Goal: Task Accomplishment & Management: Contribute content

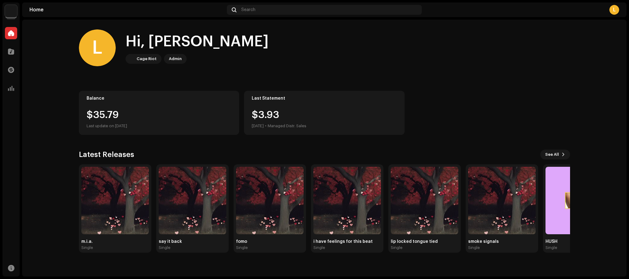
click at [57, 91] on home-home "L Hi, [PERSON_NAME] Riot Admin Balance $35.79 Last update on [DATE] Last Statem…" at bounding box center [324, 141] width 604 height 243
click at [10, 52] on span at bounding box center [11, 51] width 6 height 5
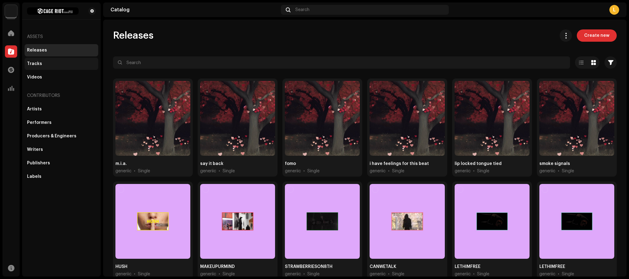
click at [50, 65] on div "Tracks" at bounding box center [61, 63] width 69 height 5
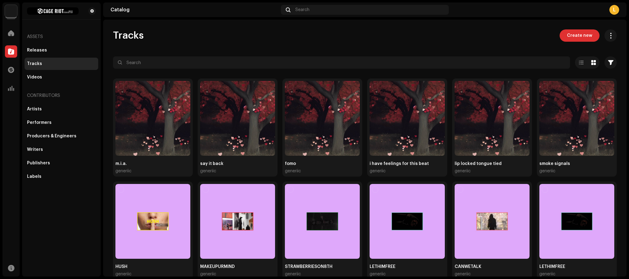
click at [330, 34] on div "Tracks Create new" at bounding box center [365, 35] width 504 height 12
click at [584, 33] on span "Create new" at bounding box center [579, 35] width 25 height 12
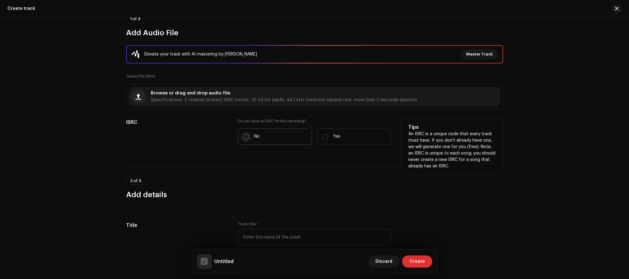
click at [244, 137] on input "No" at bounding box center [246, 137] width 6 height 6
radio input "true"
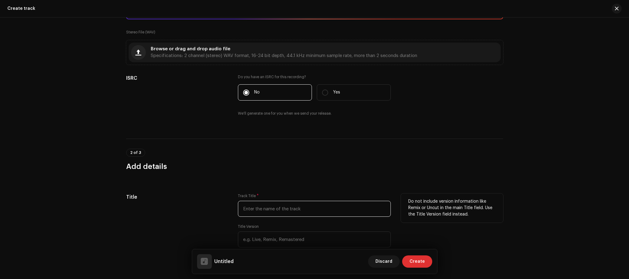
click at [268, 210] on input "text" at bounding box center [314, 209] width 153 height 16
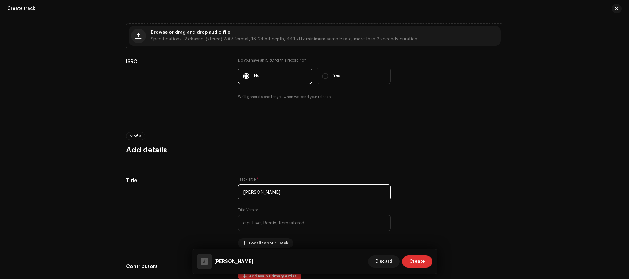
scroll to position [121, 0]
type input "[PERSON_NAME]"
drag, startPoint x: 266, startPoint y: 178, endPoint x: 255, endPoint y: 180, distance: 10.8
click at [264, 178] on div "Track Title * [PERSON_NAME]" at bounding box center [314, 188] width 153 height 23
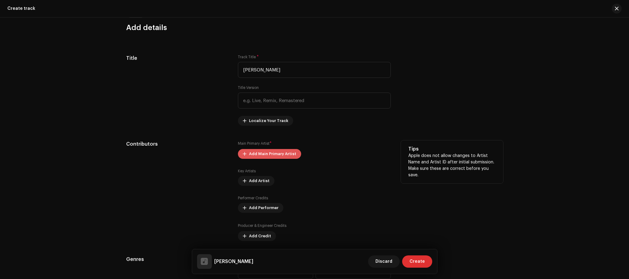
scroll to position [243, 0]
click at [285, 154] on span "Add Main Primary Artist" at bounding box center [272, 153] width 47 height 12
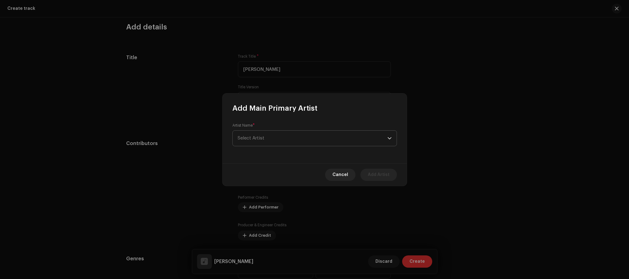
click at [278, 135] on span "Select Artist" at bounding box center [313, 138] width 150 height 15
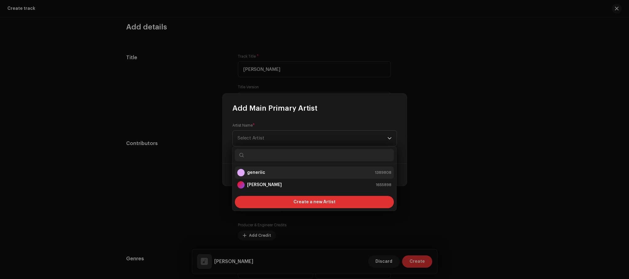
click at [266, 169] on div "generiic 1389808" at bounding box center [314, 172] width 154 height 7
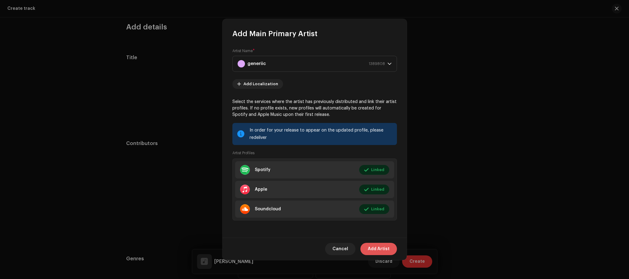
click at [379, 248] on span "Add Artist" at bounding box center [379, 249] width 22 height 12
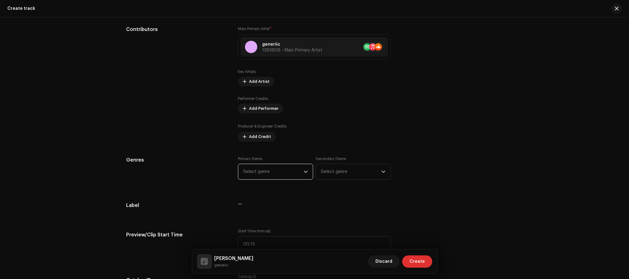
click at [292, 177] on span "Select genre" at bounding box center [273, 171] width 60 height 15
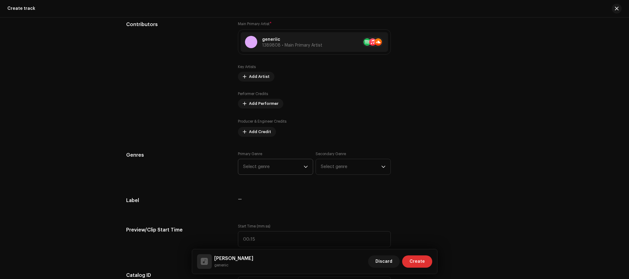
click at [280, 164] on span "Select genre" at bounding box center [273, 166] width 60 height 15
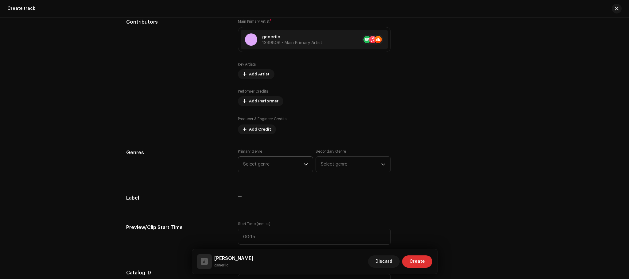
scroll to position [365, 0]
click at [277, 160] on span "Select genre" at bounding box center [273, 164] width 60 height 15
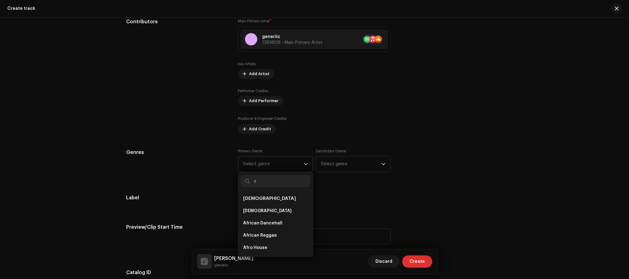
type input "r&"
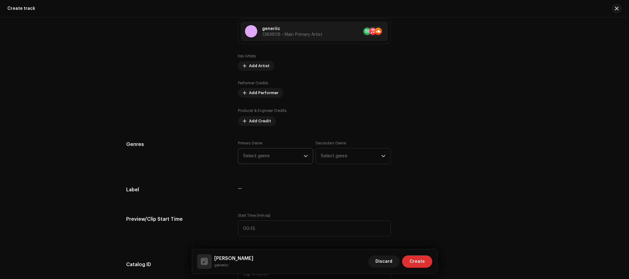
scroll to position [373, 0]
click at [287, 152] on span "Select genre" at bounding box center [273, 155] width 60 height 15
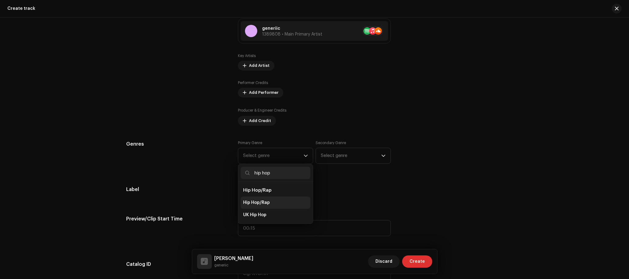
type input "hip hop"
click at [271, 201] on li "Hip Hop/Rap" at bounding box center [276, 203] width 70 height 12
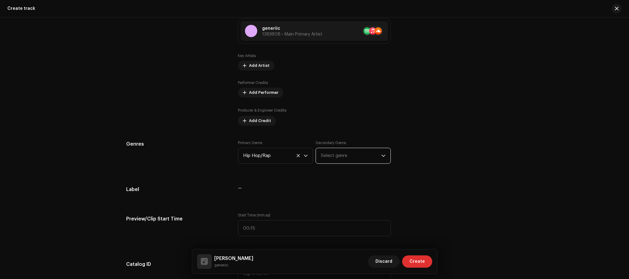
click at [360, 152] on span "Select genre" at bounding box center [351, 155] width 60 height 15
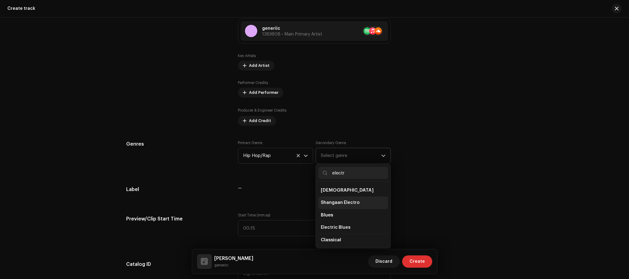
type input "electro"
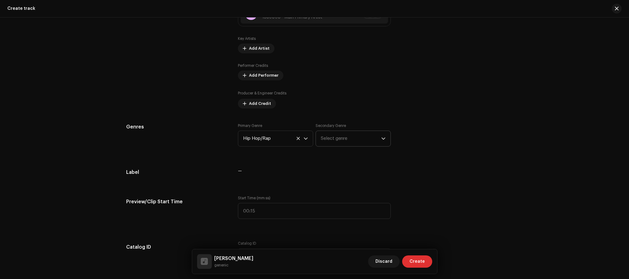
scroll to position [391, 0]
click at [346, 132] on span "Select genre" at bounding box center [351, 138] width 60 height 15
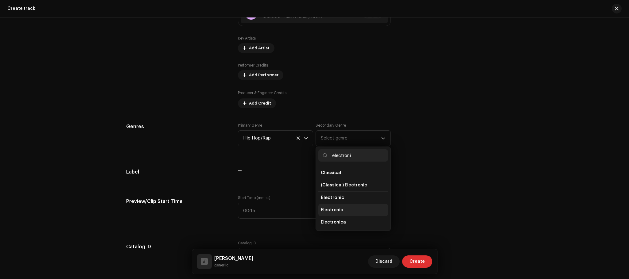
type input "electroni"
click at [353, 209] on li "Electronic" at bounding box center [353, 210] width 70 height 12
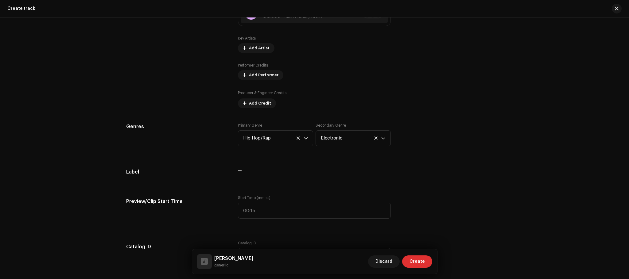
click at [390, 165] on div "Track details Complete the following to finalize your track. 1 of 3 Add Audio F…" at bounding box center [314, 248] width 397 height 1215
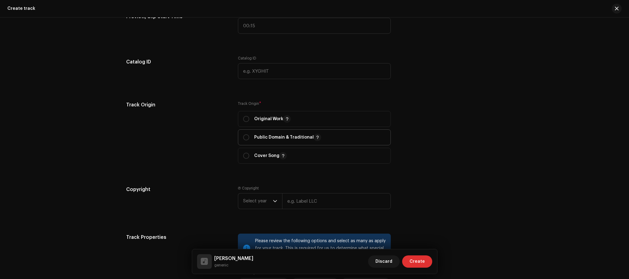
scroll to position [576, 0]
click at [245, 122] on input "radio" at bounding box center [246, 119] width 6 height 6
radio input "true"
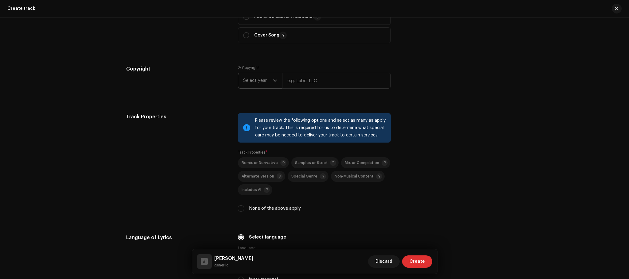
click at [271, 82] on span "Select year" at bounding box center [258, 80] width 30 height 15
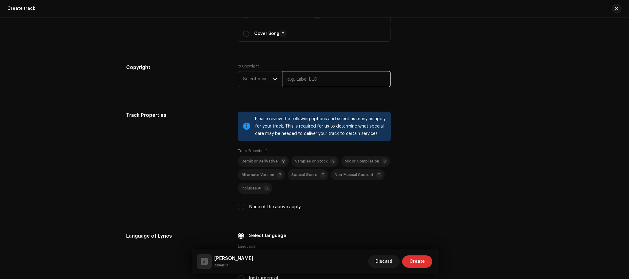
click at [301, 76] on input "text" at bounding box center [336, 79] width 109 height 16
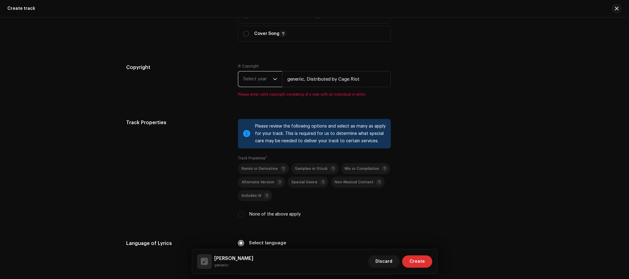
click at [262, 80] on span "Select year" at bounding box center [258, 79] width 30 height 15
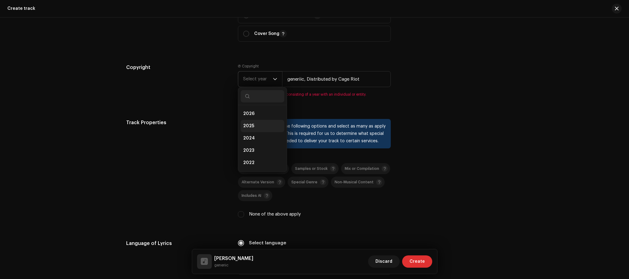
click at [258, 125] on li "2025" at bounding box center [263, 126] width 44 height 12
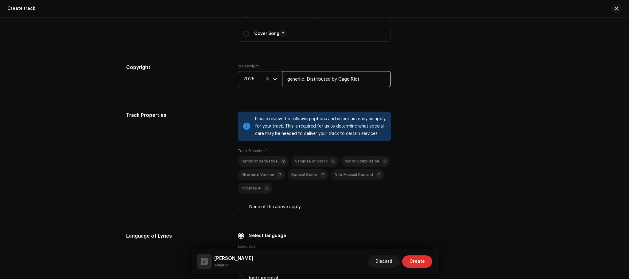
click at [317, 83] on input "generiic, Distributed by Cage Riot" at bounding box center [336, 79] width 109 height 16
drag, startPoint x: 369, startPoint y: 82, endPoint x: 304, endPoint y: 91, distance: 65.2
click at [304, 91] on div "Ⓟ Copyright 2025 generiic, Distributed by Cage Riot" at bounding box center [314, 80] width 153 height 33
type input "generiic"
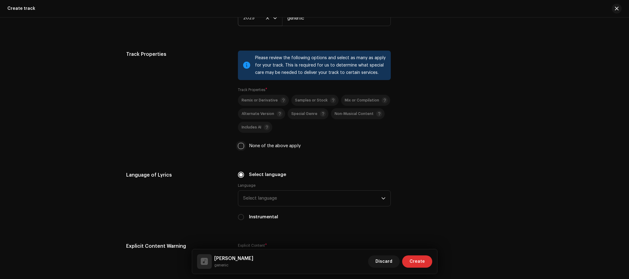
click at [238, 145] on input "None of the above apply" at bounding box center [241, 146] width 6 height 6
checkbox input "true"
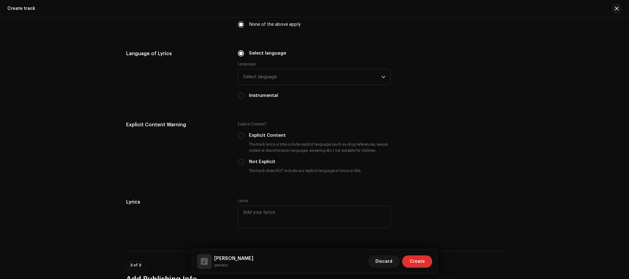
scroll to position [881, 0]
click at [269, 72] on span "Select language" at bounding box center [312, 76] width 138 height 15
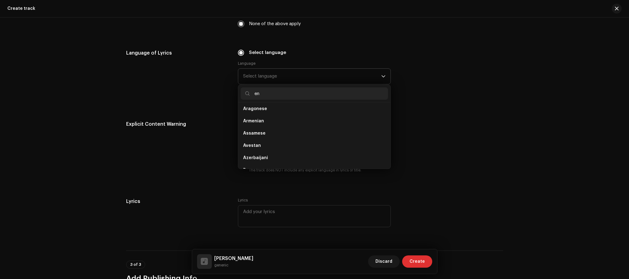
scroll to position [0, 0]
type input "eng"
click at [262, 121] on li "English" at bounding box center [314, 123] width 147 height 12
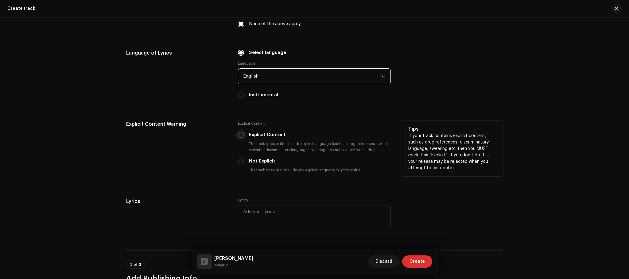
click at [238, 134] on input "Explicit Content" at bounding box center [241, 135] width 6 height 6
radio input "true"
click at [193, 134] on div "Explicit Content Warning" at bounding box center [177, 152] width 102 height 63
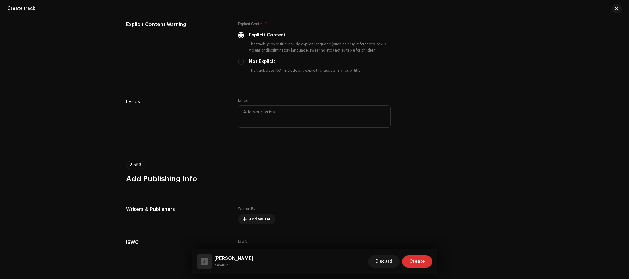
scroll to position [1028, 0]
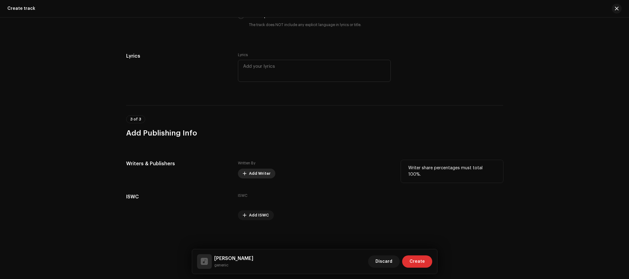
click at [255, 170] on span "Add Writer" at bounding box center [259, 174] width 21 height 12
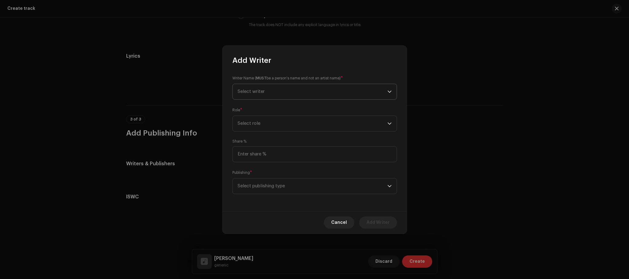
click at [297, 95] on span "Select writer" at bounding box center [313, 91] width 150 height 15
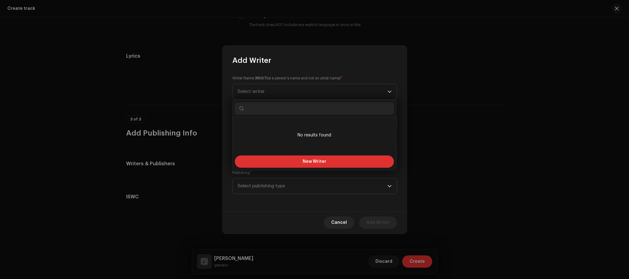
click at [308, 67] on div "Writer Name ( MUST be a person's name and not an artist name) * Select writer R…" at bounding box center [315, 138] width 184 height 146
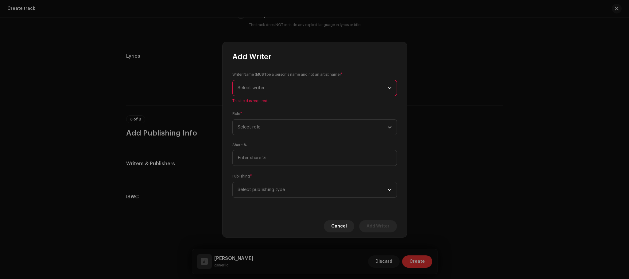
click at [298, 91] on span "Select writer" at bounding box center [313, 87] width 150 height 15
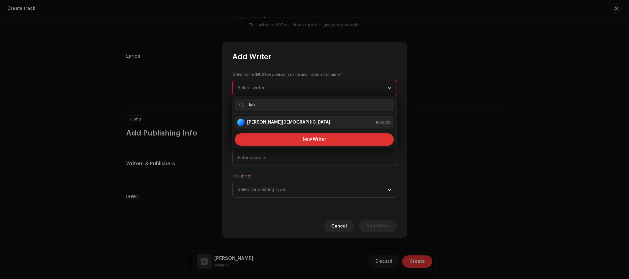
type input "lan"
click at [300, 125] on div "[PERSON_NAME] 1056825" at bounding box center [314, 122] width 154 height 7
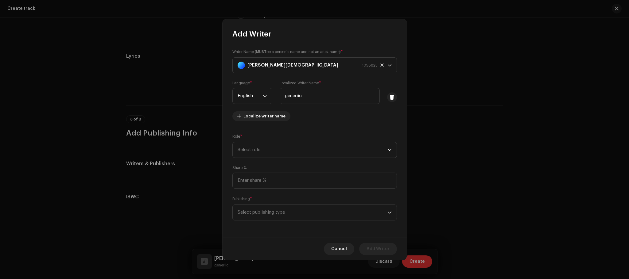
click at [309, 126] on div "Writer Name ( MUST be a person's name and not an artist name) * [PERSON_NAME] 1…" at bounding box center [315, 138] width 184 height 199
click at [255, 152] on span "Select role" at bounding box center [313, 149] width 150 height 15
click at [275, 204] on span "Composer & Lyricist" at bounding box center [258, 203] width 43 height 6
click at [266, 184] on input at bounding box center [314, 181] width 165 height 16
type input "100.00"
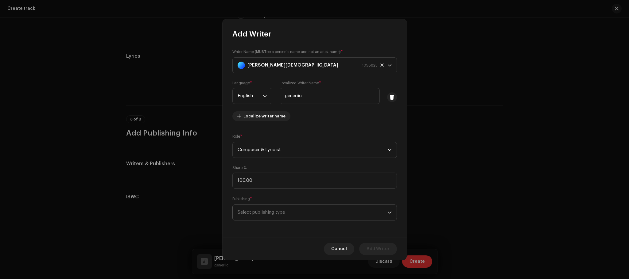
click at [274, 209] on span "Select publishing type" at bounding box center [313, 212] width 150 height 15
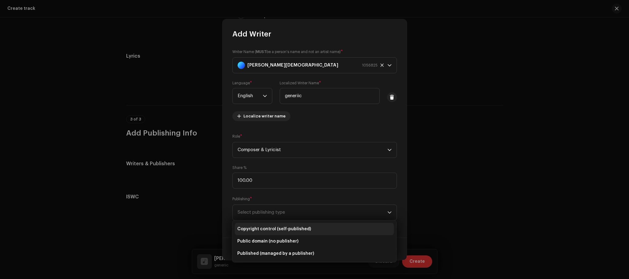
click at [286, 228] on span "Copyright control (self-published)" at bounding box center [274, 229] width 74 height 6
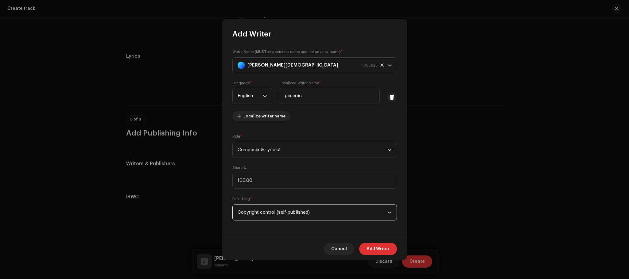
click at [298, 236] on div "Writer Name ( MUST be a person's name and not an artist name) * [PERSON_NAME] 1…" at bounding box center [315, 138] width 184 height 199
click at [379, 252] on span "Add Writer" at bounding box center [378, 249] width 23 height 12
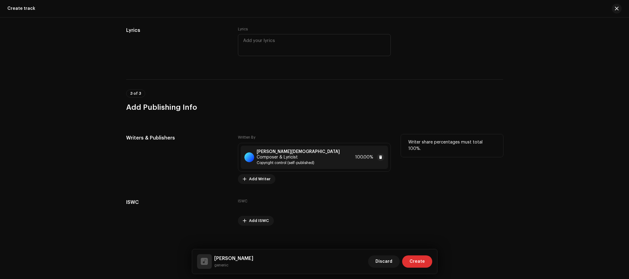
scroll to position [1053, 0]
click at [421, 263] on span "Create" at bounding box center [416, 262] width 15 height 12
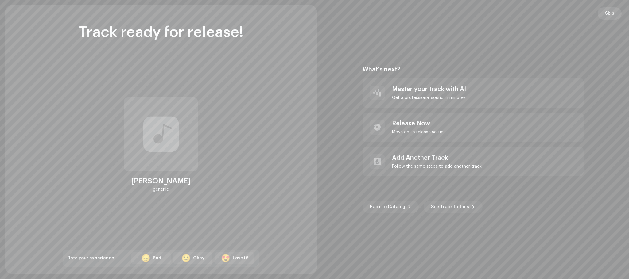
click at [610, 10] on span "Skip" at bounding box center [609, 13] width 9 height 12
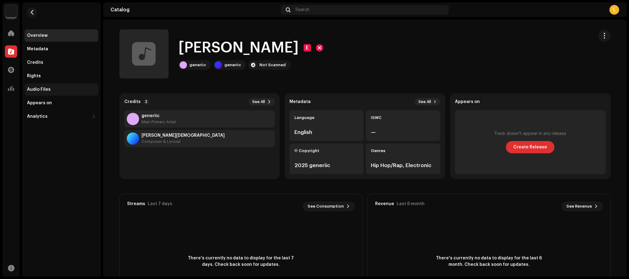
click at [44, 85] on div "Audio Files" at bounding box center [62, 89] width 74 height 12
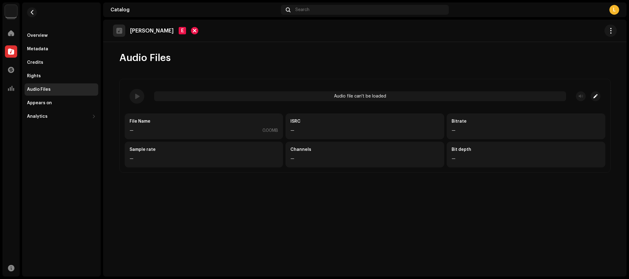
click at [519, 97] on div "Audio file can't be loaded" at bounding box center [360, 96] width 412 height 10
click at [591, 99] on button "button" at bounding box center [596, 96] width 10 height 10
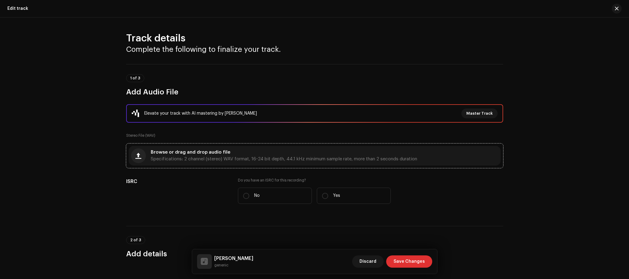
click at [174, 155] on div "Browse or drag and drop audio file Specifications: 2 channel (stereo) WAV forma…" at bounding box center [284, 155] width 266 height 11
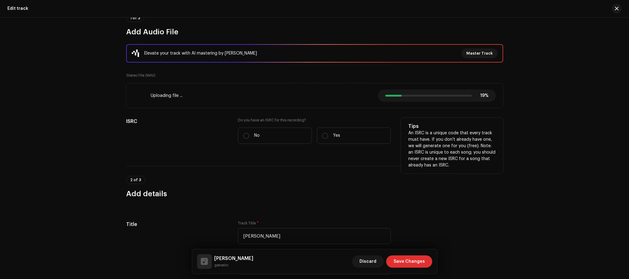
scroll to position [61, 0]
click at [259, 134] on label "No" at bounding box center [275, 135] width 74 height 16
click at [249, 134] on input "No" at bounding box center [246, 135] width 6 height 6
radio input "true"
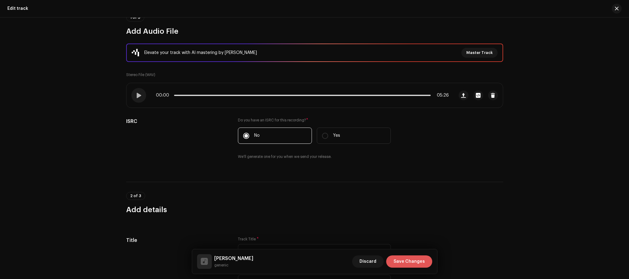
click at [410, 264] on span "Save Changes" at bounding box center [409, 262] width 31 height 12
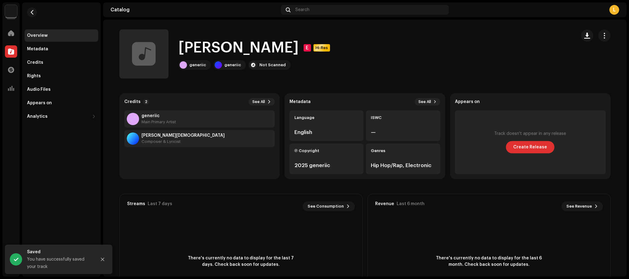
click at [318, 51] on div "[PERSON_NAME] E Hi-Res generiic generiic Not Scanned" at bounding box center [345, 53] width 452 height 49
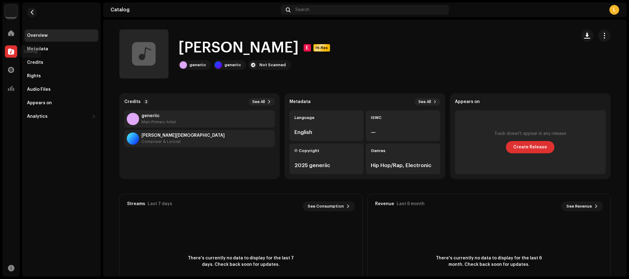
click at [8, 53] on span at bounding box center [11, 51] width 6 height 5
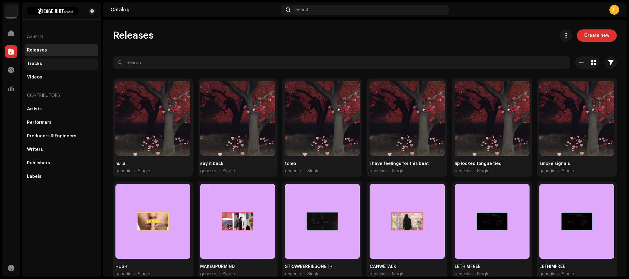
click at [53, 66] on div "Tracks" at bounding box center [62, 64] width 74 height 12
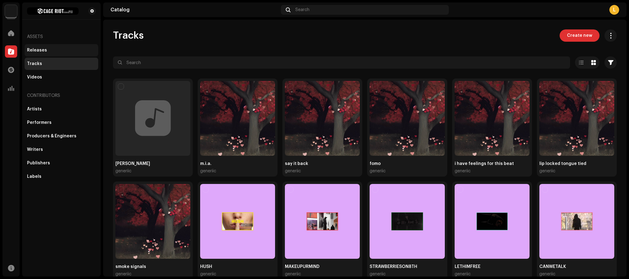
click at [54, 50] on div "Releases" at bounding box center [61, 50] width 69 height 5
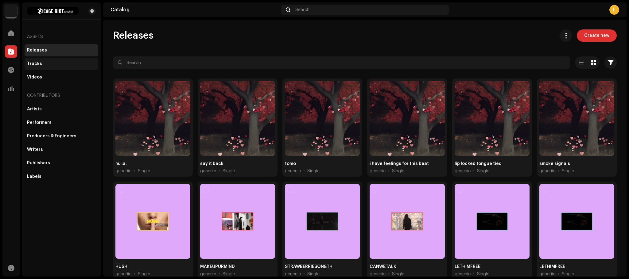
click at [51, 63] on div "Tracks" at bounding box center [61, 63] width 69 height 5
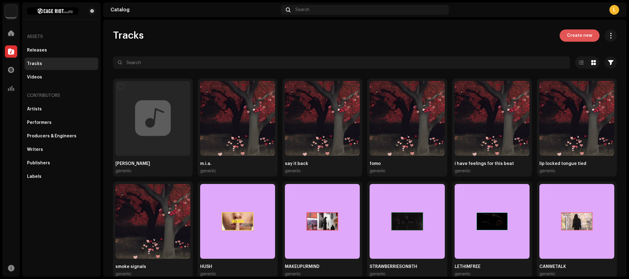
click at [571, 37] on span "Create new" at bounding box center [579, 35] width 25 height 12
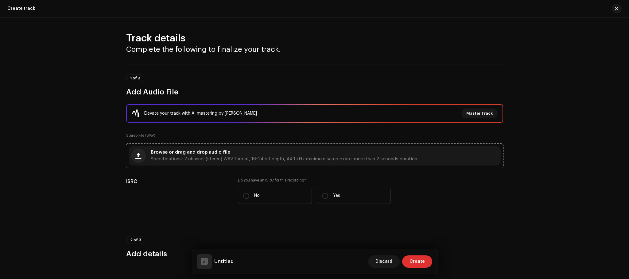
click at [212, 157] on span "Specifications: 2 channel (stereo) WAV format, 16-24 bit depth, 44.1 kHz minimu…" at bounding box center [284, 159] width 266 height 4
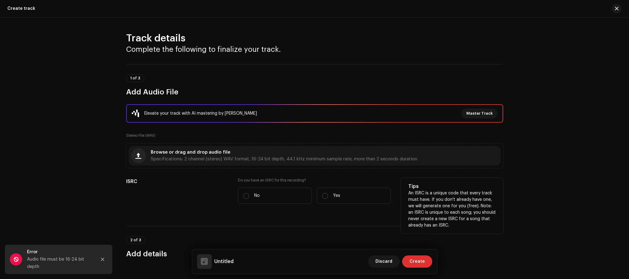
click at [155, 196] on div "ISRC" at bounding box center [177, 194] width 102 height 33
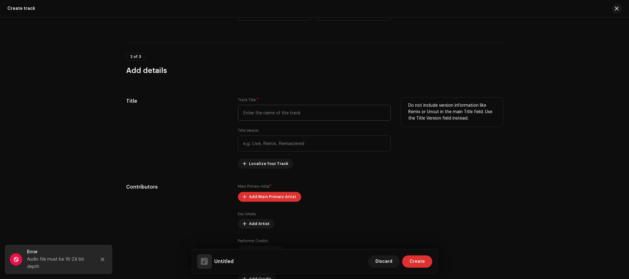
scroll to position [184, 0]
click at [252, 114] on input "text" at bounding box center [314, 112] width 153 height 16
type input "ignore you"
click at [182, 111] on div "Title" at bounding box center [177, 132] width 102 height 71
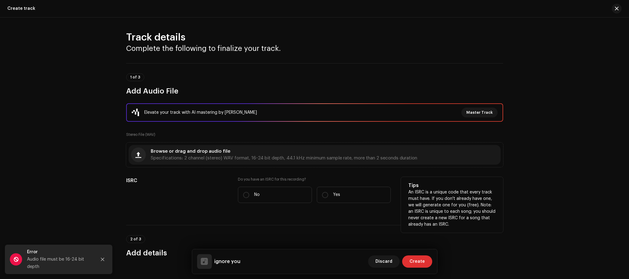
scroll to position [0, 0]
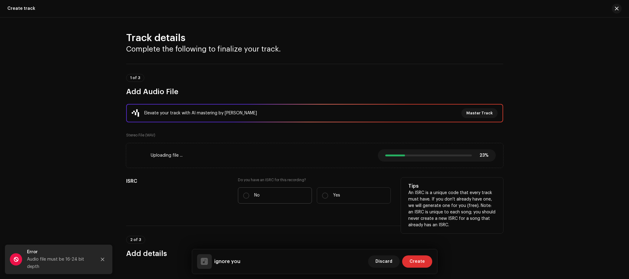
click at [266, 197] on label "No" at bounding box center [275, 196] width 74 height 16
click at [249, 197] on input "No" at bounding box center [246, 196] width 6 height 6
radio input "true"
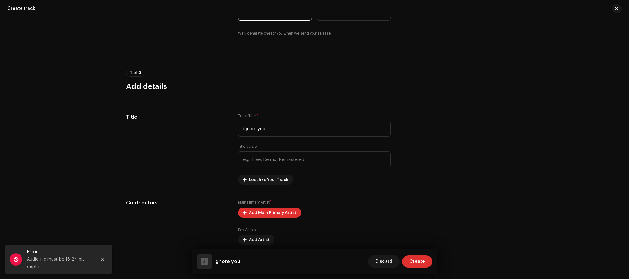
scroll to position [184, 0]
click at [82, 144] on div "Track details Complete the following to finalize your track. 1 of 3 Add Audio F…" at bounding box center [314, 148] width 629 height 262
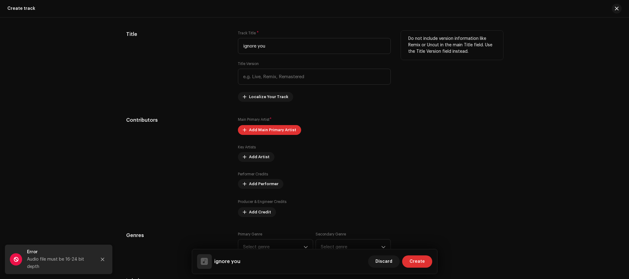
scroll to position [246, 0]
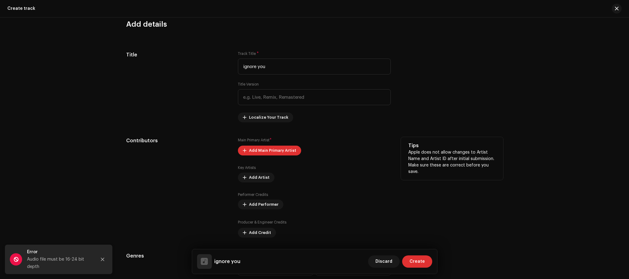
click at [271, 157] on div "Main Primary Artist * Add Main Primary Artist Key Artists Add Artist Performer …" at bounding box center [314, 187] width 153 height 101
click at [275, 148] on span "Add Main Primary Artist" at bounding box center [272, 151] width 47 height 12
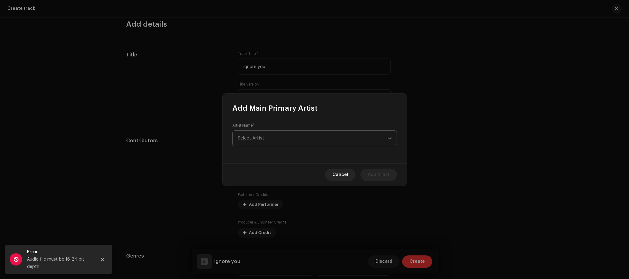
click at [284, 144] on span "Select Artist" at bounding box center [313, 138] width 150 height 15
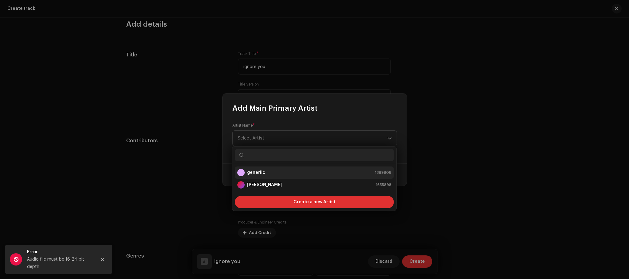
click at [259, 172] on strong "generiic" at bounding box center [256, 173] width 18 height 6
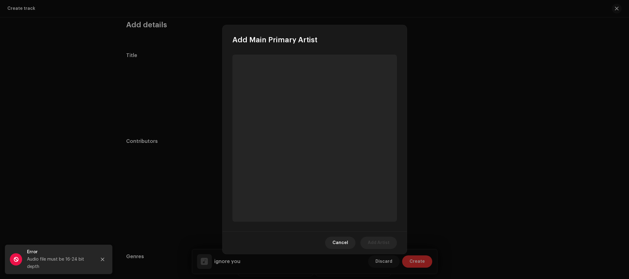
scroll to position [247, 0]
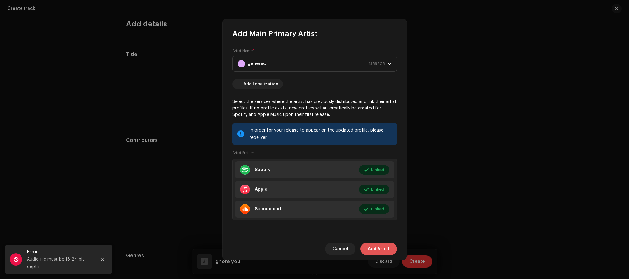
click at [380, 252] on span "Add Artist" at bounding box center [379, 249] width 22 height 12
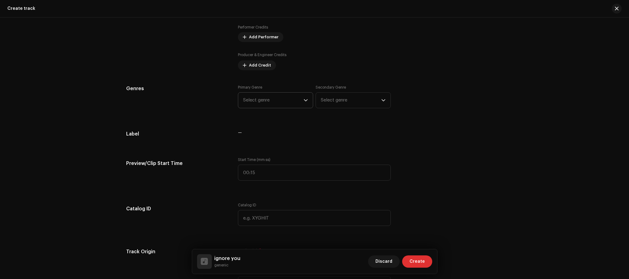
scroll to position [430, 0]
click at [263, 98] on span "Select genre" at bounding box center [273, 99] width 60 height 15
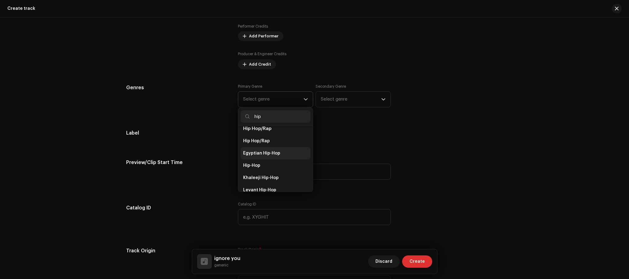
scroll to position [61, 0]
type input "hip"
click at [270, 136] on li "Hip Hop/Rap" at bounding box center [276, 140] width 70 height 12
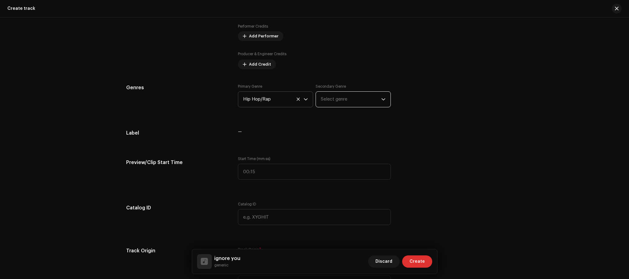
click at [334, 102] on span "Select genre" at bounding box center [351, 99] width 60 height 15
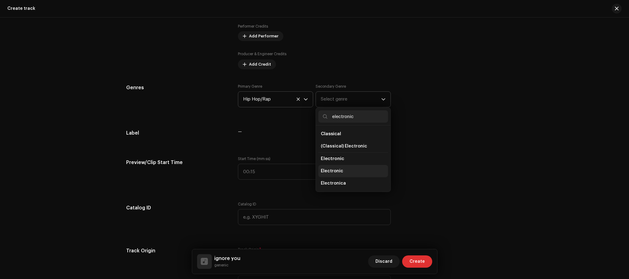
type input "electronic"
click at [332, 174] on span "Electronic" at bounding box center [332, 171] width 22 height 6
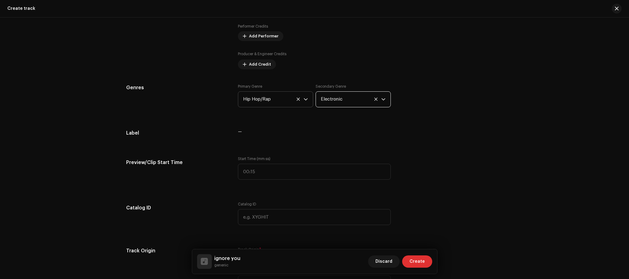
click at [177, 142] on div "Label" at bounding box center [177, 136] width 102 height 12
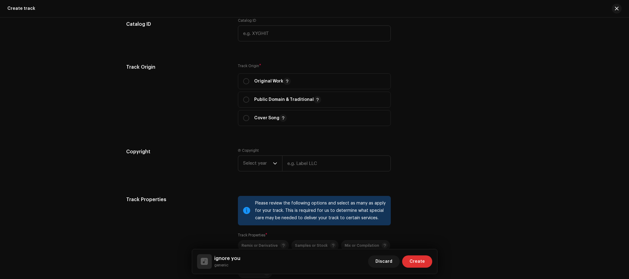
scroll to position [615, 0]
click at [262, 83] on p "Original Work" at bounding box center [272, 80] width 37 height 7
radio input "true"
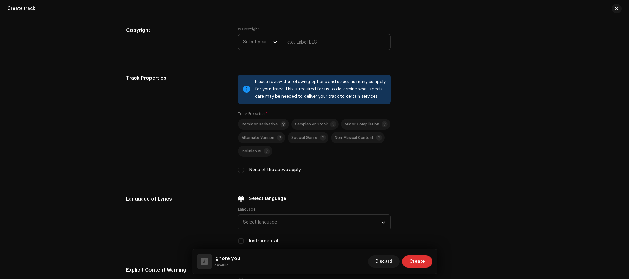
click at [276, 45] on div "dropdown trigger" at bounding box center [275, 41] width 4 height 15
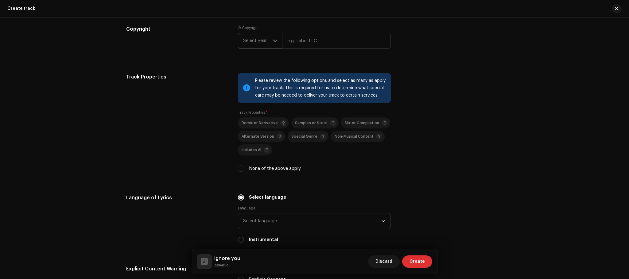
scroll to position [738, 0]
click at [254, 38] on span "Select year" at bounding box center [258, 40] width 30 height 15
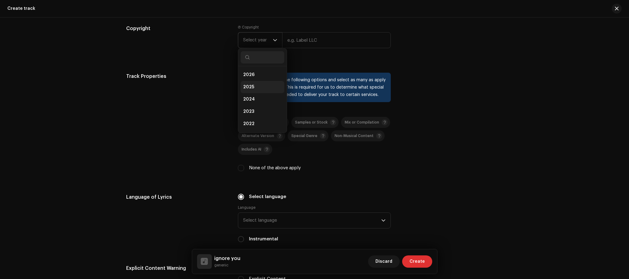
click at [251, 89] on span "2025" at bounding box center [248, 87] width 11 height 6
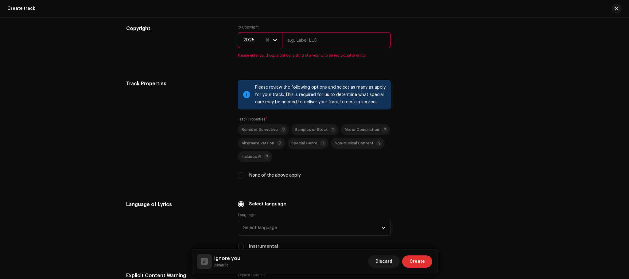
click at [303, 43] on input "text" at bounding box center [336, 40] width 109 height 16
type input "generiic"
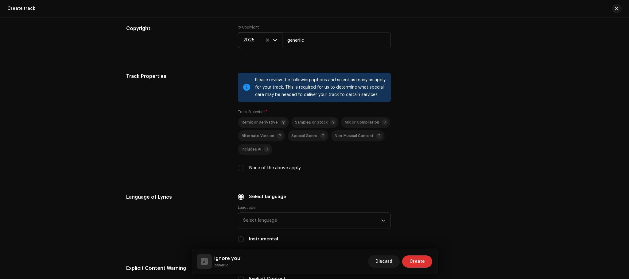
click at [238, 173] on div "Please review the following options and select as many as apply for your track.…" at bounding box center [314, 126] width 153 height 106
click at [238, 171] on input "None of the above apply" at bounding box center [241, 168] width 6 height 6
checkbox input "true"
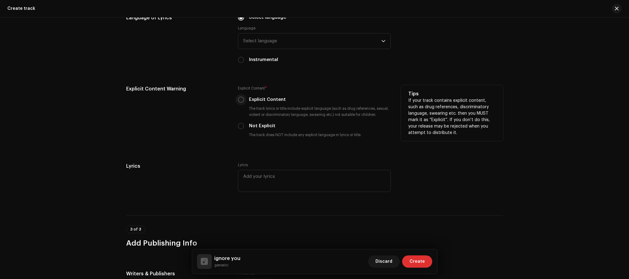
click at [242, 100] on input "Explicit Content" at bounding box center [241, 100] width 6 height 6
radio input "true"
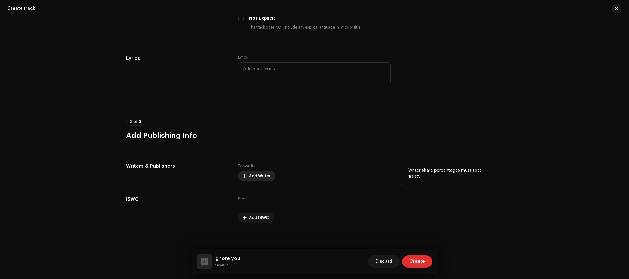
scroll to position [1029, 0]
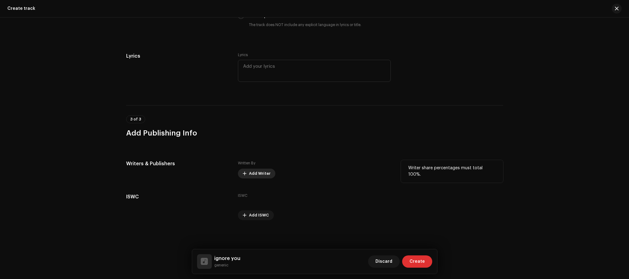
click at [249, 175] on span "Add Writer" at bounding box center [259, 174] width 21 height 12
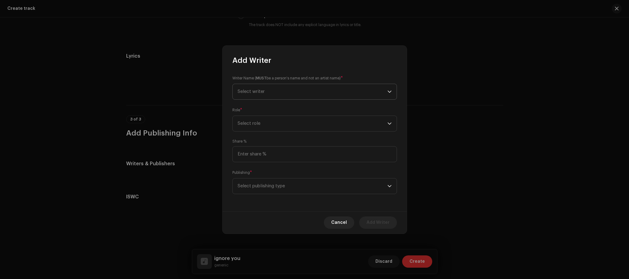
click at [275, 91] on span "Select writer" at bounding box center [313, 91] width 150 height 15
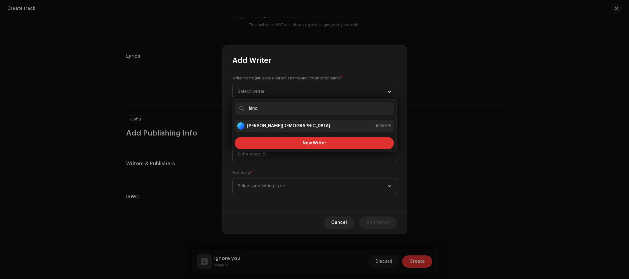
type input "land"
click at [270, 127] on strong "[PERSON_NAME][DEMOGRAPHIC_DATA]" at bounding box center [288, 126] width 83 height 6
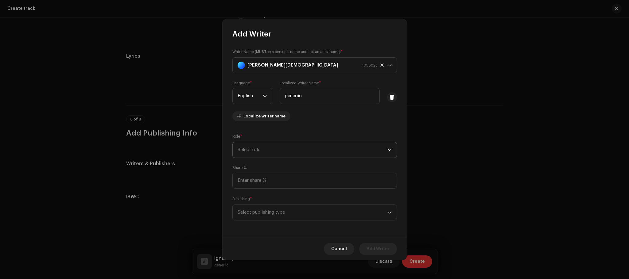
click at [262, 146] on span "Select role" at bounding box center [313, 149] width 150 height 15
click at [262, 201] on span "Composer & Lyricist" at bounding box center [258, 203] width 43 height 6
click at [270, 180] on input at bounding box center [314, 181] width 165 height 16
type input "100.00"
click at [299, 215] on span "Select publishing type" at bounding box center [313, 212] width 150 height 15
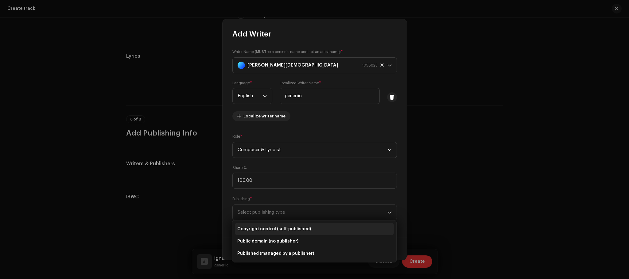
click at [271, 225] on li "Copyright control (self-published)" at bounding box center [314, 229] width 159 height 12
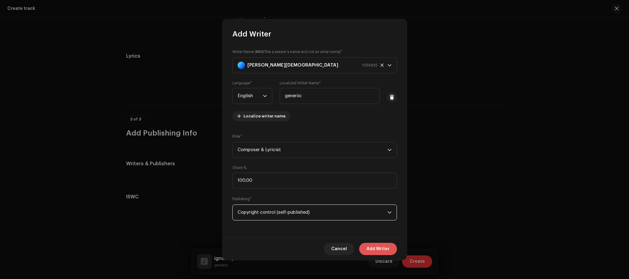
click at [378, 245] on span "Add Writer" at bounding box center [378, 249] width 23 height 12
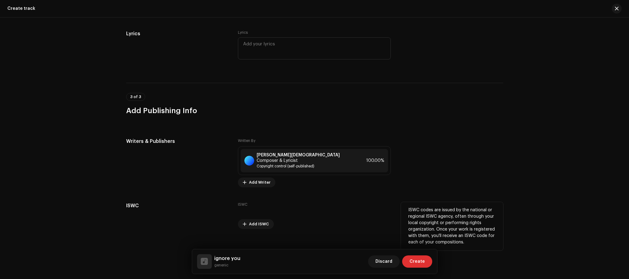
scroll to position [1054, 0]
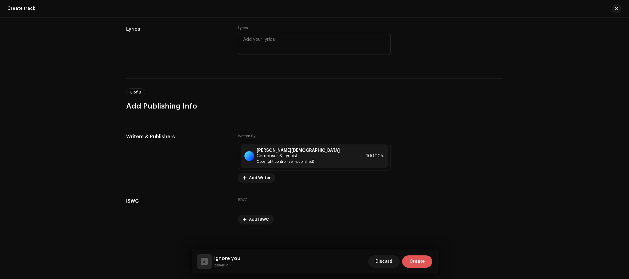
click at [422, 257] on span "Create" at bounding box center [416, 262] width 15 height 12
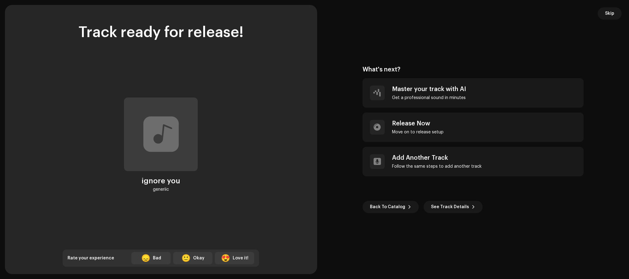
click at [614, 14] on span "Skip" at bounding box center [609, 13] width 9 height 12
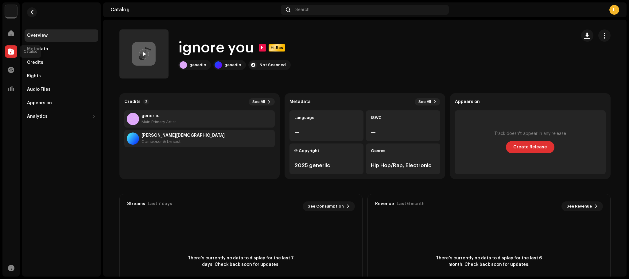
click at [10, 47] on div at bounding box center [11, 51] width 12 height 12
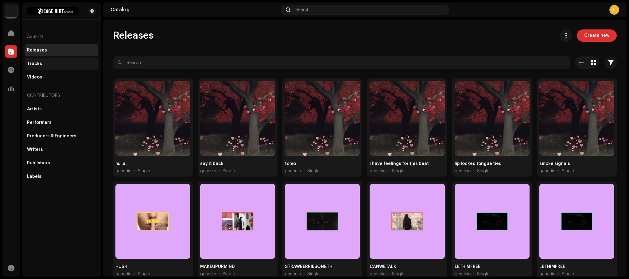
click at [47, 63] on div "Tracks" at bounding box center [61, 63] width 69 height 5
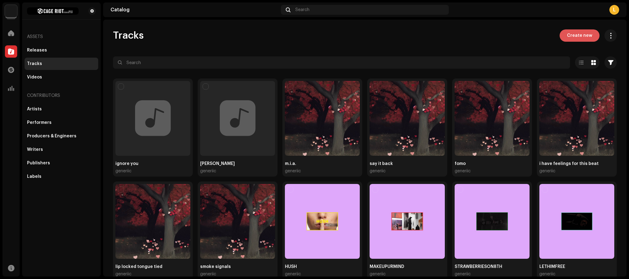
click at [576, 35] on span "Create new" at bounding box center [579, 35] width 25 height 12
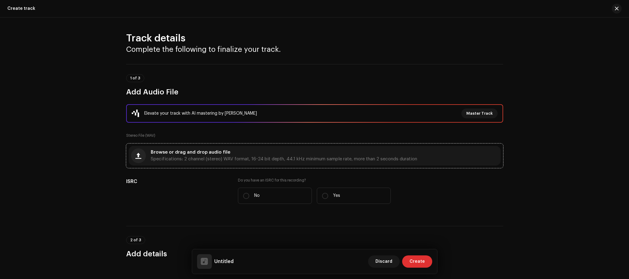
click at [249, 150] on div "Browse or drag and drop audio file Specifications: 2 channel (stereo) WAV forma…" at bounding box center [284, 155] width 266 height 11
click at [212, 152] on span "Browse or drag and drop audio file" at bounding box center [191, 152] width 80 height 4
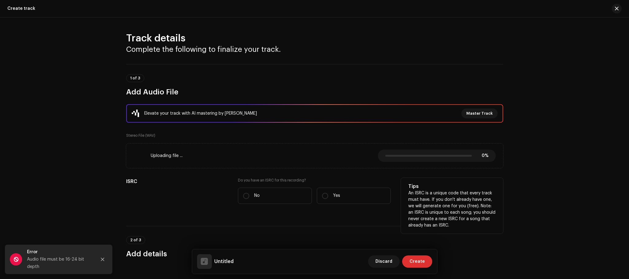
click at [137, 183] on h5 "ISRC" at bounding box center [177, 181] width 102 height 7
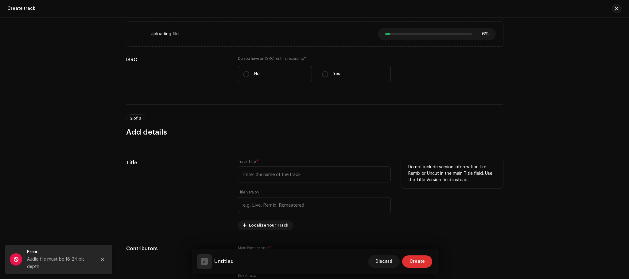
scroll to position [123, 0]
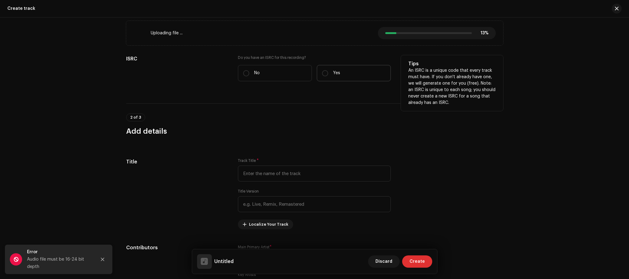
click at [328, 71] on label "Yes" at bounding box center [354, 73] width 74 height 16
click at [328, 71] on input "Yes" at bounding box center [325, 73] width 6 height 6
radio input "true"
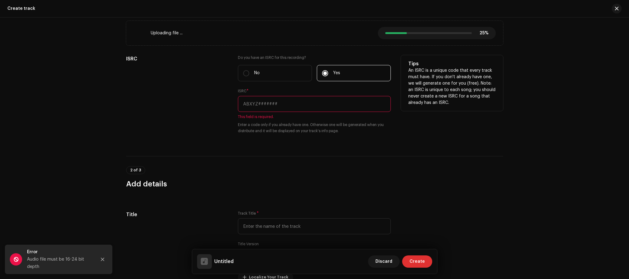
click at [271, 105] on input "text" at bounding box center [314, 104] width 153 height 16
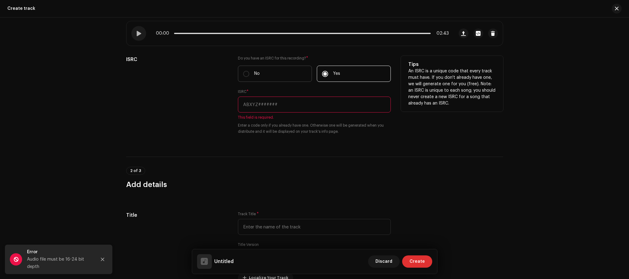
click at [265, 75] on label "No" at bounding box center [275, 74] width 74 height 16
click at [249, 75] on input "No" at bounding box center [246, 74] width 6 height 6
radio input "true"
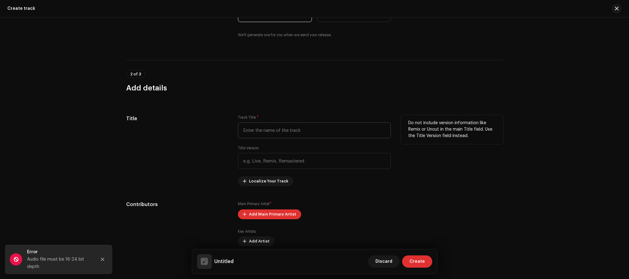
scroll to position [184, 0]
click at [274, 134] on input "text" at bounding box center [314, 130] width 153 height 16
type input "woman of my dreams"
click at [194, 140] on div "Title" at bounding box center [177, 149] width 102 height 71
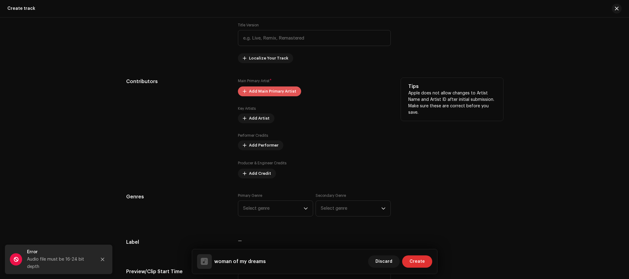
scroll to position [307, 0]
click at [256, 92] on span "Add Main Primary Artist" at bounding box center [272, 90] width 47 height 12
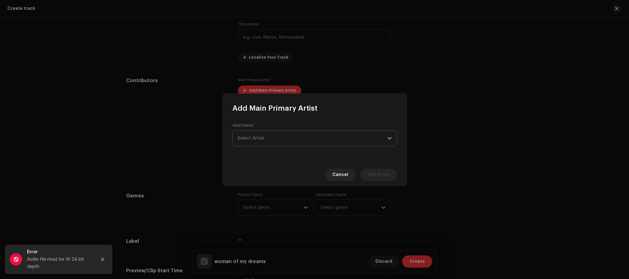
click at [268, 145] on span "Select Artist" at bounding box center [313, 138] width 150 height 15
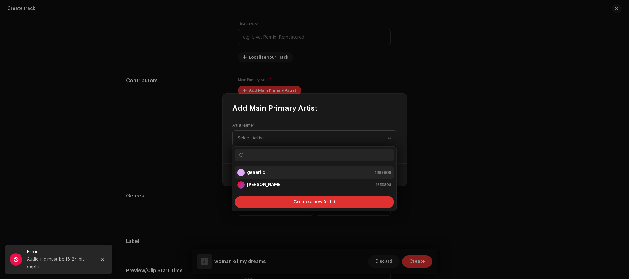
click at [266, 171] on div "generiic 1389808" at bounding box center [314, 172] width 154 height 7
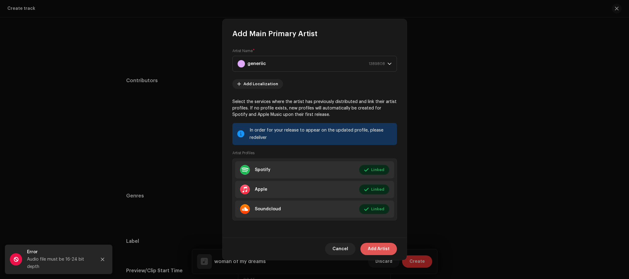
click at [375, 246] on span "Add Artist" at bounding box center [379, 249] width 22 height 12
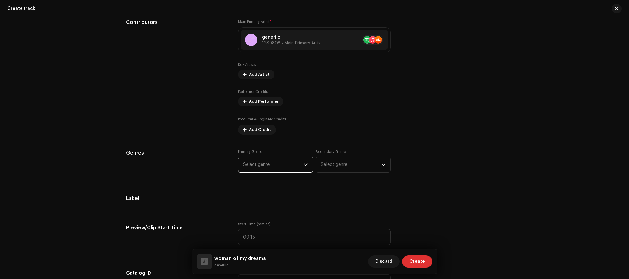
click at [273, 163] on span "Select genre" at bounding box center [273, 164] width 60 height 15
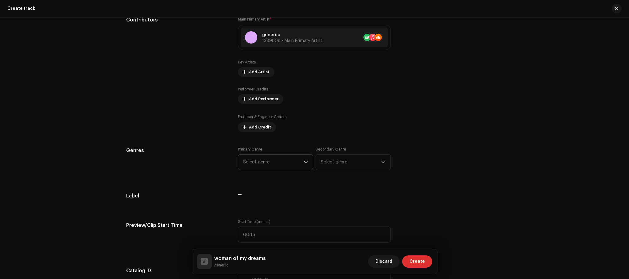
scroll to position [368, 0]
click at [286, 164] on span "Select genre" at bounding box center [273, 161] width 60 height 15
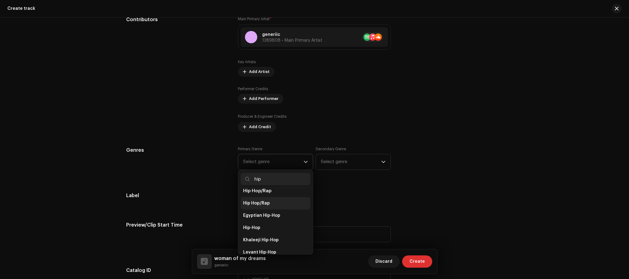
type input "hip"
click at [265, 201] on span "Hip Hop/Rap" at bounding box center [256, 203] width 27 height 6
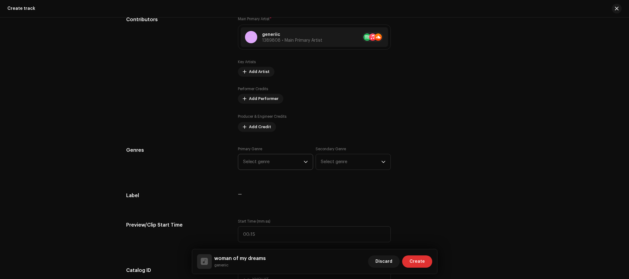
scroll to position [61, 0]
click at [362, 165] on span "Select genre" at bounding box center [351, 161] width 60 height 15
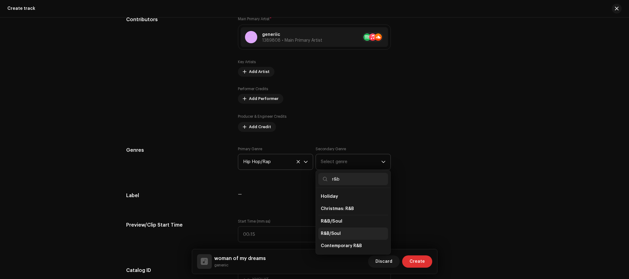
type input "r&b"
click at [353, 237] on li "R&B/Soul" at bounding box center [353, 234] width 70 height 12
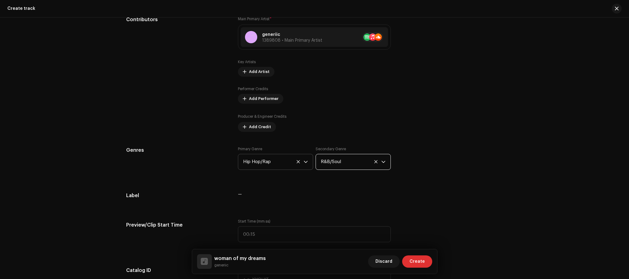
click at [388, 176] on div "Primary Genre Hip Hop/Rap Secondary Genre R&B/Soul" at bounding box center [314, 162] width 153 height 31
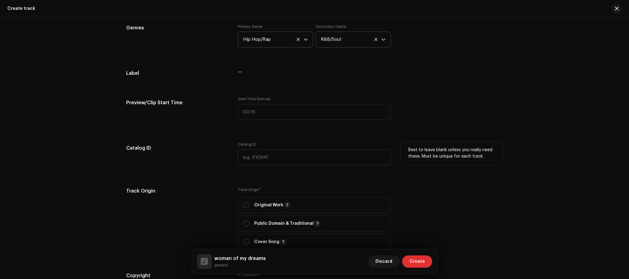
scroll to position [491, 0]
click at [248, 206] on input "radio" at bounding box center [246, 205] width 6 height 6
radio input "true"
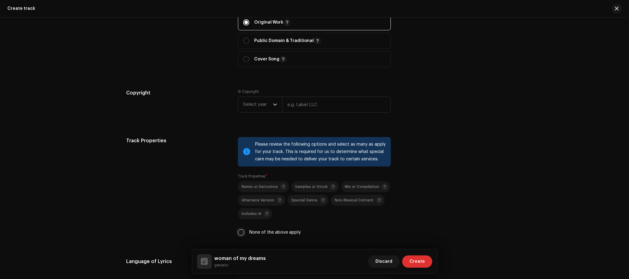
scroll to position [673, 0]
click at [239, 232] on input "None of the above apply" at bounding box center [241, 232] width 6 height 6
checkbox input "true"
click at [299, 109] on input "text" at bounding box center [336, 104] width 109 height 16
type input "generiic"
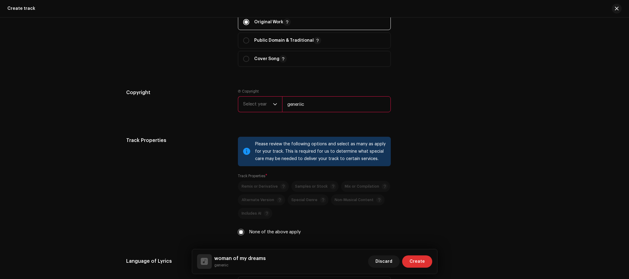
click at [247, 99] on span "Select year" at bounding box center [258, 104] width 30 height 15
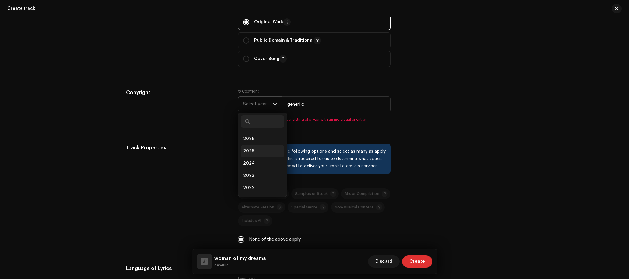
click at [255, 150] on li "2025" at bounding box center [263, 151] width 44 height 12
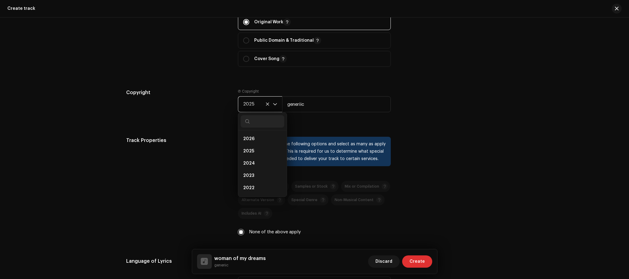
click at [174, 143] on h5 "Track Properties" at bounding box center [177, 140] width 102 height 7
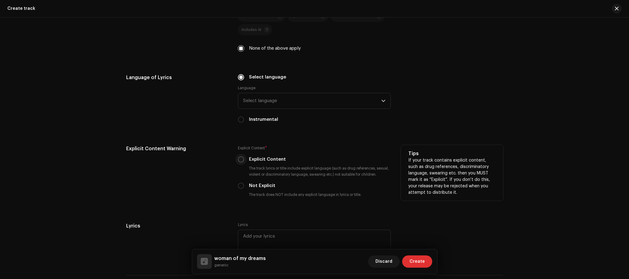
click at [241, 158] on input "Explicit Content" at bounding box center [241, 160] width 6 height 6
radio input "true"
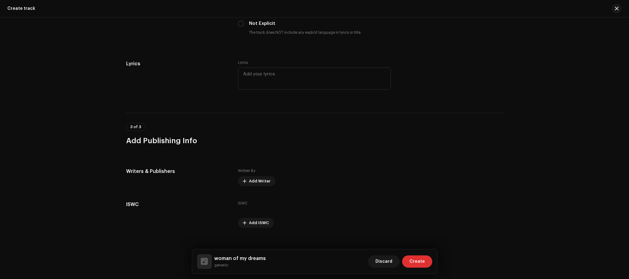
scroll to position [1029, 0]
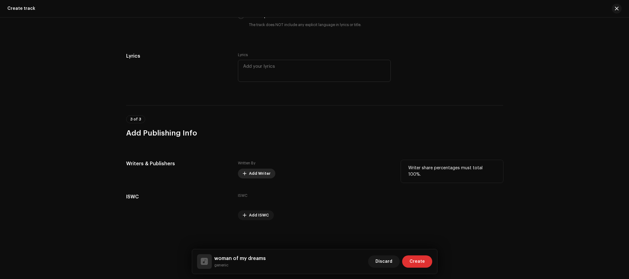
click at [261, 173] on span "Add Writer" at bounding box center [259, 174] width 21 height 12
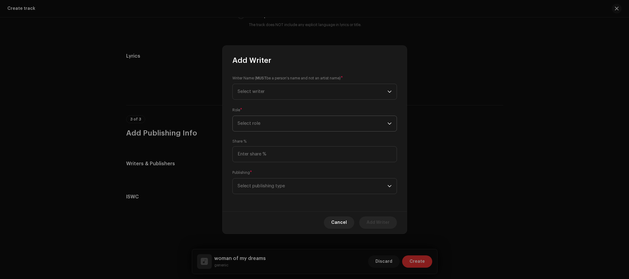
click at [277, 118] on span "Select role" at bounding box center [313, 123] width 150 height 15
click at [268, 174] on span "Composer & Lyricist" at bounding box center [258, 177] width 43 height 6
click at [268, 186] on span "Select publishing type" at bounding box center [313, 186] width 150 height 15
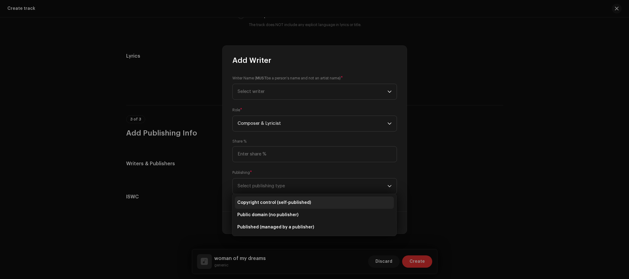
click at [267, 205] on span "Copyright control (self-published)" at bounding box center [274, 203] width 74 height 6
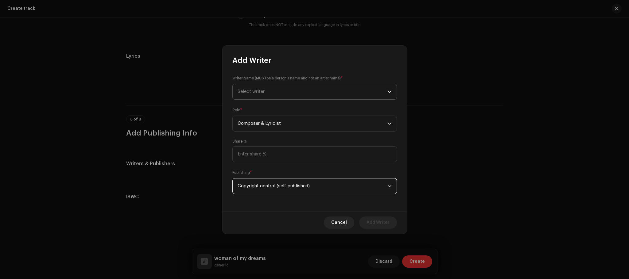
click at [265, 97] on span "Select writer" at bounding box center [313, 91] width 150 height 15
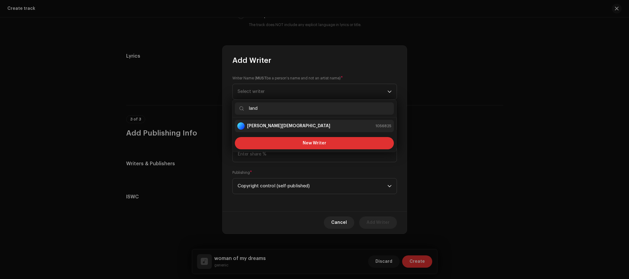
type input "land"
click at [277, 126] on div "[PERSON_NAME] 1056825" at bounding box center [314, 125] width 154 height 7
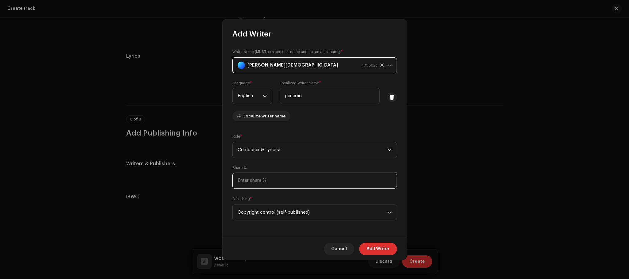
click at [268, 175] on input at bounding box center [314, 181] width 165 height 16
type input "100.00"
click at [387, 247] on span "Add Writer" at bounding box center [378, 249] width 23 height 12
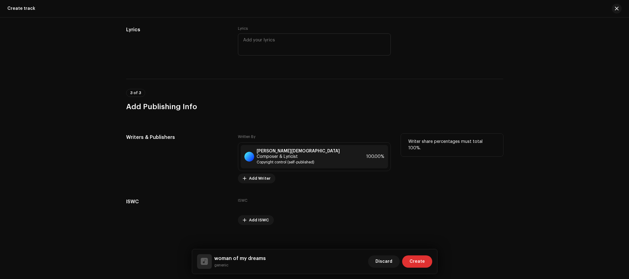
scroll to position [1054, 0]
click at [422, 260] on span "Create" at bounding box center [416, 262] width 15 height 12
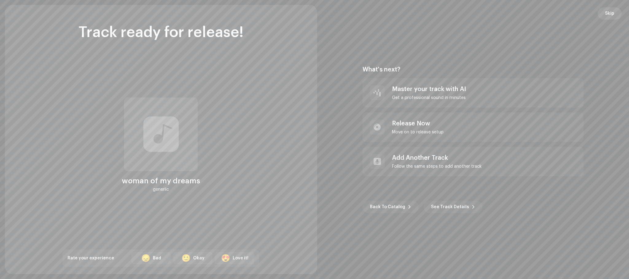
click at [615, 14] on button "Skip" at bounding box center [610, 13] width 24 height 12
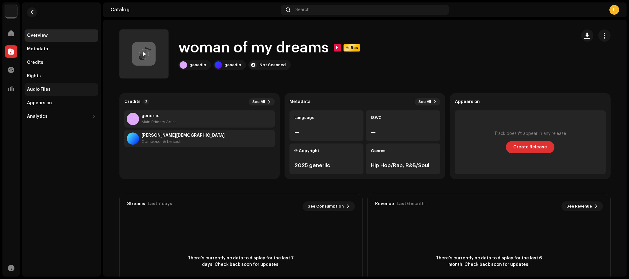
click at [49, 89] on div "Audio Files" at bounding box center [39, 89] width 24 height 5
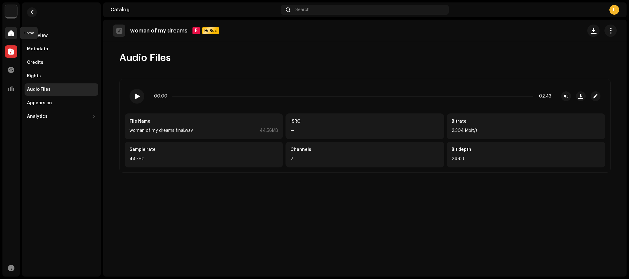
click at [9, 32] on span at bounding box center [11, 33] width 6 height 5
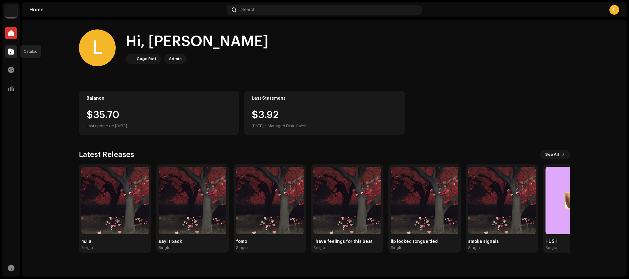
click at [14, 51] on div at bounding box center [11, 51] width 12 height 12
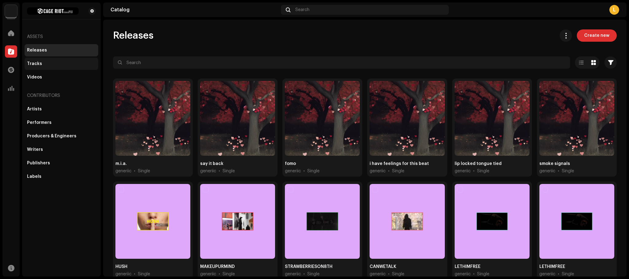
click at [40, 59] on div "Tracks" at bounding box center [62, 64] width 74 height 12
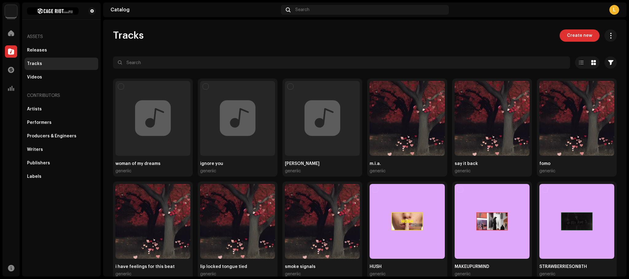
click at [588, 37] on span "Create new" at bounding box center [579, 35] width 25 height 12
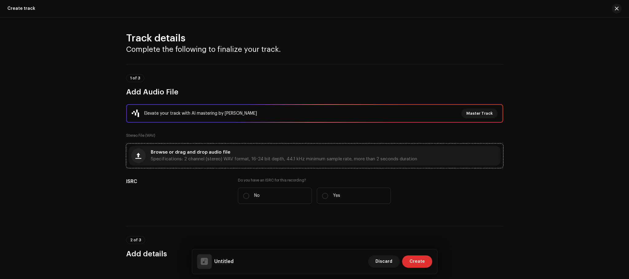
click at [229, 152] on div "Browse or drag and drop audio file Specifications: 2 channel (stereo) WAV forma…" at bounding box center [284, 155] width 266 height 11
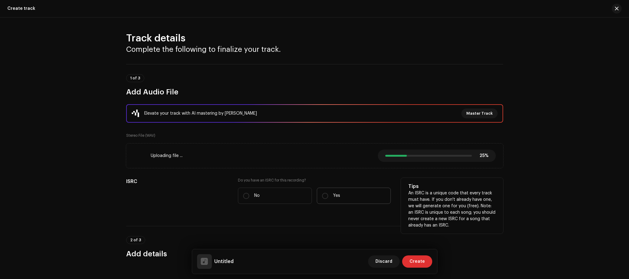
click at [347, 195] on label "Yes" at bounding box center [354, 196] width 74 height 16
click at [328, 195] on input "Yes" at bounding box center [325, 196] width 6 height 6
radio input "true"
click at [253, 191] on label "No" at bounding box center [275, 196] width 74 height 16
click at [249, 193] on input "No" at bounding box center [246, 196] width 6 height 6
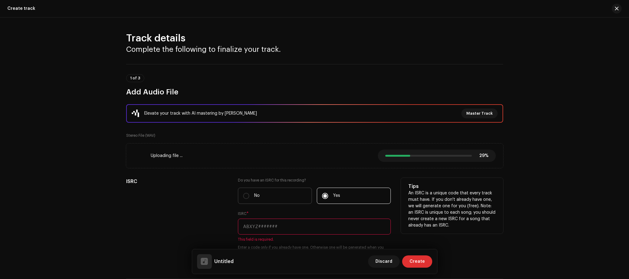
radio input "true"
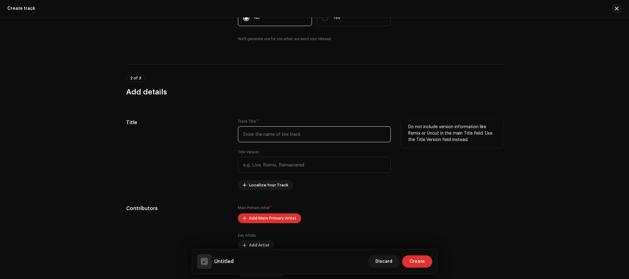
click at [267, 134] on input "text" at bounding box center [314, 134] width 153 height 16
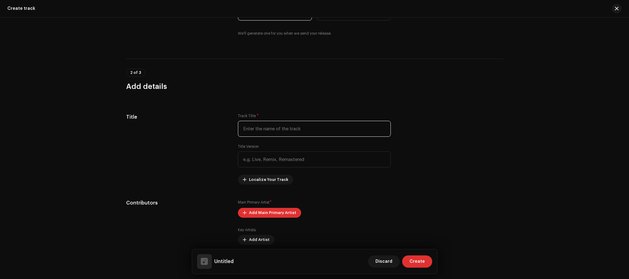
scroll to position [184, 0]
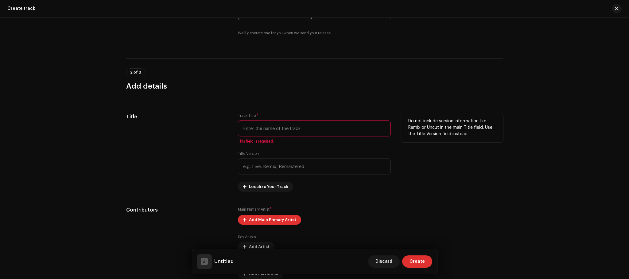
click at [265, 124] on input "text" at bounding box center [314, 129] width 153 height 16
paste input "☮︎"
type input "☮︎"
click at [193, 151] on div "Title" at bounding box center [177, 152] width 102 height 79
click at [254, 127] on input "☮︎" at bounding box center [314, 129] width 153 height 16
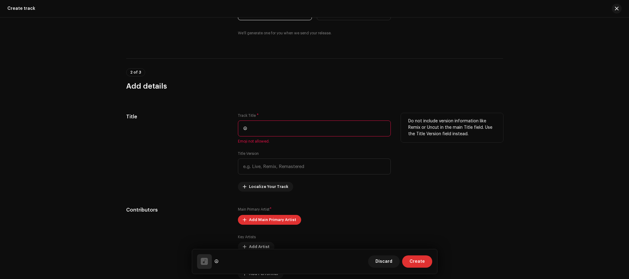
click at [206, 137] on div "Title" at bounding box center [177, 152] width 102 height 79
click at [209, 133] on div "Title" at bounding box center [177, 152] width 102 height 79
drag, startPoint x: 233, startPoint y: 131, endPoint x: 230, endPoint y: 131, distance: 3.4
click at [230, 131] on div "Title Track Title * ☮︎ Emoji not allowed. Title Version Localize Your Track Do …" at bounding box center [314, 152] width 377 height 79
click at [226, 134] on div "Title" at bounding box center [177, 152] width 102 height 79
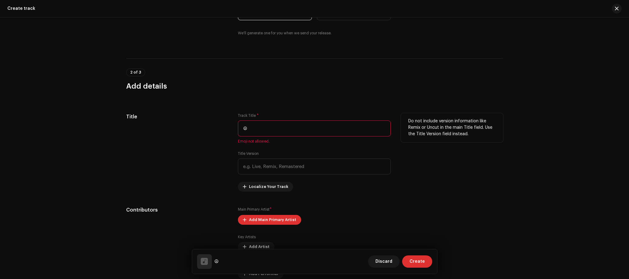
click at [255, 125] on input "☮︎" at bounding box center [314, 129] width 153 height 16
drag, startPoint x: 249, startPoint y: 129, endPoint x: 224, endPoint y: 132, distance: 25.3
click at [224, 132] on div "Title Track Title * ☮︎ Emoji not allowed. Title Version Localize Your Track Do …" at bounding box center [314, 152] width 377 height 79
type input "*"
paste input "☮"
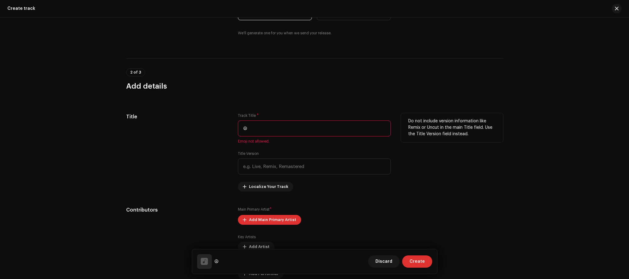
type input "☮"
click at [202, 157] on div "Title" at bounding box center [177, 152] width 102 height 79
drag, startPoint x: 262, startPoint y: 131, endPoint x: 203, endPoint y: 130, distance: 59.9
click at [202, 130] on div "Title Track Title * ☮ Emoji not allowed. Title Version Localize Your Track Do n…" at bounding box center [314, 152] width 377 height 79
click at [272, 131] on input "text" at bounding box center [314, 129] width 153 height 16
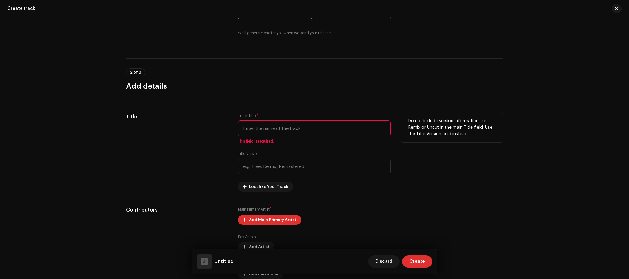
paste input "☮"
type input "☮"
click at [204, 160] on div "Title" at bounding box center [177, 152] width 102 height 79
drag, startPoint x: 246, startPoint y: 132, endPoint x: 225, endPoint y: 129, distance: 21.4
click at [225, 129] on div "Title Track Title * ☮ Emoji not allowed. Title Version Localize Your Track Do n…" at bounding box center [314, 152] width 377 height 79
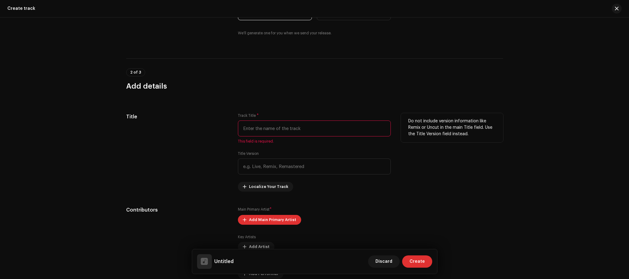
click at [257, 125] on input "text" at bounding box center [314, 129] width 153 height 16
type input "{"
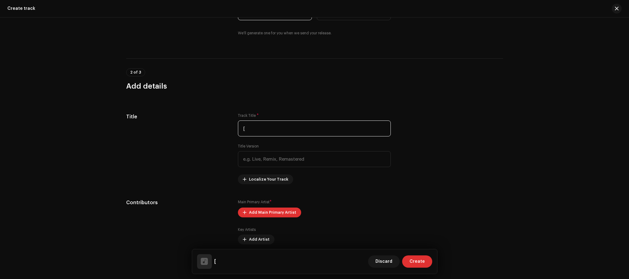
paste input "☮"
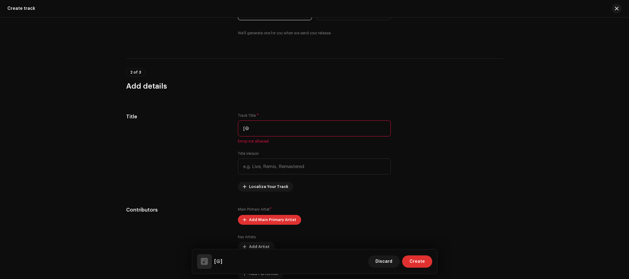
type input "["
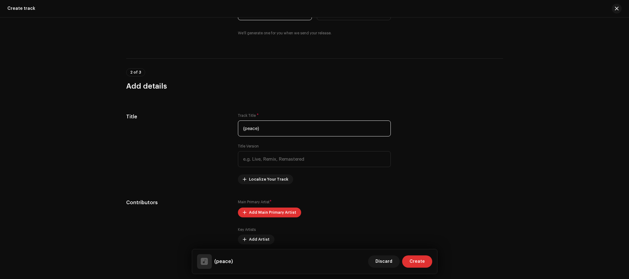
type input "(peace)"
click at [375, 80] on div "2 of 3 Add details" at bounding box center [314, 79] width 377 height 23
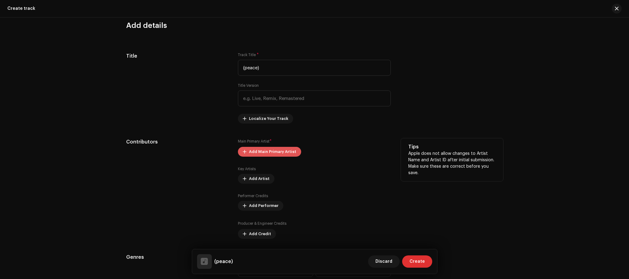
scroll to position [246, 0]
click at [270, 153] on span "Add Main Primary Artist" at bounding box center [272, 151] width 47 height 12
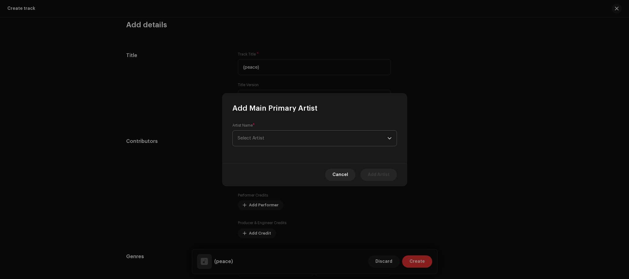
click at [251, 137] on span "Select Artist" at bounding box center [251, 138] width 27 height 5
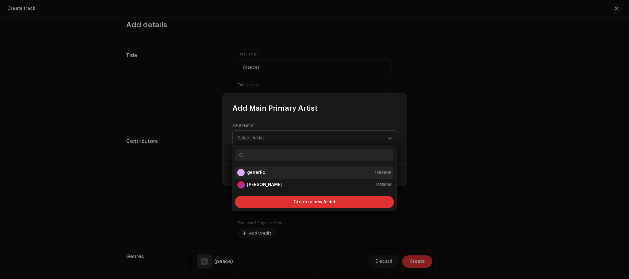
click at [272, 174] on div "generiic 1389808" at bounding box center [314, 172] width 154 height 7
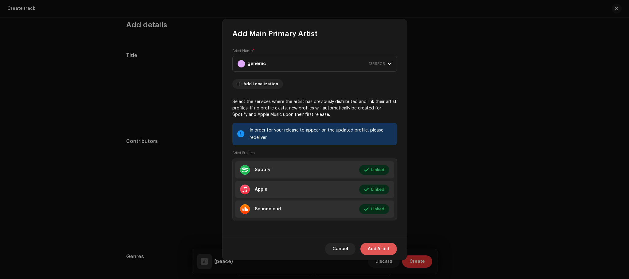
click at [382, 250] on span "Add Artist" at bounding box center [379, 249] width 22 height 12
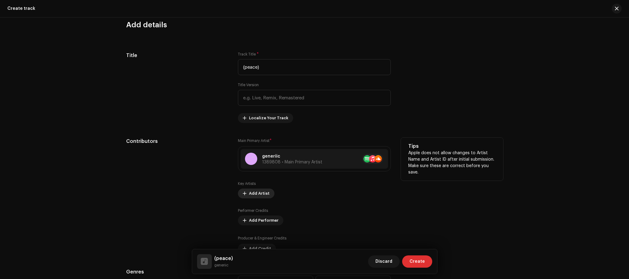
click at [254, 195] on span "Add Artist" at bounding box center [259, 194] width 21 height 12
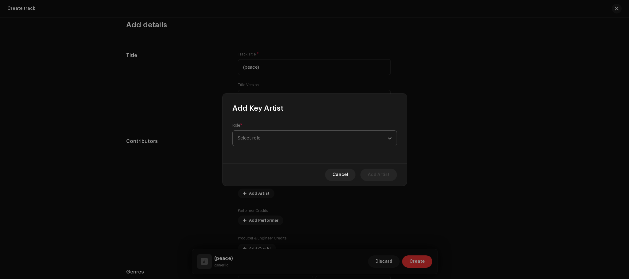
click at [280, 135] on span "Select role" at bounding box center [313, 138] width 150 height 15
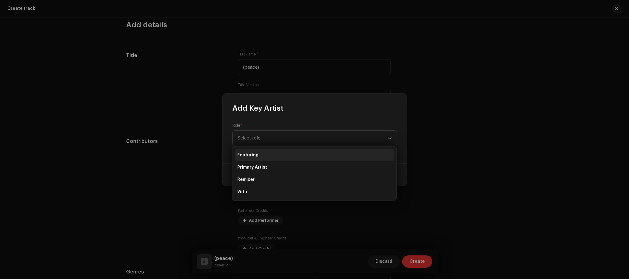
click at [271, 154] on li "Featuring" at bounding box center [314, 155] width 159 height 12
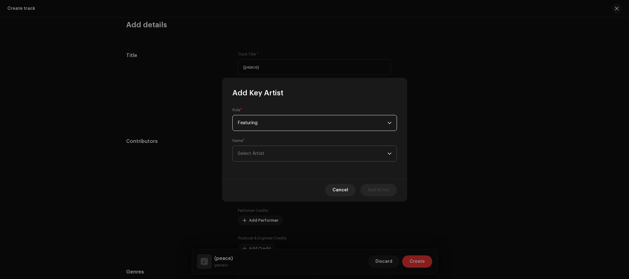
click at [259, 151] on span "Select Artist" at bounding box center [251, 153] width 27 height 5
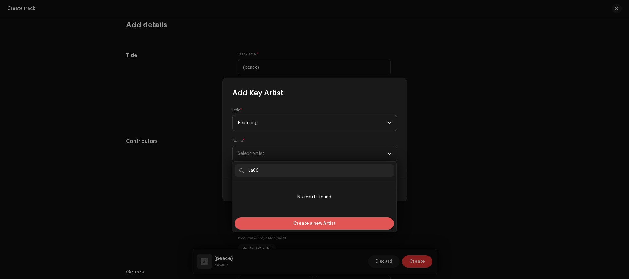
type input "Ja66"
click at [323, 221] on span "Create a new Artist" at bounding box center [314, 224] width 42 height 12
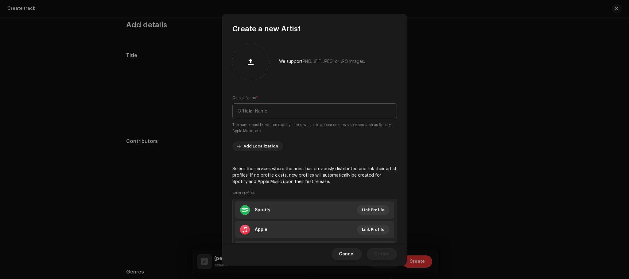
scroll to position [0, 0]
click at [277, 114] on input "text" at bounding box center [314, 112] width 165 height 16
type input "Ja66"
click at [308, 147] on re-m-artist-locales-form "Add Localization" at bounding box center [314, 147] width 165 height 10
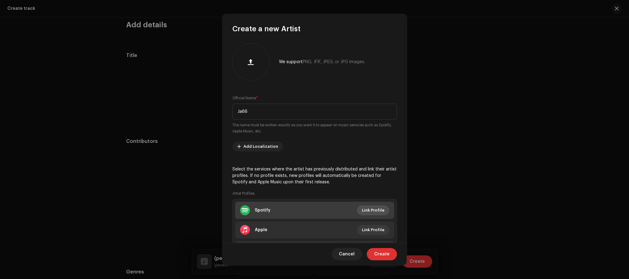
click at [379, 208] on span "Link Profile" at bounding box center [373, 210] width 22 height 12
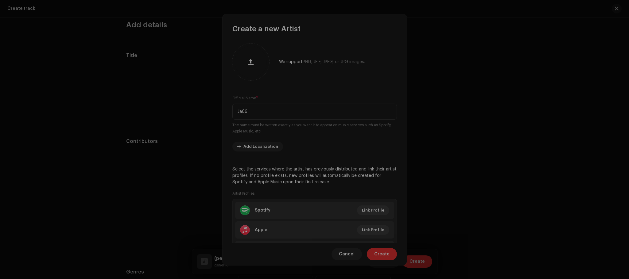
click at [180, 102] on div "Link your Artist Profile Artist Spotify Id * Go to your artist page on Spotify …" at bounding box center [314, 139] width 629 height 279
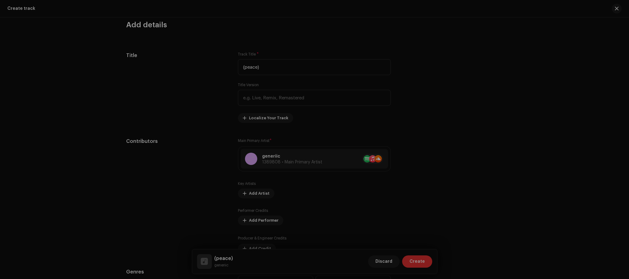
click at [433, 105] on div "Create a new Artist We support PNG, JFIF, JPEG, or JPG images. Official Name * …" at bounding box center [314, 139] width 629 height 279
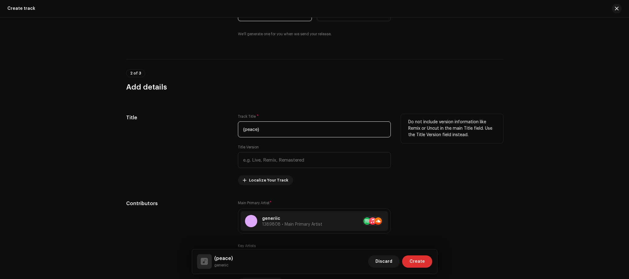
drag, startPoint x: 268, startPoint y: 132, endPoint x: 205, endPoint y: 128, distance: 62.7
click at [205, 128] on div "Title Track Title * (peace) Title Version Localize Your Track Do not include ve…" at bounding box center [314, 149] width 377 height 71
paste input "&#9774;"
type input "&#9774;"
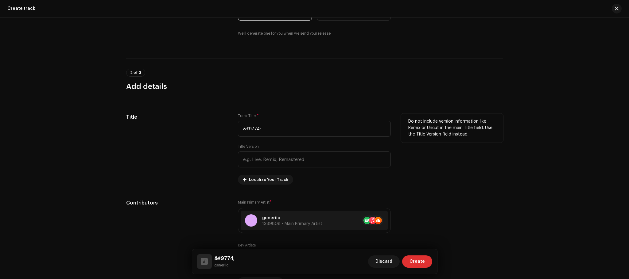
click at [186, 132] on div "Title" at bounding box center [177, 149] width 102 height 71
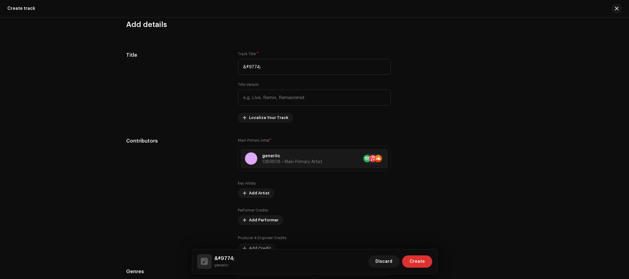
scroll to position [246, 0]
click at [253, 192] on span "Add Artist" at bounding box center [259, 194] width 21 height 12
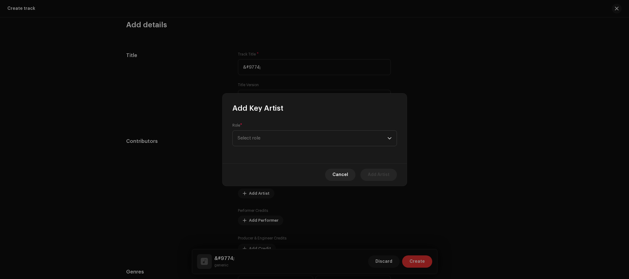
click at [267, 148] on div "Role * Select role" at bounding box center [315, 138] width 184 height 50
click at [269, 137] on span "Select role" at bounding box center [313, 134] width 150 height 15
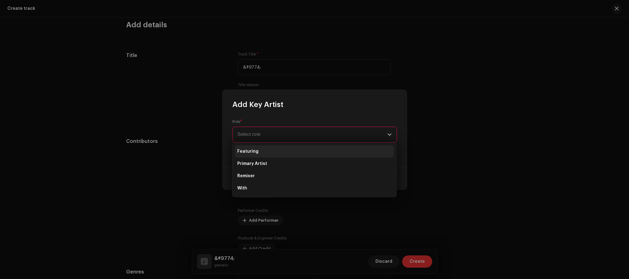
click at [258, 151] on li "Featuring" at bounding box center [314, 151] width 159 height 12
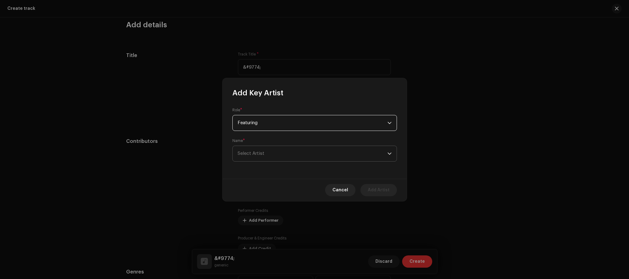
click at [261, 151] on span "Select Artist" at bounding box center [251, 153] width 27 height 5
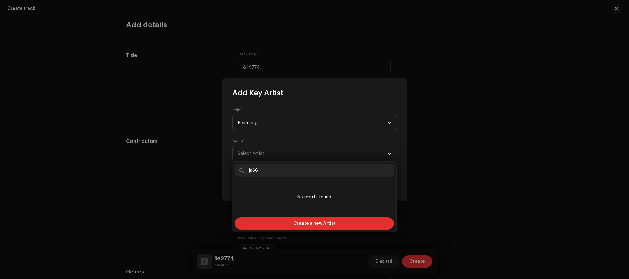
click at [251, 169] on input "ja66" at bounding box center [314, 171] width 159 height 12
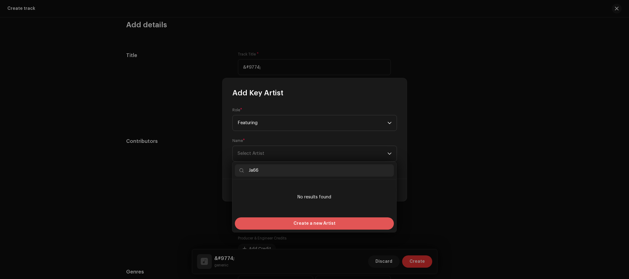
type input "Ja66"
click at [318, 225] on span "Create a new Artist" at bounding box center [314, 224] width 42 height 12
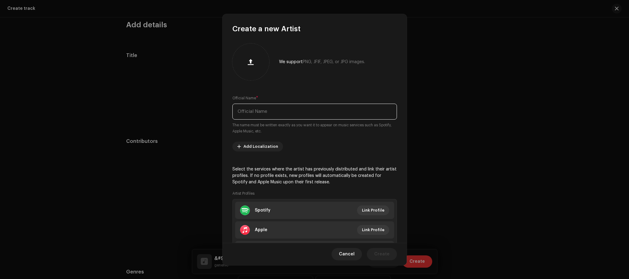
click at [281, 105] on input "text" at bounding box center [314, 112] width 165 height 16
type input "Ja66"
click at [354, 140] on div "We support PNG, JFIF, JPEG, or JPG images. Official Name * Ja66 The name must b…" at bounding box center [315, 138] width 184 height 209
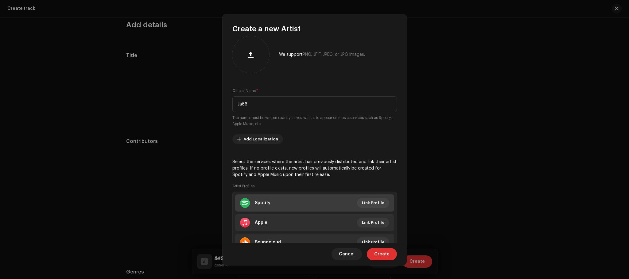
scroll to position [35, 0]
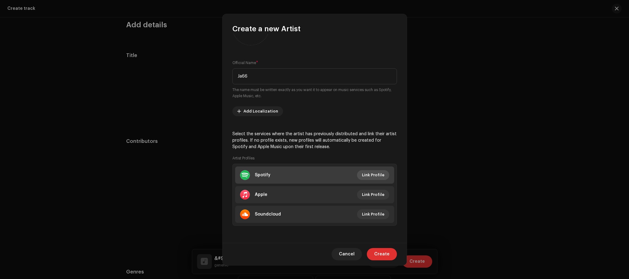
click at [377, 170] on span "Link Profile" at bounding box center [373, 175] width 22 height 12
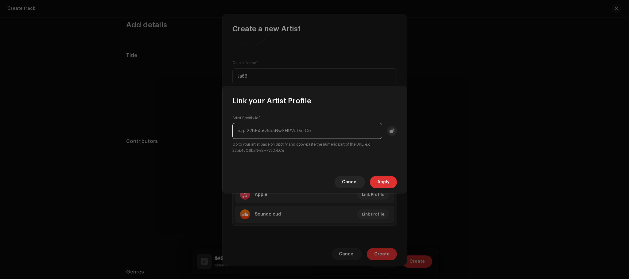
paste input "[URL][DOMAIN_NAME]"
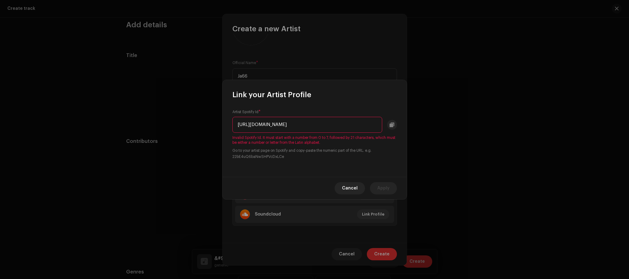
scroll to position [0, 0]
drag, startPoint x: 249, startPoint y: 124, endPoint x: 191, endPoint y: 123, distance: 57.7
click at [191, 123] on div "Link your Artist Profile Artist Spotify Id * [URL][DOMAIN_NAME] Invalid Spotify…" at bounding box center [314, 139] width 629 height 279
drag, startPoint x: 301, startPoint y: 124, endPoint x: 380, endPoint y: 129, distance: 79.3
click at [380, 129] on input "36G4eueW8Z77oW9naYXVqk?si=iUgRJOS-Rg-T-b0qoDDh7g" at bounding box center [307, 125] width 150 height 16
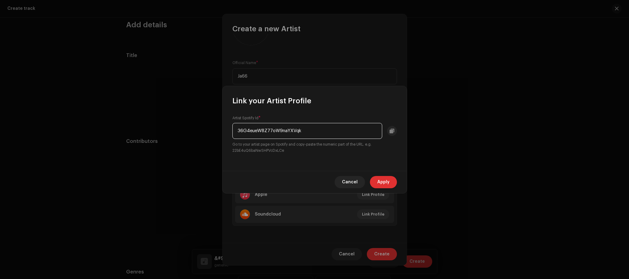
type input "36G4eueW8Z77oW9naYXVqk"
click at [398, 131] on div "Artist Spotify Id * 36G4eueW8Z77oW9naYXVqk Go to your artist page on Spotify an…" at bounding box center [315, 138] width 184 height 65
click at [396, 131] on button at bounding box center [392, 131] width 10 height 10
click at [388, 182] on span "Apply" at bounding box center [383, 182] width 12 height 12
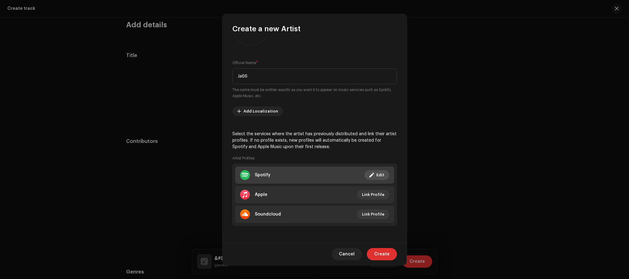
click at [261, 173] on div "Spotify" at bounding box center [263, 175] width 16 height 5
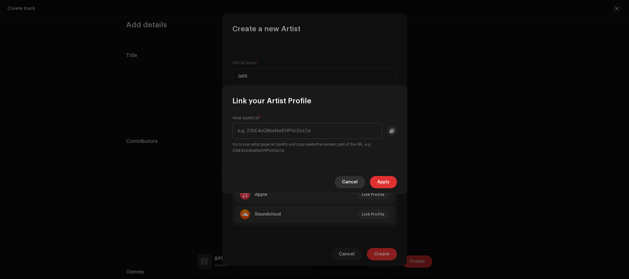
click at [351, 180] on span "Cancel" at bounding box center [350, 182] width 16 height 12
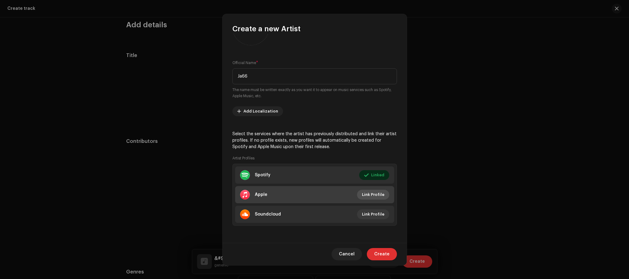
click at [383, 191] on button "Link Profile" at bounding box center [373, 195] width 32 height 10
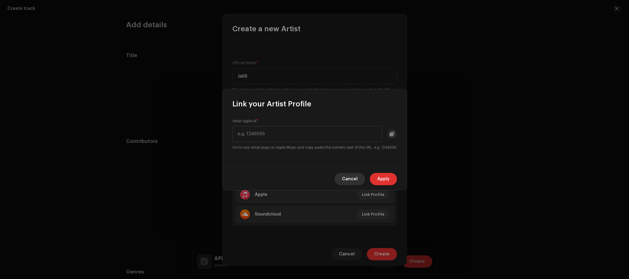
click at [343, 176] on span "Cancel" at bounding box center [350, 179] width 16 height 12
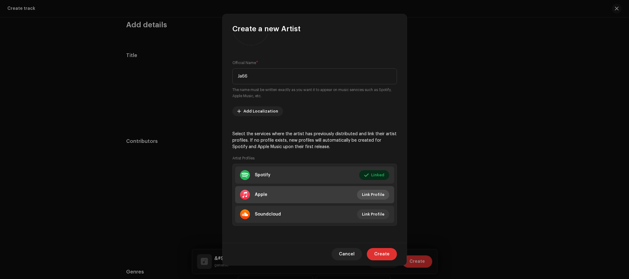
click at [370, 195] on span "Link Profile" at bounding box center [373, 195] width 22 height 12
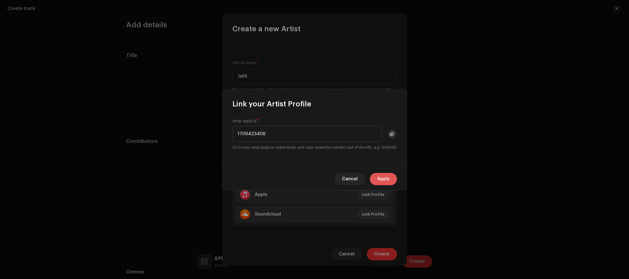
type input "1709423406"
click at [385, 182] on span "Apply" at bounding box center [383, 179] width 12 height 12
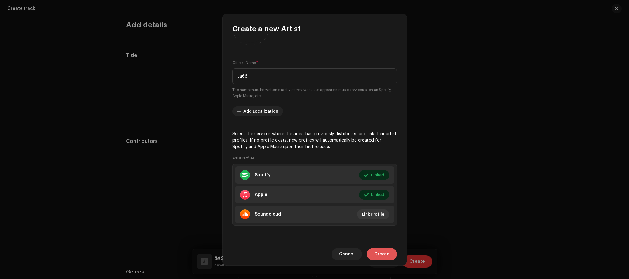
click at [382, 254] on span "Create" at bounding box center [381, 254] width 15 height 12
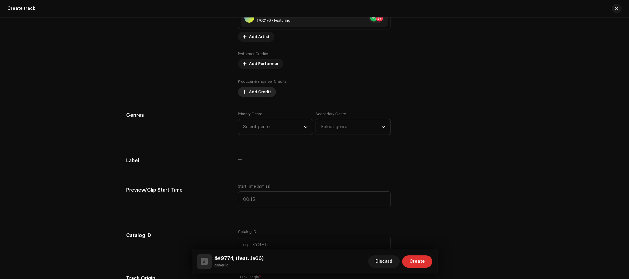
scroll to position [429, 0]
click at [249, 93] on span "Add Credit" at bounding box center [260, 91] width 22 height 12
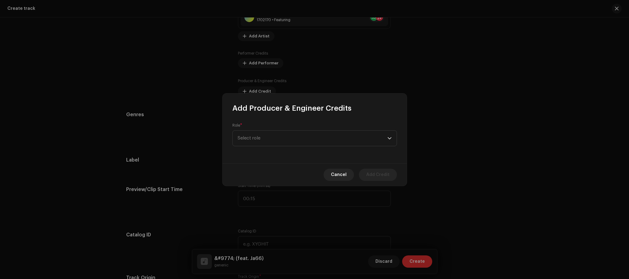
click at [301, 147] on div "Role * Select role" at bounding box center [315, 138] width 184 height 50
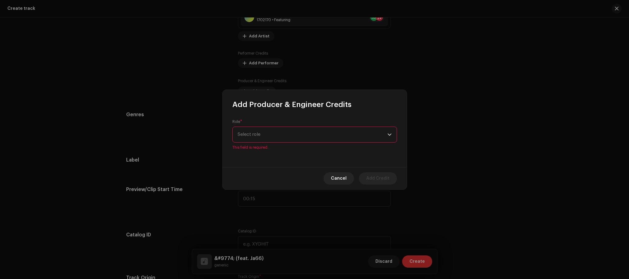
click at [300, 139] on span "Select role" at bounding box center [313, 134] width 150 height 15
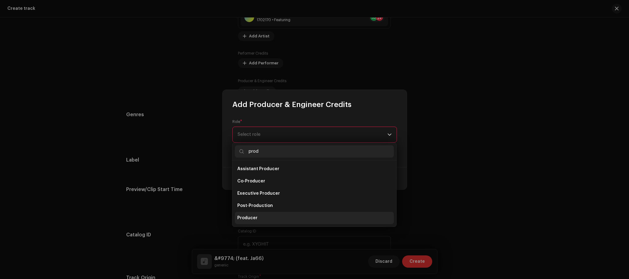
type input "prod"
click at [261, 219] on li "Producer" at bounding box center [314, 218] width 159 height 12
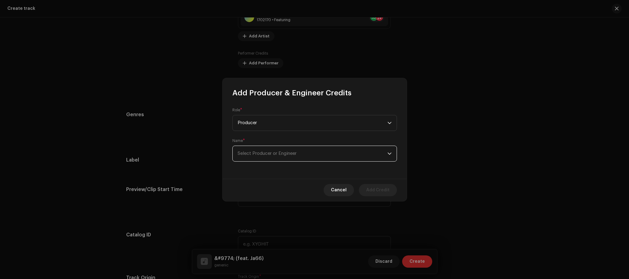
click at [262, 152] on span "Select Producer or Engineer" at bounding box center [267, 153] width 59 height 5
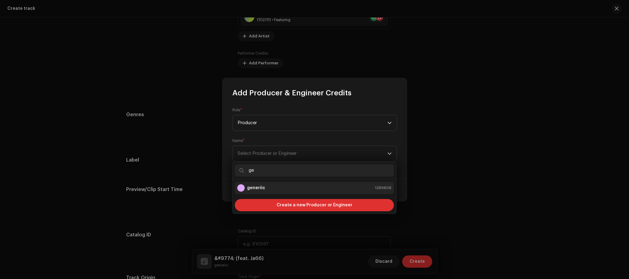
type input "ge"
click at [282, 187] on div "generiic 1389808" at bounding box center [314, 187] width 154 height 7
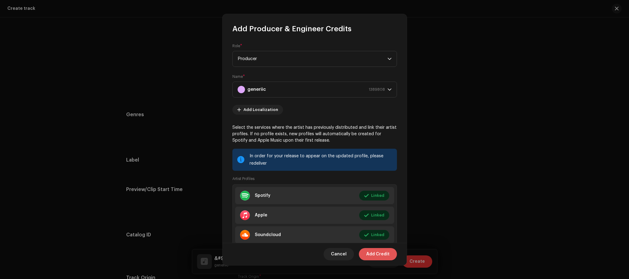
click at [381, 257] on span "Add Credit" at bounding box center [377, 254] width 23 height 12
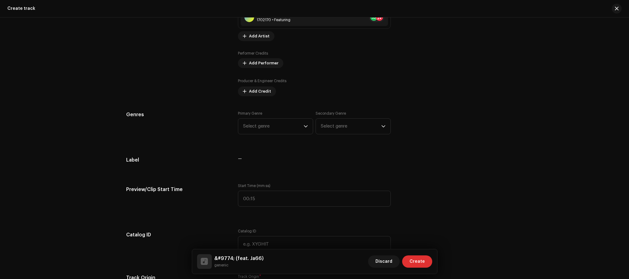
click at [444, 158] on div "Label —" at bounding box center [314, 163] width 377 height 12
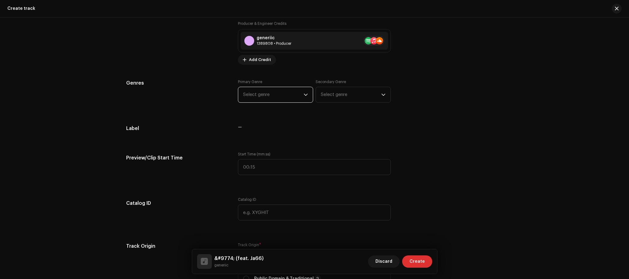
click at [279, 96] on span "Select genre" at bounding box center [273, 94] width 60 height 15
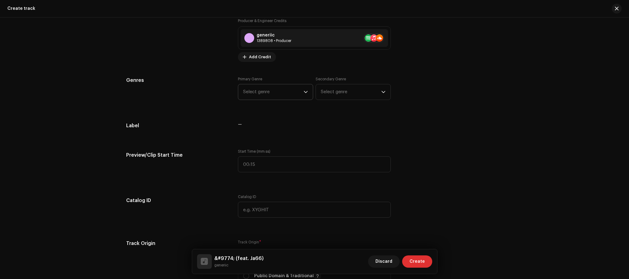
scroll to position [490, 0]
click at [285, 87] on span "Select genre" at bounding box center [273, 91] width 60 height 15
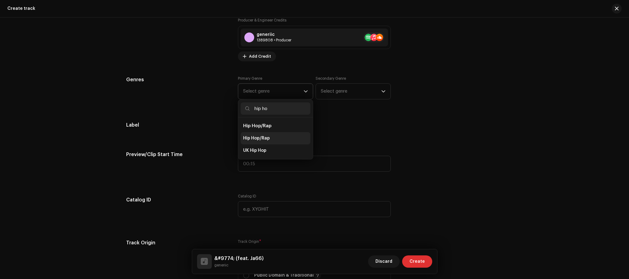
type input "hip ho"
click at [283, 135] on li "Hip Hop/Rap" at bounding box center [276, 138] width 70 height 12
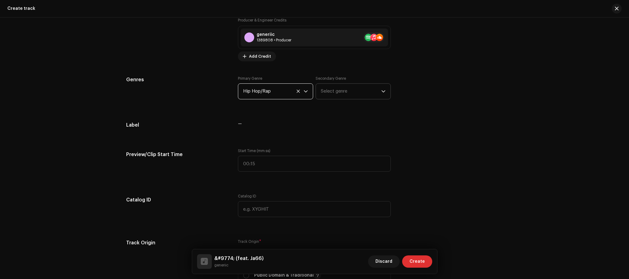
click at [364, 90] on span "Select genre" at bounding box center [351, 91] width 60 height 15
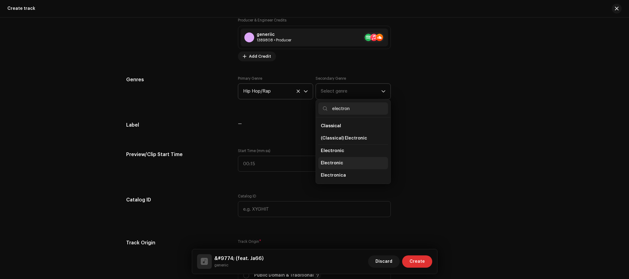
type input "electron"
click at [351, 165] on li "Electronic" at bounding box center [353, 163] width 70 height 12
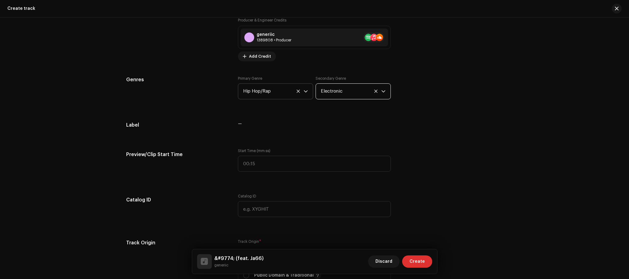
click at [323, 135] on div "Track details Complete the following to finalize your track. 1 of 3 Add Audio F…" at bounding box center [314, 175] width 397 height 1267
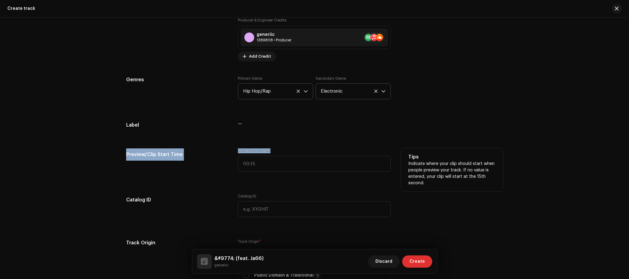
click at [149, 165] on div "Preview/Clip Start Time" at bounding box center [177, 164] width 102 height 31
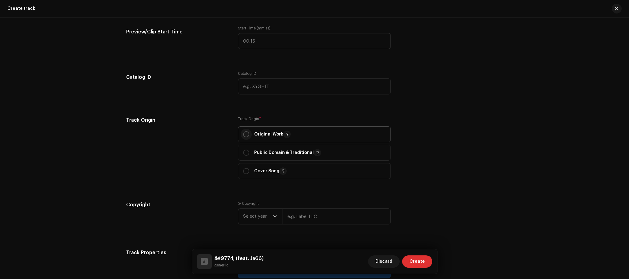
click at [245, 138] on input "radio" at bounding box center [246, 134] width 6 height 6
radio input "true"
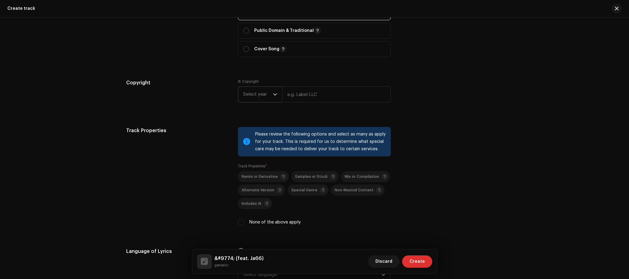
click at [273, 93] on div "dropdown trigger" at bounding box center [275, 94] width 4 height 15
click at [257, 93] on span "Select year" at bounding box center [258, 93] width 30 height 15
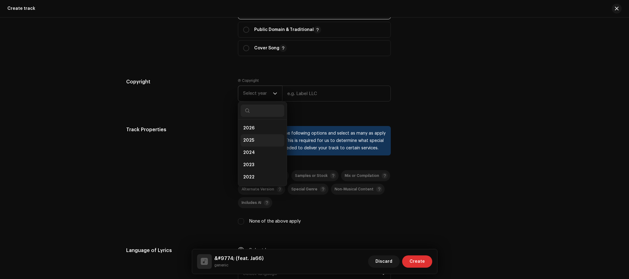
click at [250, 138] on li "2025" at bounding box center [263, 140] width 44 height 12
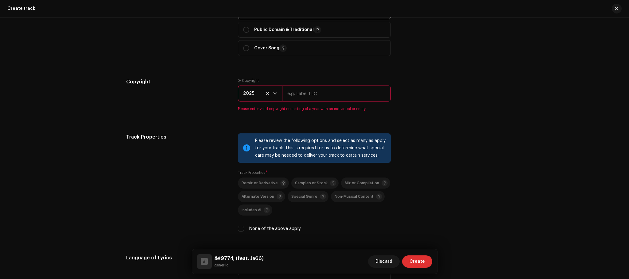
click at [302, 97] on input "text" at bounding box center [336, 94] width 109 height 16
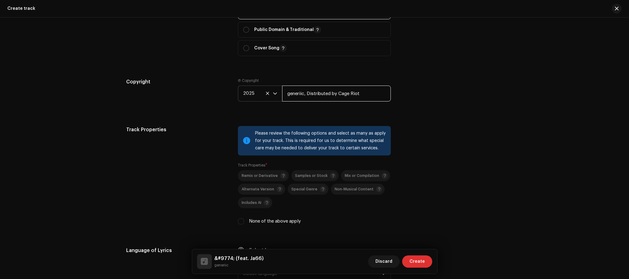
drag, startPoint x: 364, startPoint y: 99, endPoint x: 305, endPoint y: 107, distance: 59.1
click at [305, 107] on div "Ⓟ Copyright 2025 generiic, Distributed by Cage Riot" at bounding box center [314, 94] width 153 height 33
drag, startPoint x: 304, startPoint y: 93, endPoint x: 393, endPoint y: 94, distance: 88.7
click at [393, 94] on div "Copyright Ⓟ Copyright 2025 generiic, Distributed by Cage Riot" at bounding box center [314, 94] width 377 height 33
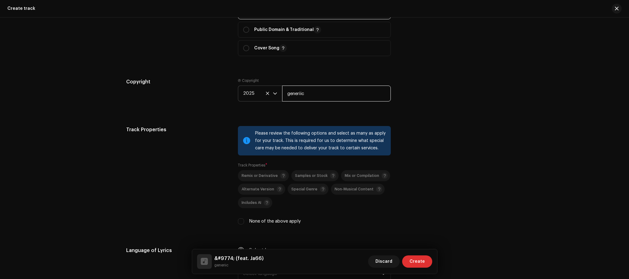
type input "generiic"
click at [452, 98] on div "Copyright Ⓟ Copyright 2025 generiic" at bounding box center [314, 94] width 377 height 33
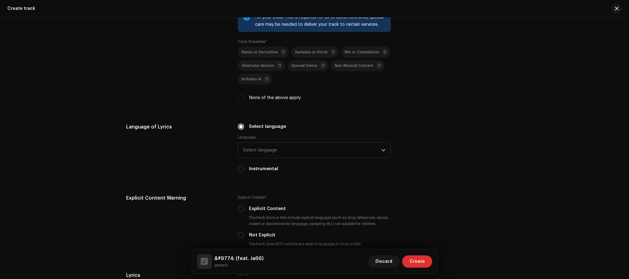
click at [265, 89] on div "Remix or Derivative Samples or Stock Mix or Compilation Alternate Version Speci…" at bounding box center [314, 74] width 153 height 55
click at [262, 95] on div "Remix or Derivative Samples or Stock Mix or Compilation Alternate Version Speci…" at bounding box center [314, 75] width 153 height 55
click at [261, 98] on label "None of the above apply" at bounding box center [275, 98] width 52 height 7
click at [244, 98] on input "None of the above apply" at bounding box center [241, 99] width 6 height 6
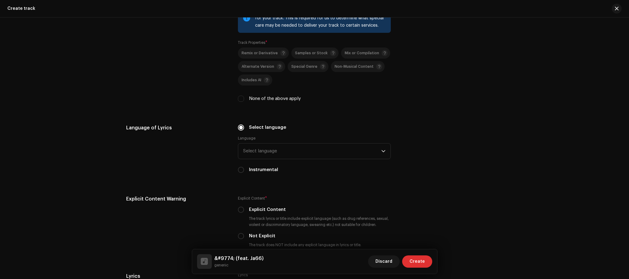
checkbox input "true"
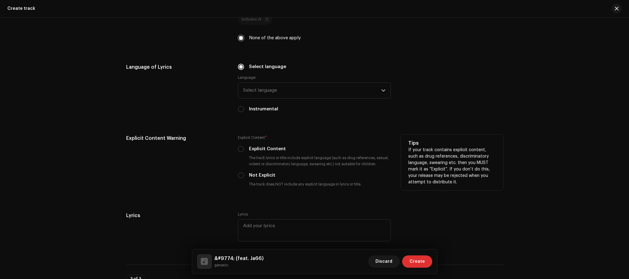
scroll to position [920, 0]
click at [241, 149] on input "Explicit Content" at bounding box center [241, 148] width 6 height 6
radio input "true"
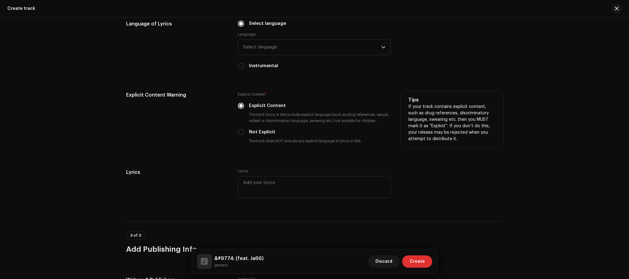
click at [204, 154] on div "Explicit Content Warning" at bounding box center [177, 122] width 102 height 63
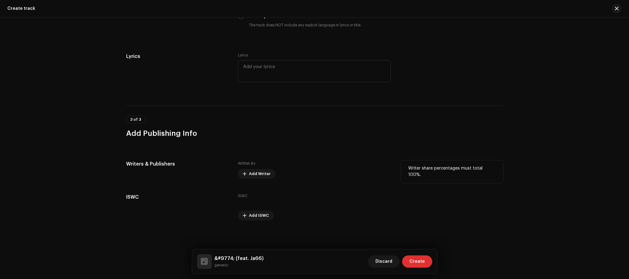
scroll to position [1081, 0]
click at [249, 171] on span "Add Writer" at bounding box center [259, 174] width 21 height 12
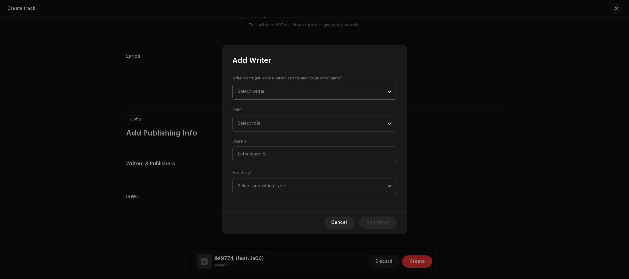
click at [256, 94] on span "Select writer" at bounding box center [313, 91] width 150 height 15
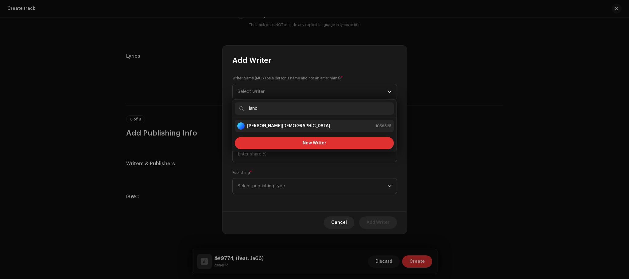
type input "land"
click at [277, 122] on li "[PERSON_NAME] 1056825" at bounding box center [314, 126] width 159 height 12
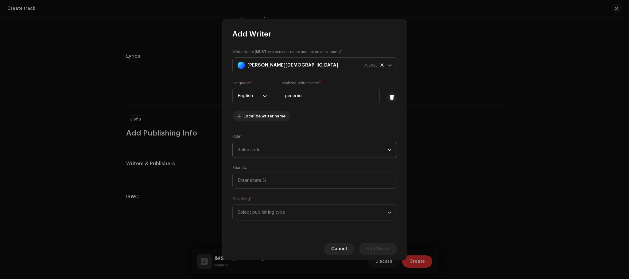
click at [253, 148] on span "Select role" at bounding box center [313, 149] width 150 height 15
click at [267, 205] on span "Composer & Lyricist" at bounding box center [258, 203] width 43 height 6
click at [269, 174] on input at bounding box center [314, 181] width 165 height 16
type input "85.00"
click at [293, 215] on span "Select publishing type" at bounding box center [313, 212] width 150 height 15
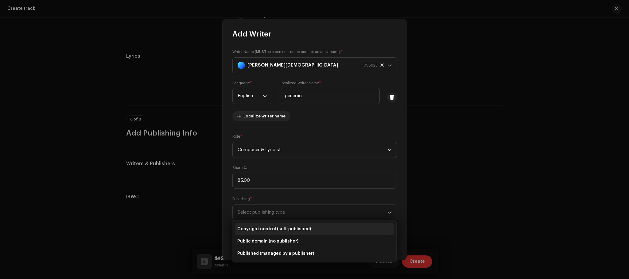
click at [288, 232] on span "Copyright control (self-published)" at bounding box center [274, 229] width 74 height 6
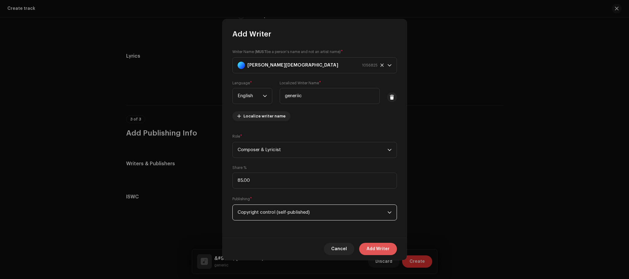
click at [376, 249] on span "Add Writer" at bounding box center [378, 249] width 23 height 12
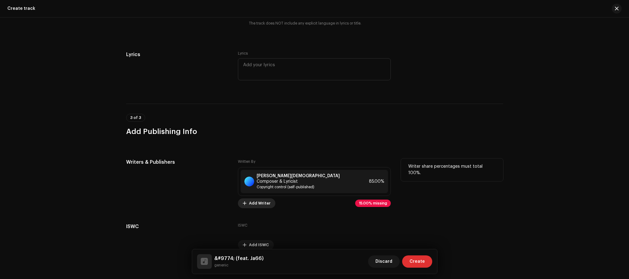
click at [266, 200] on span "Add Writer" at bounding box center [259, 203] width 21 height 12
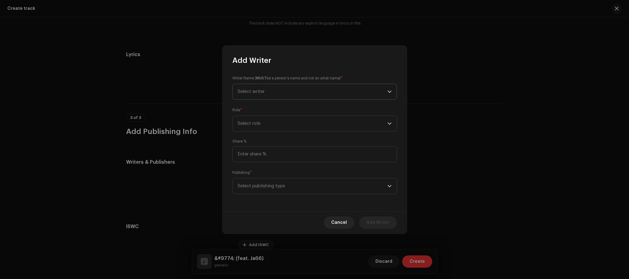
click at [270, 92] on span "Select writer" at bounding box center [313, 91] width 150 height 15
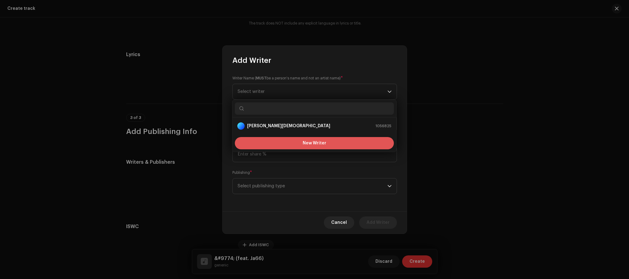
click at [287, 146] on button "New Writer" at bounding box center [314, 143] width 159 height 12
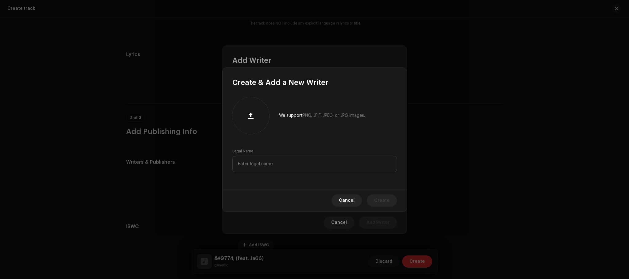
click at [251, 153] on label "Legal Name" at bounding box center [242, 151] width 21 height 5
click at [251, 165] on input "text" at bounding box center [314, 164] width 165 height 16
type input "Ja66"
click at [380, 199] on span "Create" at bounding box center [381, 201] width 15 height 12
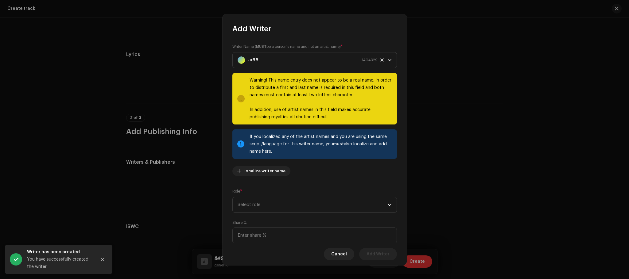
click at [320, 177] on div "Writer Name ( MUST be a person's name and not an artist name) * Ja66 1404329 Wa…" at bounding box center [314, 113] width 165 height 138
click at [322, 174] on div "Writer Name ( MUST be a person's name and not an artist name) * Ja66 1404329 Wa…" at bounding box center [314, 113] width 165 height 138
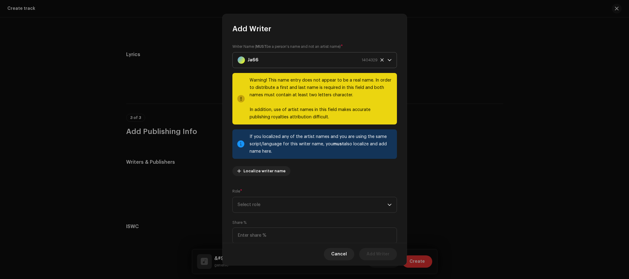
click at [380, 60] on icon at bounding box center [381, 59] width 3 height 3
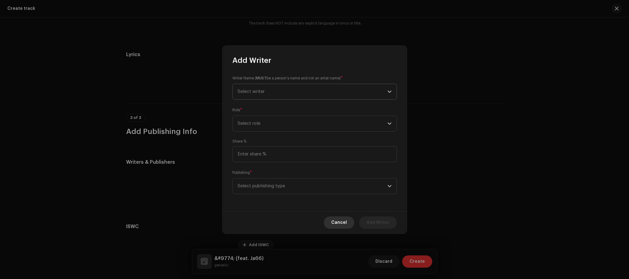
click at [341, 226] on span "Cancel" at bounding box center [339, 223] width 16 height 12
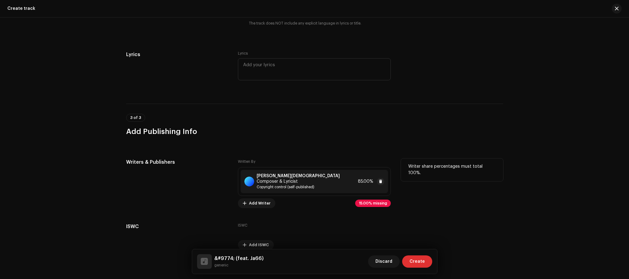
click at [345, 180] on div "[PERSON_NAME] Composer & Lyricist Copyright control (self-published) 85.00%" at bounding box center [314, 181] width 147 height 23
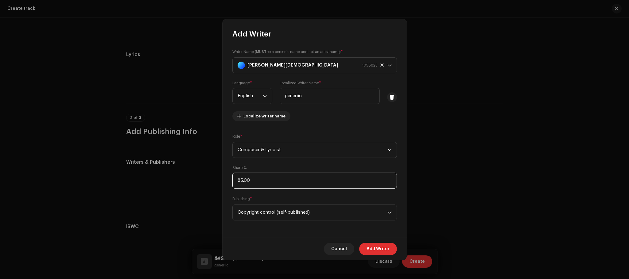
drag, startPoint x: 258, startPoint y: 180, endPoint x: 213, endPoint y: 181, distance: 45.1
click at [213, 181] on div "Add Writer Writer Name ( MUST be a person's name and not an artist name) * [PER…" at bounding box center [314, 139] width 629 height 279
type input "100.00"
click at [373, 252] on span "Add Writer" at bounding box center [378, 249] width 23 height 12
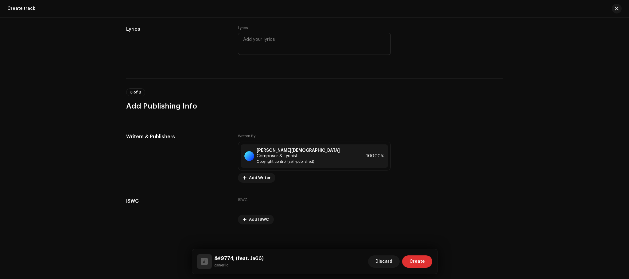
scroll to position [1107, 0]
click at [413, 261] on span "Create" at bounding box center [416, 262] width 15 height 12
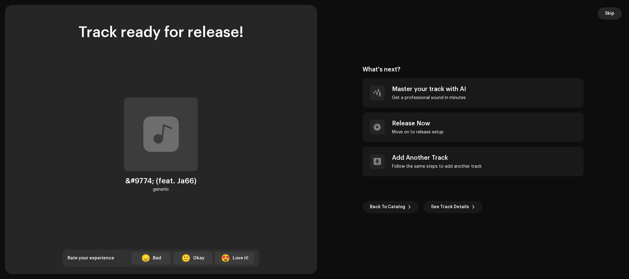
click at [606, 8] on span "Skip" at bounding box center [609, 13] width 9 height 12
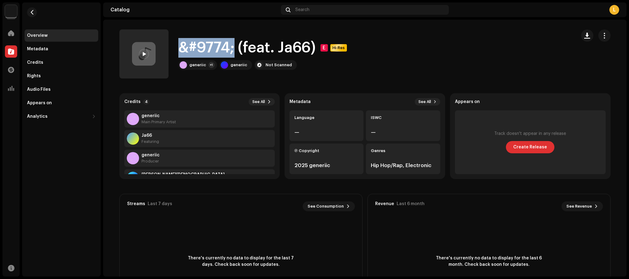
drag, startPoint x: 178, startPoint y: 46, endPoint x: 232, endPoint y: 53, distance: 54.7
click at [232, 53] on h1 "&#9774; (feat. Ja66)" at bounding box center [246, 48] width 137 height 20
copy h1 "&#9774;"
click at [455, 68] on div "&#9774; (feat. Ja66) E Hi-Res generiic +1 generiic Not Scanned" at bounding box center [345, 53] width 452 height 49
click at [601, 34] on span "button" at bounding box center [604, 35] width 6 height 5
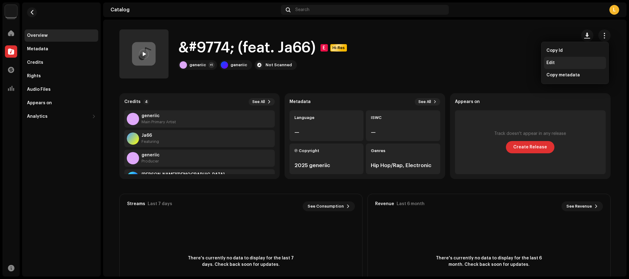
click at [562, 64] on div "Edit" at bounding box center [574, 62] width 57 height 5
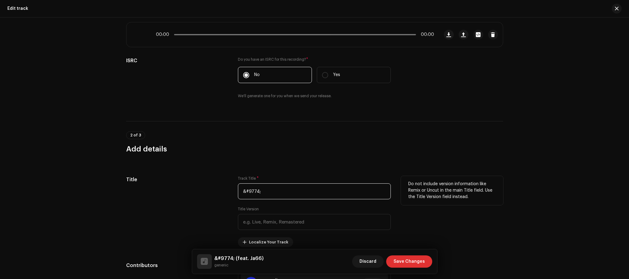
drag, startPoint x: 267, startPoint y: 188, endPoint x: 193, endPoint y: 184, distance: 74.4
click at [193, 184] on div "Title Track Title * &#9774; Title Version Localize Your Track Do not include ve…" at bounding box center [314, 211] width 377 height 71
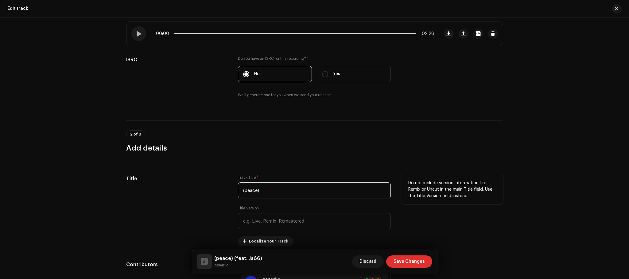
type input "(peace)"
click at [199, 184] on div "Title" at bounding box center [177, 210] width 102 height 71
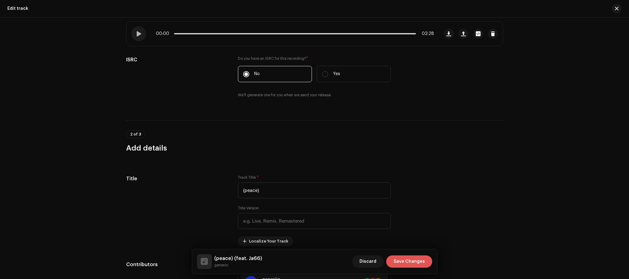
click at [411, 257] on span "Save Changes" at bounding box center [409, 262] width 31 height 12
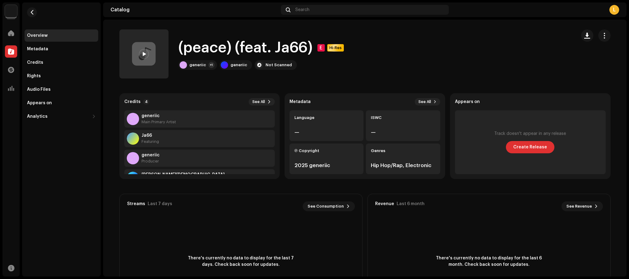
click at [378, 56] on div "(peace) (feat. Ja66) E Hi-Res generiic +1 generiic Not Scanned" at bounding box center [345, 53] width 452 height 49
click at [145, 139] on div "Featuring" at bounding box center [150, 141] width 17 height 5
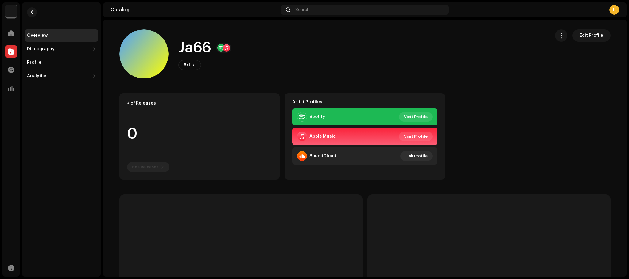
click at [312, 117] on div "Spotify" at bounding box center [317, 116] width 16 height 5
click at [420, 115] on span "Visit Profile" at bounding box center [416, 117] width 24 height 12
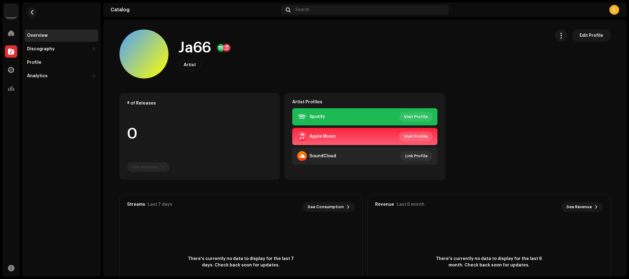
click at [403, 135] on button "Visit Profile" at bounding box center [415, 137] width 33 height 10
click at [321, 45] on div "Ja66 Artist Edit Profile" at bounding box center [332, 53] width 426 height 49
click at [59, 45] on div "Discography" at bounding box center [62, 49] width 74 height 12
click at [66, 47] on div "Discography" at bounding box center [58, 49] width 63 height 5
click at [33, 11] on span "button" at bounding box center [32, 12] width 5 height 5
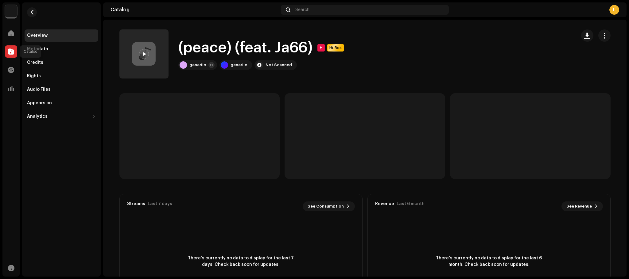
click at [8, 53] on span at bounding box center [11, 51] width 6 height 5
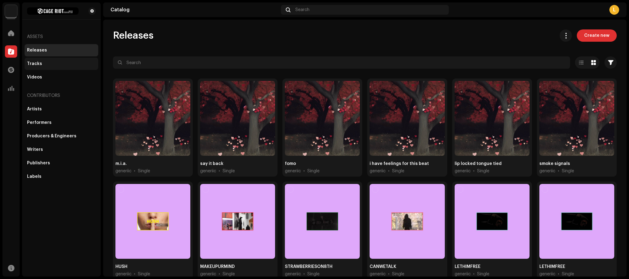
click at [48, 61] on div "Tracks" at bounding box center [62, 64] width 74 height 12
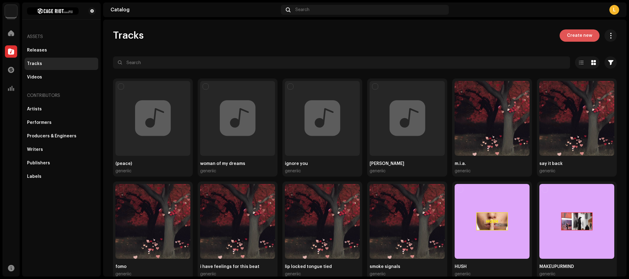
click at [591, 32] on button "Create new" at bounding box center [580, 35] width 40 height 12
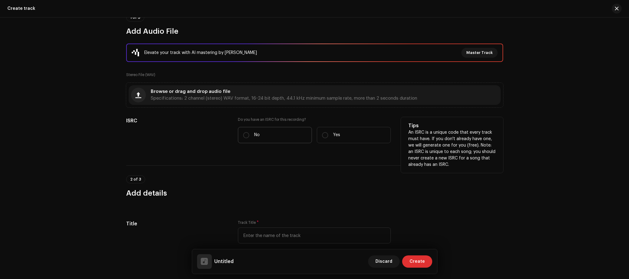
scroll to position [61, 0]
click at [257, 129] on label "No" at bounding box center [275, 135] width 74 height 16
click at [249, 132] on input "No" at bounding box center [246, 135] width 6 height 6
radio input "true"
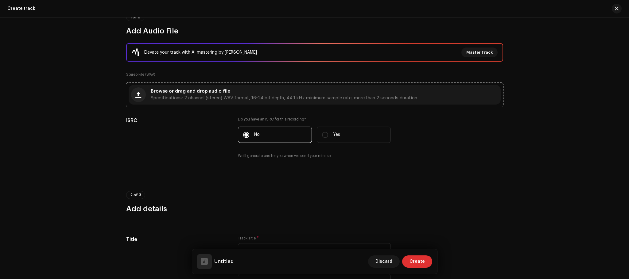
click at [216, 99] on span "Specifications: 2 channel (stereo) WAV format, 16-24 bit depth, 44.1 kHz minimu…" at bounding box center [284, 98] width 266 height 4
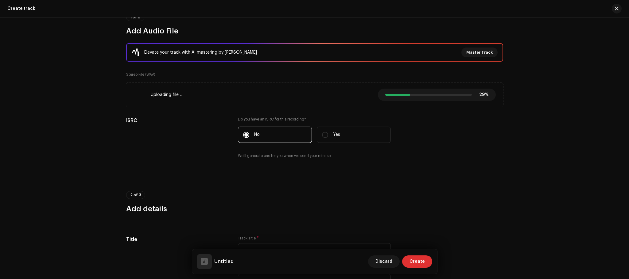
click at [64, 143] on div "Track details Complete the following to finalize your track. 1 of 3 Add Audio F…" at bounding box center [314, 148] width 629 height 262
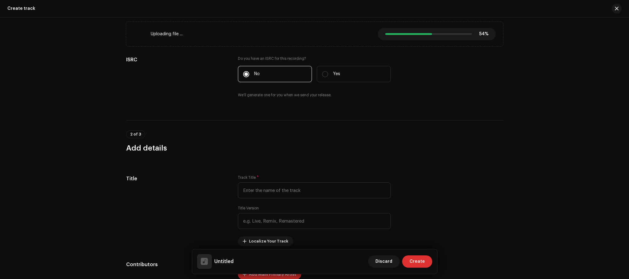
scroll to position [122, 0]
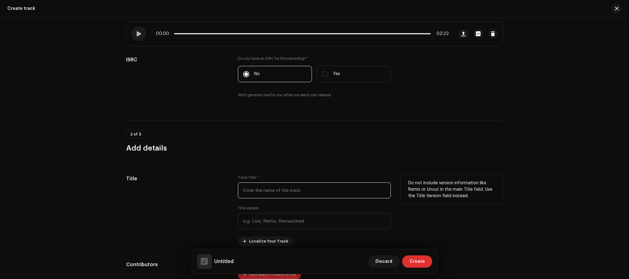
click at [257, 196] on input "text" at bounding box center [314, 191] width 153 height 16
type input "merch"
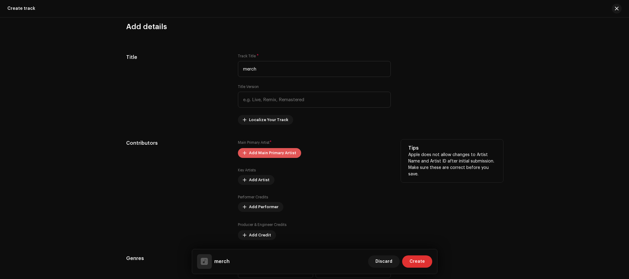
scroll to position [245, 0]
click at [263, 150] on span "Add Main Primary Artist" at bounding box center [272, 152] width 47 height 12
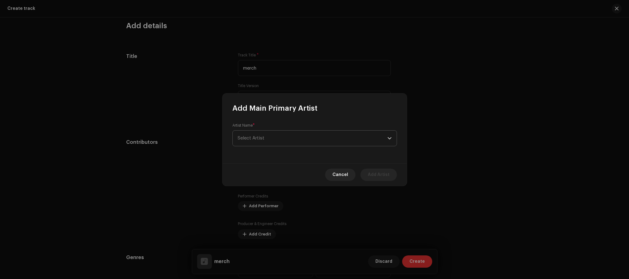
click at [267, 142] on span "Select Artist" at bounding box center [313, 138] width 150 height 15
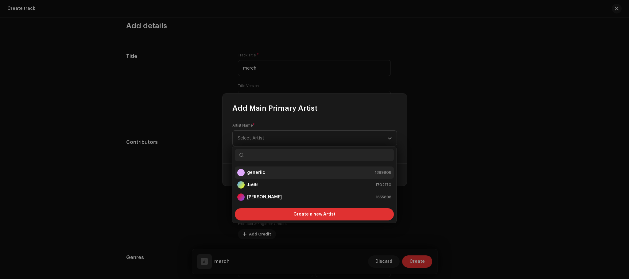
click at [276, 174] on div "generiic 1389808" at bounding box center [314, 172] width 154 height 7
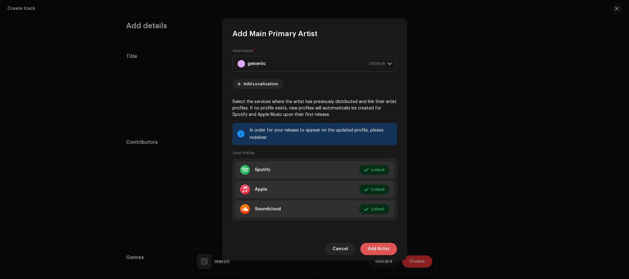
click at [393, 252] on button "Add Artist" at bounding box center [378, 249] width 37 height 12
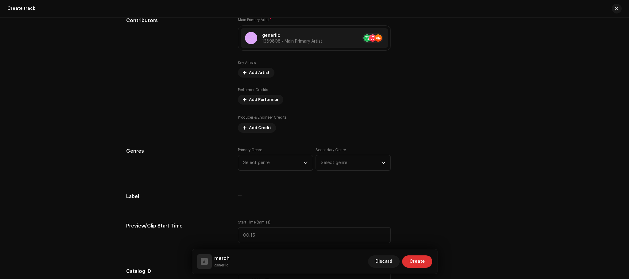
scroll to position [367, 0]
click at [263, 163] on span "Select genre" at bounding box center [273, 162] width 60 height 15
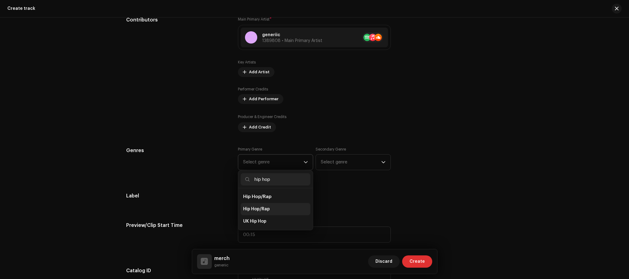
type input "hip hop"
click at [268, 211] on span "Hip Hop/Rap" at bounding box center [256, 209] width 27 height 6
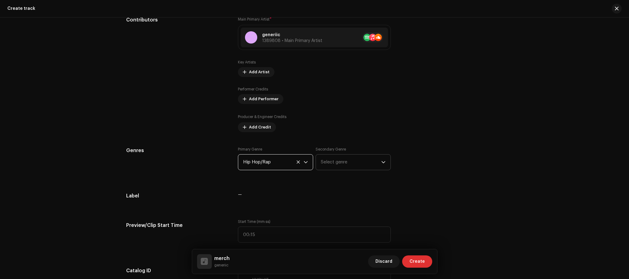
click at [327, 165] on span "Select genre" at bounding box center [351, 162] width 60 height 15
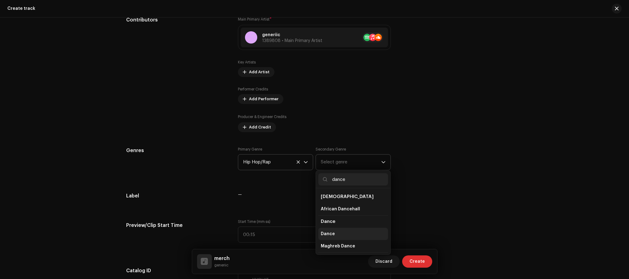
type input "dance"
click at [343, 233] on li "Dance" at bounding box center [353, 234] width 70 height 12
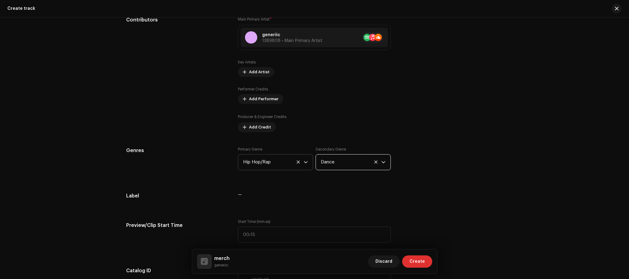
click at [449, 186] on div "Track details Complete the following to finalize your track. 1 of 3 Add Audio F…" at bounding box center [314, 273] width 397 height 1216
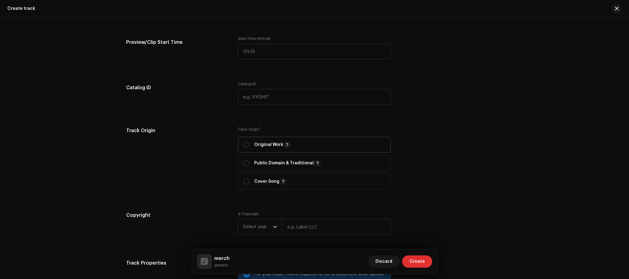
scroll to position [551, 0]
click at [326, 145] on span "Original Work" at bounding box center [314, 144] width 142 height 15
radio input "true"
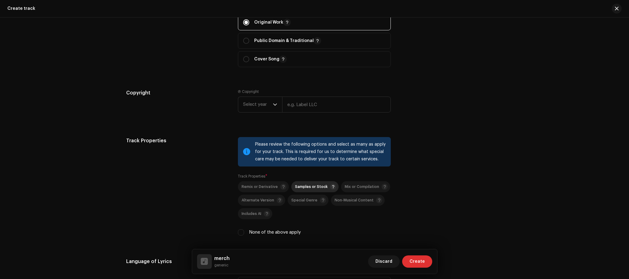
scroll to position [673, 0]
click at [302, 185] on span "Samples or Stock" at bounding box center [311, 187] width 33 height 4
click at [262, 106] on span "Select year" at bounding box center [258, 104] width 30 height 15
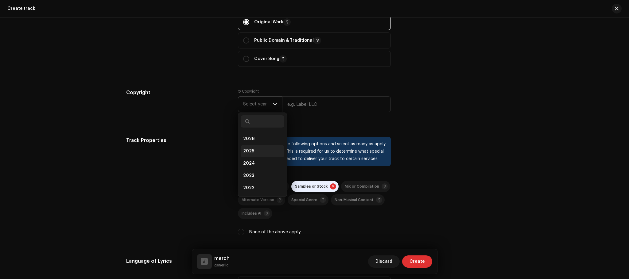
click at [262, 151] on li "2025" at bounding box center [263, 151] width 44 height 12
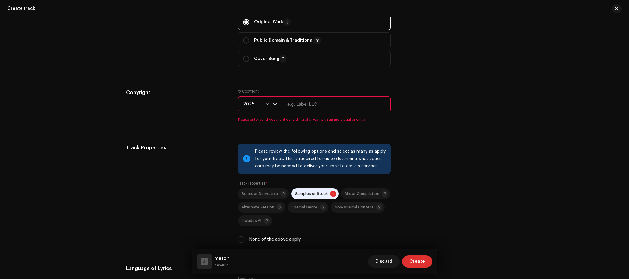
click at [296, 104] on input "text" at bounding box center [336, 104] width 109 height 16
type input "generiic"
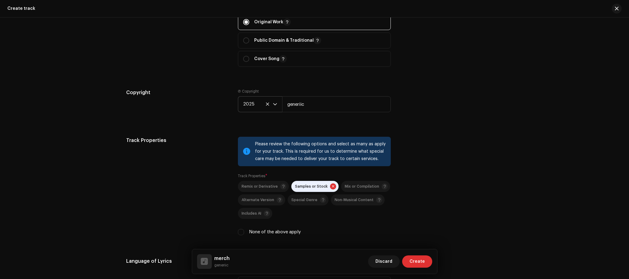
click at [426, 102] on div "Copyright Ⓟ Copyright 2025 generiic" at bounding box center [314, 105] width 377 height 33
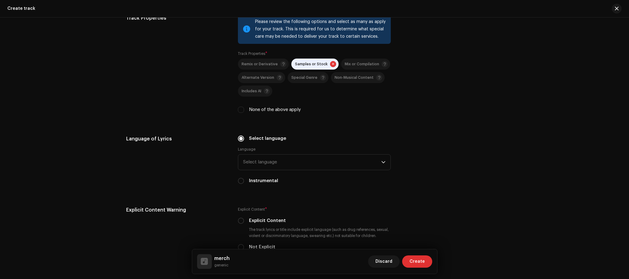
click at [276, 111] on label "None of the above apply" at bounding box center [275, 110] width 52 height 7
click at [244, 111] on input "None of the above apply" at bounding box center [241, 110] width 6 height 6
checkbox input "true"
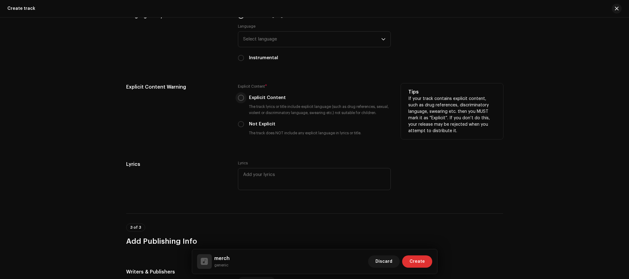
click at [240, 97] on input "Explicit Content" at bounding box center [241, 98] width 6 height 6
radio input "true"
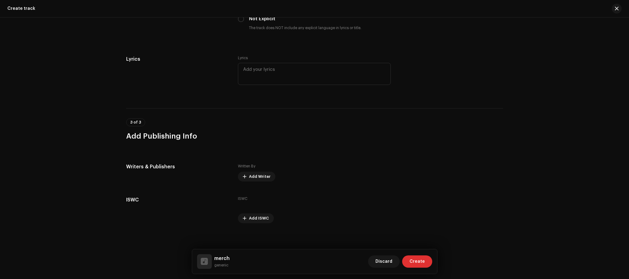
scroll to position [1029, 0]
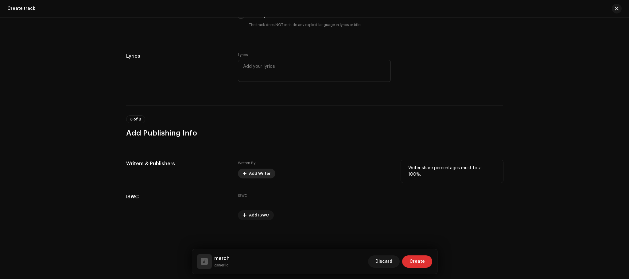
click at [256, 172] on span "Add Writer" at bounding box center [259, 174] width 21 height 12
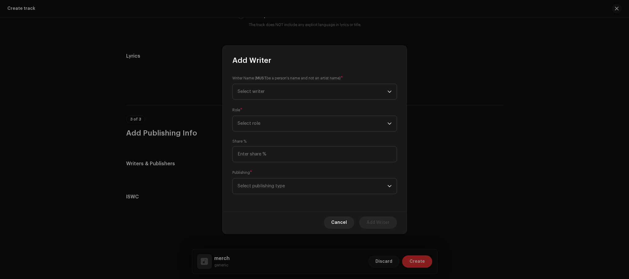
click at [264, 77] on strong "MUST" at bounding box center [261, 78] width 10 height 4
click at [265, 92] on span "Select writer" at bounding box center [313, 91] width 150 height 15
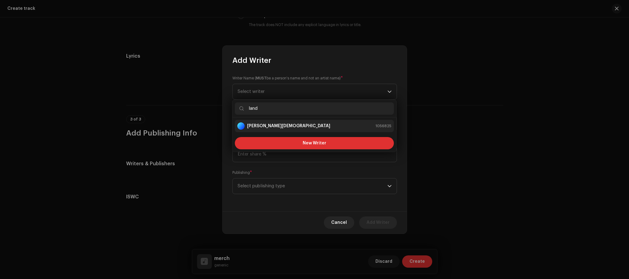
type input "land"
click at [295, 124] on div "[PERSON_NAME] 1056825" at bounding box center [314, 125] width 154 height 7
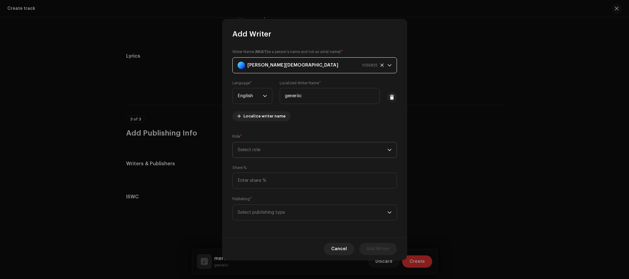
click at [285, 151] on span "Select role" at bounding box center [313, 149] width 150 height 15
click at [269, 205] on span "Composer & Lyricist" at bounding box center [258, 203] width 43 height 6
click at [278, 185] on input at bounding box center [314, 181] width 165 height 16
type input "100.00"
click at [275, 214] on span "Select publishing type" at bounding box center [313, 212] width 150 height 15
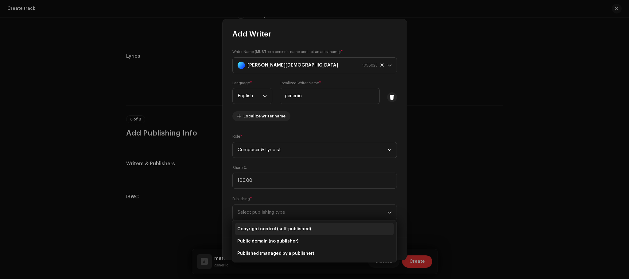
click at [278, 229] on span "Copyright control (self-published)" at bounding box center [274, 229] width 74 height 6
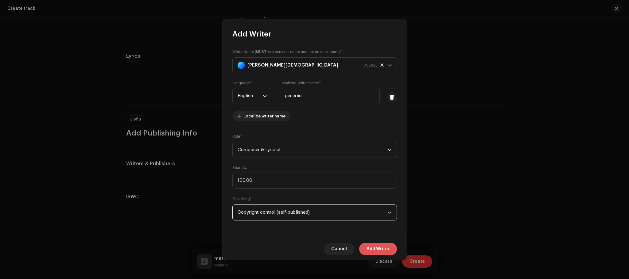
click at [373, 252] on span "Add Writer" at bounding box center [378, 249] width 23 height 12
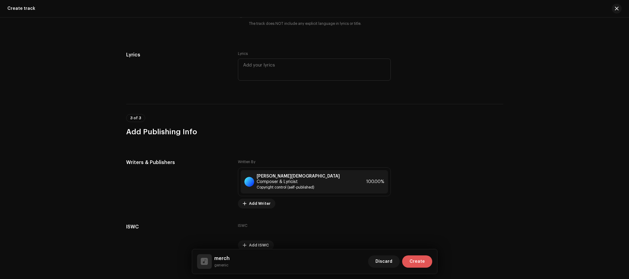
click at [419, 262] on span "Create" at bounding box center [416, 262] width 15 height 12
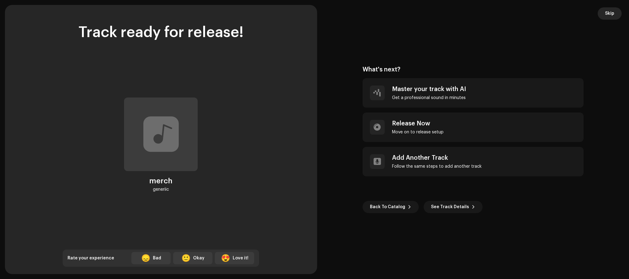
click at [609, 14] on span "Skip" at bounding box center [609, 13] width 9 height 12
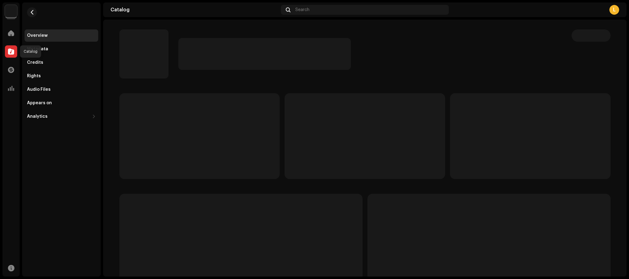
click at [13, 50] on span at bounding box center [11, 51] width 6 height 5
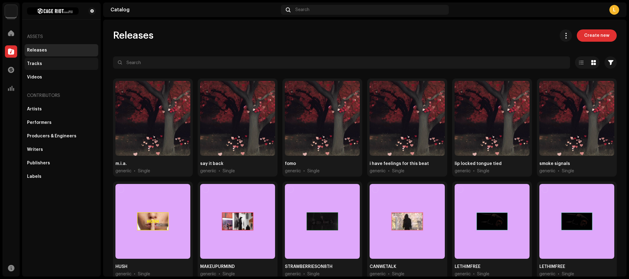
click at [41, 64] on div "Tracks" at bounding box center [61, 63] width 69 height 5
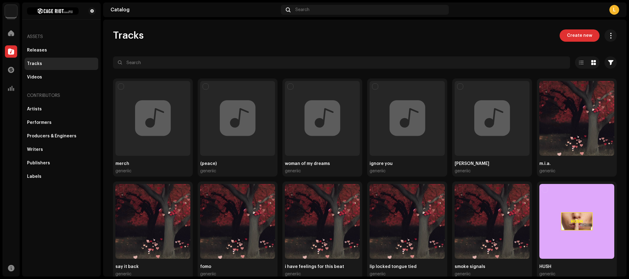
click at [242, 43] on div "Tracks Create new Selected 0 Options Filters Distribution status In progress No…" at bounding box center [364, 215] width 523 height 373
drag, startPoint x: 194, startPoint y: 28, endPoint x: 180, endPoint y: 29, distance: 14.8
click at [180, 29] on div "Tracks Create new Selected 0 Options Filters Distribution status In progress No…" at bounding box center [364, 148] width 523 height 257
click at [212, 42] on div "Tracks Create new Selected 0 Options Filters Distribution status In progress No…" at bounding box center [364, 215] width 523 height 373
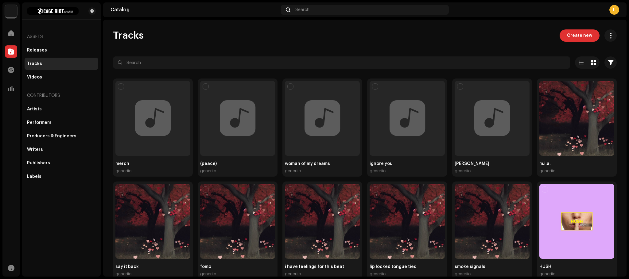
drag, startPoint x: 212, startPoint y: 42, endPoint x: 202, endPoint y: 35, distance: 11.9
click at [202, 35] on div "Tracks Create new" at bounding box center [365, 35] width 504 height 12
click at [205, 17] on div "Catalog Search L" at bounding box center [364, 9] width 523 height 15
click at [197, 26] on div "Tracks Create new Selected 0 Options Filters Distribution status In progress No…" at bounding box center [364, 148] width 523 height 257
click at [577, 33] on span "Create new" at bounding box center [579, 35] width 25 height 12
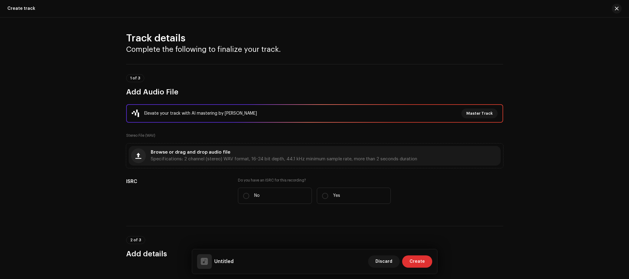
click at [83, 65] on div "Track details Complete the following to finalize your track. 1 of 3 Add Audio F…" at bounding box center [314, 148] width 629 height 262
drag, startPoint x: 83, startPoint y: 65, endPoint x: 81, endPoint y: 70, distance: 5.6
drag, startPoint x: 81, startPoint y: 70, endPoint x: 55, endPoint y: 65, distance: 26.9
click at [55, 65] on div "Track details Complete the following to finalize your track. 1 of 3 Add Audio F…" at bounding box center [314, 148] width 629 height 262
click at [196, 160] on span "Specifications: 2 channel (stereo) WAV format, 16-24 bit depth, 44.1 kHz minimu…" at bounding box center [284, 159] width 266 height 4
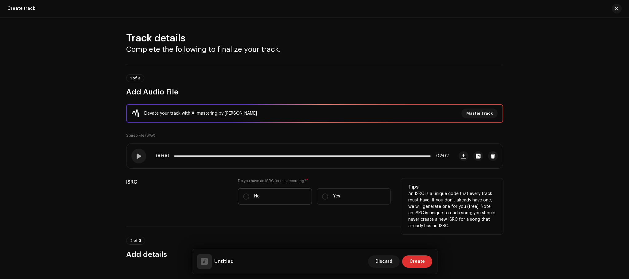
click at [271, 197] on label "No" at bounding box center [275, 196] width 74 height 16
click at [249, 197] on input "No" at bounding box center [246, 197] width 6 height 6
radio input "true"
click at [183, 202] on div "ISRC" at bounding box center [177, 203] width 102 height 49
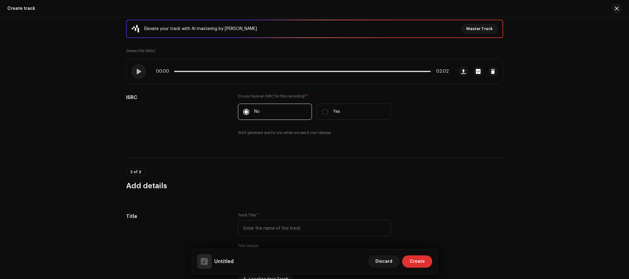
scroll to position [184, 0]
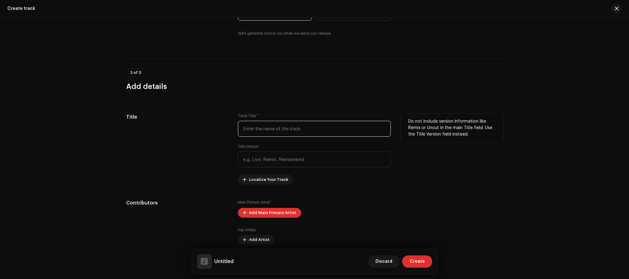
click at [258, 131] on input "text" at bounding box center [314, 129] width 153 height 16
type input "dolly"
click at [190, 170] on div "Title" at bounding box center [177, 149] width 102 height 71
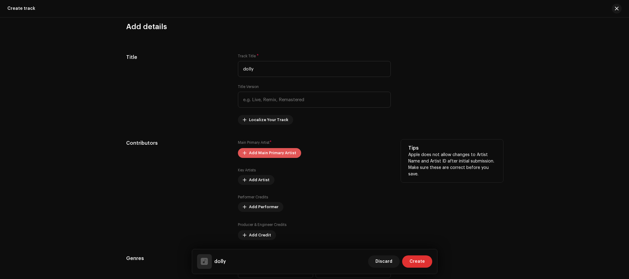
click at [285, 157] on span "Add Main Primary Artist" at bounding box center [272, 153] width 47 height 12
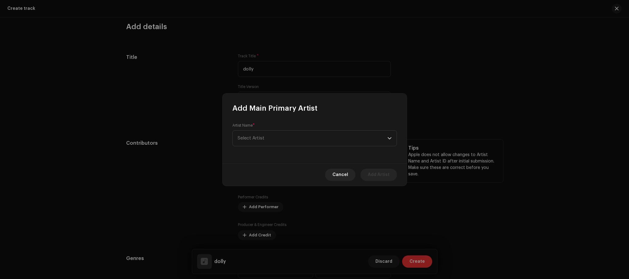
scroll to position [244, 0]
click at [286, 140] on span "Select Artist" at bounding box center [313, 138] width 150 height 15
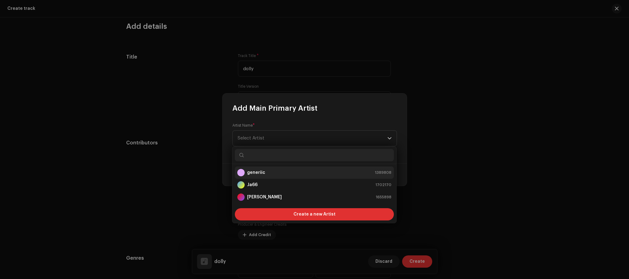
click at [274, 171] on div "generiic 1389808" at bounding box center [314, 172] width 154 height 7
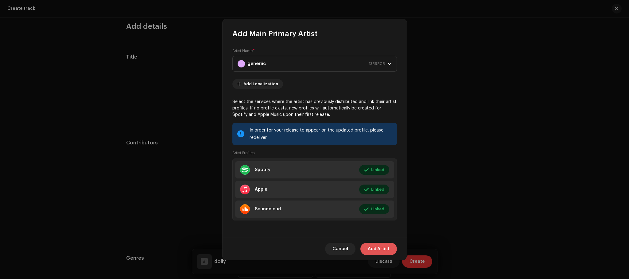
click at [387, 246] on span "Add Artist" at bounding box center [379, 249] width 22 height 12
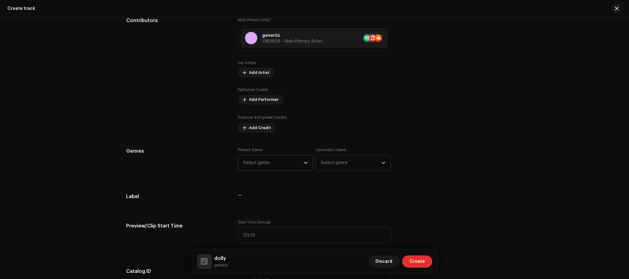
scroll to position [367, 0]
click at [261, 165] on span "Select genre" at bounding box center [273, 162] width 60 height 15
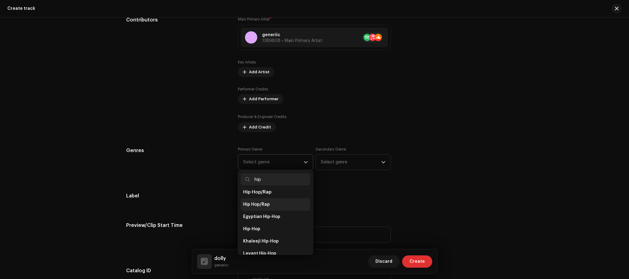
type input "hip"
click at [264, 199] on li "Hip Hop/Rap" at bounding box center [276, 205] width 70 height 12
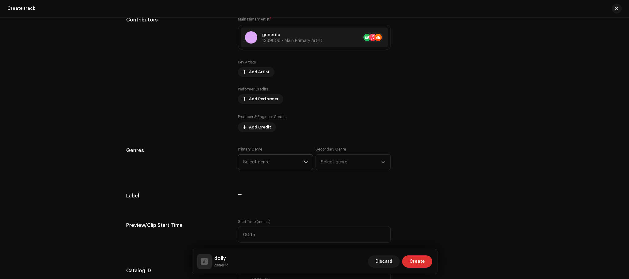
scroll to position [60, 0]
click at [343, 168] on span "Select genre" at bounding box center [351, 162] width 60 height 15
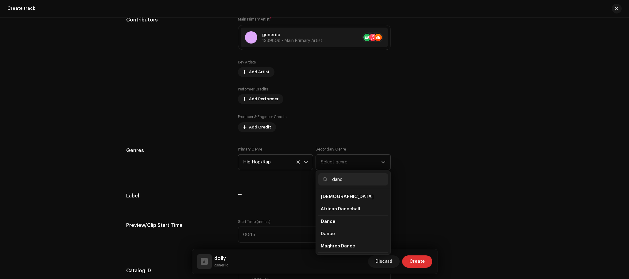
type input "dance"
drag, startPoint x: 330, startPoint y: 176, endPoint x: 308, endPoint y: 174, distance: 22.5
click at [308, 174] on div "Primary Genre Hip Hop/Rap Secondary Genre Select genre dance African African Da…" at bounding box center [314, 162] width 153 height 31
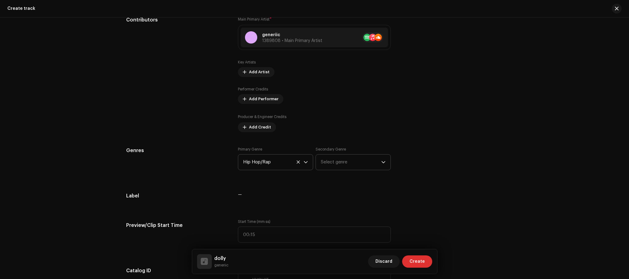
click at [330, 159] on span "Select genre" at bounding box center [351, 162] width 60 height 15
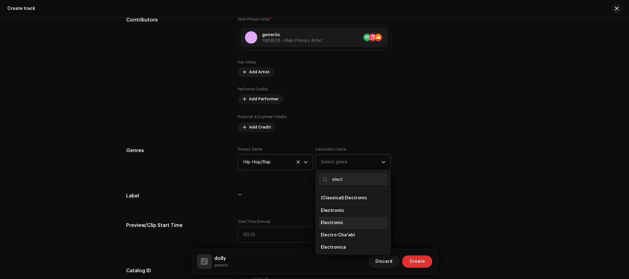
scroll to position [61, 0]
type input "elect"
click at [336, 224] on span "Electronic" at bounding box center [332, 223] width 22 height 6
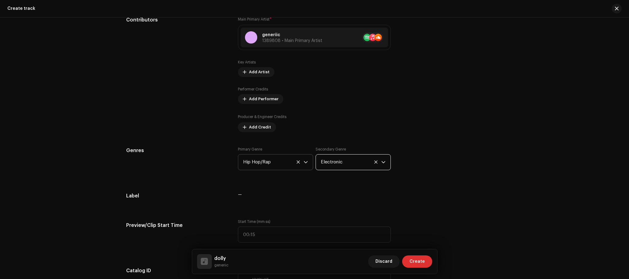
click at [432, 185] on div "Track details Complete the following to finalize your track. 1 of 3 Add Audio F…" at bounding box center [314, 273] width 397 height 1216
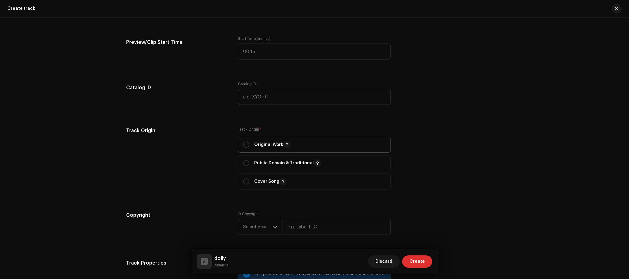
scroll to position [551, 0]
click at [347, 145] on span "Original Work" at bounding box center [314, 144] width 142 height 15
radio input "true"
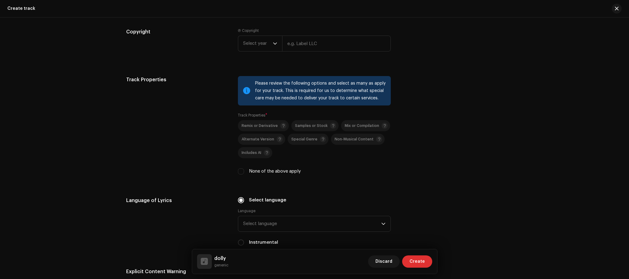
scroll to position [735, 0]
click at [249, 165] on div "Remix or Derivative Samples or Stock Mix or Compilation Alternate Version Speci…" at bounding box center [314, 146] width 153 height 55
click at [243, 172] on div "None of the above apply" at bounding box center [314, 170] width 153 height 7
click at [240, 171] on input "None of the above apply" at bounding box center [241, 171] width 6 height 6
checkbox input "true"
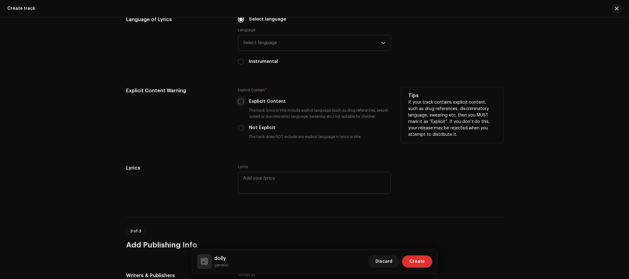
click at [241, 102] on input "Explicit Content" at bounding box center [241, 102] width 6 height 6
radio input "true"
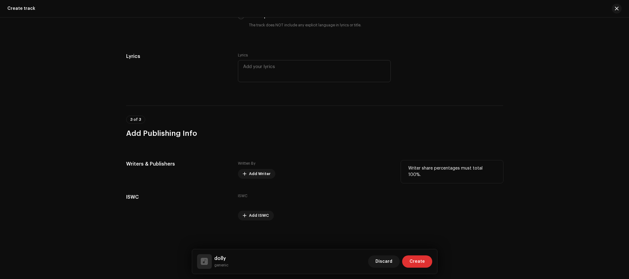
scroll to position [1029, 0]
click at [257, 166] on div "Written By Add Writer" at bounding box center [314, 169] width 153 height 18
click at [261, 170] on span "Add Writer" at bounding box center [259, 174] width 21 height 12
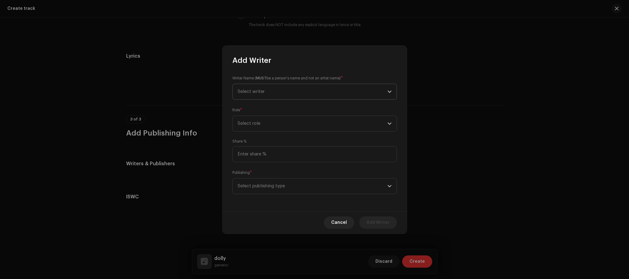
click at [274, 97] on span "Select writer" at bounding box center [313, 91] width 150 height 15
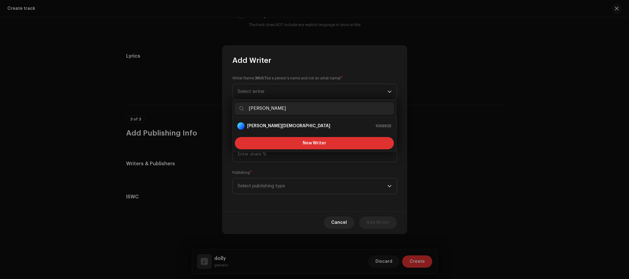
type input "[PERSON_NAME]"
click at [270, 121] on li "[PERSON_NAME] 1056825" at bounding box center [314, 126] width 159 height 12
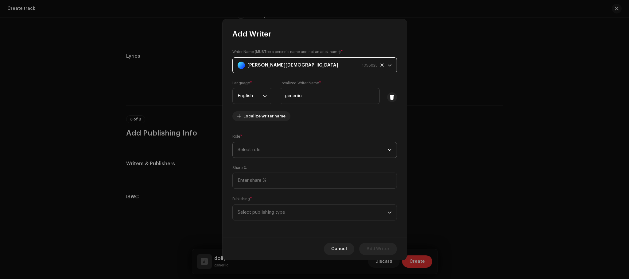
click at [284, 149] on span "Select role" at bounding box center [313, 149] width 150 height 15
click at [276, 203] on span "Composer & Lyricist" at bounding box center [258, 203] width 43 height 6
click at [266, 183] on input at bounding box center [314, 181] width 165 height 16
type input "100.00"
click at [295, 212] on span "Select publishing type" at bounding box center [313, 212] width 150 height 15
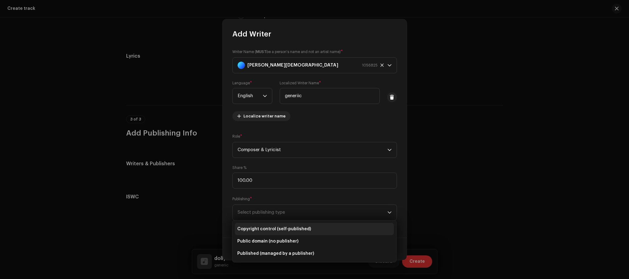
click at [271, 228] on span "Copyright control (self-published)" at bounding box center [274, 229] width 74 height 6
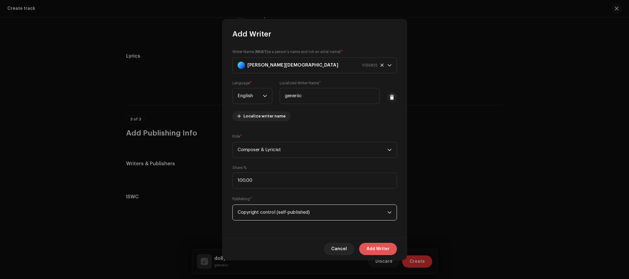
click at [388, 252] on span "Add Writer" at bounding box center [378, 249] width 23 height 12
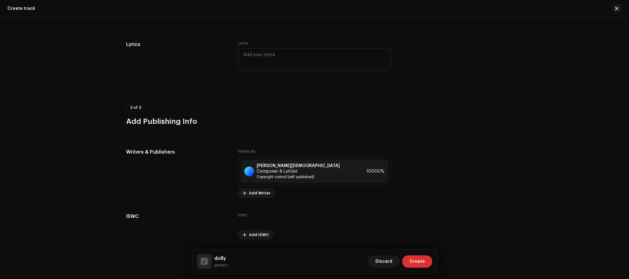
scroll to position [1054, 0]
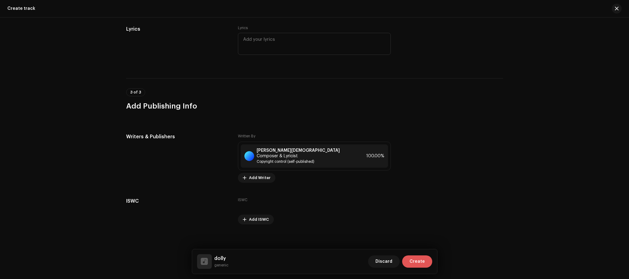
click at [420, 256] on span "Create" at bounding box center [416, 262] width 15 height 12
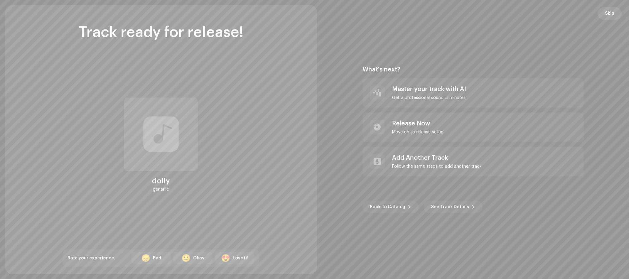
click at [609, 16] on span "Skip" at bounding box center [609, 13] width 9 height 12
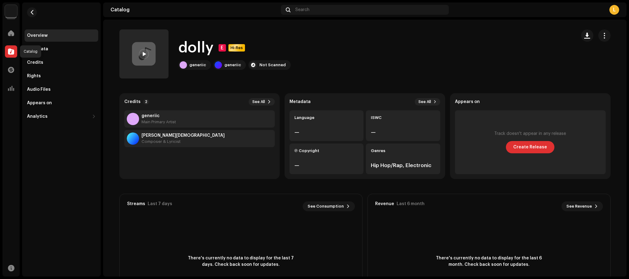
click at [13, 52] on span at bounding box center [11, 51] width 6 height 5
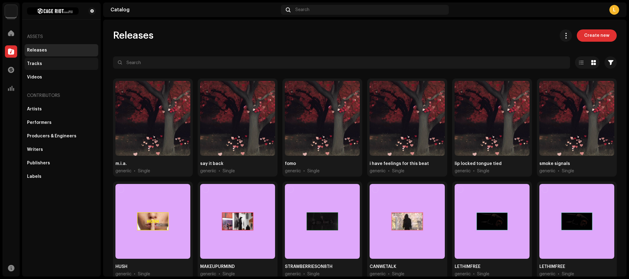
click at [54, 67] on div "Tracks" at bounding box center [62, 64] width 74 height 12
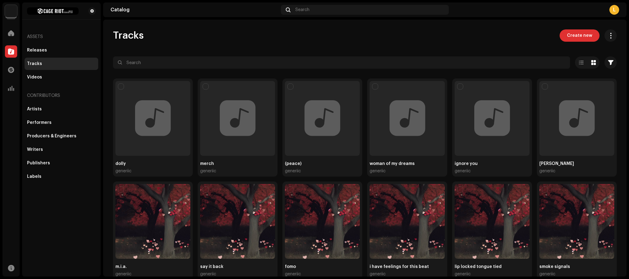
drag, startPoint x: 573, startPoint y: 38, endPoint x: 576, endPoint y: 34, distance: 4.8
click at [576, 35] on span "Create new" at bounding box center [579, 35] width 25 height 12
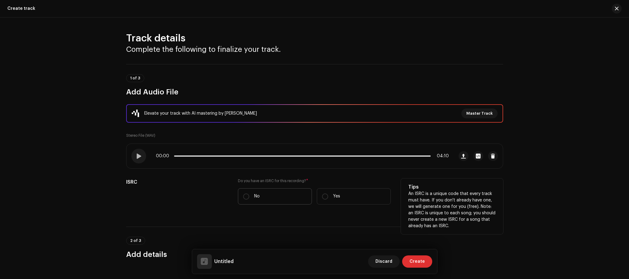
click at [266, 198] on label "No" at bounding box center [275, 196] width 74 height 16
click at [249, 198] on input "No" at bounding box center [246, 197] width 6 height 6
radio input "true"
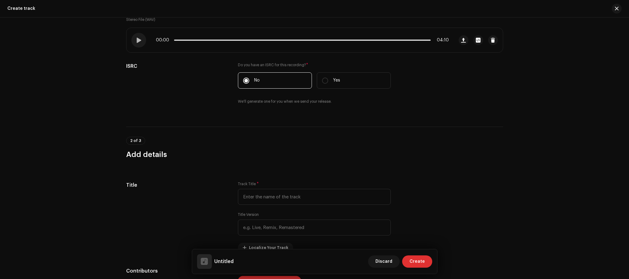
scroll to position [123, 0]
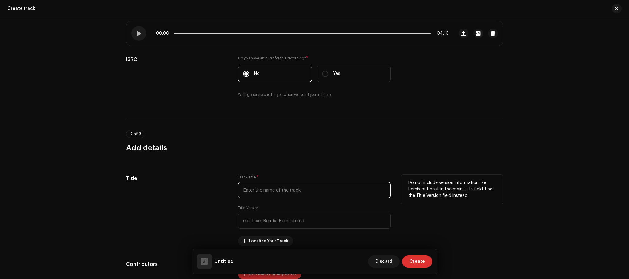
click at [250, 186] on input "text" at bounding box center [314, 190] width 153 height 16
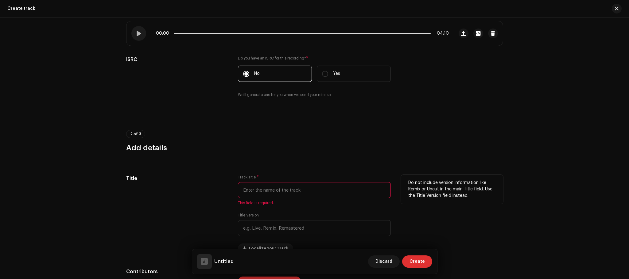
click at [278, 194] on input "text" at bounding box center [314, 190] width 153 height 16
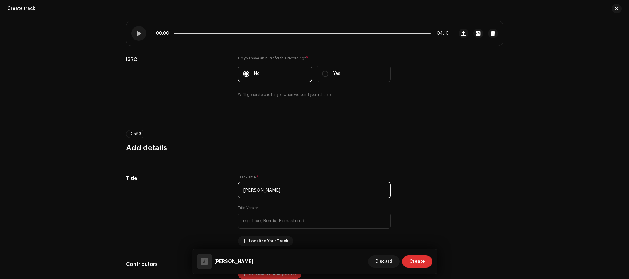
type input "[PERSON_NAME]"
click at [263, 144] on h3 "Add details" at bounding box center [314, 148] width 377 height 10
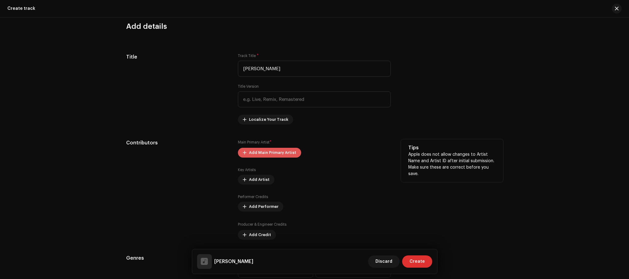
scroll to position [245, 0]
click at [275, 151] on span "Add Main Primary Artist" at bounding box center [272, 152] width 47 height 12
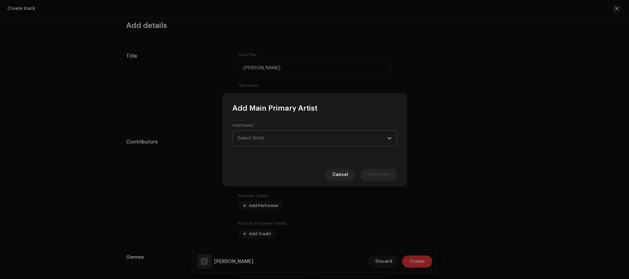
click at [329, 139] on span "Select Artist" at bounding box center [313, 138] width 150 height 15
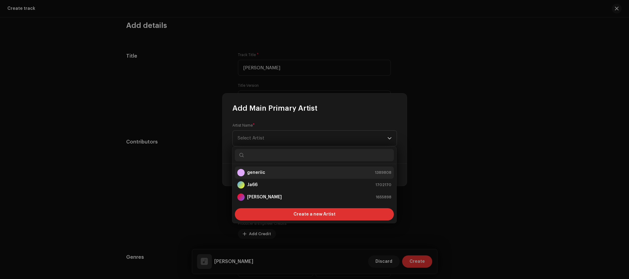
click at [314, 169] on li "generiic 1389808" at bounding box center [314, 173] width 159 height 12
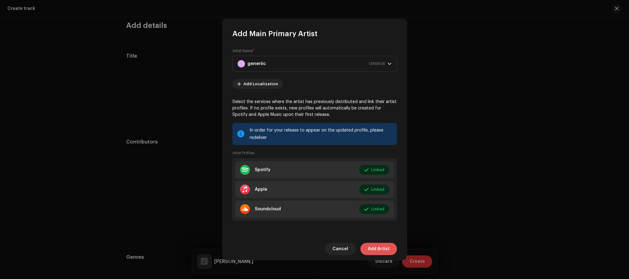
click at [378, 250] on span "Add Artist" at bounding box center [379, 249] width 22 height 12
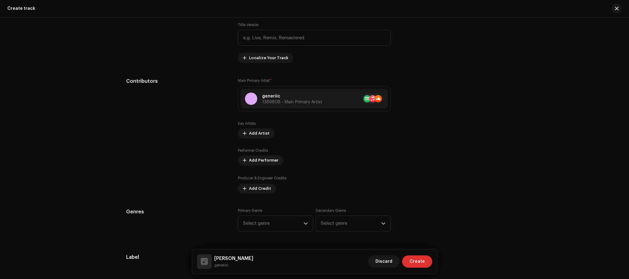
scroll to position [307, 0]
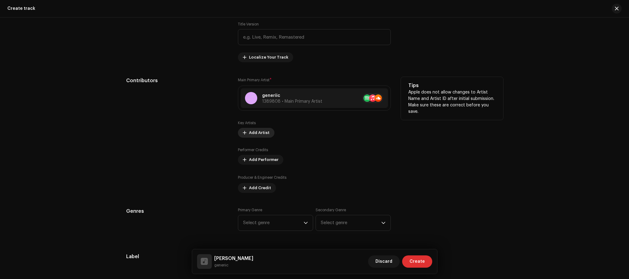
click at [258, 135] on span "Add Artist" at bounding box center [259, 133] width 21 height 12
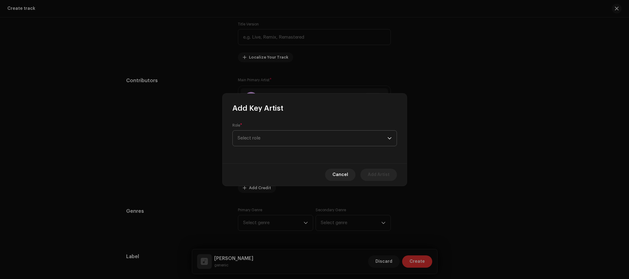
click at [273, 137] on span "Select role" at bounding box center [313, 138] width 150 height 15
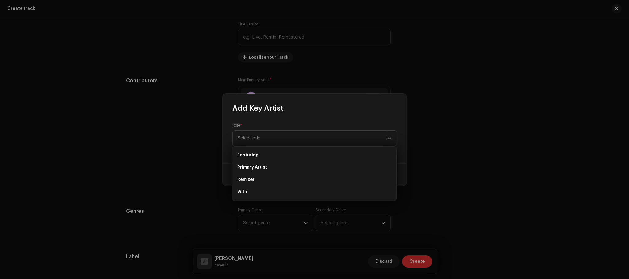
click at [283, 126] on div "Role * Select role" at bounding box center [314, 134] width 165 height 23
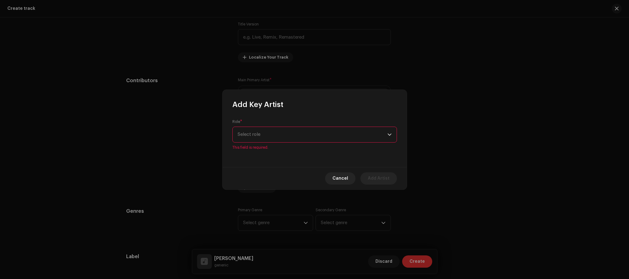
click at [280, 133] on span "Select role" at bounding box center [313, 134] width 150 height 15
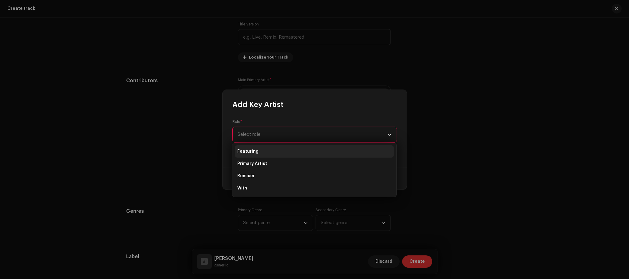
click at [280, 152] on li "Featuring" at bounding box center [314, 151] width 159 height 12
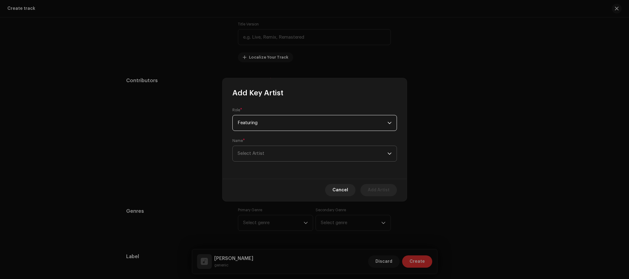
click at [265, 153] on span "Select Artist" at bounding box center [313, 153] width 150 height 15
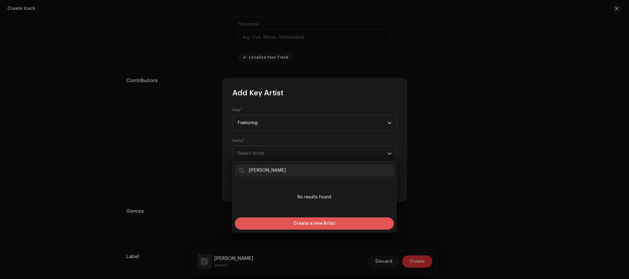
type input "[PERSON_NAME]"
click at [305, 226] on span "Create a new Artist" at bounding box center [314, 224] width 42 height 12
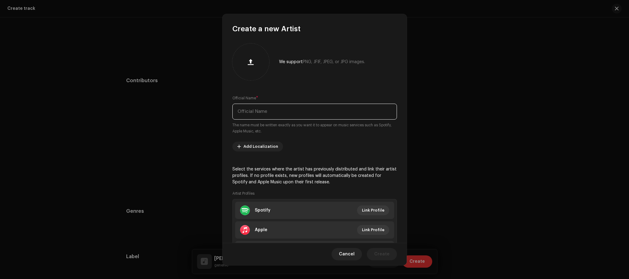
click at [276, 115] on input "text" at bounding box center [314, 112] width 165 height 16
type input "sonnyayres"
click at [294, 140] on div "We support PNG, JFIF, JPEG, or JPG images. Official Name * [PERSON_NAME] The na…" at bounding box center [315, 138] width 184 height 209
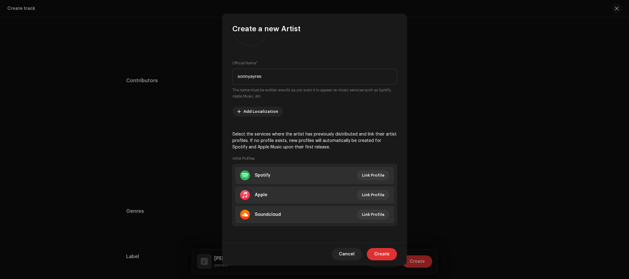
scroll to position [35, 0]
click at [371, 175] on span "Link Profile" at bounding box center [373, 175] width 22 height 12
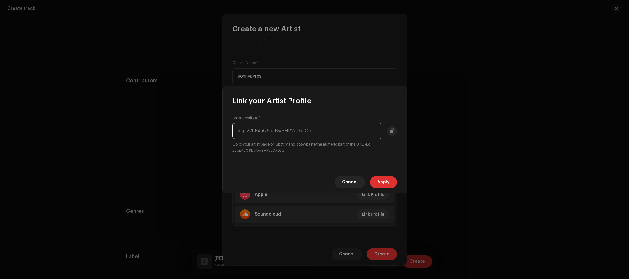
click at [307, 130] on input "text" at bounding box center [307, 131] width 150 height 16
click at [271, 128] on input "text" at bounding box center [307, 131] width 150 height 16
paste input "[URL][DOMAIN_NAME]"
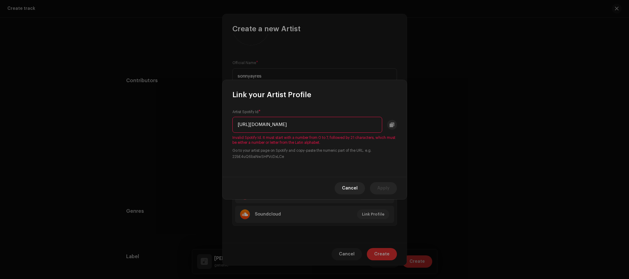
scroll to position [0, 0]
drag, startPoint x: 252, startPoint y: 123, endPoint x: 201, endPoint y: 117, distance: 51.1
click at [201, 117] on div "Link your Artist Profile Artist Spotify Id * [URL][DOMAIN_NAME] Invalid Spotify…" at bounding box center [314, 139] width 629 height 279
drag, startPoint x: 293, startPoint y: 123, endPoint x: 425, endPoint y: 134, distance: 132.1
click at [424, 134] on div "Link your Artist Profile Artist Spotify Id * 7opSlteoxJAq71iNhuQpA9?si=AAk3sKj4…" at bounding box center [314, 139] width 629 height 279
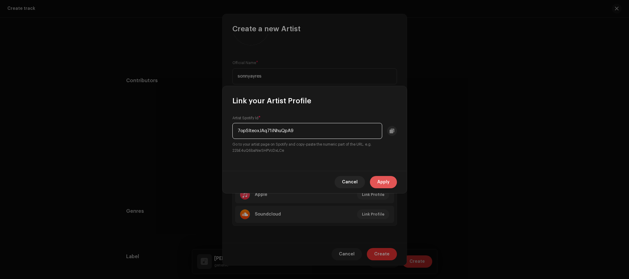
type input "7opSlteoxJAq71iNhuQpA9"
click at [386, 179] on span "Apply" at bounding box center [383, 182] width 12 height 12
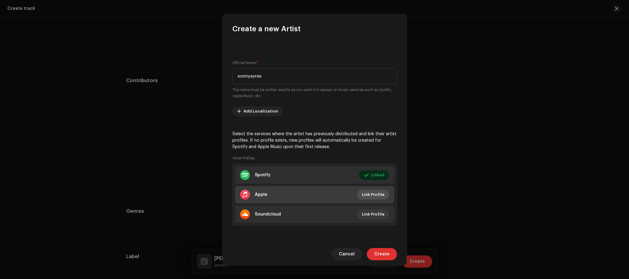
click at [376, 194] on span "Link Profile" at bounding box center [373, 195] width 22 height 12
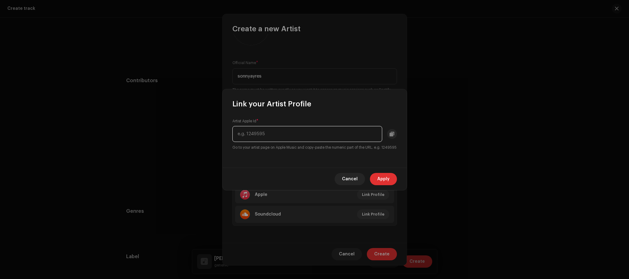
click at [282, 134] on input "text" at bounding box center [307, 134] width 150 height 16
paste input "1730630157"
type input "1730630157"
click at [382, 184] on span "Apply" at bounding box center [383, 179] width 12 height 12
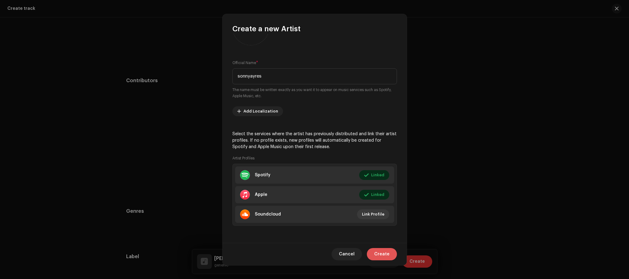
click at [390, 255] on button "Create" at bounding box center [382, 254] width 30 height 12
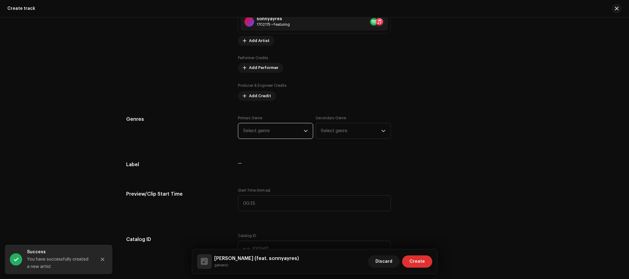
click at [278, 129] on span "Select genre" at bounding box center [273, 130] width 60 height 15
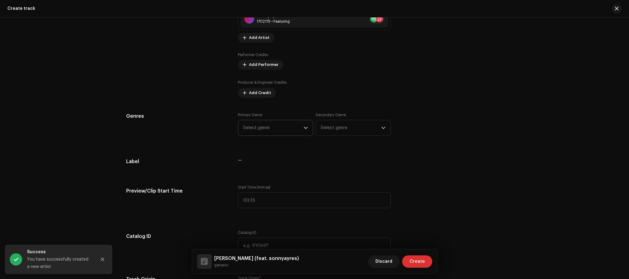
scroll to position [428, 0]
click at [278, 129] on span "Select genre" at bounding box center [273, 127] width 60 height 15
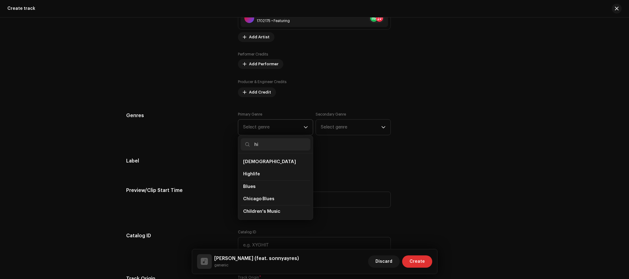
type input "hip"
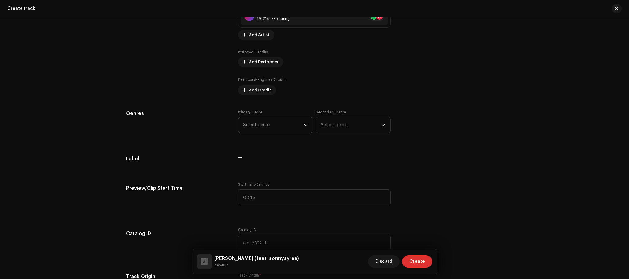
click at [269, 132] on span "Select genre" at bounding box center [273, 125] width 60 height 15
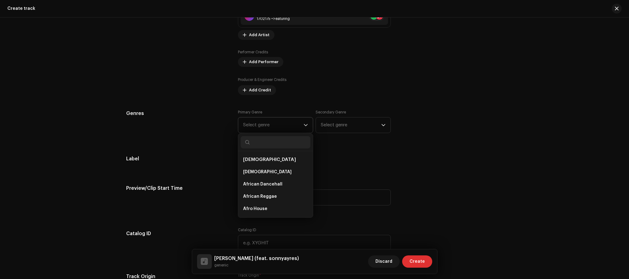
scroll to position [429, 0]
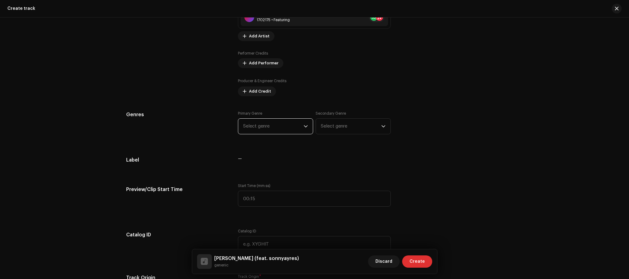
click at [274, 130] on span "Select genre" at bounding box center [273, 126] width 60 height 15
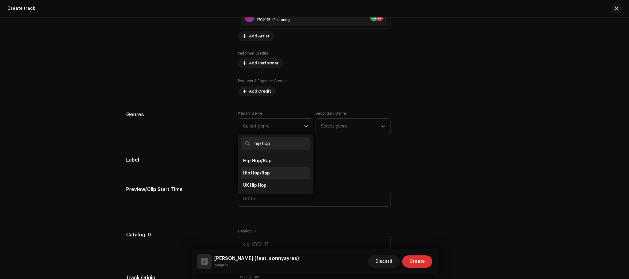
type input "hip hop"
click at [266, 174] on span "Hip Hop/Rap" at bounding box center [256, 173] width 27 height 6
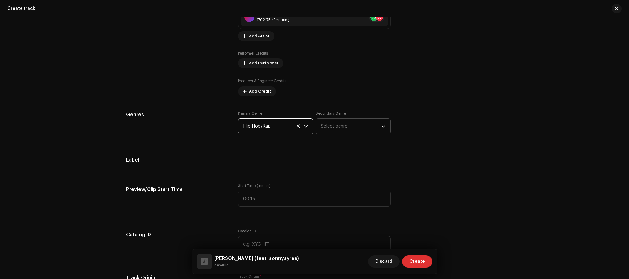
click at [351, 121] on span "Select genre" at bounding box center [351, 126] width 60 height 15
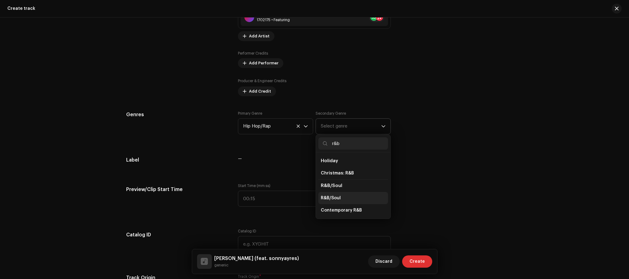
type input "r&b"
click at [343, 198] on li "R&B/Soul" at bounding box center [353, 198] width 70 height 12
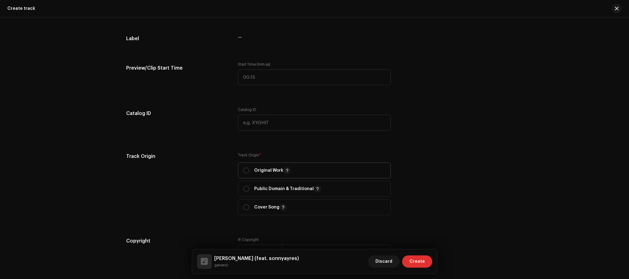
scroll to position [551, 0]
click at [254, 172] on p "Original Work" at bounding box center [272, 170] width 37 height 7
radio input "true"
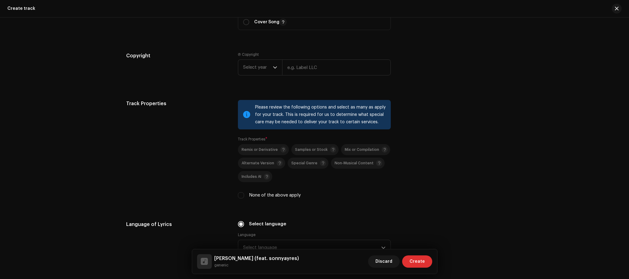
scroll to position [736, 0]
click at [299, 58] on div "Ⓟ Copyright Select year" at bounding box center [314, 65] width 153 height 26
click at [294, 68] on input "text" at bounding box center [336, 68] width 109 height 16
type input "generiic"
click at [256, 68] on span "Select year" at bounding box center [258, 67] width 30 height 15
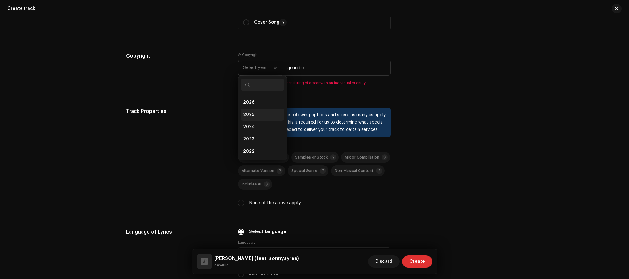
click at [251, 115] on span "2025" at bounding box center [248, 115] width 11 height 6
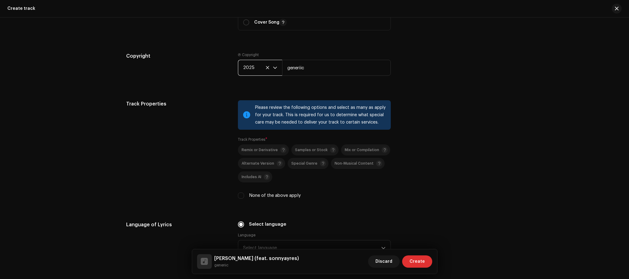
click at [215, 108] on h5 "Track Properties" at bounding box center [177, 103] width 102 height 7
click at [242, 199] on div "None of the above apply" at bounding box center [314, 195] width 153 height 7
click at [239, 196] on input "None of the above apply" at bounding box center [241, 196] width 6 height 6
checkbox input "true"
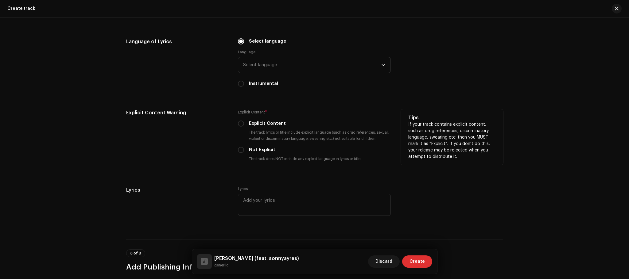
scroll to position [919, 0]
click at [239, 126] on input "Explicit Content" at bounding box center [241, 123] width 6 height 6
radio input "true"
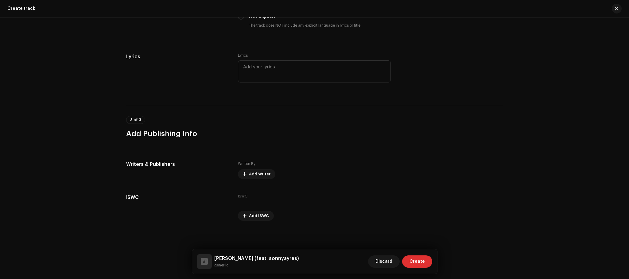
scroll to position [1054, 0]
click at [256, 170] on span "Add Writer" at bounding box center [259, 174] width 21 height 12
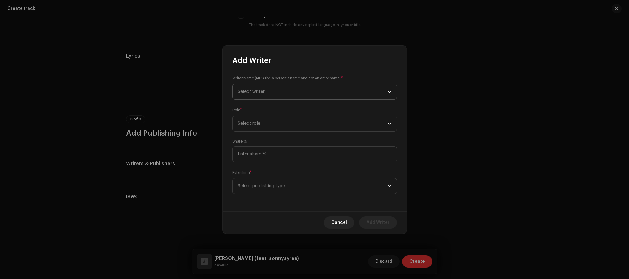
click at [286, 87] on span "Select writer" at bounding box center [313, 91] width 150 height 15
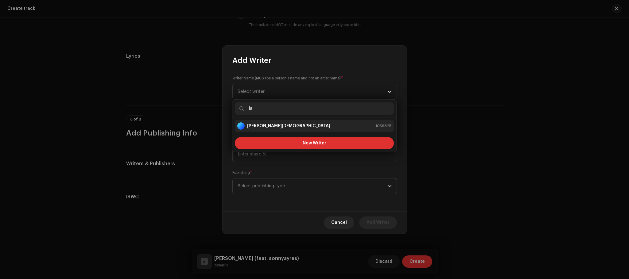
type input "la"
click at [280, 126] on div "[PERSON_NAME] 1056825" at bounding box center [314, 125] width 154 height 7
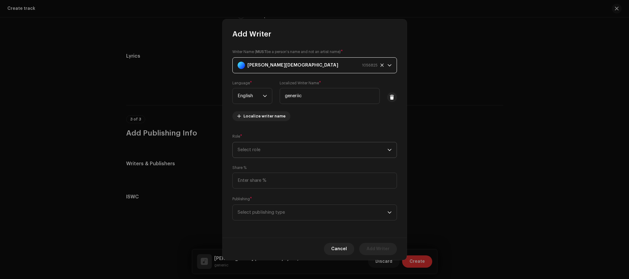
click at [274, 153] on span "Select role" at bounding box center [313, 149] width 150 height 15
click at [294, 206] on li "Composer & Lyricist" at bounding box center [314, 203] width 159 height 12
click at [292, 182] on input at bounding box center [314, 181] width 165 height 16
type input "100.00"
click at [289, 208] on span "Select publishing type" at bounding box center [313, 212] width 150 height 15
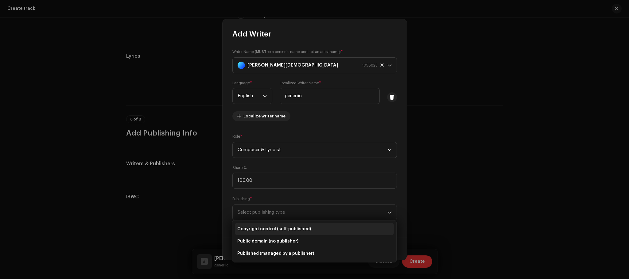
click at [276, 232] on span "Copyright control (self-published)" at bounding box center [274, 229] width 74 height 6
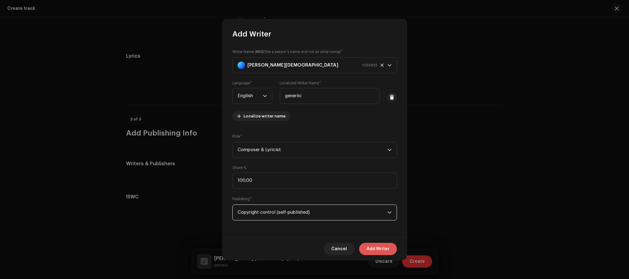
click at [390, 253] on button "Add Writer" at bounding box center [378, 249] width 38 height 12
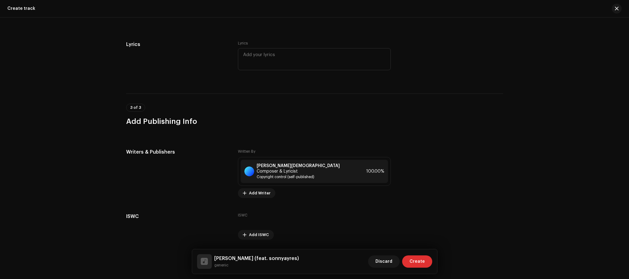
scroll to position [1081, 0]
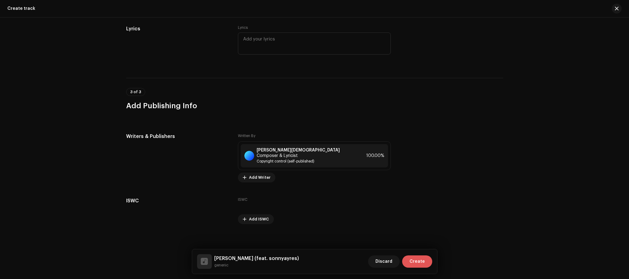
click at [420, 262] on span "Create" at bounding box center [416, 262] width 15 height 12
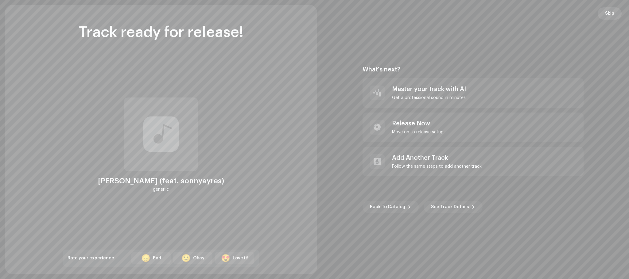
click at [602, 17] on button "Skip" at bounding box center [610, 13] width 24 height 12
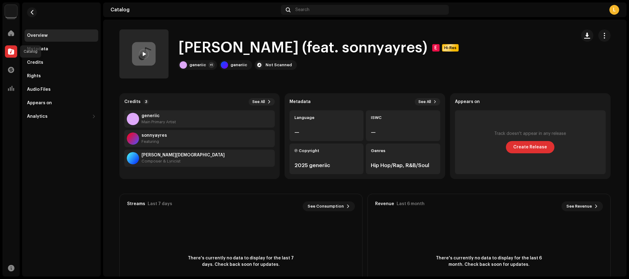
click at [12, 54] on div at bounding box center [11, 51] width 12 height 12
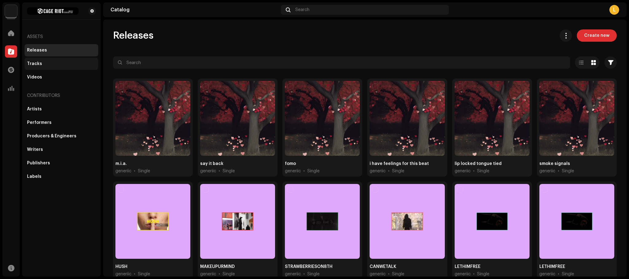
click at [42, 68] on div "Tracks" at bounding box center [62, 64] width 74 height 12
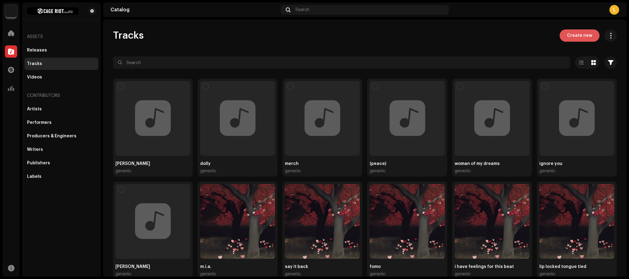
click at [589, 33] on button "Create new" at bounding box center [580, 35] width 40 height 12
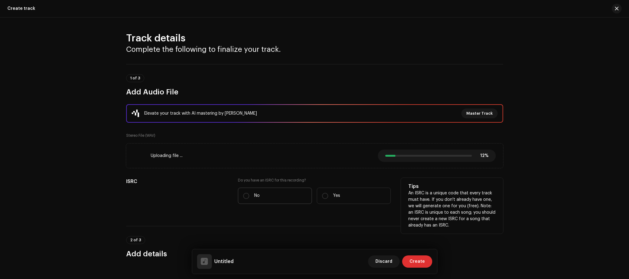
click at [260, 195] on label "No" at bounding box center [275, 196] width 74 height 16
click at [249, 195] on input "No" at bounding box center [246, 196] width 6 height 6
radio input "true"
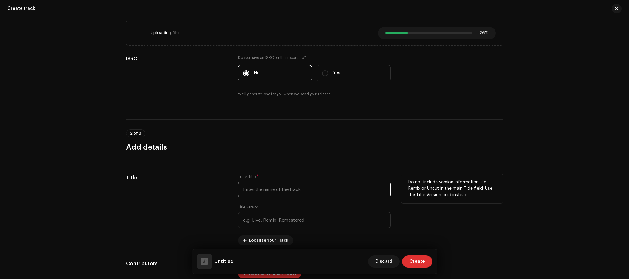
click at [258, 192] on input "text" at bounding box center [314, 190] width 153 height 16
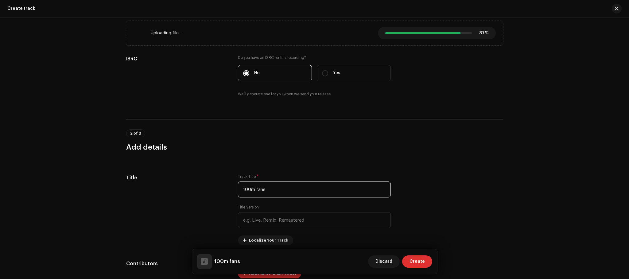
type input "100m fans"
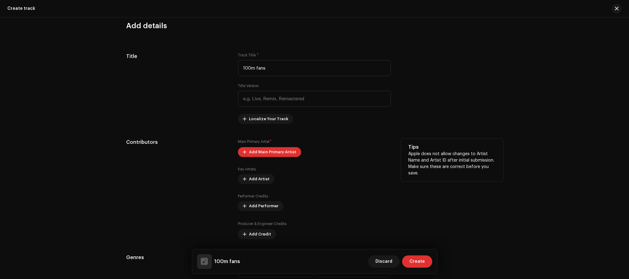
scroll to position [245, 0]
click at [280, 148] on span "Add Main Primary Artist" at bounding box center [272, 152] width 47 height 12
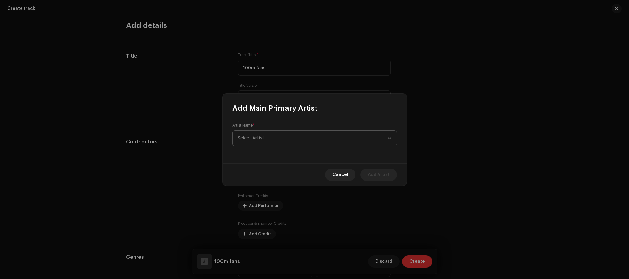
click at [284, 137] on span "Select Artist" at bounding box center [313, 138] width 150 height 15
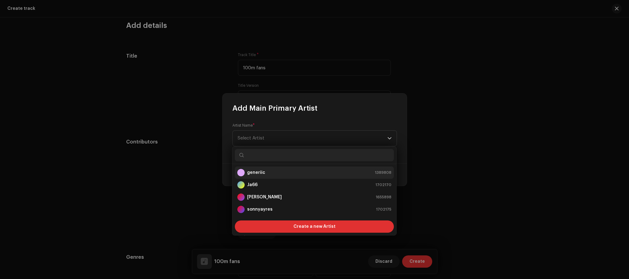
click at [279, 169] on li "generiic 1389808" at bounding box center [314, 173] width 159 height 12
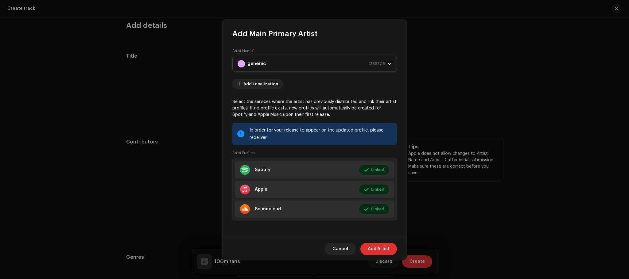
click at [377, 249] on span "Add Artist" at bounding box center [379, 249] width 22 height 12
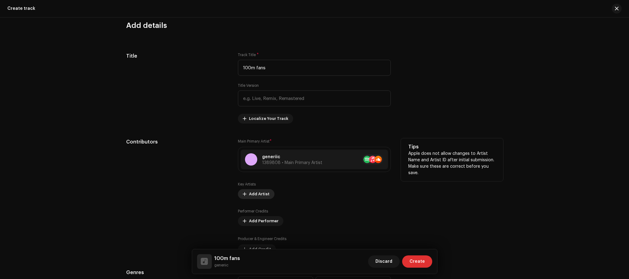
click at [257, 191] on span "Add Artist" at bounding box center [259, 194] width 21 height 12
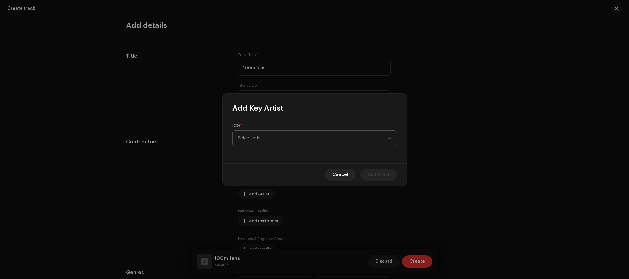
click at [273, 131] on span "Select role" at bounding box center [313, 138] width 150 height 15
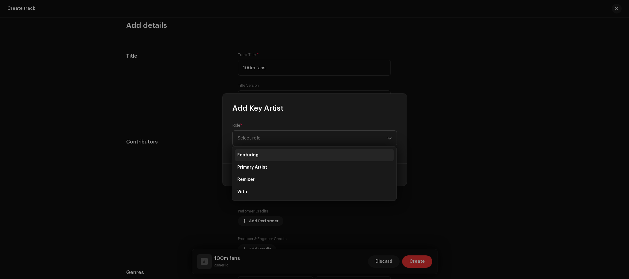
click at [274, 149] on li "Featuring" at bounding box center [314, 155] width 159 height 12
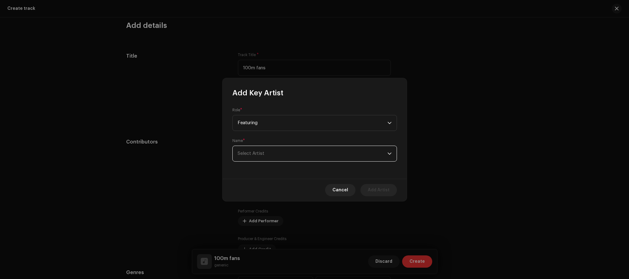
click at [270, 148] on span "Select Artist" at bounding box center [313, 153] width 150 height 15
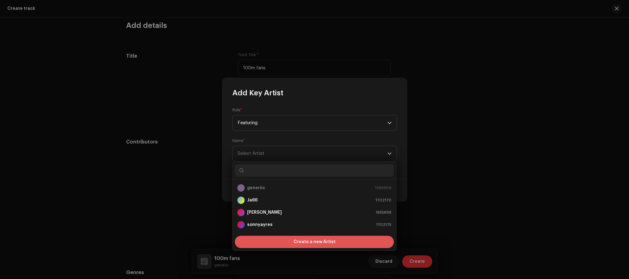
click at [293, 242] on div "Create a new Artist" at bounding box center [314, 242] width 159 height 12
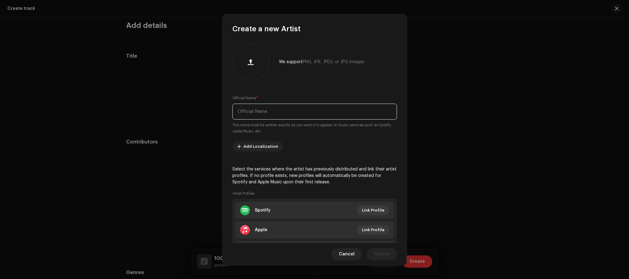
click at [264, 106] on input "text" at bounding box center [314, 112] width 165 height 16
type input "Hawsa"
click at [308, 157] on div "We support PNG, JFIF, JPEG, or JPG images. Official Name * Hawsa The name must …" at bounding box center [315, 138] width 184 height 209
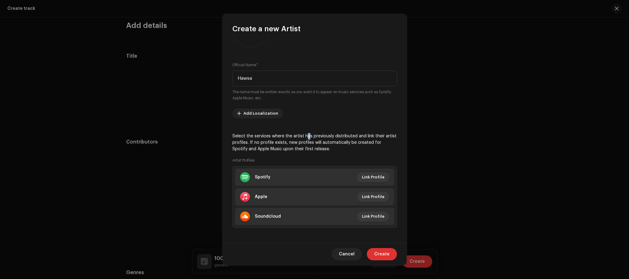
scroll to position [35, 0]
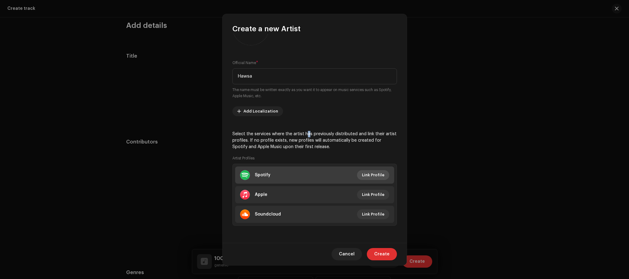
click at [372, 175] on span "Link Profile" at bounding box center [373, 175] width 22 height 12
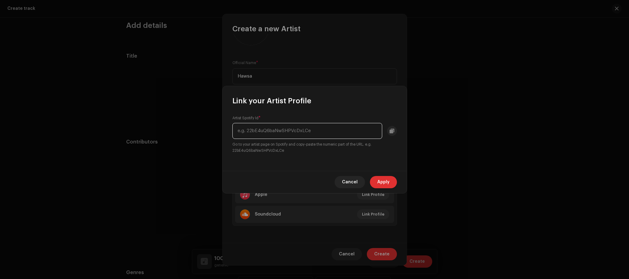
paste input "[URL][DOMAIN_NAME]"
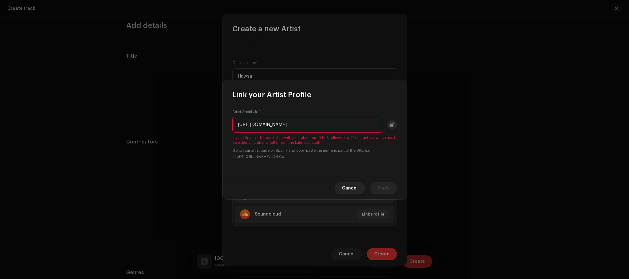
scroll to position [0, 31]
drag, startPoint x: 256, startPoint y: 123, endPoint x: 245, endPoint y: 124, distance: 10.7
click at [245, 124] on input "[URL][DOMAIN_NAME]" at bounding box center [307, 125] width 150 height 16
click at [273, 125] on input "[URL][DOMAIN_NAME]" at bounding box center [307, 125] width 150 height 16
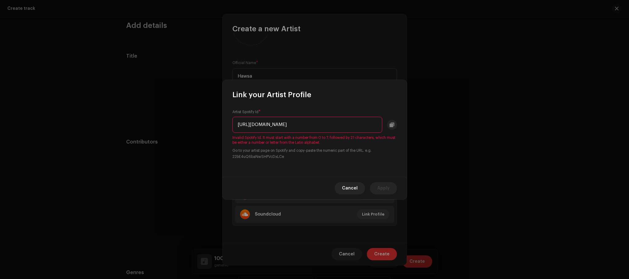
drag, startPoint x: 274, startPoint y: 122, endPoint x: 183, endPoint y: 123, distance: 91.2
click at [183, 123] on div "Link your Artist Profile Artist Spotify Id * [URL][DOMAIN_NAME] Invalid Spotify…" at bounding box center [314, 139] width 629 height 279
drag, startPoint x: 296, startPoint y: 122, endPoint x: 401, endPoint y: 114, distance: 105.0
click at [400, 115] on div "Artist Spotify Id * 1TEhTEzkV3xXcAosSe5l0W?si=bXtTqM4DTmesGInji8PhIA Invalid Sp…" at bounding box center [315, 138] width 184 height 77
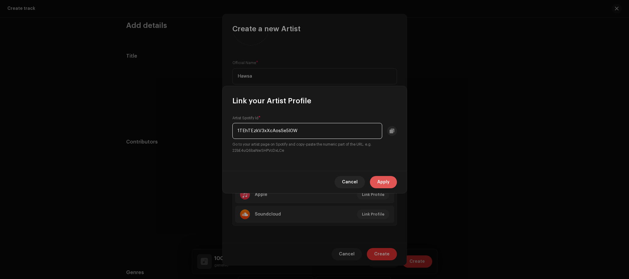
type input "1TEhTEzkV3xXcAosSe5l0W"
click at [385, 187] on span "Apply" at bounding box center [383, 182] width 12 height 12
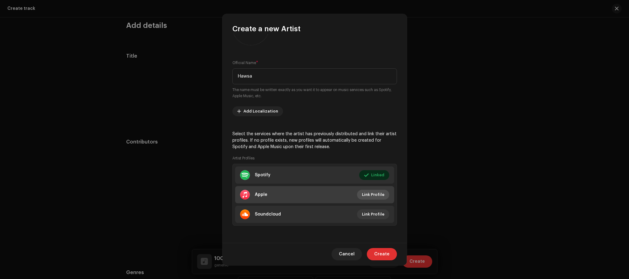
click at [371, 194] on span "Link Profile" at bounding box center [373, 195] width 22 height 12
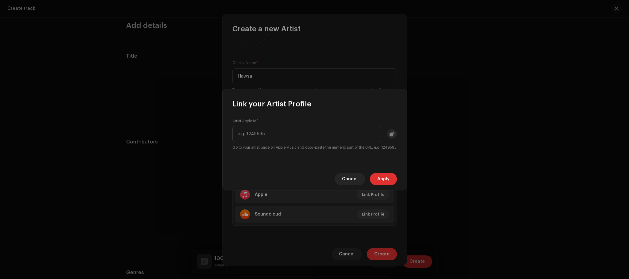
click at [269, 141] on div "Artist Apple Id * Go to your artist page on Apple Music and copy-paste the nume…" at bounding box center [314, 135] width 165 height 32
click at [271, 133] on input "text" at bounding box center [307, 134] width 150 height 16
paste input "1471345837"
type input "1471345837"
click at [387, 175] on div "Cancel Apply" at bounding box center [315, 179] width 184 height 22
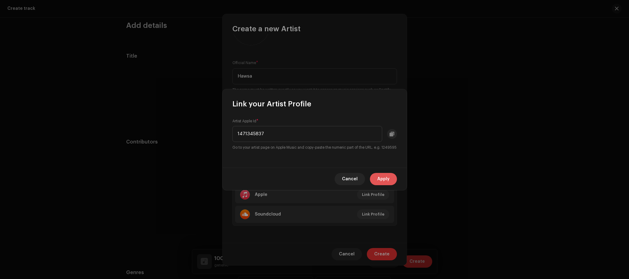
click at [389, 178] on span "Apply" at bounding box center [383, 179] width 12 height 12
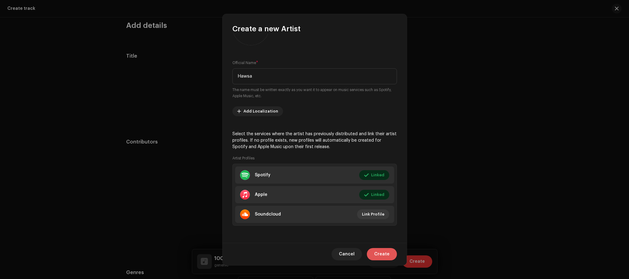
click at [385, 252] on span "Create" at bounding box center [381, 254] width 15 height 12
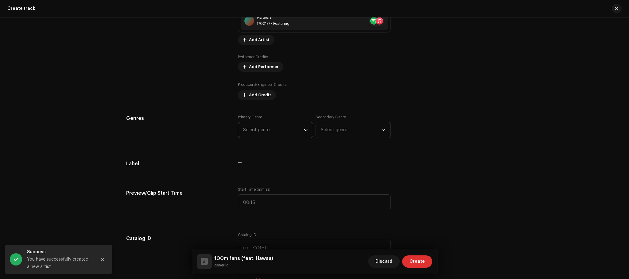
click at [256, 133] on span "Select genre" at bounding box center [273, 129] width 60 height 15
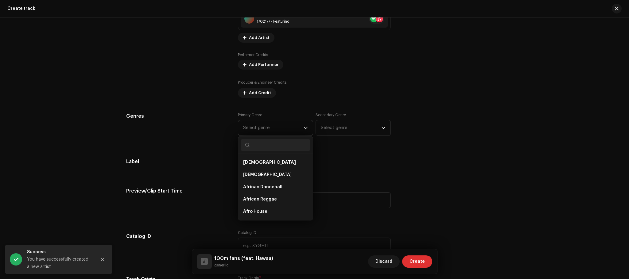
scroll to position [428, 0]
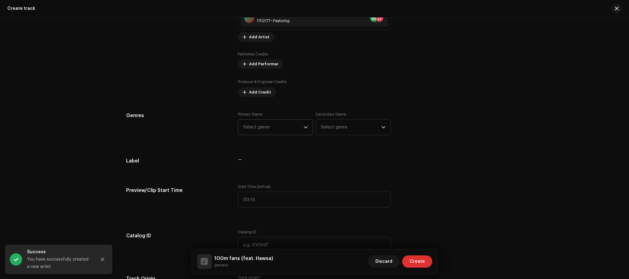
click at [262, 127] on span "Select genre" at bounding box center [273, 127] width 60 height 15
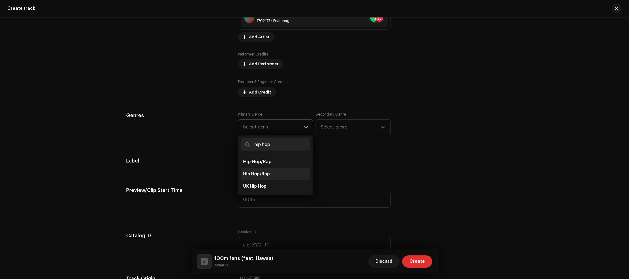
type input "hip hop"
click at [275, 175] on li "Hip Hop/Rap" at bounding box center [276, 174] width 70 height 12
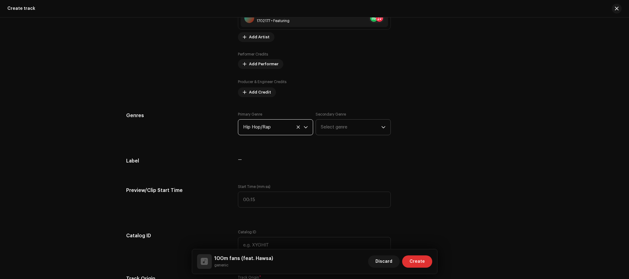
click at [349, 127] on span "Select genre" at bounding box center [351, 127] width 60 height 15
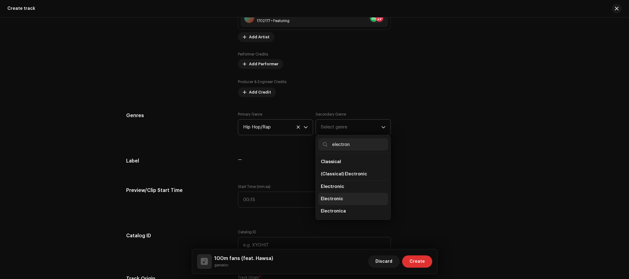
type input "electron"
click at [337, 200] on span "Electronic" at bounding box center [332, 199] width 22 height 6
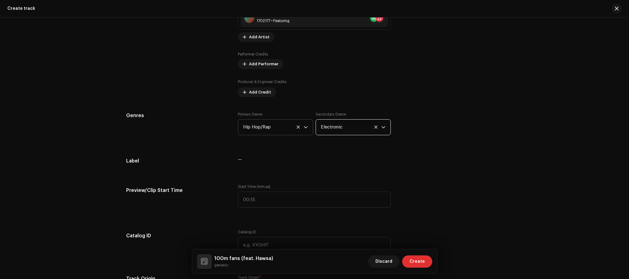
click at [461, 173] on div "Track details Complete the following to finalize your track. 1 of 3 Add Audio F…" at bounding box center [314, 224] width 397 height 1241
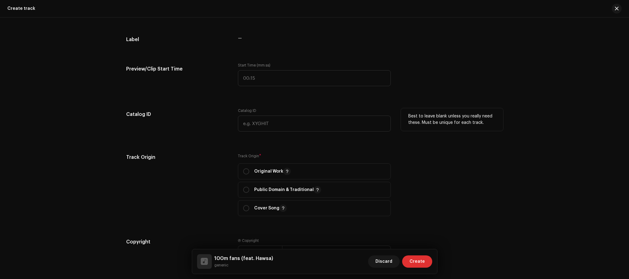
scroll to position [551, 0]
click at [279, 128] on input "text" at bounding box center [314, 123] width 153 height 16
click at [277, 134] on div "Catalog ID" at bounding box center [314, 122] width 153 height 31
drag, startPoint x: 177, startPoint y: 143, endPoint x: 178, endPoint y: 146, distance: 3.6
click at [177, 144] on div "Track details Complete the following to finalize your track. 1 of 3 Add Audio F…" at bounding box center [314, 102] width 397 height 1241
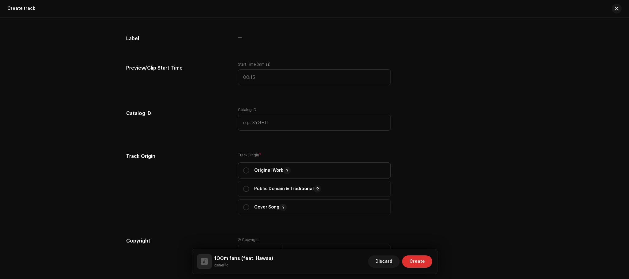
click at [269, 173] on p "Original Work" at bounding box center [272, 170] width 37 height 7
radio input "true"
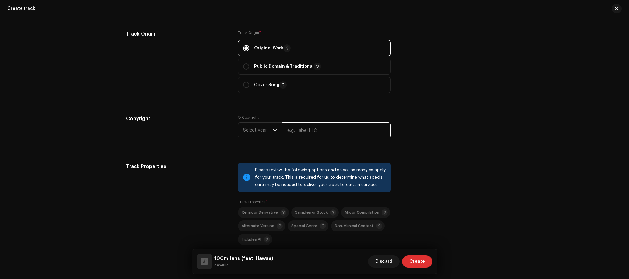
scroll to position [673, 0]
click at [289, 129] on input "text" at bounding box center [336, 130] width 109 height 16
type input "generiic"
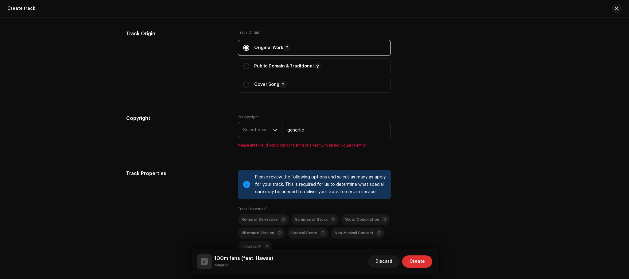
click at [241, 128] on p-select "Select year" at bounding box center [260, 130] width 44 height 16
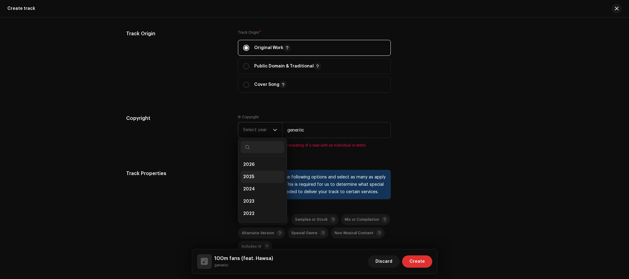
click at [252, 175] on li "2025" at bounding box center [263, 177] width 44 height 12
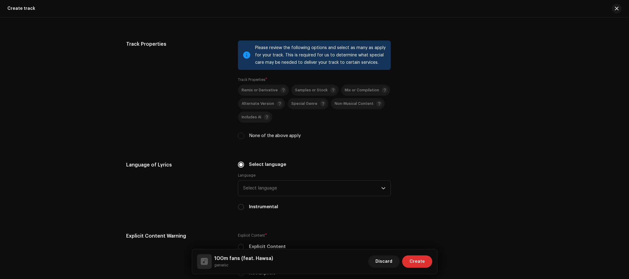
scroll to position [796, 0]
click at [243, 137] on div "None of the above apply" at bounding box center [314, 135] width 153 height 7
click at [241, 137] on input "None of the above apply" at bounding box center [241, 136] width 6 height 6
checkbox input "true"
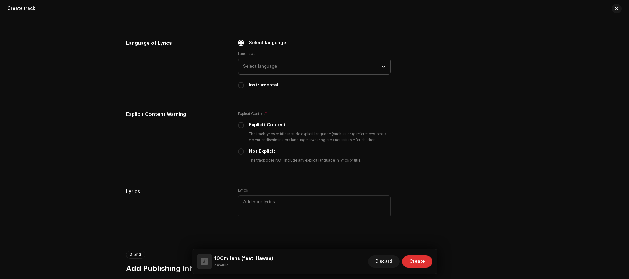
scroll to position [918, 0]
click at [285, 70] on span "Select language" at bounding box center [312, 65] width 138 height 15
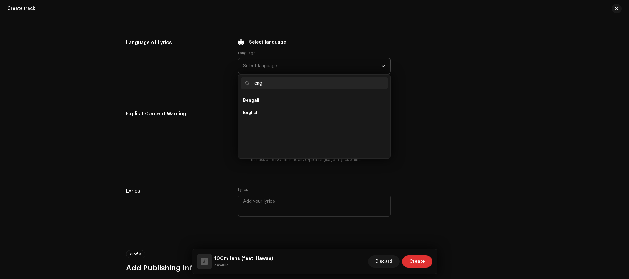
scroll to position [0, 0]
type input "engl"
click at [279, 99] on li "English" at bounding box center [314, 101] width 147 height 12
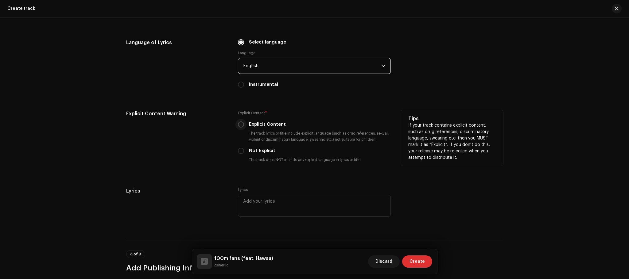
click at [241, 125] on input "Explicit Content" at bounding box center [241, 125] width 6 height 6
radio input "true"
click at [199, 128] on div "Explicit Content Warning" at bounding box center [177, 141] width 102 height 63
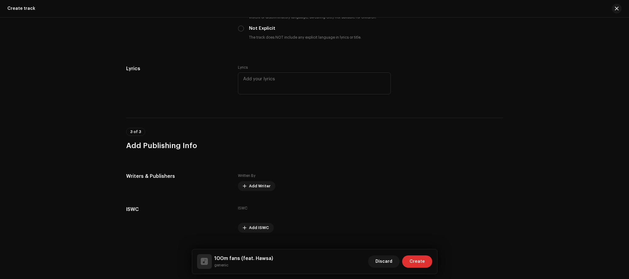
scroll to position [1041, 0]
click at [251, 184] on span "Add Writer" at bounding box center [259, 186] width 21 height 12
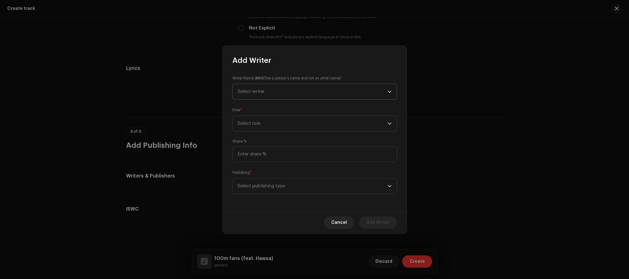
click at [262, 96] on span "Select writer" at bounding box center [313, 91] width 150 height 15
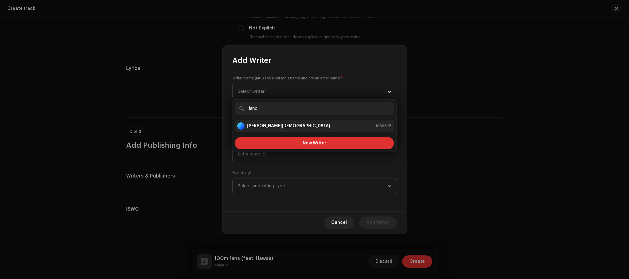
type input "land"
click at [275, 125] on strong "[PERSON_NAME][DEMOGRAPHIC_DATA]" at bounding box center [288, 126] width 83 height 6
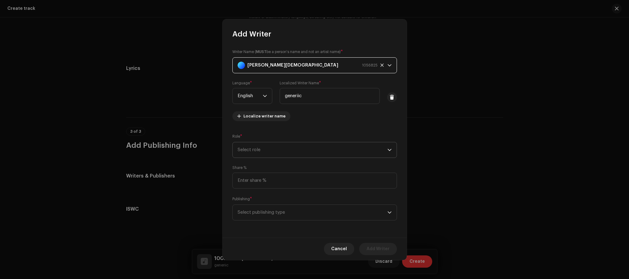
click at [243, 149] on span "Select role" at bounding box center [313, 149] width 150 height 15
click at [259, 200] on span "Composer & Lyricist" at bounding box center [258, 203] width 43 height 6
click at [261, 177] on input at bounding box center [314, 181] width 165 height 16
type input "100.00"
click at [280, 218] on span "Select publishing type" at bounding box center [313, 212] width 150 height 15
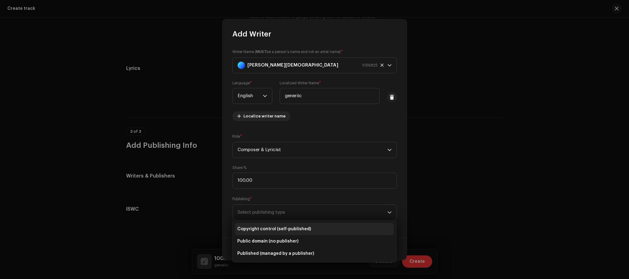
click at [277, 229] on span "Copyright control (self-published)" at bounding box center [274, 229] width 74 height 6
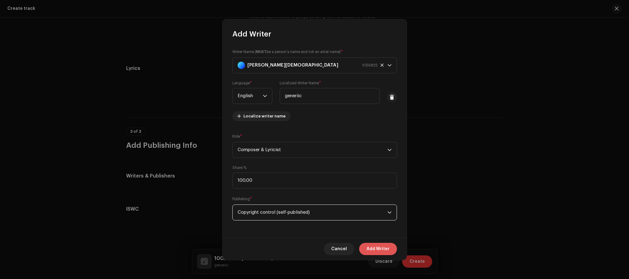
click at [379, 245] on span "Add Writer" at bounding box center [378, 249] width 23 height 12
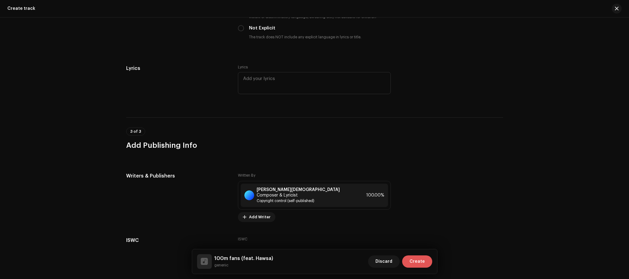
click at [415, 261] on span "Create" at bounding box center [416, 262] width 15 height 12
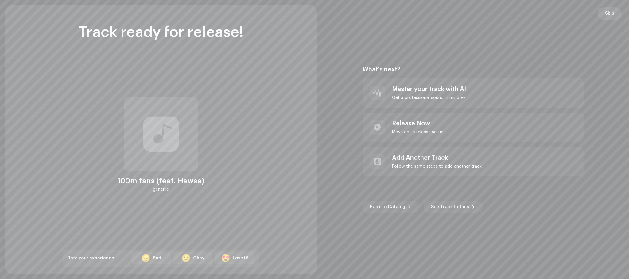
click at [600, 17] on button "Skip" at bounding box center [610, 13] width 24 height 12
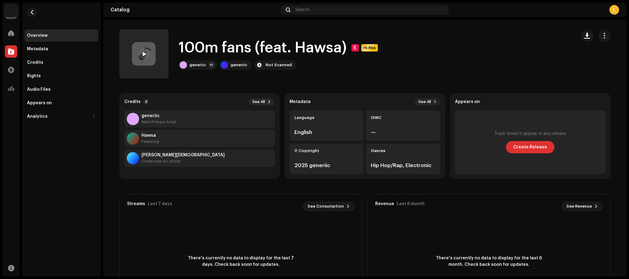
click at [14, 44] on div "Catalog" at bounding box center [10, 51] width 17 height 17
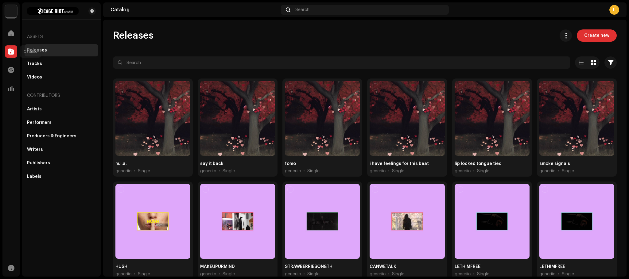
click at [12, 46] on div at bounding box center [11, 51] width 12 height 12
click at [39, 63] on div "Tracks" at bounding box center [34, 63] width 15 height 5
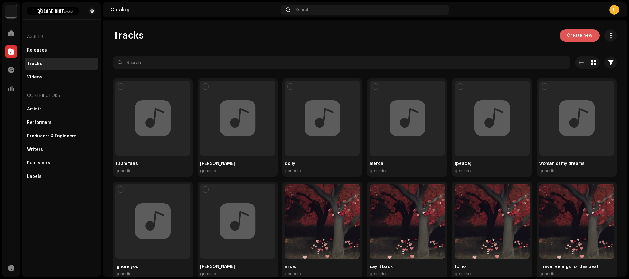
click at [588, 32] on span "Create new" at bounding box center [579, 35] width 25 height 12
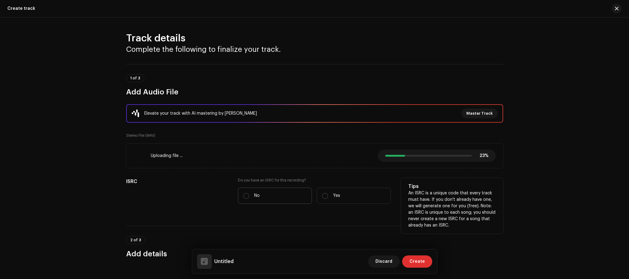
click at [252, 194] on label "No" at bounding box center [275, 196] width 74 height 16
click at [249, 194] on input "No" at bounding box center [246, 196] width 6 height 6
radio input "true"
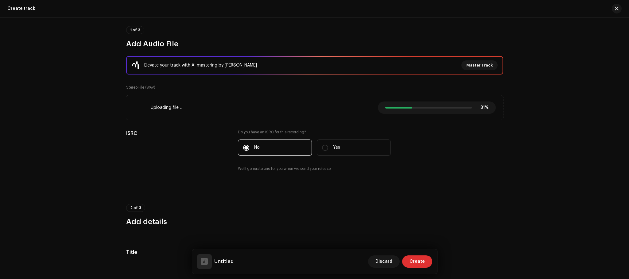
scroll to position [123, 0]
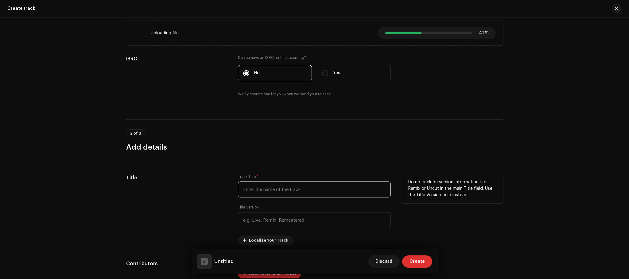
click at [270, 184] on input "text" at bounding box center [314, 190] width 153 height 16
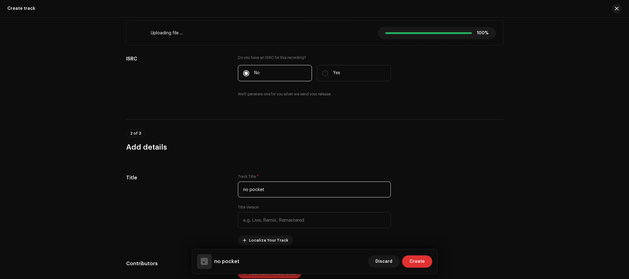
type input "no pocket"
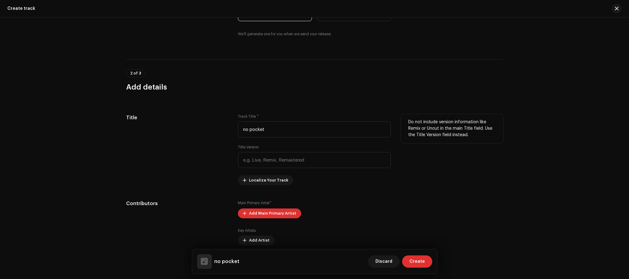
scroll to position [184, 0]
click at [168, 171] on div "Title" at bounding box center [177, 148] width 102 height 71
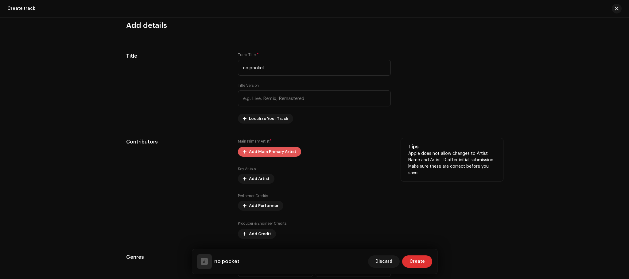
click at [249, 150] on span "Add Main Primary Artist" at bounding box center [272, 152] width 47 height 12
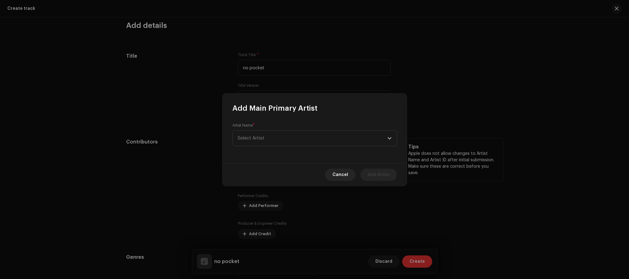
scroll to position [246, 0]
click at [253, 138] on span "Select Artist" at bounding box center [251, 138] width 27 height 5
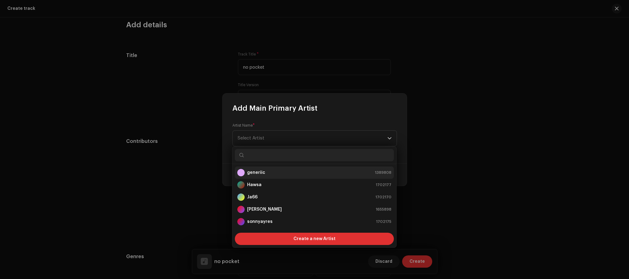
click at [254, 171] on strong "generiic" at bounding box center [256, 173] width 18 height 6
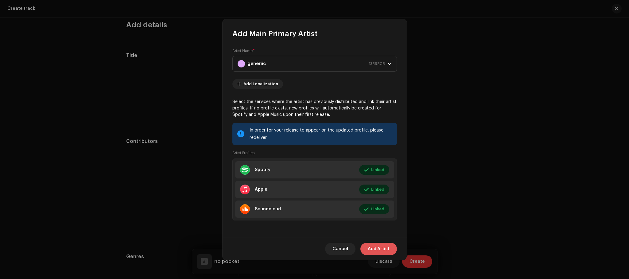
drag, startPoint x: 379, startPoint y: 243, endPoint x: 375, endPoint y: 247, distance: 5.9
click at [379, 243] on div "Cancel Add Artist" at bounding box center [315, 249] width 184 height 22
click at [375, 250] on span "Add Artist" at bounding box center [379, 249] width 22 height 12
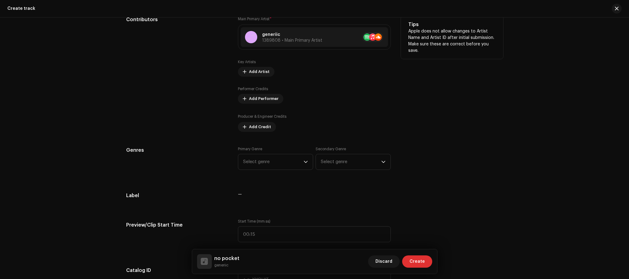
scroll to position [368, 0]
click at [271, 100] on span "Add Performer" at bounding box center [263, 98] width 29 height 12
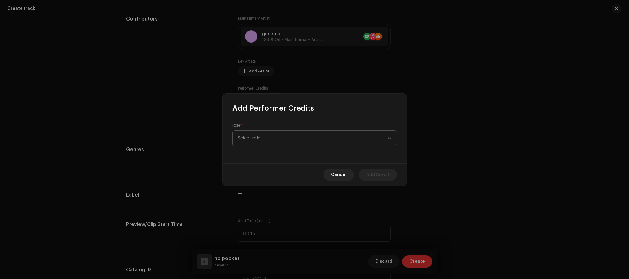
click at [265, 143] on span "Select role" at bounding box center [313, 138] width 150 height 15
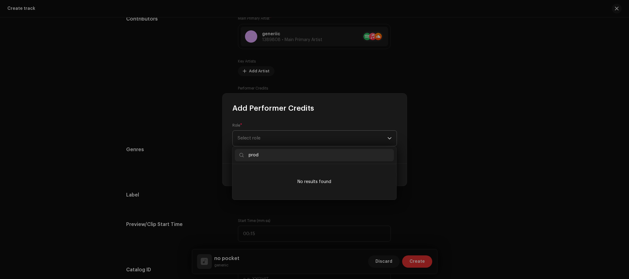
type input "prod"
click at [277, 134] on span "Select role" at bounding box center [313, 138] width 150 height 15
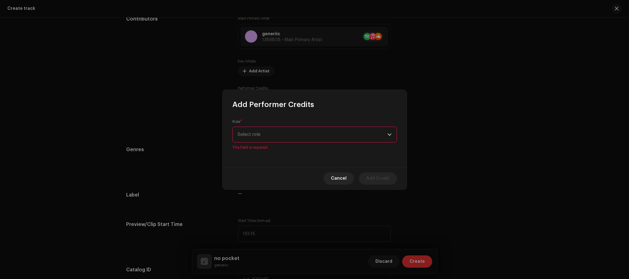
click at [279, 135] on span "Select role" at bounding box center [313, 134] width 150 height 15
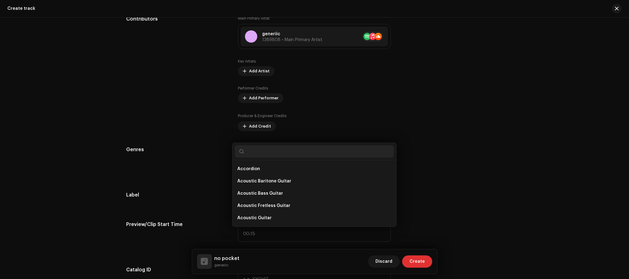
click at [417, 109] on div "Add Performer Credits Role * Select role This field is required. Cancel Add Cre…" at bounding box center [314, 139] width 629 height 279
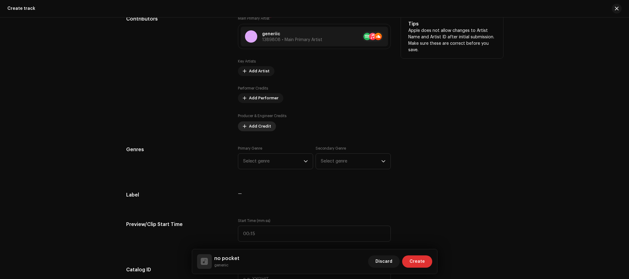
click at [258, 125] on span "Add Credit" at bounding box center [260, 126] width 22 height 12
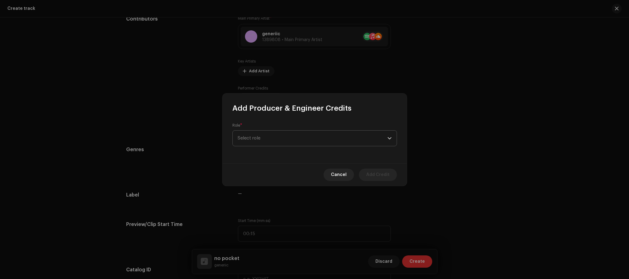
click at [266, 142] on span "Select role" at bounding box center [313, 138] width 150 height 15
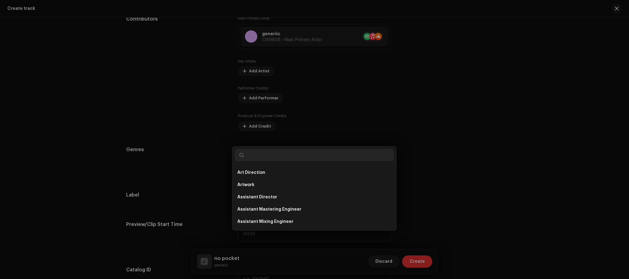
click at [287, 83] on div "Add Producer & Engineer Credits Role * Select role Cancel Add Credit" at bounding box center [314, 139] width 629 height 279
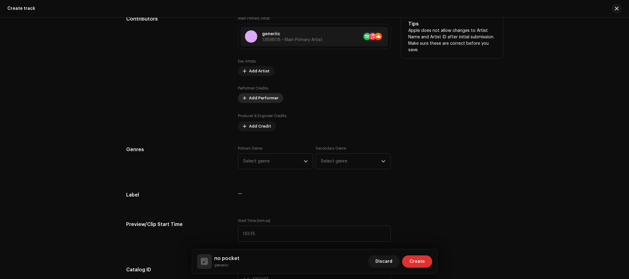
click at [266, 101] on span "Add Performer" at bounding box center [263, 98] width 29 height 12
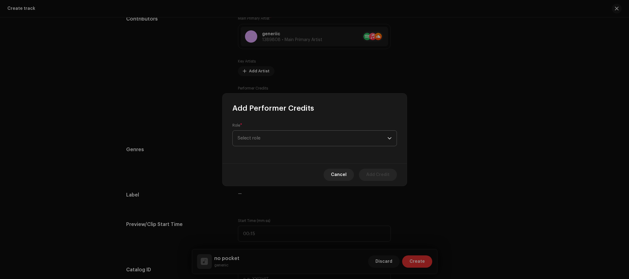
click at [261, 139] on span "Select role" at bounding box center [313, 138] width 150 height 15
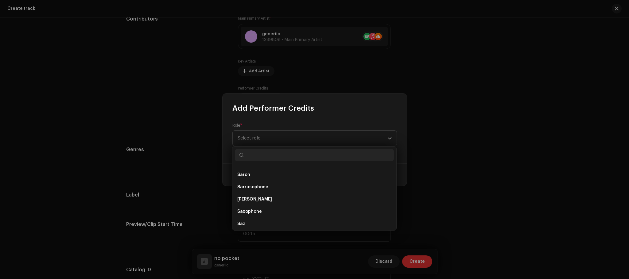
scroll to position [3192, 0]
type input "voca"
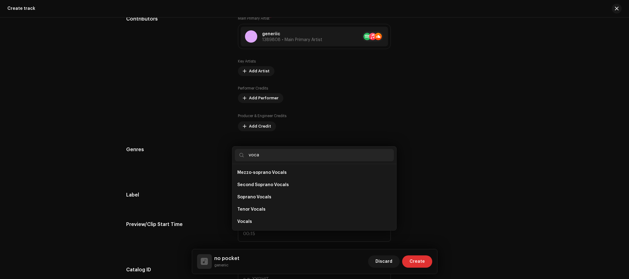
click at [499, 136] on div "Add Performer Credits Role * Select role Cancel Add Credit" at bounding box center [314, 139] width 629 height 279
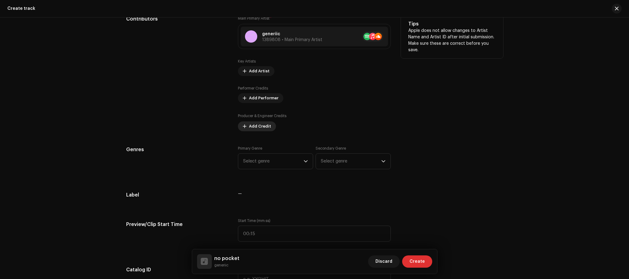
click at [256, 128] on span "Add Credit" at bounding box center [260, 126] width 22 height 12
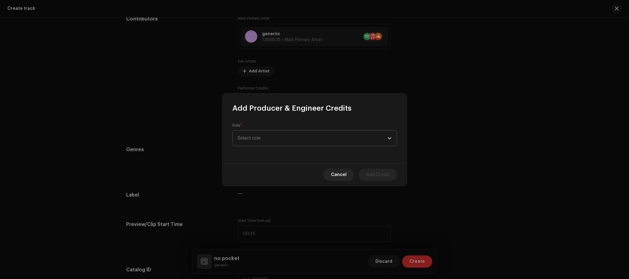
click at [274, 134] on span "Select role" at bounding box center [313, 138] width 150 height 15
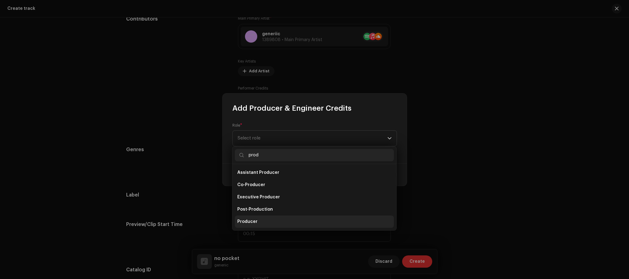
type input "prod"
click at [257, 220] on li "Producer" at bounding box center [314, 222] width 159 height 12
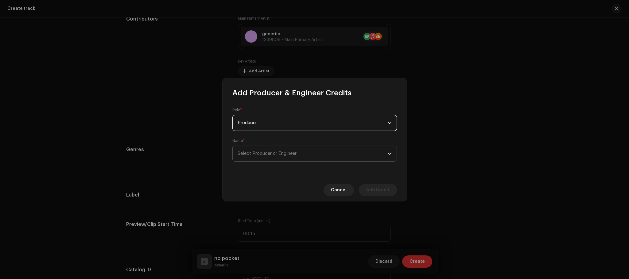
click at [271, 150] on span "Select Producer or Engineer" at bounding box center [313, 153] width 150 height 15
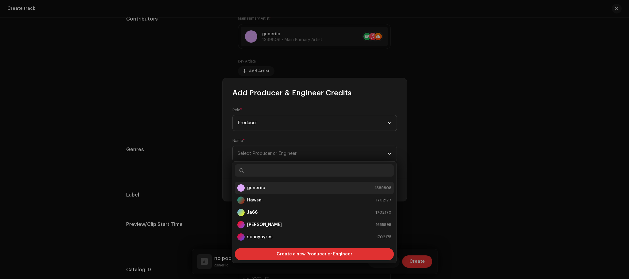
click at [273, 189] on div "generiic 1389808" at bounding box center [314, 187] width 154 height 7
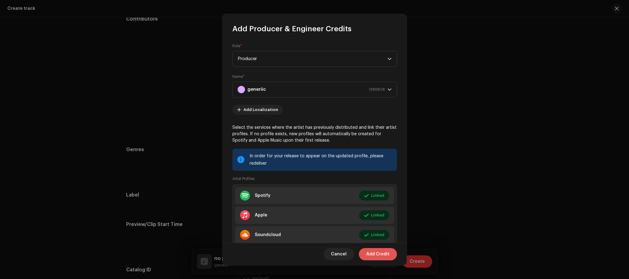
click at [381, 254] on span "Add Credit" at bounding box center [377, 254] width 23 height 12
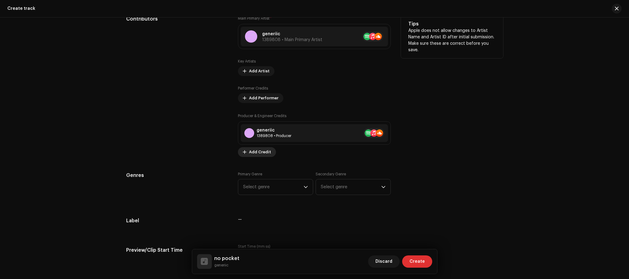
click at [254, 153] on span "Add Credit" at bounding box center [260, 152] width 22 height 12
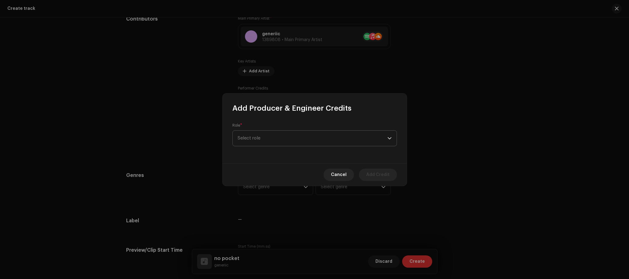
click at [266, 135] on span "Select role" at bounding box center [313, 138] width 150 height 15
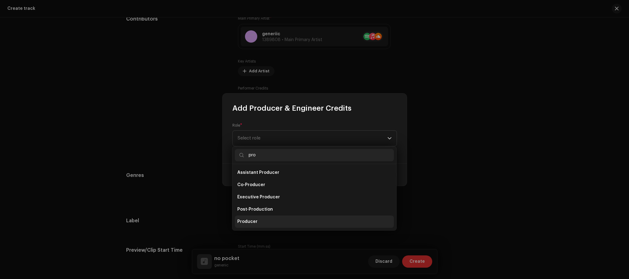
type input "pro"
click at [254, 221] on span "Producer" at bounding box center [247, 222] width 20 height 6
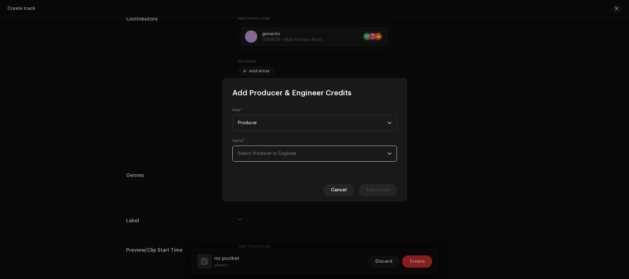
click at [266, 148] on span "Select Producer or Engineer" at bounding box center [313, 153] width 150 height 15
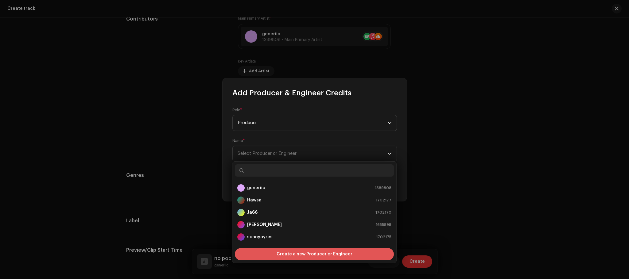
click at [280, 257] on span "Create a new Producer or Engineer" at bounding box center [315, 254] width 76 height 12
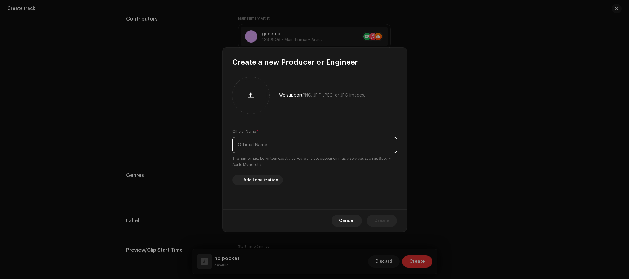
click at [251, 144] on input "text" at bounding box center [314, 145] width 165 height 16
type input "Muck Culture"
click at [312, 177] on re-m-artist-locales-form "Add Localization" at bounding box center [314, 180] width 165 height 10
click at [383, 220] on span "Create" at bounding box center [381, 221] width 15 height 12
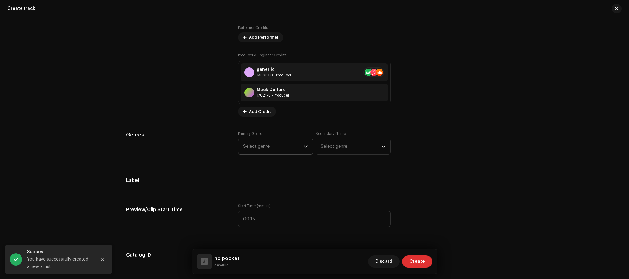
scroll to position [429, 0]
click at [295, 146] on span "Select genre" at bounding box center [273, 146] width 60 height 15
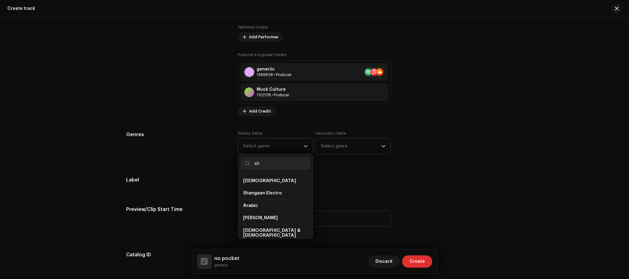
type input "s"
type input "indie"
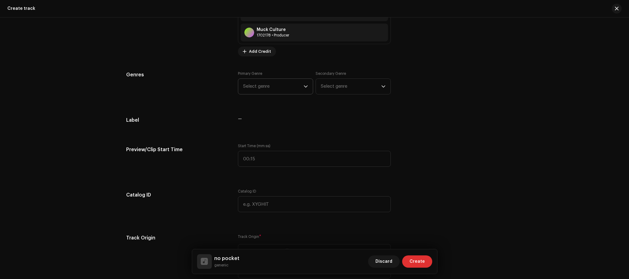
scroll to position [490, 0]
click at [283, 83] on span "Select genre" at bounding box center [273, 85] width 60 height 15
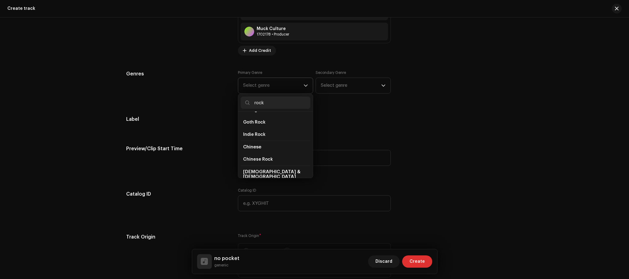
scroll to position [0, 0]
type input "rock"
click at [265, 156] on li "Indie Rock" at bounding box center [276, 157] width 70 height 12
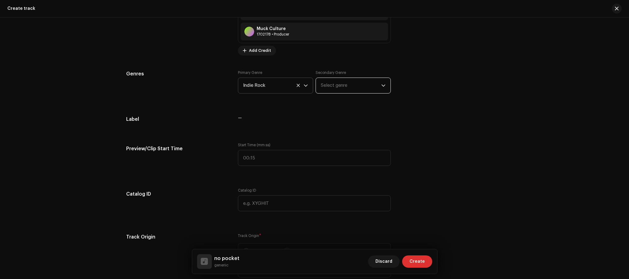
click at [328, 86] on span "Select genre" at bounding box center [351, 85] width 60 height 15
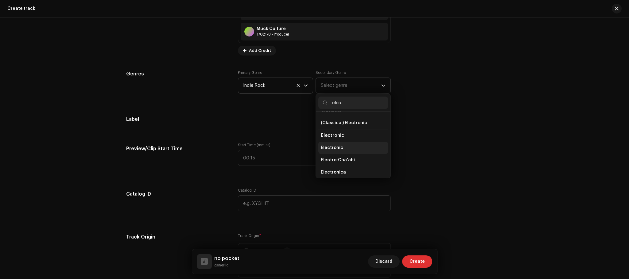
scroll to position [60, 0]
type input "elec"
click at [354, 149] on li "Electronic" at bounding box center [353, 147] width 70 height 12
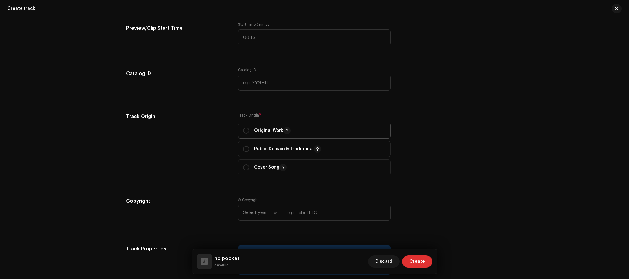
click at [260, 133] on p "Original Work" at bounding box center [272, 130] width 37 height 7
radio input "true"
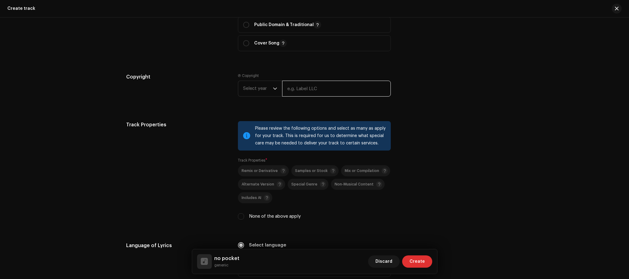
click at [309, 92] on input "text" at bounding box center [336, 89] width 109 height 16
type input "generiic"
click at [263, 87] on span "Select year" at bounding box center [258, 87] width 30 height 15
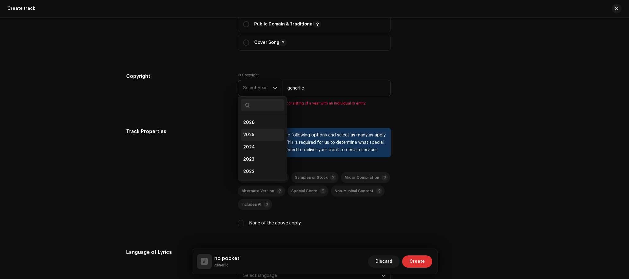
click at [251, 136] on span "2025" at bounding box center [248, 135] width 11 height 6
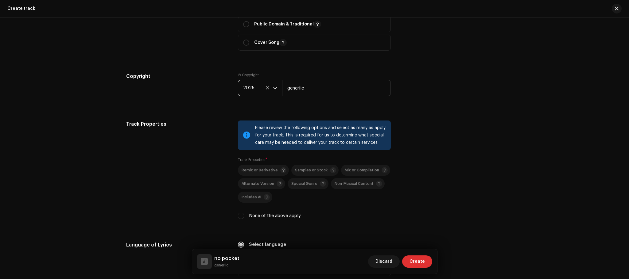
click at [244, 217] on div "None of the above apply" at bounding box center [314, 216] width 153 height 7
click at [235, 218] on div "Track Properties Please review the following options and select as many as appl…" at bounding box center [314, 174] width 377 height 106
click at [240, 215] on input "None of the above apply" at bounding box center [241, 216] width 6 height 6
checkbox input "true"
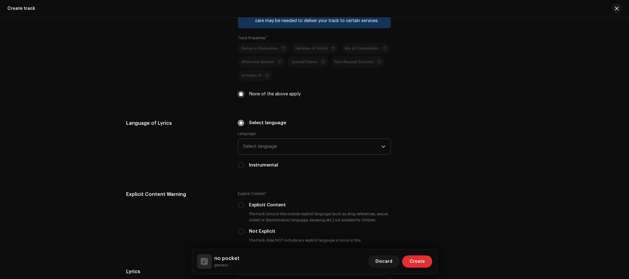
scroll to position [858, 0]
click at [293, 143] on span "Select language" at bounding box center [312, 145] width 138 height 15
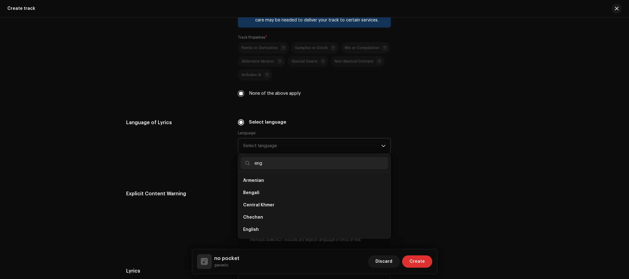
scroll to position [0, 0]
type input "engl"
click at [256, 186] on li "English" at bounding box center [314, 181] width 147 height 12
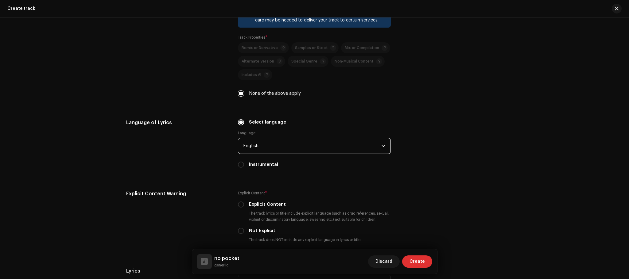
click at [196, 167] on div "Language of Lyrics" at bounding box center [177, 147] width 102 height 56
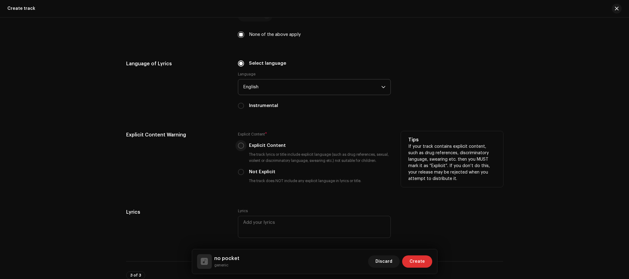
click at [241, 145] on input "Explicit Content" at bounding box center [241, 146] width 6 height 6
radio input "true"
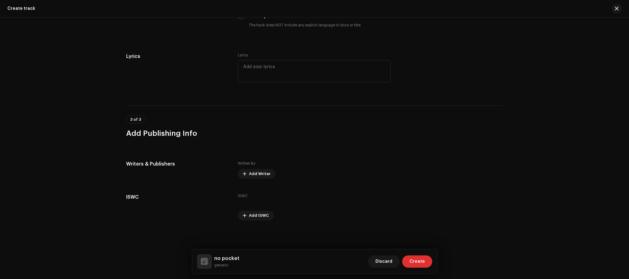
scroll to position [1075, 0]
click at [261, 173] on span "Add Writer" at bounding box center [259, 174] width 21 height 12
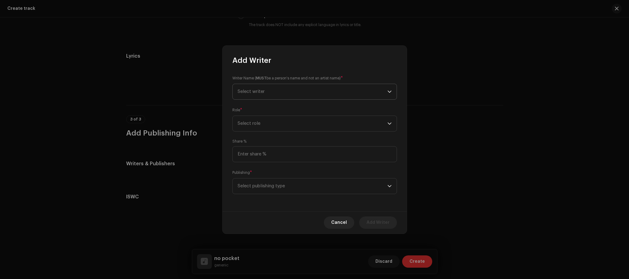
click at [268, 87] on span "Select writer" at bounding box center [313, 91] width 150 height 15
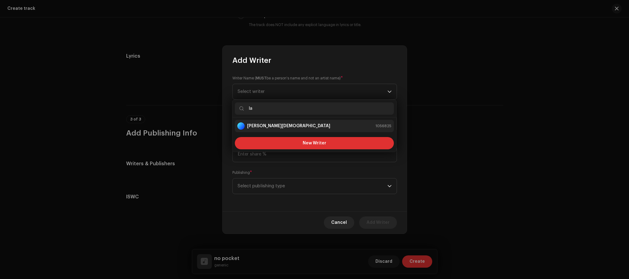
type input "la"
click at [277, 122] on li "[PERSON_NAME] 1056825" at bounding box center [314, 126] width 159 height 12
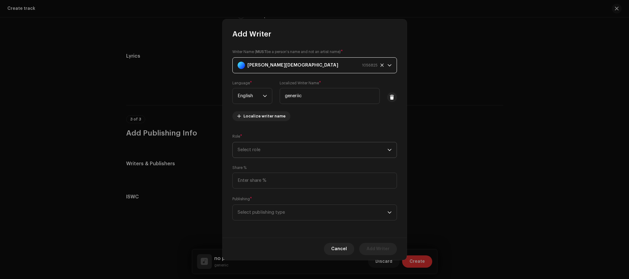
click at [251, 149] on span "Select role" at bounding box center [313, 149] width 150 height 15
click at [268, 202] on span "Composer & Lyricist" at bounding box center [258, 203] width 43 height 6
click at [267, 180] on input at bounding box center [314, 181] width 165 height 16
type input "100.00"
click at [278, 213] on span "Select publishing type" at bounding box center [313, 212] width 150 height 15
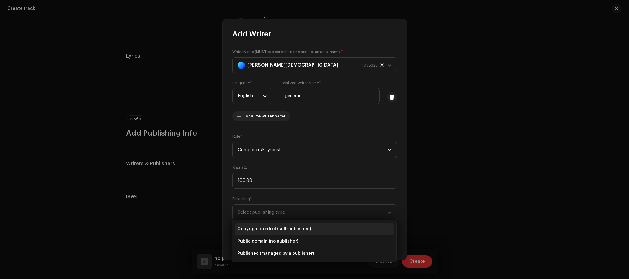
click at [280, 229] on span "Copyright control (self-published)" at bounding box center [274, 229] width 74 height 6
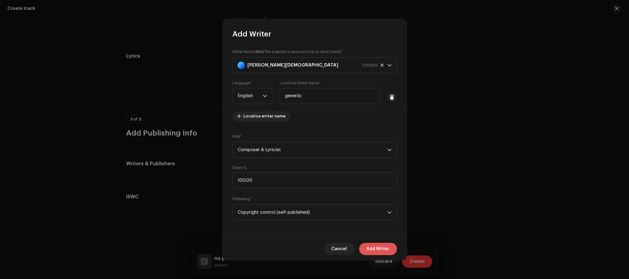
click at [390, 248] on button "Add Writer" at bounding box center [378, 249] width 38 height 12
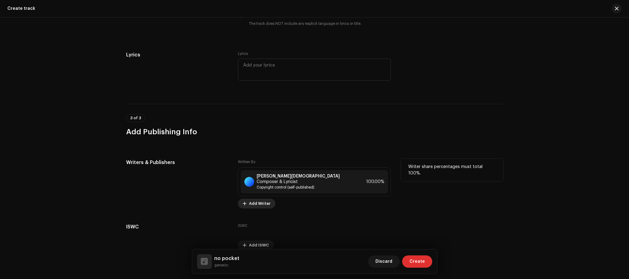
click at [263, 201] on span "Add Writer" at bounding box center [259, 204] width 21 height 12
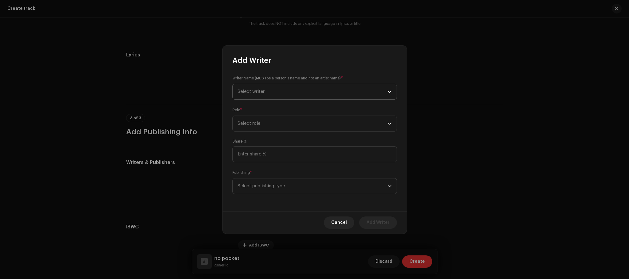
click at [270, 86] on span "Select writer" at bounding box center [313, 91] width 150 height 15
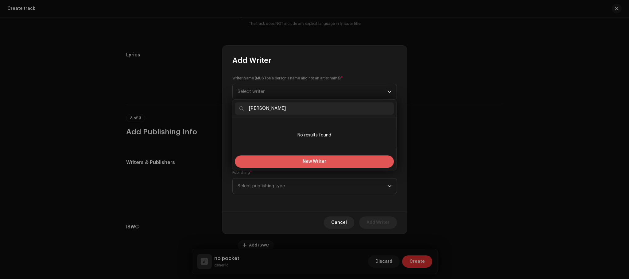
type input "[PERSON_NAME]"
click at [313, 161] on span "New Writer" at bounding box center [315, 162] width 24 height 4
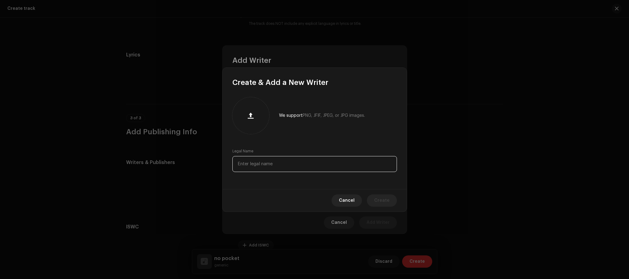
click at [291, 165] on input "text" at bounding box center [314, 164] width 165 height 16
type input "[PERSON_NAME]"
click at [390, 199] on button "Create" at bounding box center [382, 201] width 30 height 12
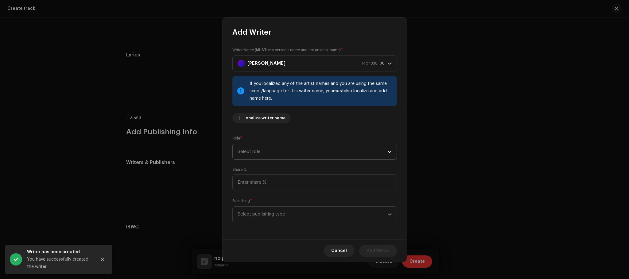
click at [289, 152] on span "Select role" at bounding box center [313, 151] width 150 height 15
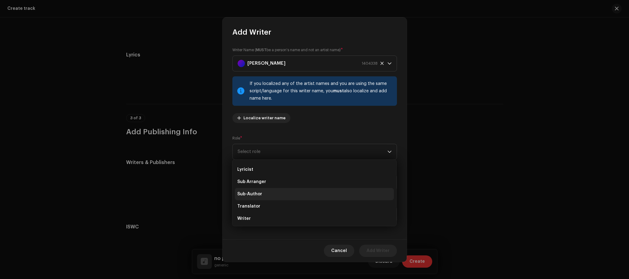
scroll to position [61, 0]
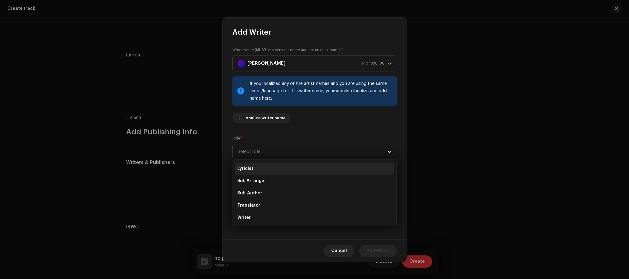
click at [286, 172] on li "Lyricist" at bounding box center [314, 169] width 159 height 12
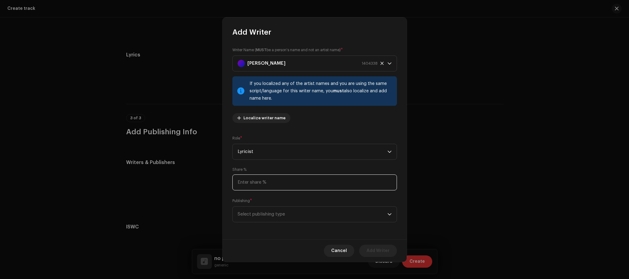
click at [282, 184] on input at bounding box center [314, 183] width 165 height 16
type input "0.01"
click at [281, 211] on span "Select publishing type" at bounding box center [313, 214] width 150 height 15
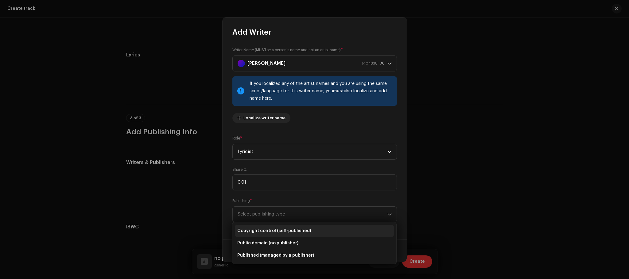
click at [281, 228] on span "Copyright control (self-published)" at bounding box center [274, 231] width 74 height 6
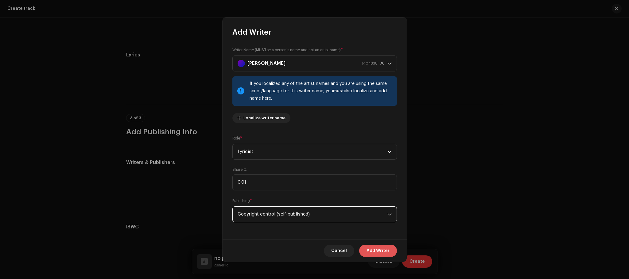
click at [386, 254] on span "Add Writer" at bounding box center [378, 251] width 23 height 12
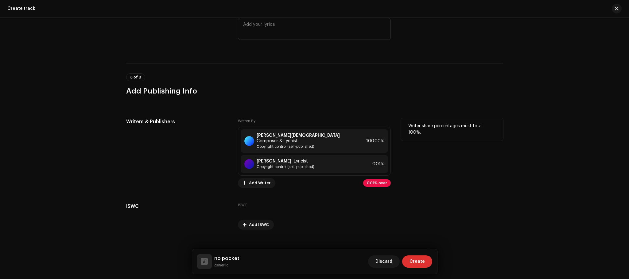
scroll to position [1121, 0]
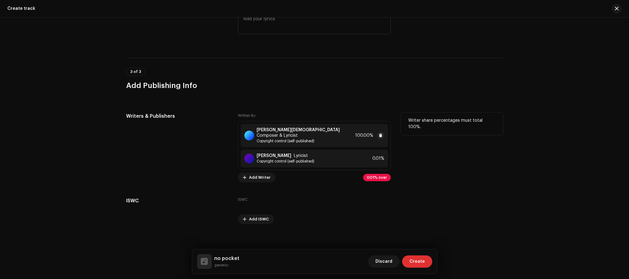
click at [349, 134] on div "[PERSON_NAME] Composer & Lyricist Copyright control (self-published) 100.00%" at bounding box center [314, 135] width 147 height 23
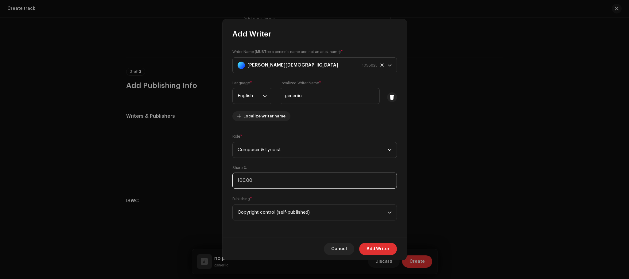
click at [243, 180] on input "100.00" at bounding box center [314, 181] width 165 height 16
click at [244, 180] on input "100.00" at bounding box center [314, 181] width 165 height 16
type input "1.00"
click at [267, 176] on input "99.00" at bounding box center [314, 181] width 165 height 16
type input "99.09"
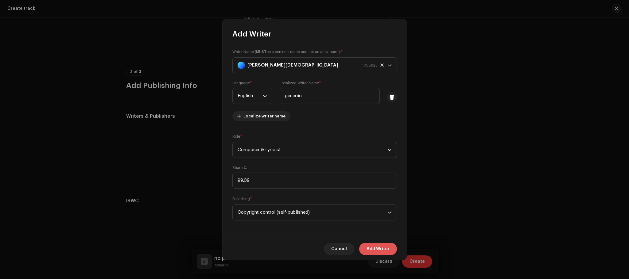
click at [380, 252] on span "Add Writer" at bounding box center [378, 249] width 23 height 12
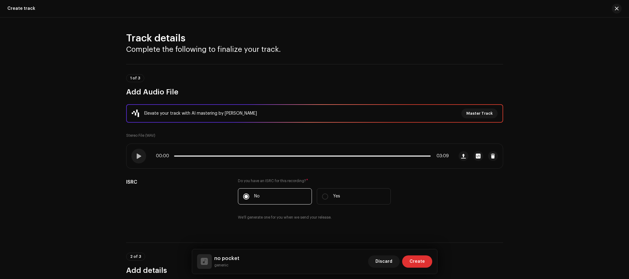
scroll to position [1121, 0]
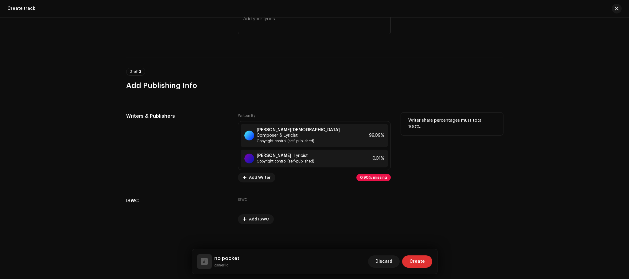
click at [447, 165] on div "Writer share percentages must total 100%." at bounding box center [452, 148] width 102 height 70
click at [298, 133] on span "Composer & Lyricist" at bounding box center [277, 135] width 41 height 5
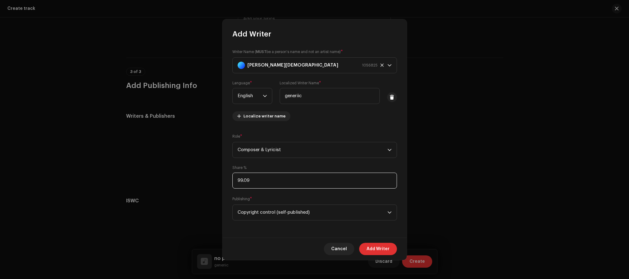
click at [247, 178] on input "99.09" at bounding box center [314, 181] width 165 height 16
type input "99.99"
click at [382, 248] on span "Add Writer" at bounding box center [378, 249] width 23 height 12
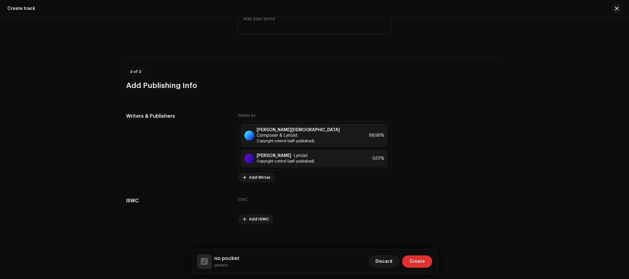
click at [420, 261] on span "Create" at bounding box center [416, 262] width 15 height 12
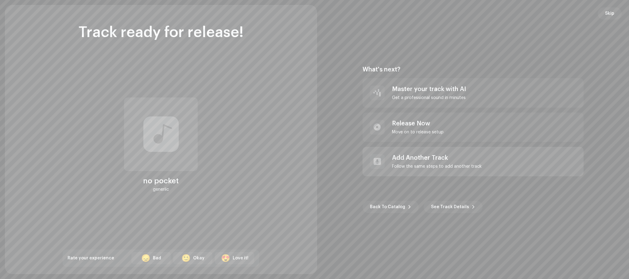
click at [482, 165] on div "Add Another Track Follow the same steps to add another track" at bounding box center [473, 161] width 221 height 29
radio input "false"
checkbox input "false"
radio input "false"
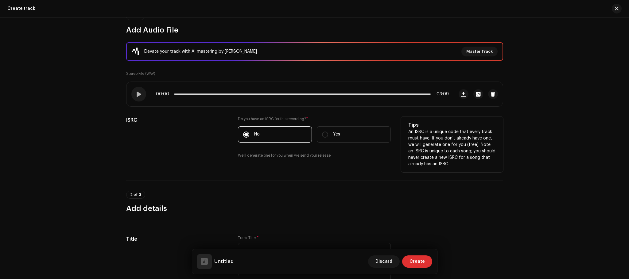
scroll to position [62, 0]
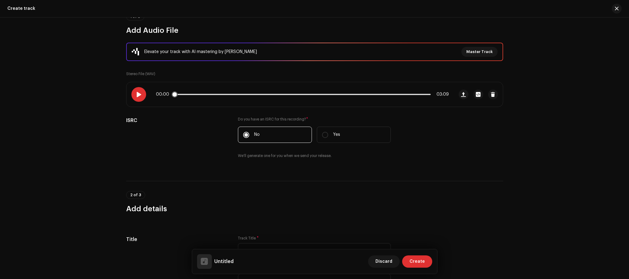
click at [139, 96] on span at bounding box center [138, 94] width 5 height 5
click at [616, 9] on span "button" at bounding box center [617, 8] width 4 height 5
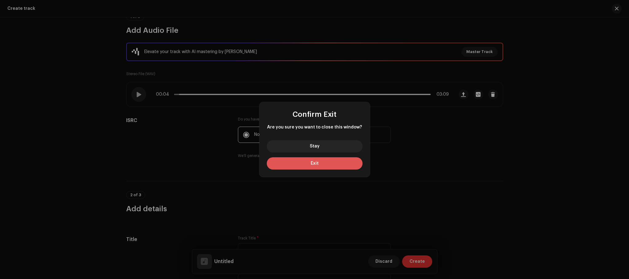
click at [304, 167] on button "Exit" at bounding box center [315, 163] width 96 height 12
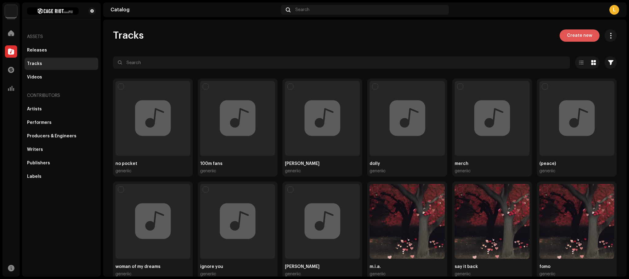
click at [575, 31] on span "Create new" at bounding box center [579, 35] width 25 height 12
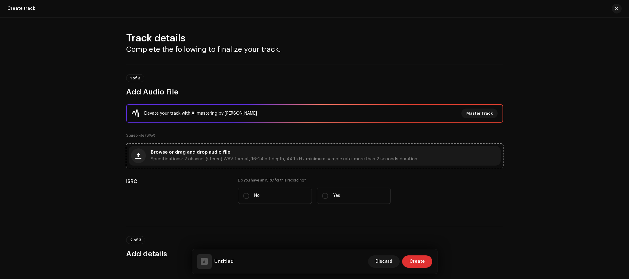
click at [169, 150] on span "Browse or drag and drop audio file" at bounding box center [191, 152] width 80 height 4
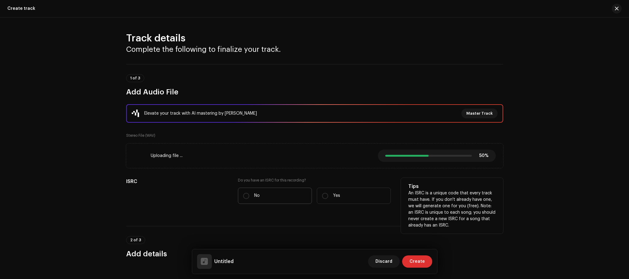
click at [258, 193] on p "No" at bounding box center [257, 196] width 6 height 6
click at [249, 193] on input "No" at bounding box center [246, 196] width 6 height 6
radio input "true"
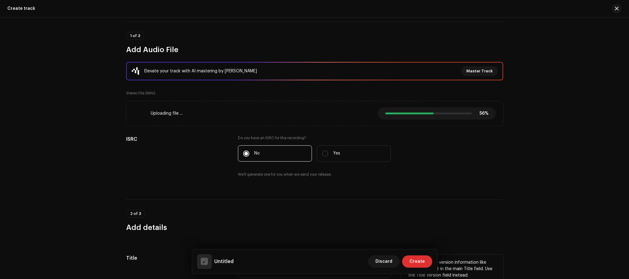
scroll to position [123, 0]
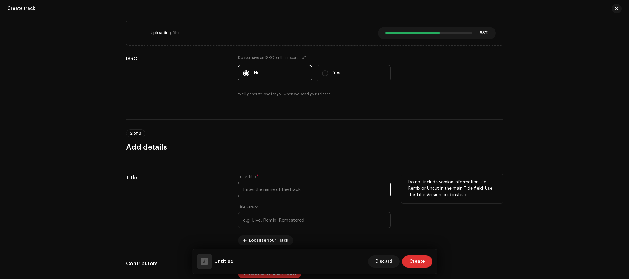
click at [268, 190] on input "text" at bounding box center [314, 190] width 153 height 16
type input "feel like a woman"
click at [176, 183] on div "Title" at bounding box center [177, 209] width 102 height 71
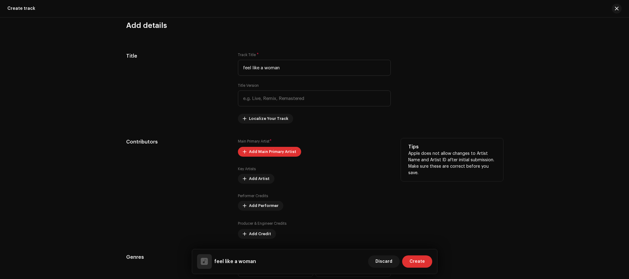
scroll to position [246, 0]
click at [255, 154] on span "Add Main Primary Artist" at bounding box center [272, 151] width 47 height 12
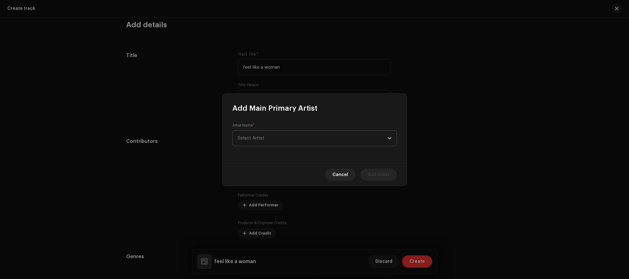
click at [273, 139] on span "Select Artist" at bounding box center [313, 138] width 150 height 15
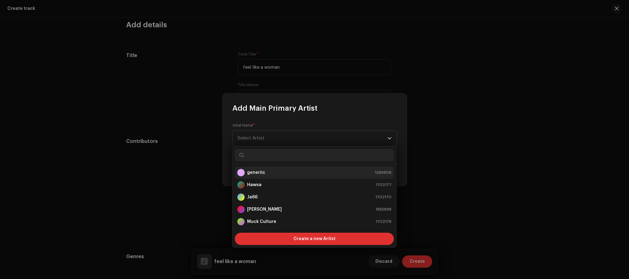
click at [270, 173] on div "generiic 1389808" at bounding box center [314, 172] width 154 height 7
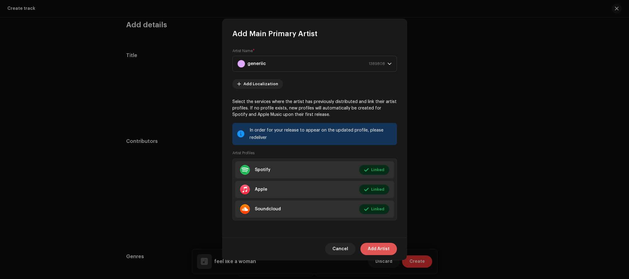
click at [376, 246] on span "Add Artist" at bounding box center [379, 249] width 22 height 12
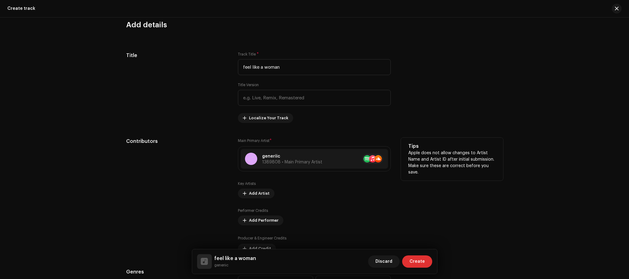
click at [330, 199] on div "Key Artists Add Artist" at bounding box center [314, 189] width 153 height 17
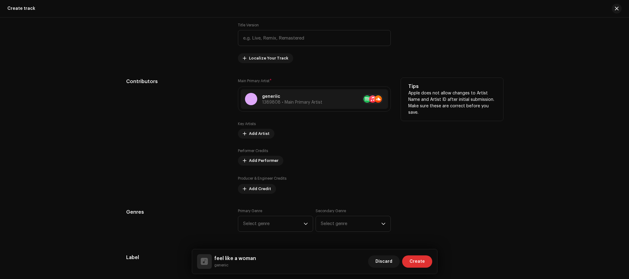
scroll to position [307, 0]
click at [256, 190] on span "Add Credit" at bounding box center [260, 188] width 22 height 12
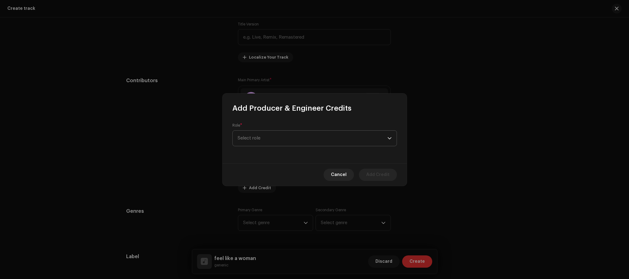
click at [260, 138] on span "Select role" at bounding box center [313, 138] width 150 height 15
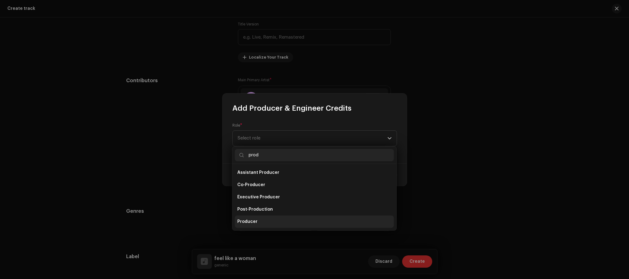
type input "prod"
click at [261, 217] on li "Producer" at bounding box center [314, 222] width 159 height 12
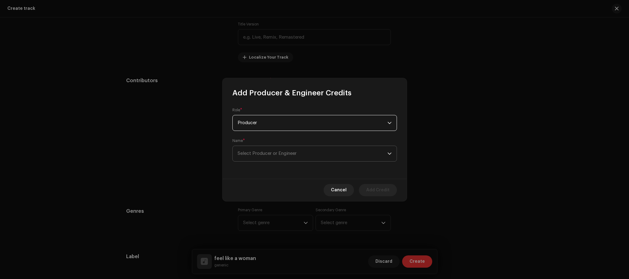
click at [266, 155] on span "Select Producer or Engineer" at bounding box center [267, 153] width 59 height 5
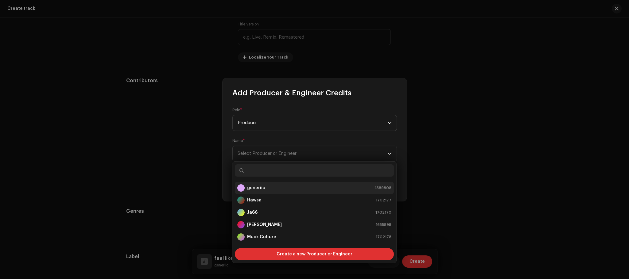
click at [266, 183] on li "generiic 1389808" at bounding box center [314, 188] width 159 height 12
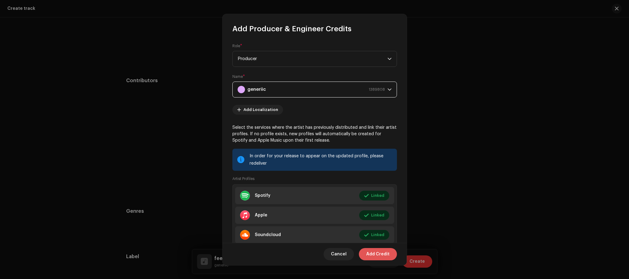
click at [380, 255] on span "Add Credit" at bounding box center [377, 254] width 23 height 12
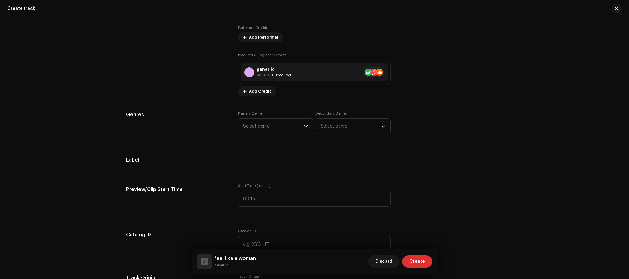
scroll to position [429, 0]
click at [276, 127] on span "Select genre" at bounding box center [273, 125] width 60 height 15
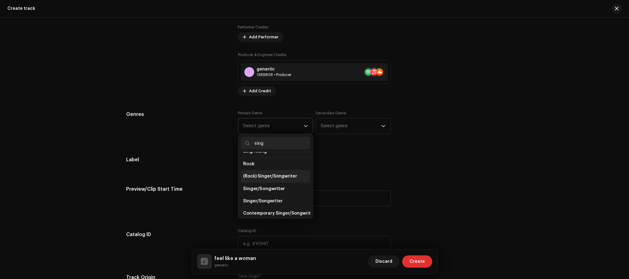
scroll to position [25, 0]
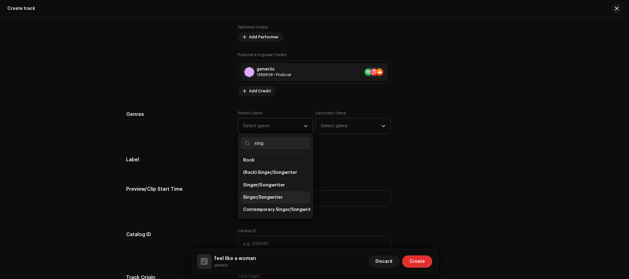
type input "sing"
click at [272, 196] on span "Singer/Songwriter" at bounding box center [263, 198] width 40 height 6
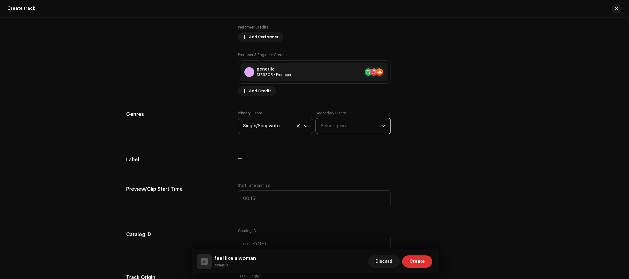
click at [338, 124] on span "Select genre" at bounding box center [351, 125] width 60 height 15
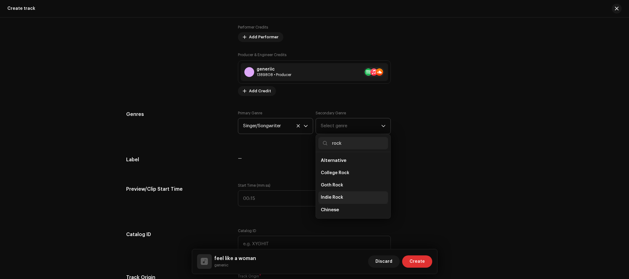
type input "rock"
click at [340, 193] on li "Indie Rock" at bounding box center [353, 198] width 70 height 12
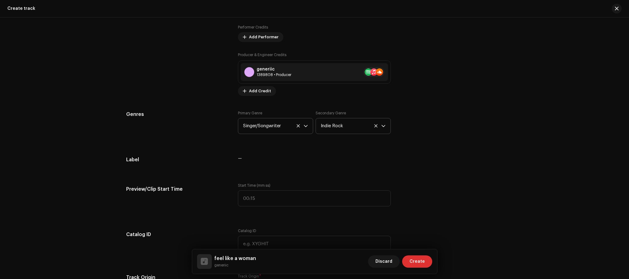
click at [419, 161] on div "Label —" at bounding box center [314, 162] width 377 height 12
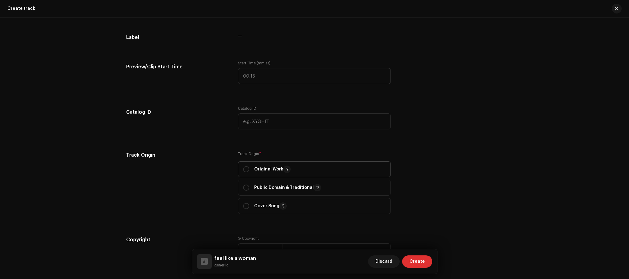
click at [261, 169] on p "Original Work" at bounding box center [272, 169] width 37 height 7
radio input "true"
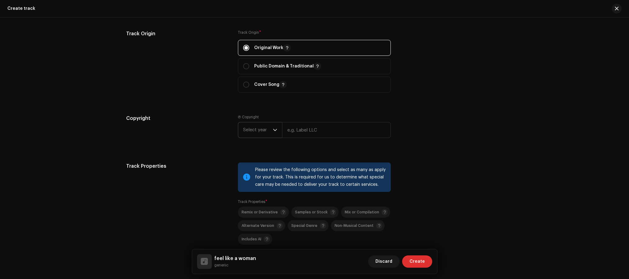
click at [255, 133] on span "Select year" at bounding box center [258, 129] width 30 height 15
click at [258, 130] on span "Select year" at bounding box center [258, 129] width 30 height 15
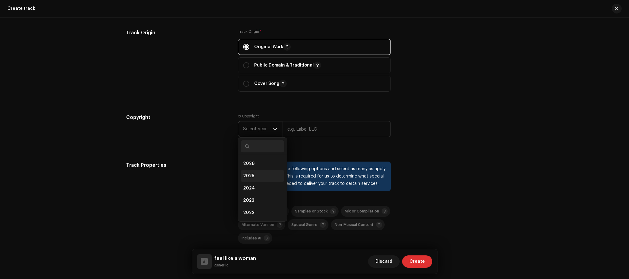
click at [258, 176] on li "2025" at bounding box center [263, 176] width 44 height 12
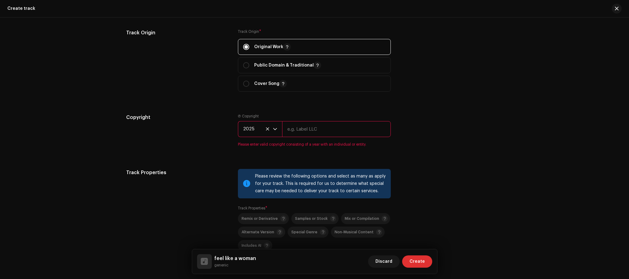
click at [294, 134] on input "text" at bounding box center [336, 129] width 109 height 16
type input "generiic"
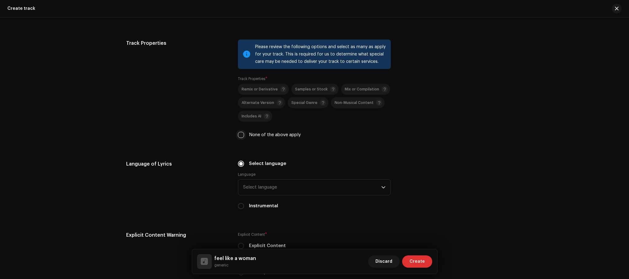
click at [242, 138] on input "None of the above apply" at bounding box center [241, 135] width 6 height 6
checkbox input "true"
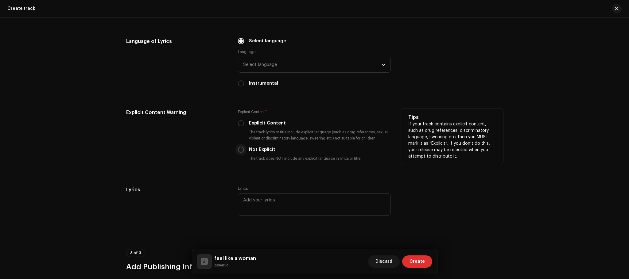
scroll to position [920, 0]
click at [241, 149] on input "Not Explicit" at bounding box center [241, 149] width 6 height 6
radio input "true"
click at [188, 150] on div "Explicit Content Warning" at bounding box center [177, 139] width 102 height 63
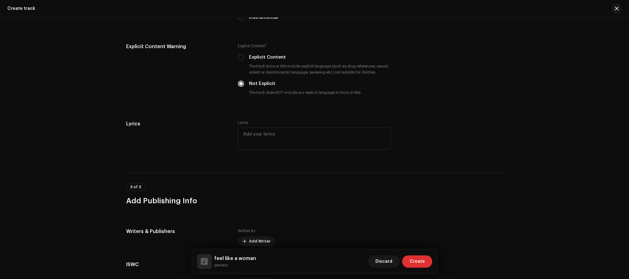
scroll to position [1054, 0]
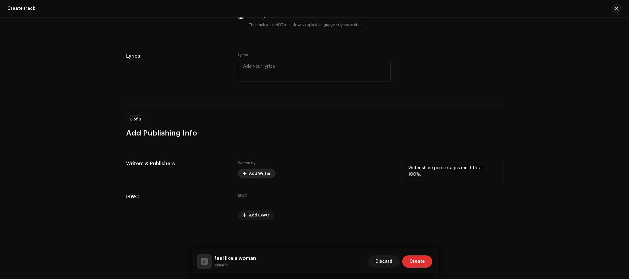
click at [256, 173] on span "Add Writer" at bounding box center [259, 174] width 21 height 12
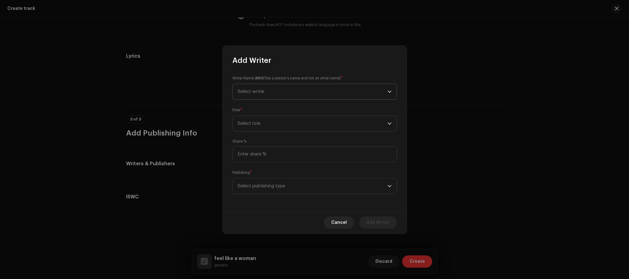
click at [264, 89] on span "Select writer" at bounding box center [251, 91] width 27 height 5
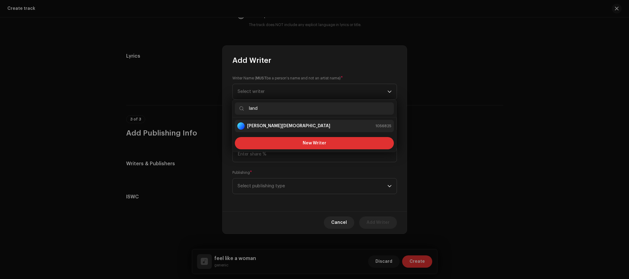
type input "land"
click at [304, 131] on li "[PERSON_NAME] 1056825" at bounding box center [314, 126] width 159 height 12
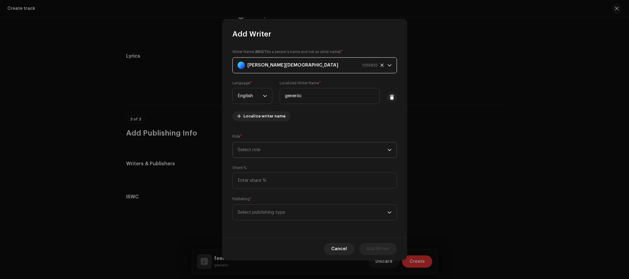
click at [251, 155] on span "Select role" at bounding box center [313, 149] width 150 height 15
click at [261, 204] on span "Composer & Lyricist" at bounding box center [258, 203] width 43 height 6
click at [257, 180] on input at bounding box center [314, 181] width 165 height 16
type input "100.00"
click at [271, 211] on span "Select publishing type" at bounding box center [313, 212] width 150 height 15
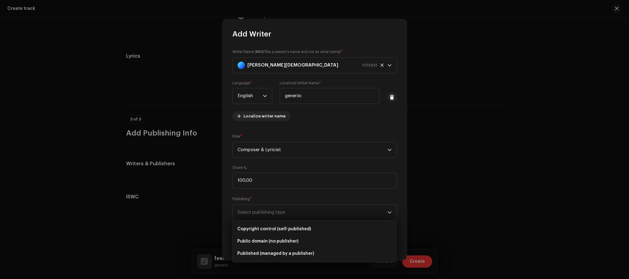
click at [271, 221] on ul "Copyright control (self-published) Public domain (no publisher) Published (mana…" at bounding box center [314, 242] width 164 height 42
click at [271, 225] on li "Copyright control (self-published)" at bounding box center [314, 229] width 159 height 12
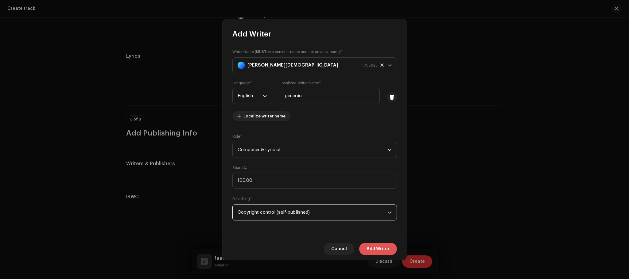
click at [378, 251] on span "Add Writer" at bounding box center [378, 249] width 23 height 12
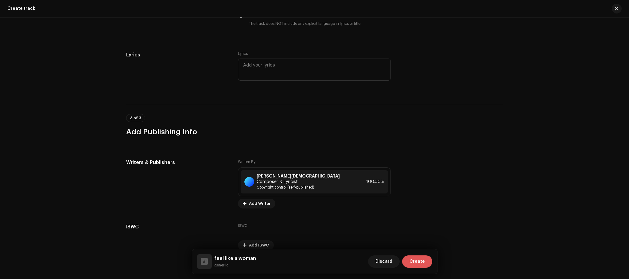
click at [406, 259] on button "Create" at bounding box center [417, 262] width 30 height 12
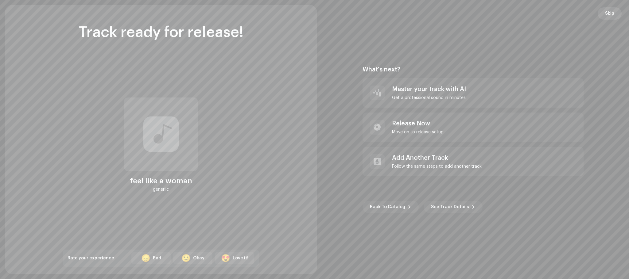
click at [608, 15] on span "Skip" at bounding box center [609, 13] width 9 height 12
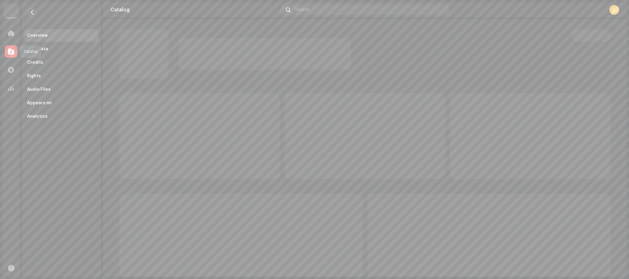
click at [7, 46] on div at bounding box center [11, 51] width 12 height 12
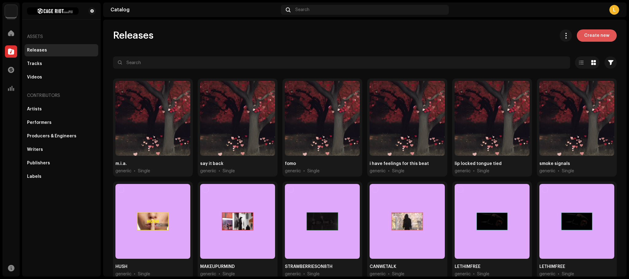
click at [596, 38] on span "Create new" at bounding box center [596, 35] width 25 height 12
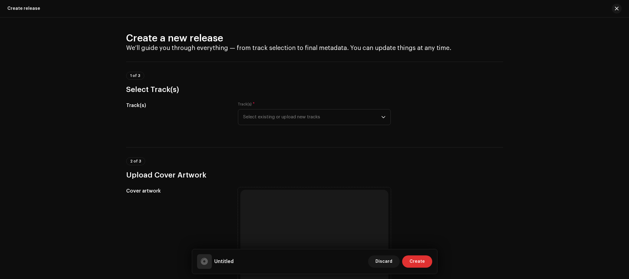
click at [349, 116] on span "Select existing or upload new tracks" at bounding box center [312, 117] width 138 height 15
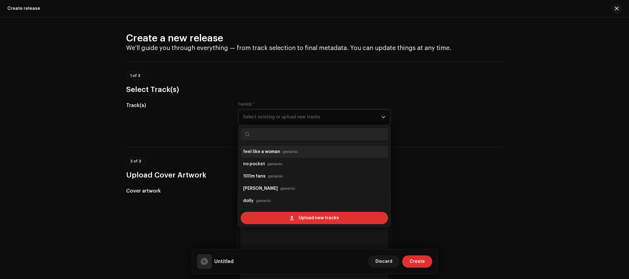
click at [306, 153] on div "feel like a woman generiic" at bounding box center [314, 152] width 142 height 10
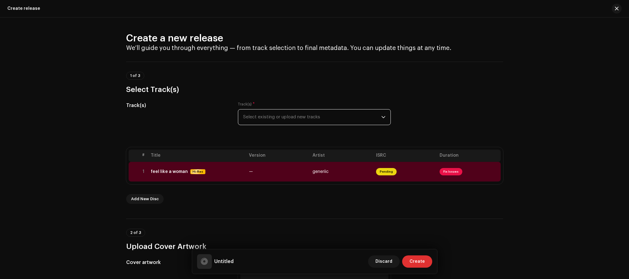
click at [309, 112] on span "Select existing or upload new tracks" at bounding box center [312, 117] width 138 height 15
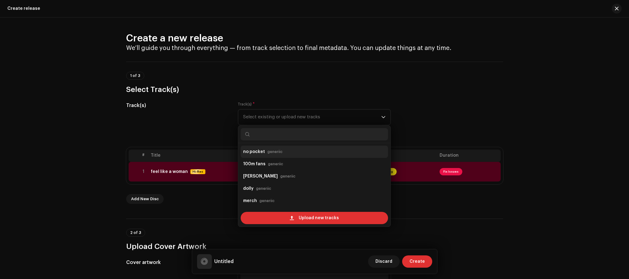
click at [289, 149] on div "no pocket generiic" at bounding box center [314, 152] width 142 height 10
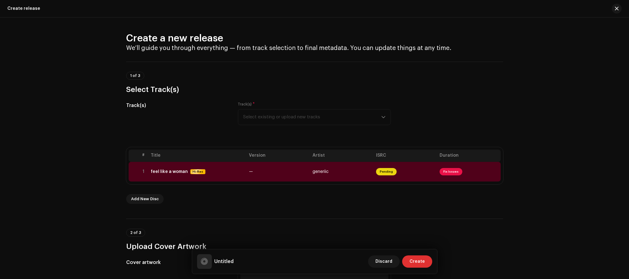
click at [288, 119] on div "Track(s) * Select existing or upload new tracks" at bounding box center [314, 113] width 153 height 23
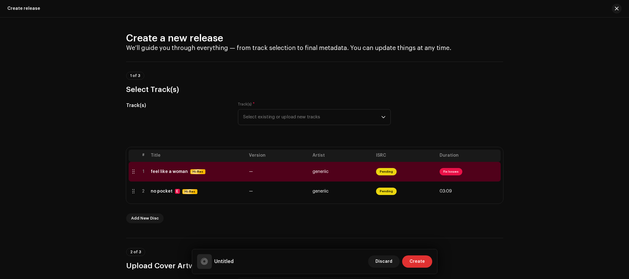
click at [309, 114] on span "Select existing or upload new tracks" at bounding box center [312, 117] width 138 height 15
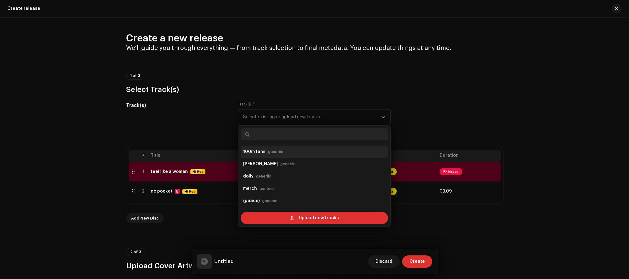
click at [298, 150] on div "100m fans generiic" at bounding box center [314, 152] width 142 height 10
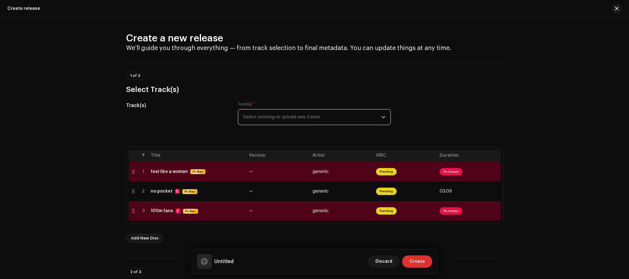
click at [295, 127] on div "Track(s) * Select existing or upload new tracks" at bounding box center [314, 117] width 153 height 31
click at [297, 122] on span "Select existing or upload new tracks" at bounding box center [312, 117] width 138 height 15
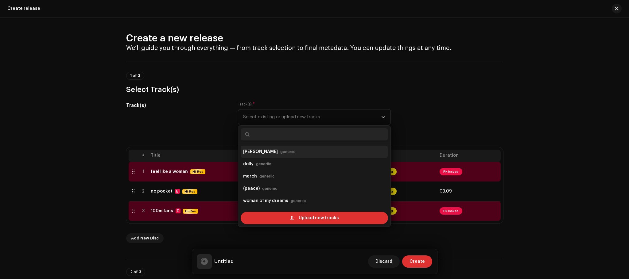
click at [295, 149] on div "ruff generiic" at bounding box center [314, 152] width 142 height 10
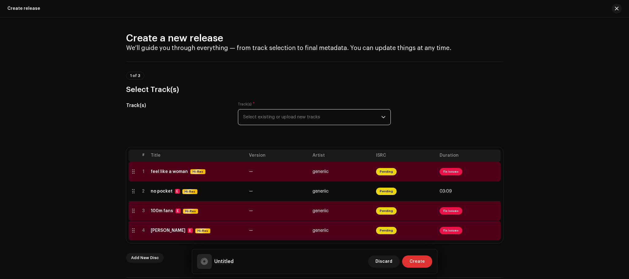
click at [295, 118] on span "Select existing or upload new tracks" at bounding box center [312, 117] width 138 height 15
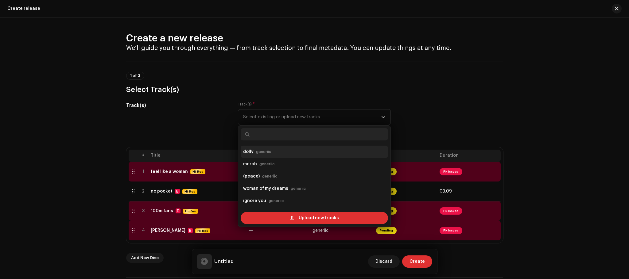
click at [282, 153] on div "dolly generiic" at bounding box center [314, 152] width 142 height 10
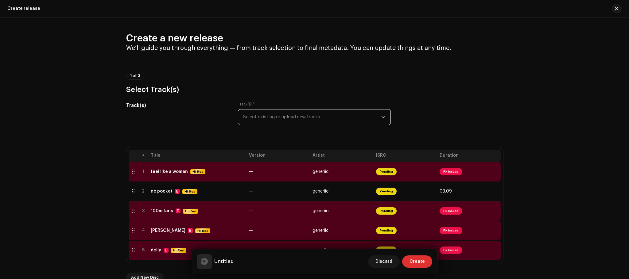
click at [285, 126] on div "Track(s) * Select existing or upload new tracks" at bounding box center [314, 117] width 153 height 31
click at [287, 119] on span "Select existing or upload new tracks" at bounding box center [312, 117] width 138 height 15
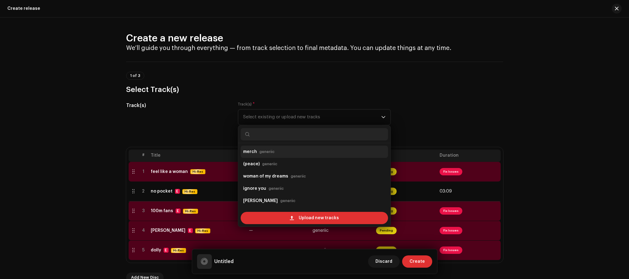
click at [279, 153] on div "merch generiic" at bounding box center [314, 152] width 142 height 10
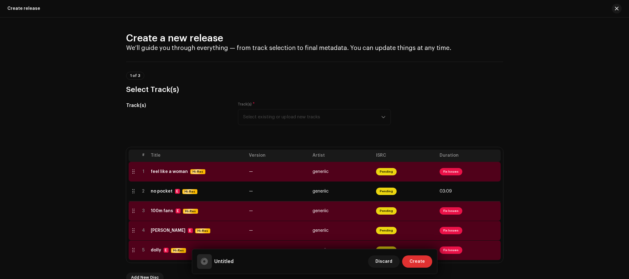
click at [280, 117] on div "Track(s) * Select existing or upload new tracks" at bounding box center [314, 113] width 153 height 23
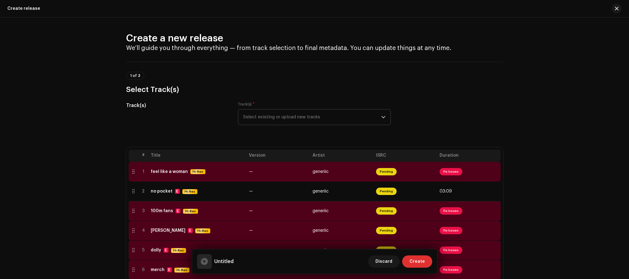
click at [312, 115] on span "Select existing or upload new tracks" at bounding box center [312, 117] width 138 height 15
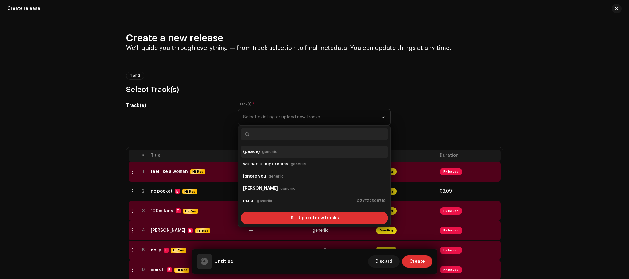
click at [287, 153] on div "(peace) generiic" at bounding box center [314, 152] width 142 height 10
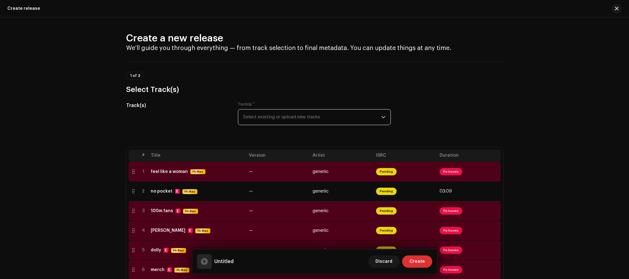
click at [289, 108] on div "Track(s) * Select existing or upload new tracks" at bounding box center [314, 113] width 153 height 23
click at [291, 115] on span "Select existing or upload new tracks" at bounding box center [312, 117] width 138 height 15
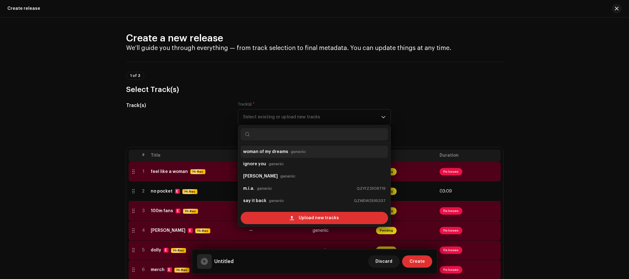
click at [277, 151] on strong "woman of my dreams" at bounding box center [265, 152] width 45 height 10
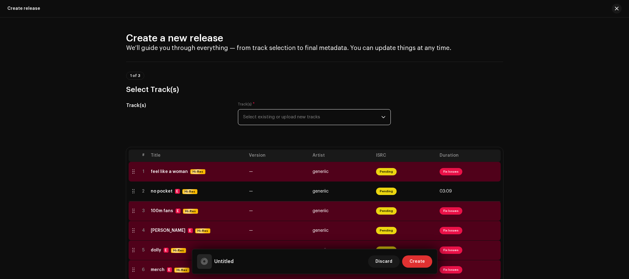
click at [285, 116] on span "Select existing or upload new tracks" at bounding box center [312, 117] width 138 height 15
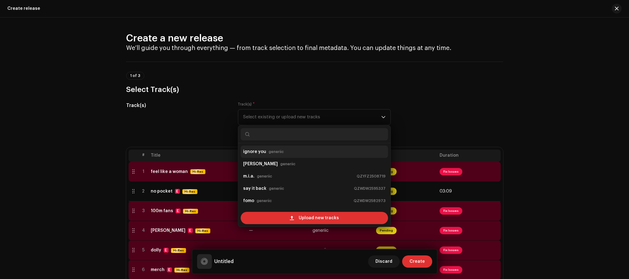
click at [284, 154] on div "ignore you generiic" at bounding box center [314, 152] width 142 height 10
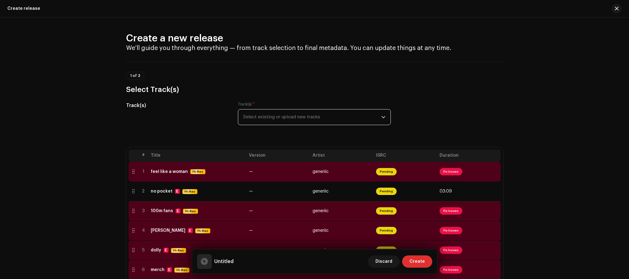
click at [278, 122] on span "Select existing or upload new tracks" at bounding box center [312, 117] width 138 height 15
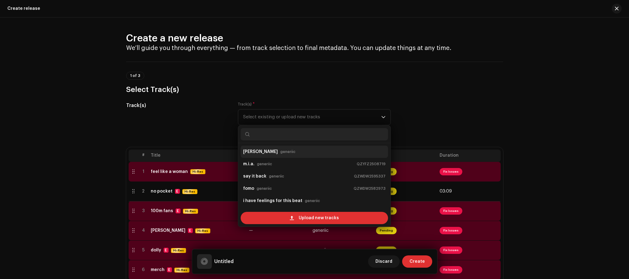
click at [275, 152] on div "maria generiic" at bounding box center [314, 152] width 142 height 10
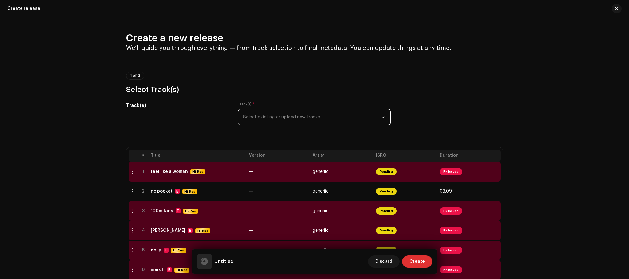
click at [274, 122] on span "Select existing or upload new tracks" at bounding box center [312, 117] width 138 height 15
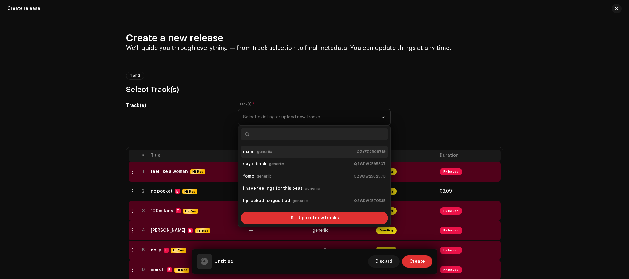
click at [274, 153] on div "m.i.a. generiic QZYFZ2508719" at bounding box center [314, 152] width 142 height 10
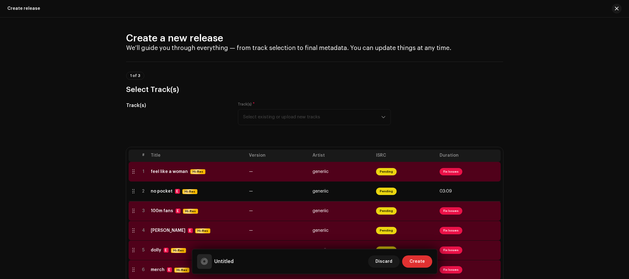
click at [276, 116] on div "Track(s) * Select existing or upload new tracks" at bounding box center [314, 113] width 153 height 23
click at [363, 108] on div "Track(s) * Select existing or upload new tracks" at bounding box center [314, 113] width 153 height 23
click at [360, 112] on span "Select existing or upload new tracks" at bounding box center [312, 117] width 138 height 15
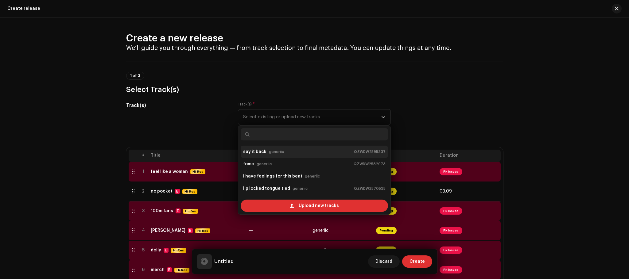
click at [276, 152] on small "generiic" at bounding box center [276, 152] width 15 height 6
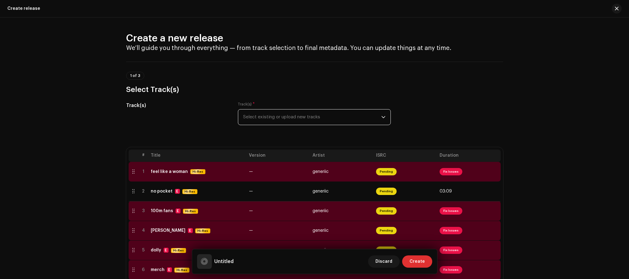
click at [298, 113] on span "Select existing or upload new tracks" at bounding box center [312, 117] width 138 height 15
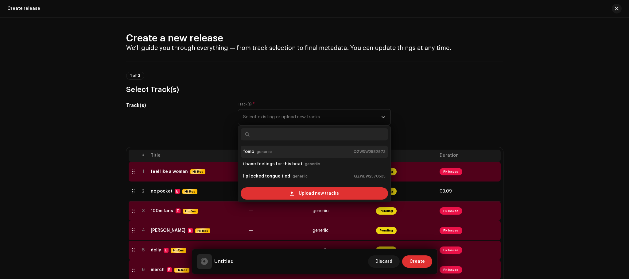
click at [292, 151] on div "fomo generiic QZWDW2582973" at bounding box center [314, 152] width 142 height 10
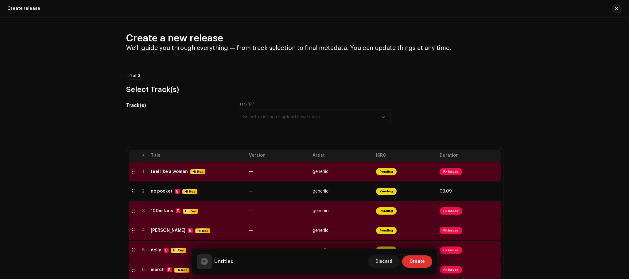
click at [291, 118] on div "Track(s) * Select existing or upload new tracks" at bounding box center [314, 113] width 153 height 23
click at [298, 114] on span "Select existing or upload new tracks" at bounding box center [312, 117] width 138 height 15
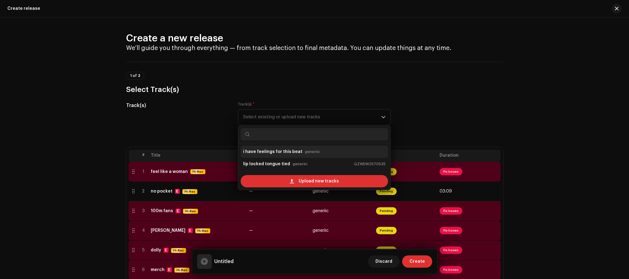
click at [293, 153] on strong "i have feelings for this beat" at bounding box center [272, 152] width 59 height 10
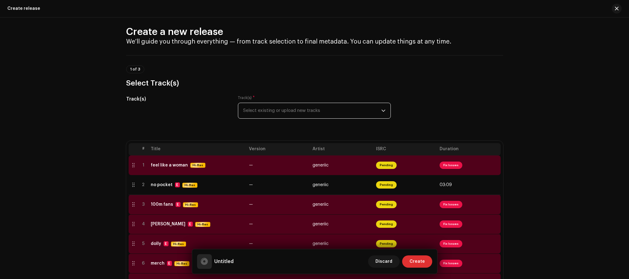
click at [272, 111] on span "Select existing or upload new tracks" at bounding box center [312, 110] width 138 height 15
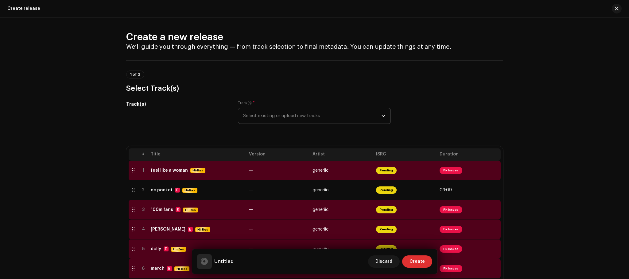
click at [278, 115] on span "Select existing or upload new tracks" at bounding box center [312, 115] width 138 height 15
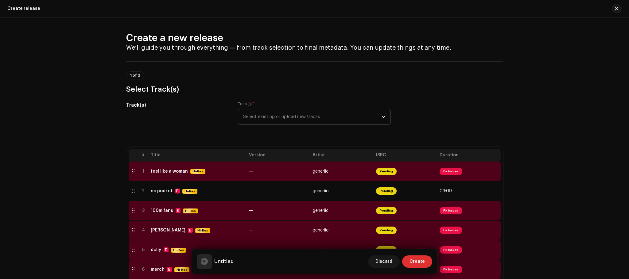
click at [277, 119] on span "Select existing or upload new tracks" at bounding box center [312, 116] width 138 height 15
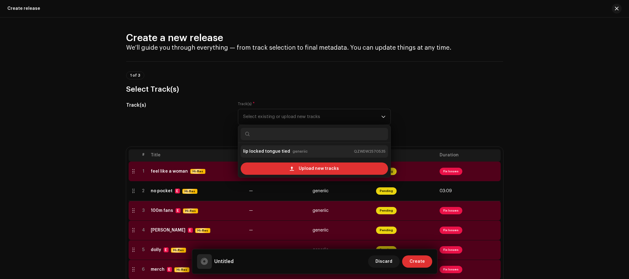
click at [274, 149] on strong "lip locked tongue tied" at bounding box center [266, 152] width 47 height 10
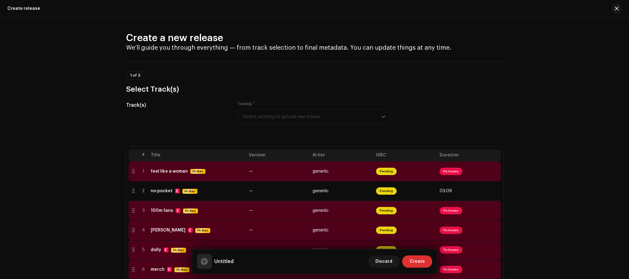
click at [173, 120] on div "Track(s)" at bounding box center [177, 117] width 102 height 31
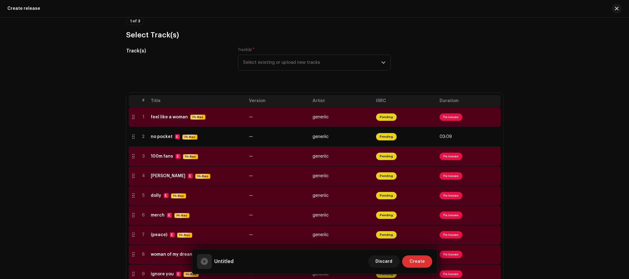
scroll to position [0, 0]
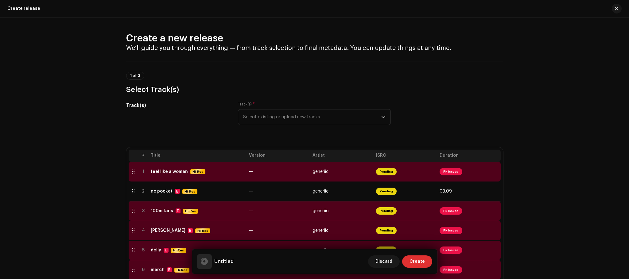
click at [285, 117] on span "Select existing or upload new tracks" at bounding box center [312, 117] width 138 height 15
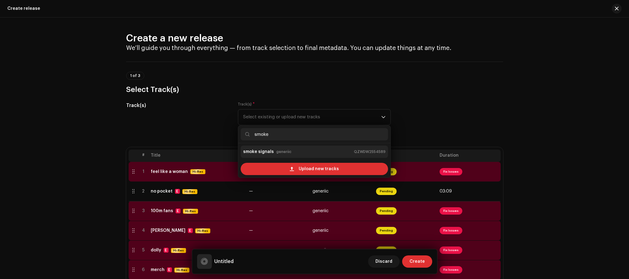
type input "smoke"
click at [280, 155] on small "generiic" at bounding box center [283, 152] width 15 height 6
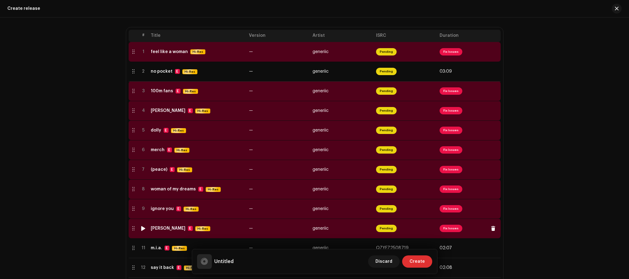
scroll to position [121, 0]
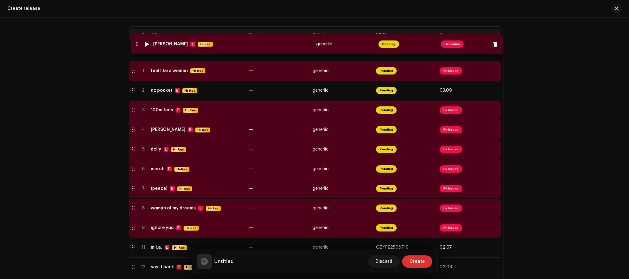
drag, startPoint x: 206, startPoint y: 230, endPoint x: 209, endPoint y: 45, distance: 184.2
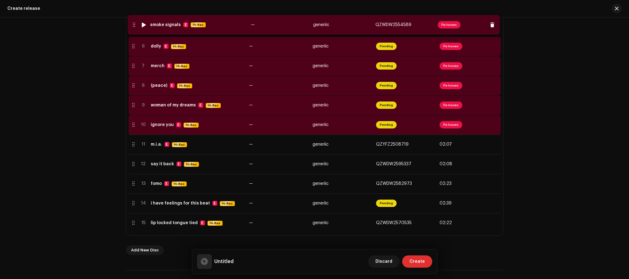
drag, startPoint x: 212, startPoint y: 229, endPoint x: 212, endPoint y: 29, distance: 199.2
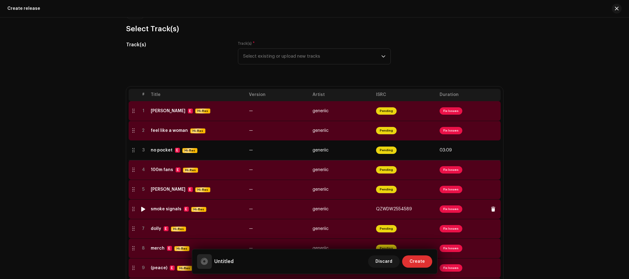
scroll to position [60, 0]
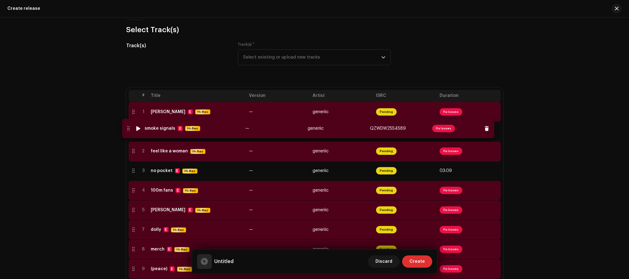
drag, startPoint x: 206, startPoint y: 215, endPoint x: 202, endPoint y: 133, distance: 82.1
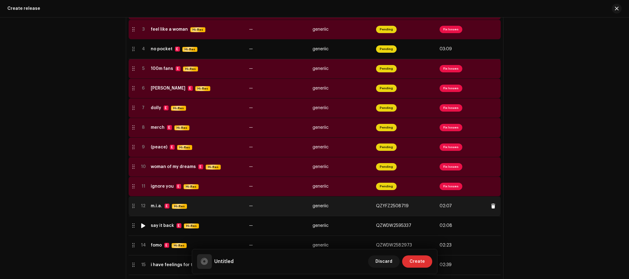
scroll to position [182, 0]
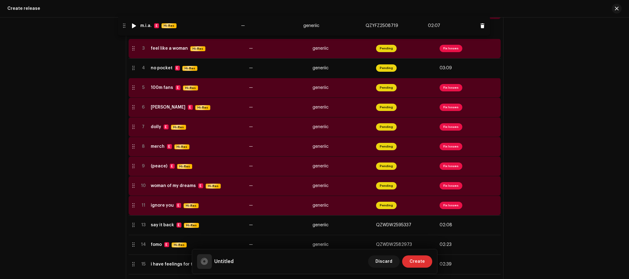
drag, startPoint x: 218, startPoint y: 208, endPoint x: 208, endPoint y: 28, distance: 180.4
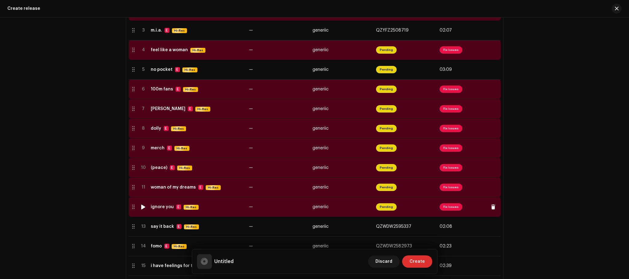
scroll to position [181, 0]
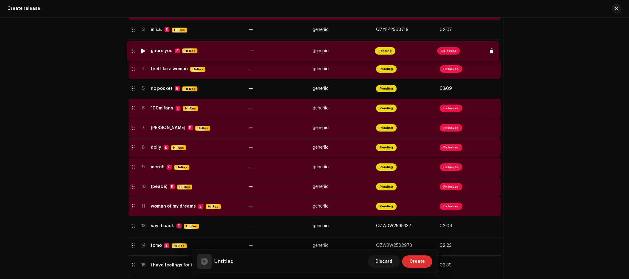
drag, startPoint x: 220, startPoint y: 208, endPoint x: 219, endPoint y: 52, distance: 155.9
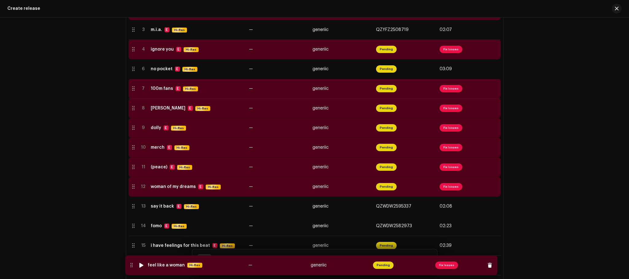
drag, startPoint x: 208, startPoint y: 73, endPoint x: 206, endPoint y: 246, distance: 172.8
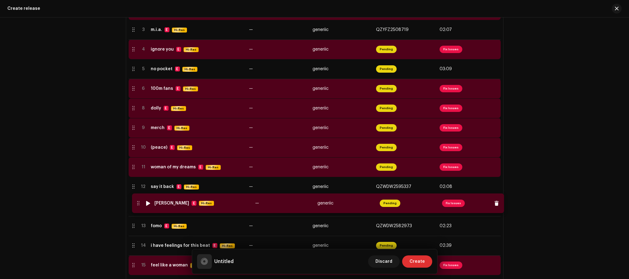
drag, startPoint x: 182, startPoint y: 115, endPoint x: 187, endPoint y: 210, distance: 95.0
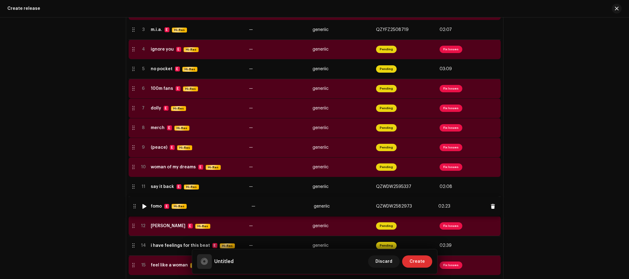
drag, startPoint x: 184, startPoint y: 226, endPoint x: 184, endPoint y: 206, distance: 20.0
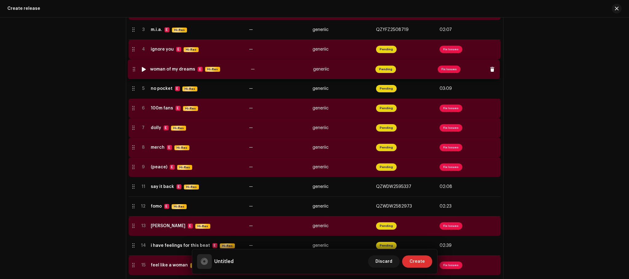
drag, startPoint x: 201, startPoint y: 169, endPoint x: 201, endPoint y: 69, distance: 99.1
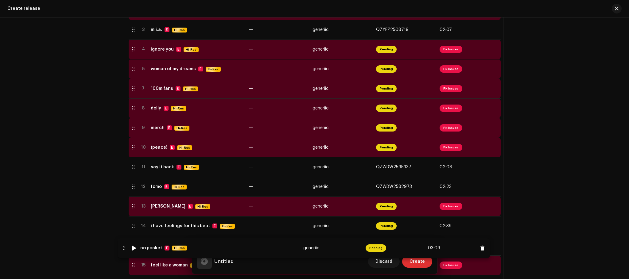
drag, startPoint x: 215, startPoint y: 87, endPoint x: 205, endPoint y: 246, distance: 159.6
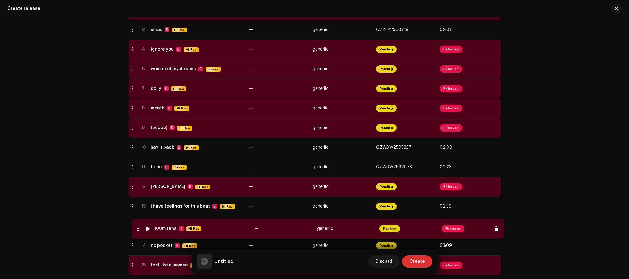
drag, startPoint x: 191, startPoint y: 93, endPoint x: 195, endPoint y: 233, distance: 140.0
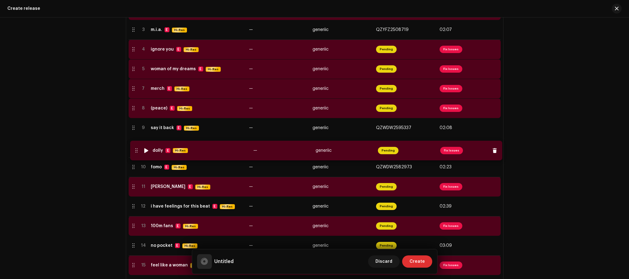
drag, startPoint x: 213, startPoint y: 90, endPoint x: 216, endPoint y: 152, distance: 61.8
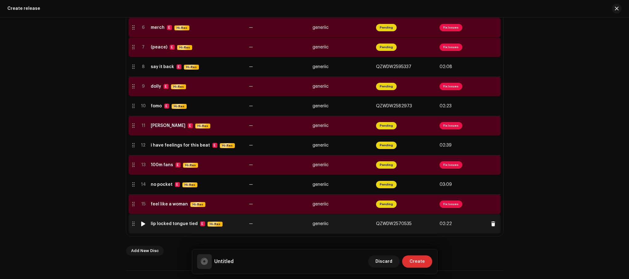
scroll to position [243, 0]
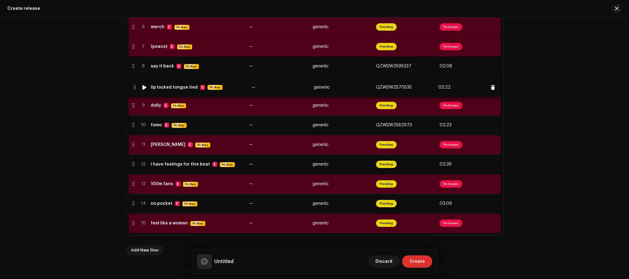
drag, startPoint x: 208, startPoint y: 226, endPoint x: 208, endPoint y: 90, distance: 136.3
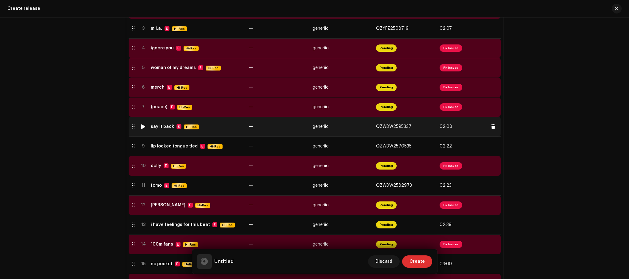
scroll to position [182, 0]
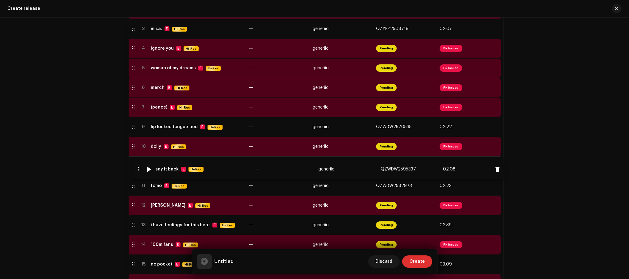
drag, startPoint x: 204, startPoint y: 128, endPoint x: 209, endPoint y: 170, distance: 42.3
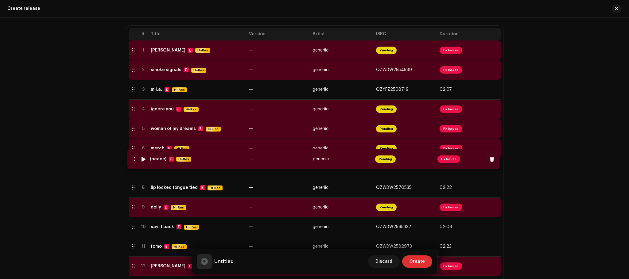
scroll to position [121, 0]
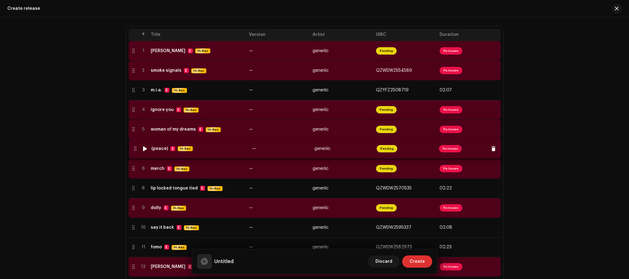
drag, startPoint x: 214, startPoint y: 171, endPoint x: 215, endPoint y: 151, distance: 19.7
click at [80, 167] on div "Create a new release We’ll guide you through everything — from track selection …" at bounding box center [314, 148] width 629 height 262
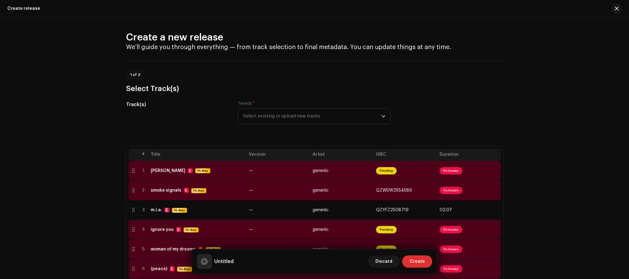
scroll to position [0, 0]
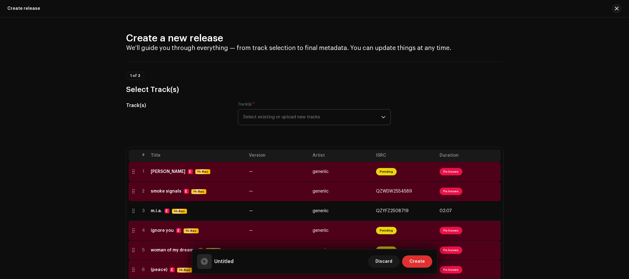
click at [262, 115] on span "Select existing or upload new tracks" at bounding box center [312, 117] width 138 height 15
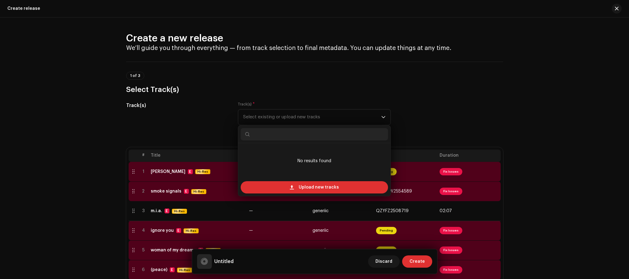
click at [261, 86] on h3 "Select Track(s)" at bounding box center [314, 90] width 377 height 10
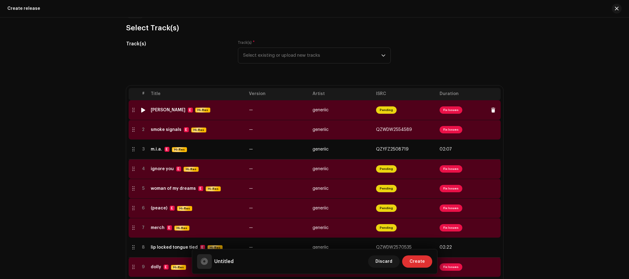
scroll to position [61, 0]
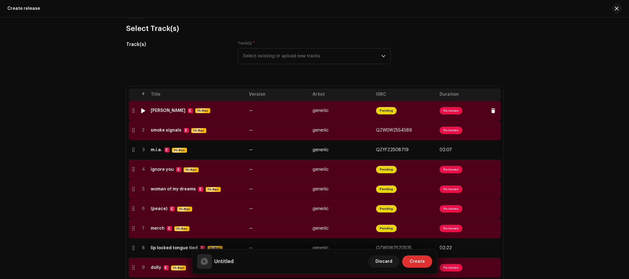
click at [448, 110] on span "Fix Issues" at bounding box center [451, 110] width 23 height 7
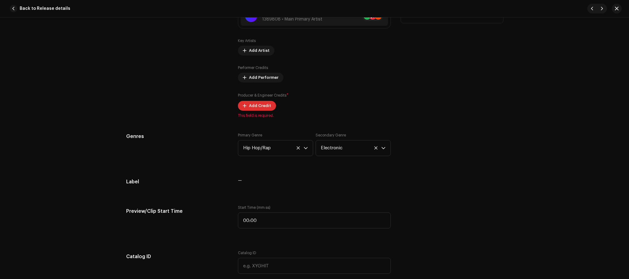
scroll to position [429, 0]
click at [268, 108] on span "Add Credit" at bounding box center [260, 105] width 22 height 12
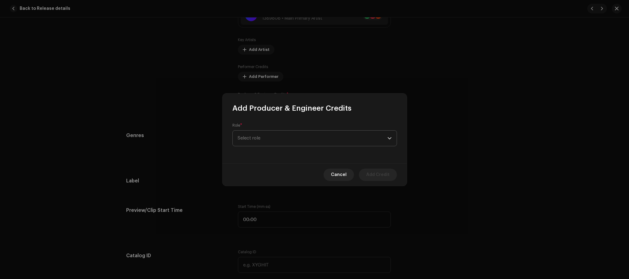
click at [289, 131] on span "Select role" at bounding box center [313, 138] width 150 height 15
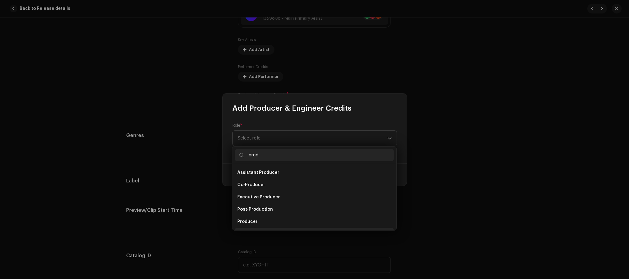
scroll to position [10, 0]
type input "prod"
click at [254, 212] on span "Producer" at bounding box center [247, 212] width 20 height 6
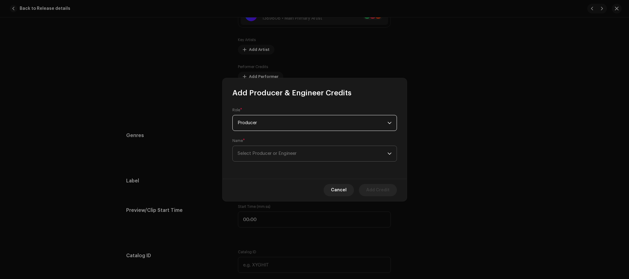
click at [262, 155] on span "Select Producer or Engineer" at bounding box center [267, 153] width 59 height 5
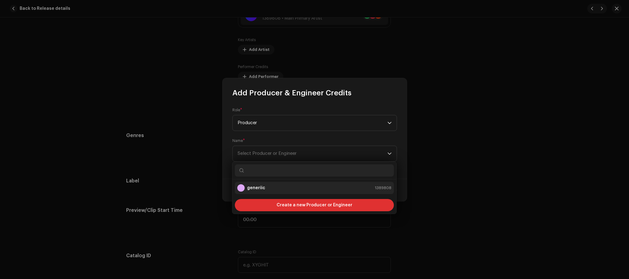
click at [258, 192] on div "generiic" at bounding box center [251, 187] width 28 height 7
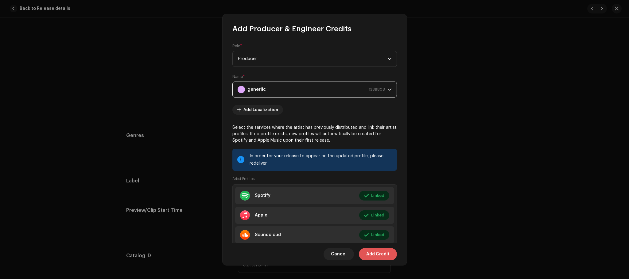
click at [378, 253] on span "Add Credit" at bounding box center [377, 254] width 23 height 12
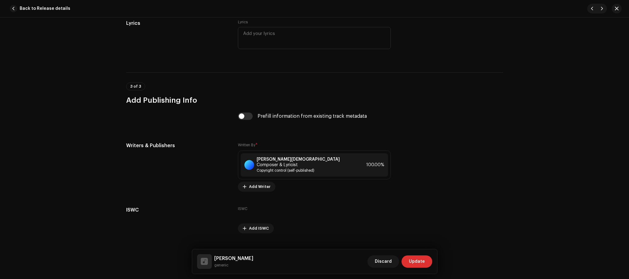
scroll to position [1135, 0]
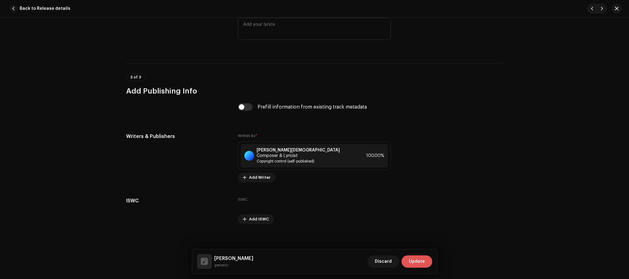
click at [418, 259] on span "Update" at bounding box center [417, 262] width 16 height 12
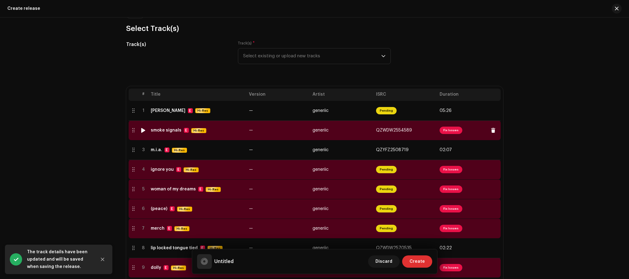
click at [448, 132] on span "Fix Issues" at bounding box center [451, 130] width 23 height 7
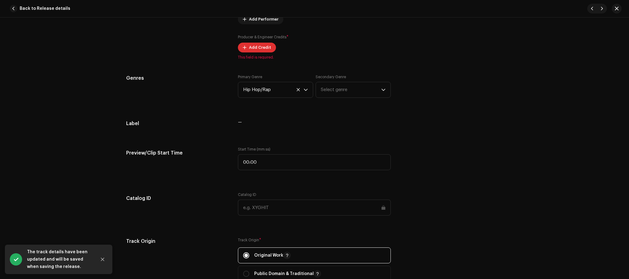
scroll to position [491, 0]
click at [265, 44] on span "Add Credit" at bounding box center [260, 47] width 22 height 12
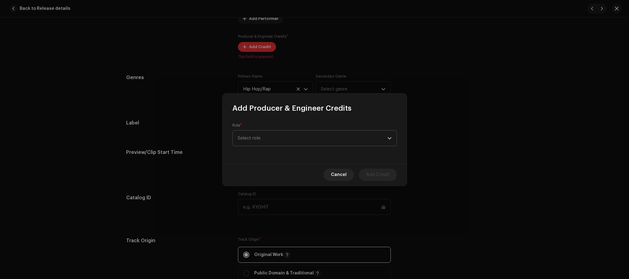
click at [283, 142] on span "Select role" at bounding box center [313, 138] width 150 height 15
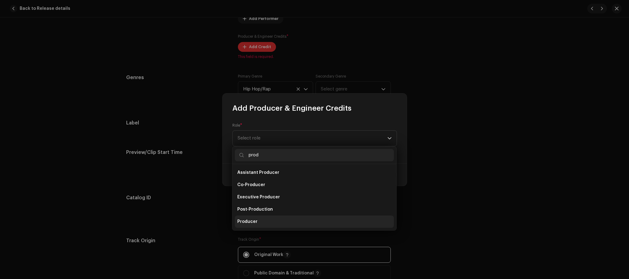
type input "prod"
click at [257, 221] on li "Producer" at bounding box center [314, 222] width 159 height 12
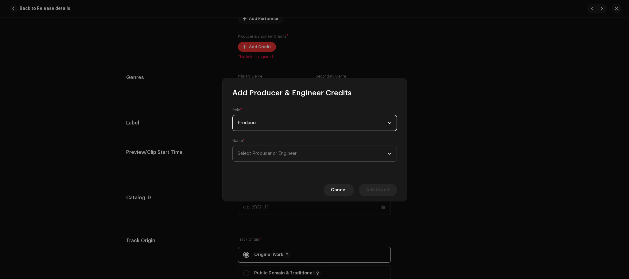
click at [273, 151] on span "Select Producer or Engineer" at bounding box center [267, 153] width 59 height 5
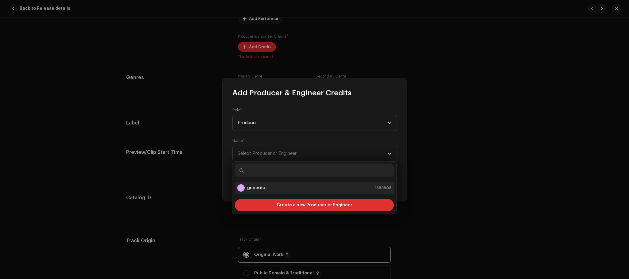
click at [271, 188] on div "generiic 1389808" at bounding box center [314, 187] width 154 height 7
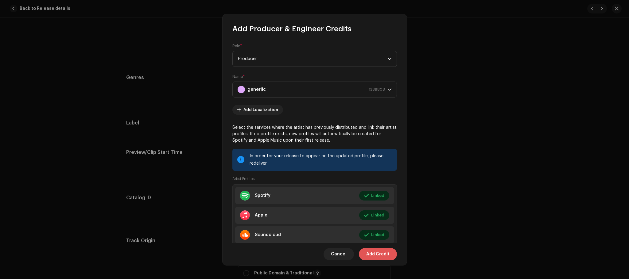
click at [389, 251] on span "Add Credit" at bounding box center [377, 254] width 23 height 12
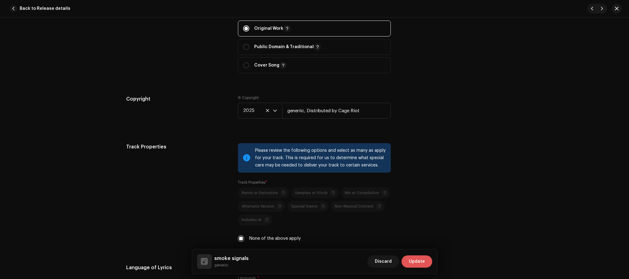
scroll to position [736, 0]
click at [419, 261] on span "Update" at bounding box center [417, 262] width 16 height 12
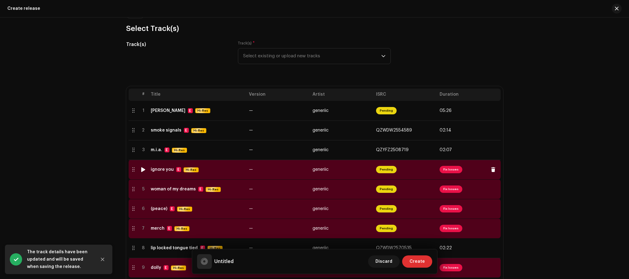
click at [447, 168] on span "Fix Issues" at bounding box center [451, 169] width 23 height 7
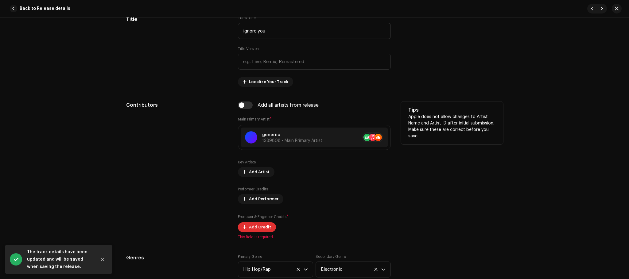
scroll to position [307, 0]
click at [252, 227] on span "Add Credit" at bounding box center [260, 227] width 22 height 12
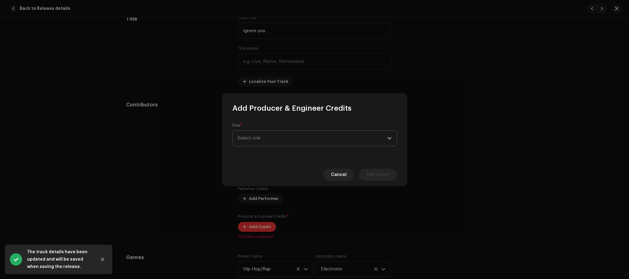
click at [272, 146] on div "Role * Select role" at bounding box center [314, 134] width 165 height 23
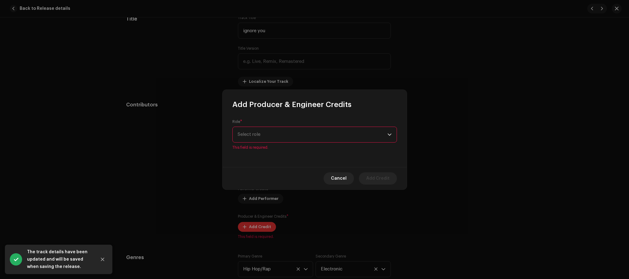
click at [279, 140] on span "Select role" at bounding box center [313, 134] width 150 height 15
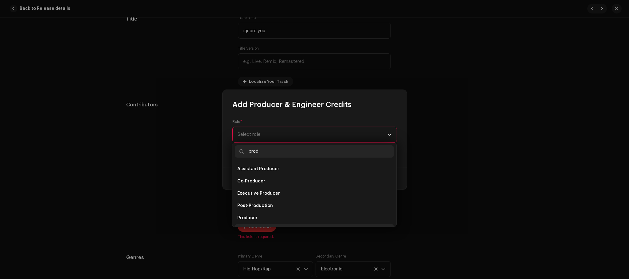
scroll to position [10, 0]
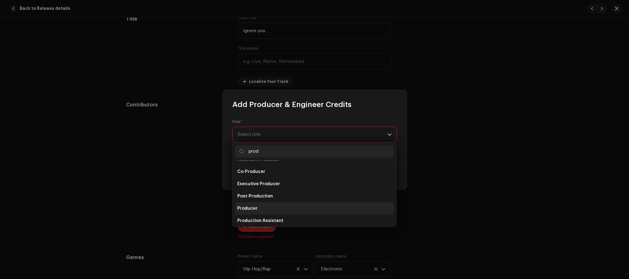
type input "prod"
click at [257, 208] on li "Producer" at bounding box center [314, 209] width 159 height 12
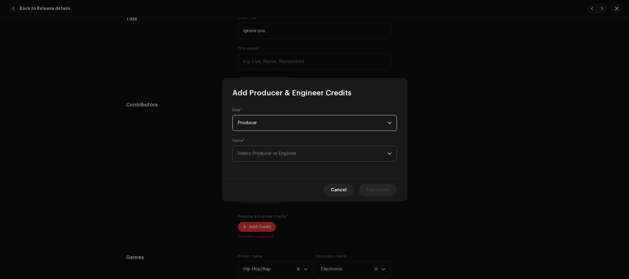
click at [302, 153] on span "Select Producer or Engineer" at bounding box center [313, 153] width 150 height 15
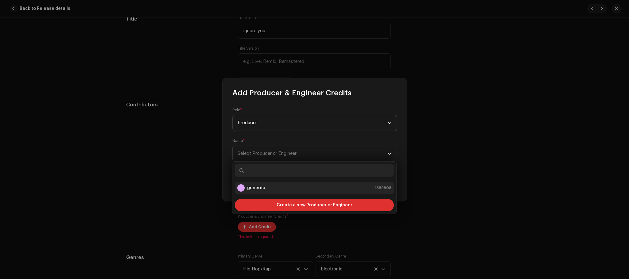
click at [287, 186] on div "generiic 1389808" at bounding box center [314, 187] width 154 height 7
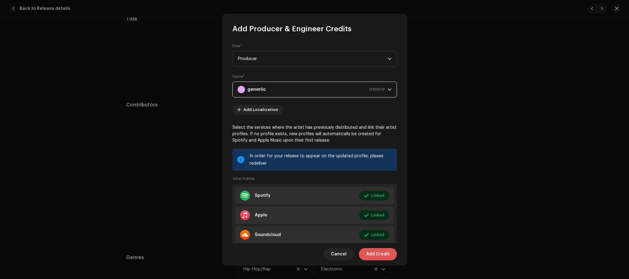
click at [387, 256] on span "Add Credit" at bounding box center [377, 254] width 23 height 12
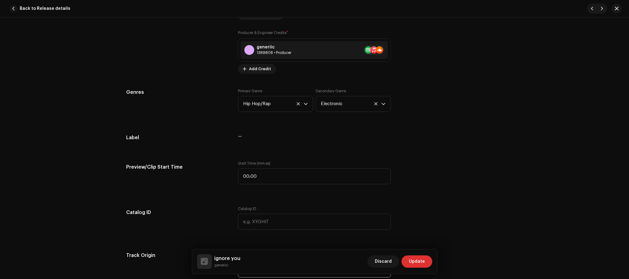
scroll to position [491, 0]
click at [413, 261] on span "Update" at bounding box center [417, 262] width 16 height 12
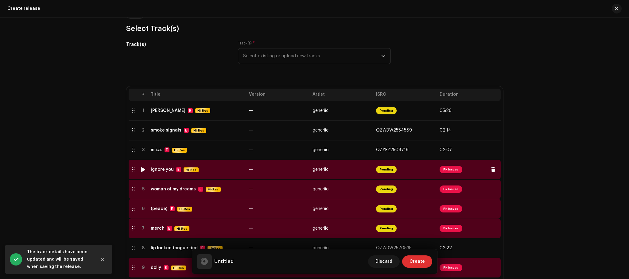
click at [451, 170] on span "Fix Issues" at bounding box center [451, 169] width 23 height 7
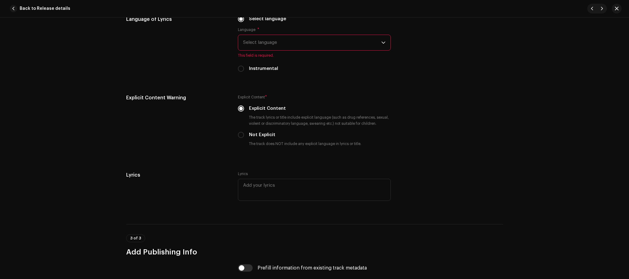
scroll to position [982, 0]
click at [287, 40] on span "Select language" at bounding box center [312, 41] width 138 height 15
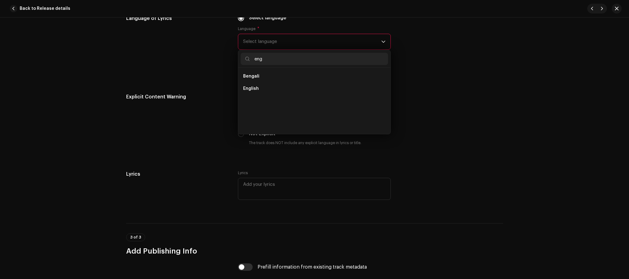
scroll to position [0, 0]
type input "eng"
click at [264, 88] on li "English" at bounding box center [314, 89] width 147 height 12
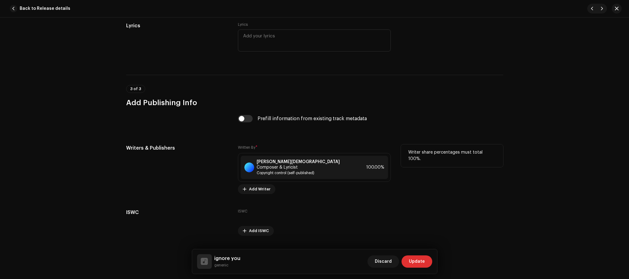
scroll to position [1135, 0]
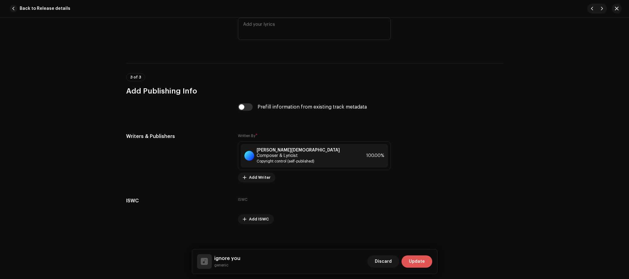
click at [421, 262] on span "Update" at bounding box center [417, 262] width 16 height 12
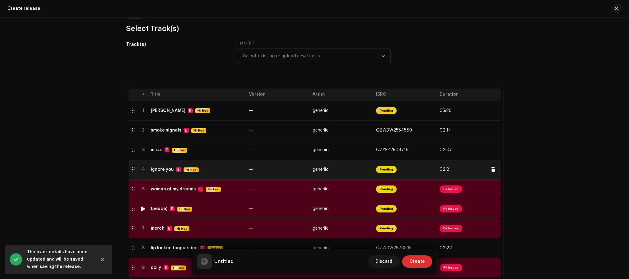
scroll to position [62, 0]
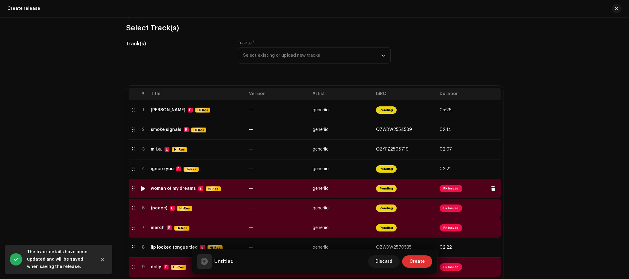
click at [442, 188] on span "Fix Issues" at bounding box center [451, 188] width 23 height 7
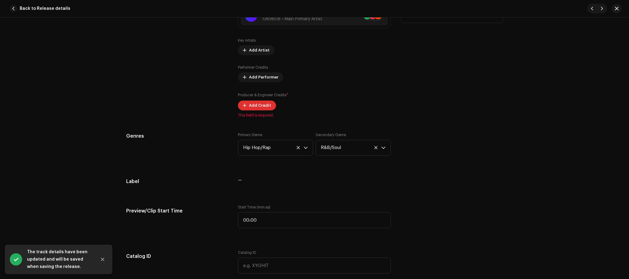
scroll to position [429, 0]
click at [264, 99] on div "Producer & Engineer Credits * Add Credit" at bounding box center [314, 100] width 153 height 18
click at [261, 103] on span "Add Credit" at bounding box center [260, 105] width 22 height 12
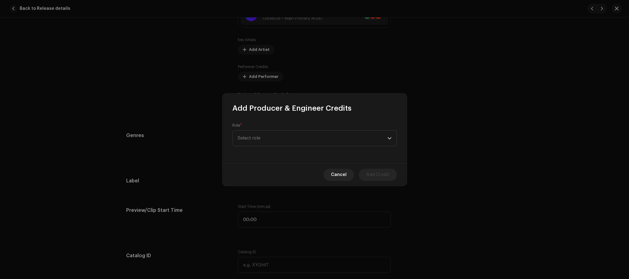
click at [263, 147] on div "Role * Select role" at bounding box center [315, 138] width 184 height 50
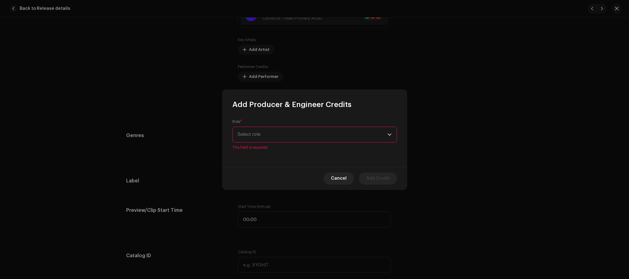
click at [268, 139] on span "Select role" at bounding box center [313, 134] width 150 height 15
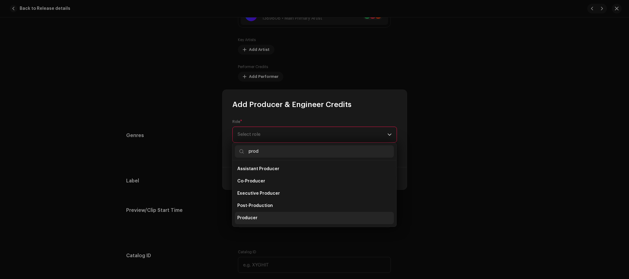
type input "prod"
click at [257, 221] on li "Producer" at bounding box center [314, 218] width 159 height 12
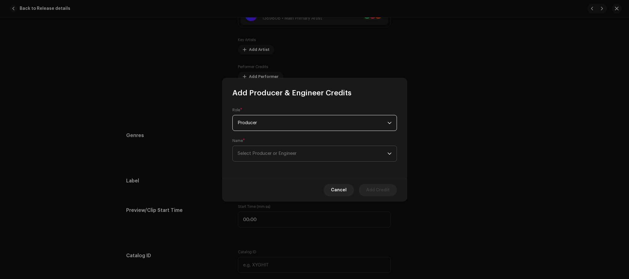
click at [285, 157] on span "Select Producer or Engineer" at bounding box center [313, 153] width 150 height 15
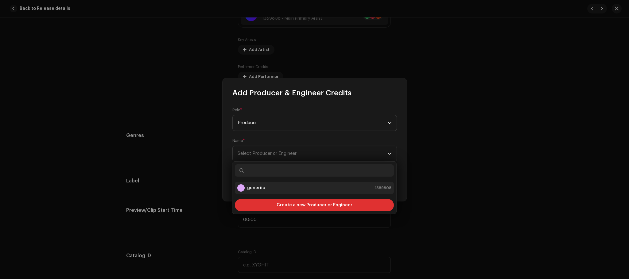
click at [278, 186] on div "generiic 1389808" at bounding box center [314, 187] width 154 height 7
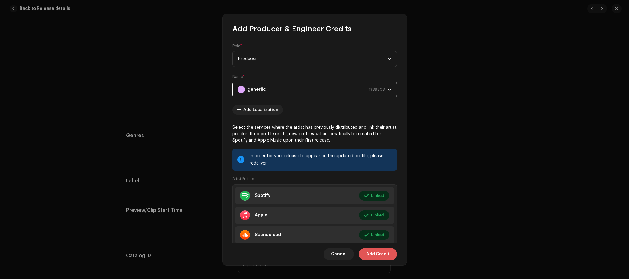
click at [383, 252] on span "Add Credit" at bounding box center [377, 254] width 23 height 12
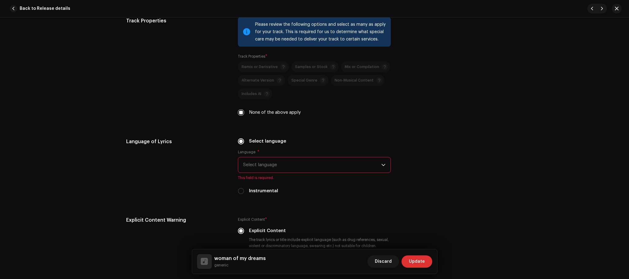
click at [347, 170] on span "Select language" at bounding box center [312, 164] width 138 height 15
click at [349, 164] on span "Select language" at bounding box center [312, 164] width 138 height 15
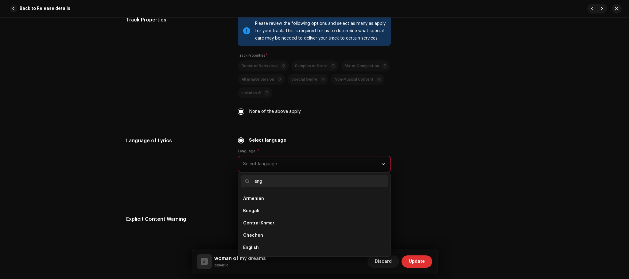
scroll to position [0, 0]
type input "eng"
click at [297, 211] on li "English" at bounding box center [314, 211] width 147 height 12
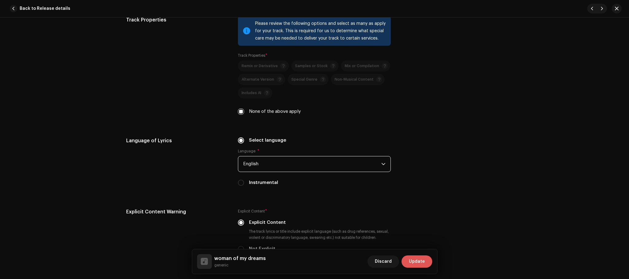
click at [426, 260] on button "Update" at bounding box center [417, 262] width 31 height 12
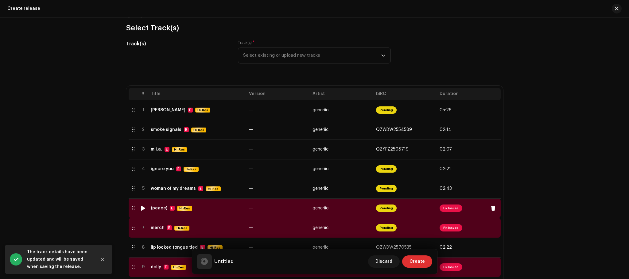
click at [448, 208] on span "Fix Issues" at bounding box center [451, 208] width 23 height 7
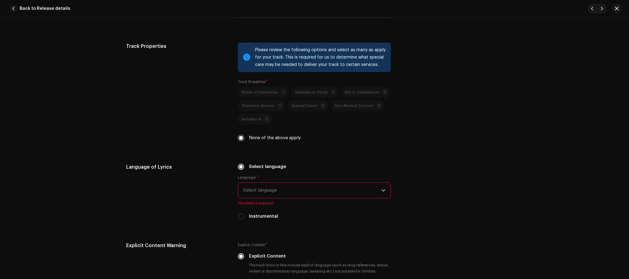
scroll to position [859, 0]
click at [265, 191] on span "Select language" at bounding box center [312, 189] width 138 height 15
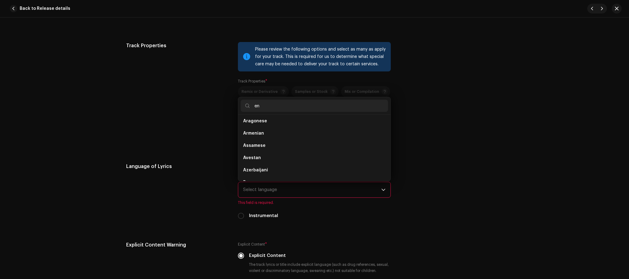
scroll to position [0, 0]
type input "engli"
click at [274, 127] on li "English" at bounding box center [314, 123] width 147 height 12
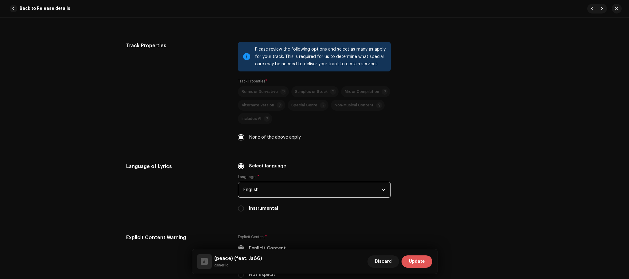
click at [420, 259] on span "Update" at bounding box center [417, 262] width 16 height 12
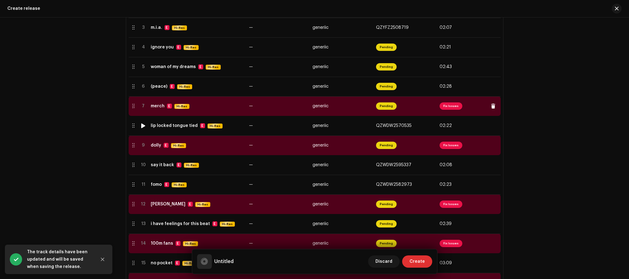
scroll to position [184, 0]
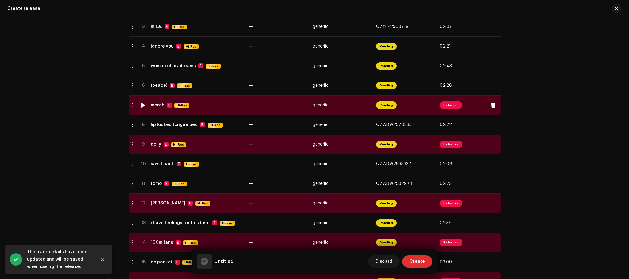
click at [449, 102] on span "Fix Issues" at bounding box center [451, 105] width 23 height 7
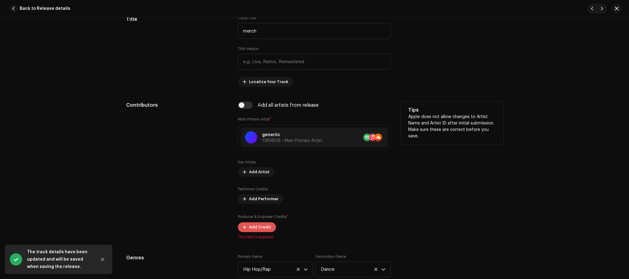
scroll to position [307, 0]
click at [259, 227] on span "Add Credit" at bounding box center [260, 227] width 22 height 12
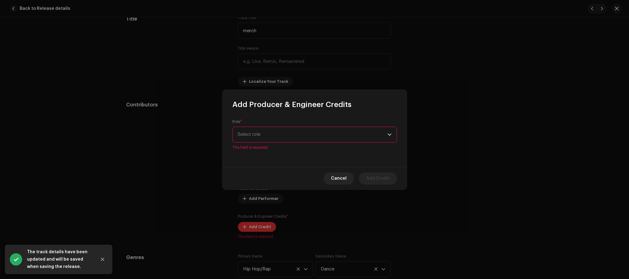
click at [276, 146] on div "Role * Select role This field is required." at bounding box center [314, 134] width 165 height 31
click at [277, 136] on span "Select role" at bounding box center [313, 134] width 150 height 15
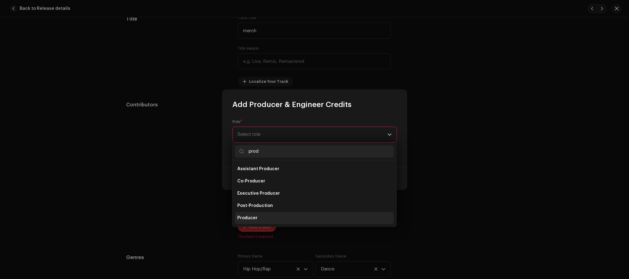
type input "prod"
click at [254, 213] on li "Producer" at bounding box center [314, 218] width 159 height 12
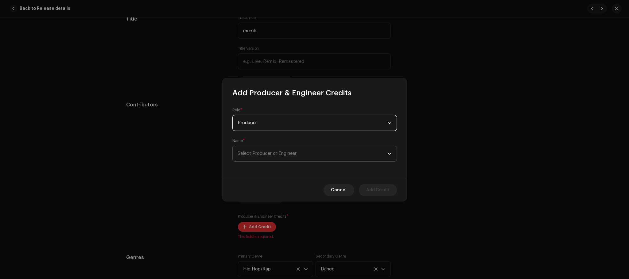
click at [268, 152] on span "Select Producer or Engineer" at bounding box center [267, 153] width 59 height 5
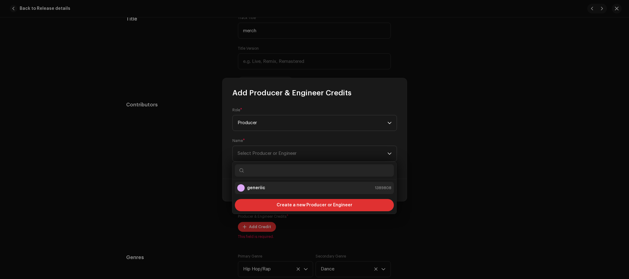
click at [266, 184] on div "generiic 1389808" at bounding box center [314, 187] width 154 height 7
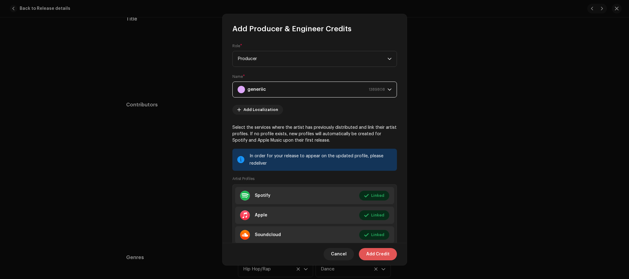
click at [384, 258] on span "Add Credit" at bounding box center [377, 254] width 23 height 12
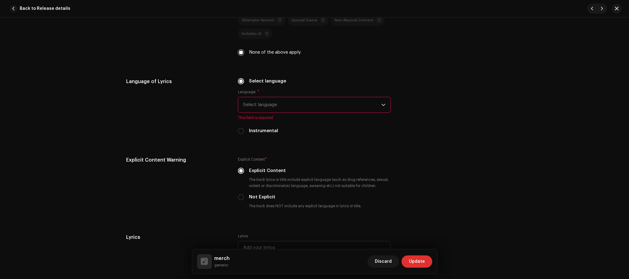
click at [295, 105] on span "Select language" at bounding box center [312, 104] width 138 height 15
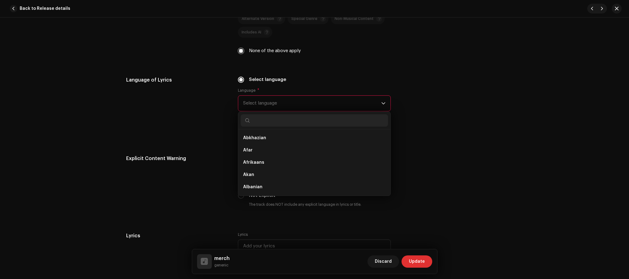
scroll to position [920, 0]
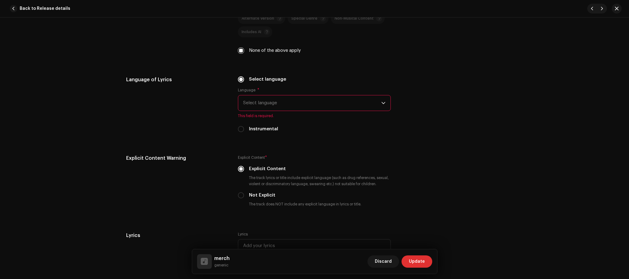
click at [267, 105] on span "Select language" at bounding box center [312, 102] width 138 height 15
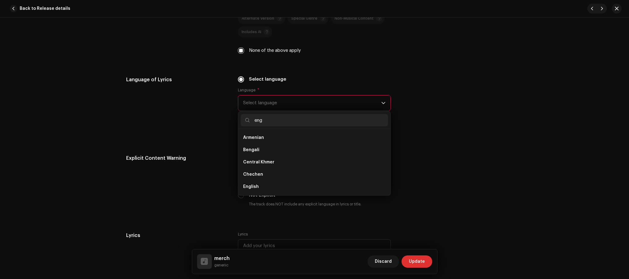
scroll to position [0, 0]
type input "engl"
click at [263, 141] on li "English" at bounding box center [314, 138] width 147 height 12
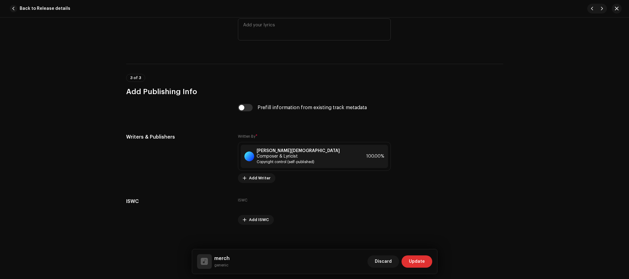
scroll to position [1135, 0]
click at [414, 256] on span "Update" at bounding box center [417, 262] width 16 height 12
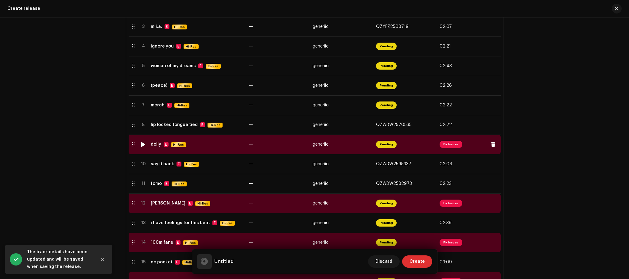
click at [454, 145] on span "Fix Issues" at bounding box center [451, 144] width 23 height 7
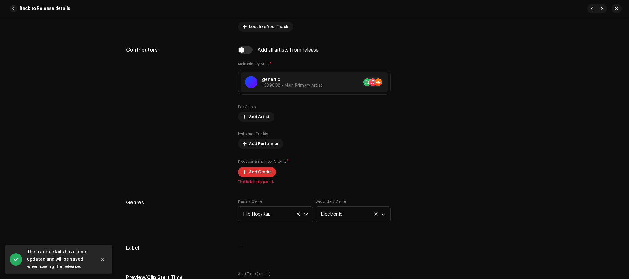
scroll to position [368, 0]
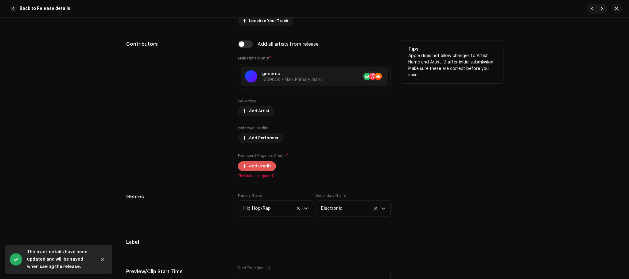
click at [257, 167] on span "Add Credit" at bounding box center [260, 166] width 22 height 12
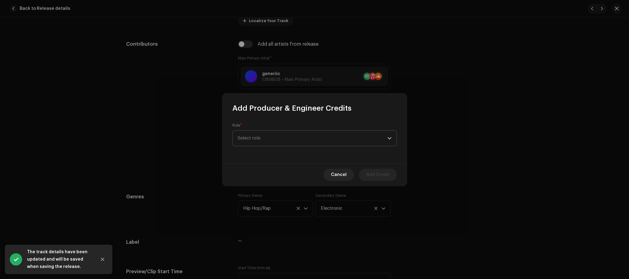
click at [271, 133] on span "Select role" at bounding box center [313, 138] width 150 height 15
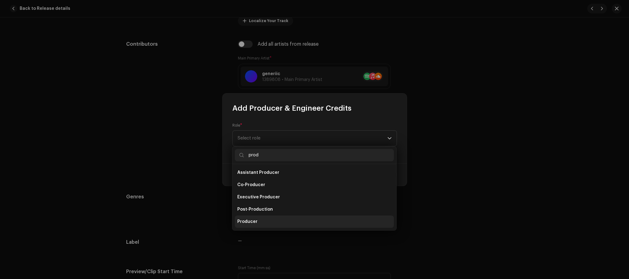
type input "prod"
click at [278, 219] on li "Producer" at bounding box center [314, 222] width 159 height 12
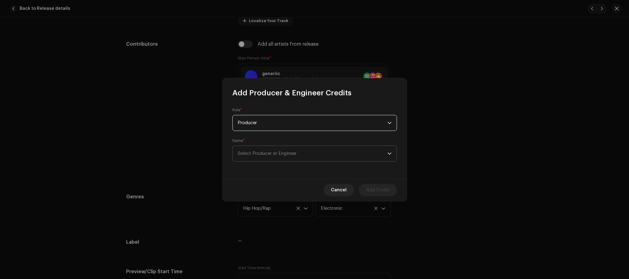
click at [276, 159] on span "Select Producer or Engineer" at bounding box center [313, 153] width 150 height 15
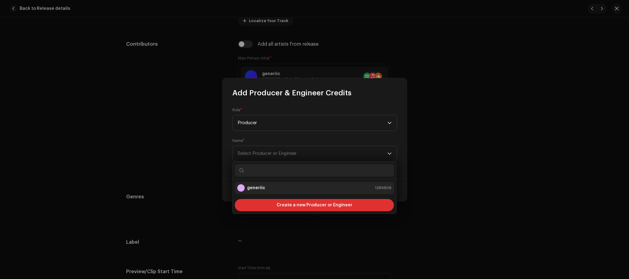
click at [258, 186] on strong "generiic" at bounding box center [256, 188] width 18 height 6
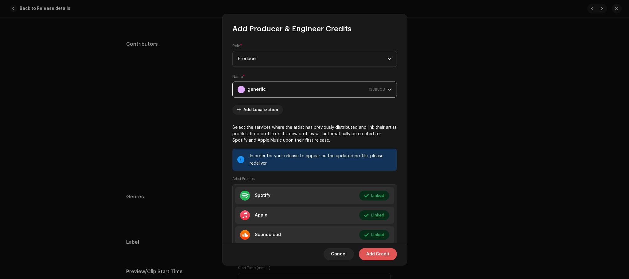
click at [377, 252] on span "Add Credit" at bounding box center [377, 254] width 23 height 12
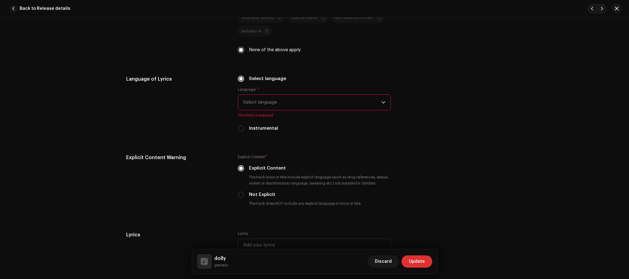
scroll to position [920, 0]
click at [270, 94] on div "Language * Select language This field is required." at bounding box center [314, 103] width 153 height 31
click at [269, 103] on span "Select language" at bounding box center [312, 102] width 138 height 15
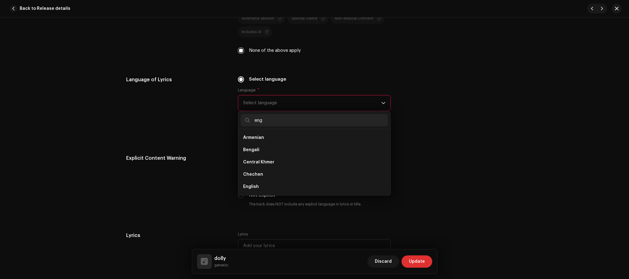
scroll to position [0, 0]
type input "engl"
click at [284, 135] on li "English" at bounding box center [314, 138] width 147 height 12
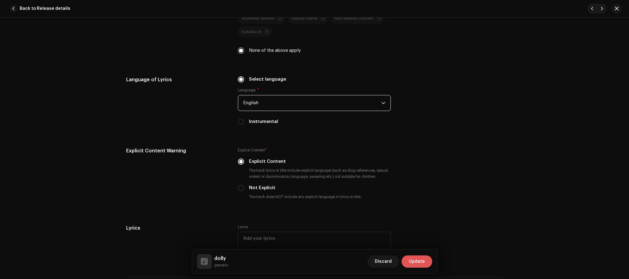
click at [427, 263] on button "Update" at bounding box center [417, 262] width 31 height 12
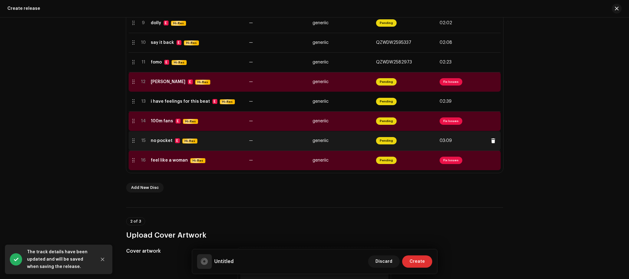
scroll to position [307, 0]
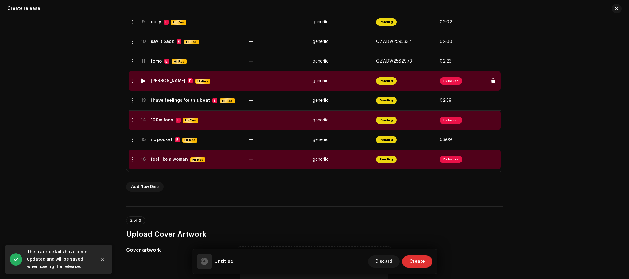
click at [442, 82] on span "Fix Issues" at bounding box center [451, 80] width 23 height 7
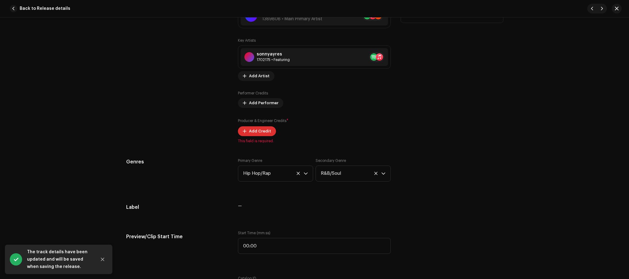
scroll to position [429, 0]
click at [245, 130] on span at bounding box center [245, 130] width 4 height 5
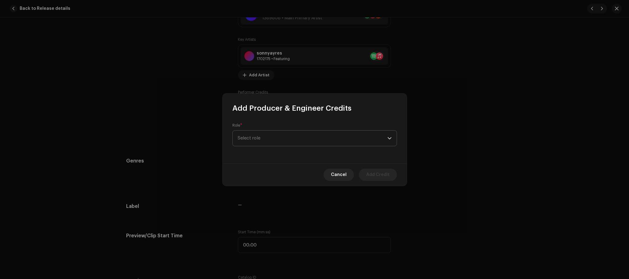
click at [258, 134] on span "Select role" at bounding box center [313, 138] width 150 height 15
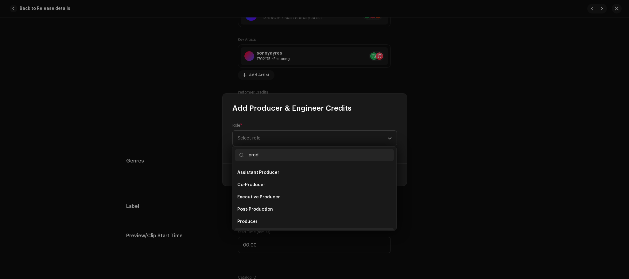
scroll to position [10, 0]
type input "prod"
click at [263, 219] on li "Production Assistant" at bounding box center [314, 225] width 159 height 12
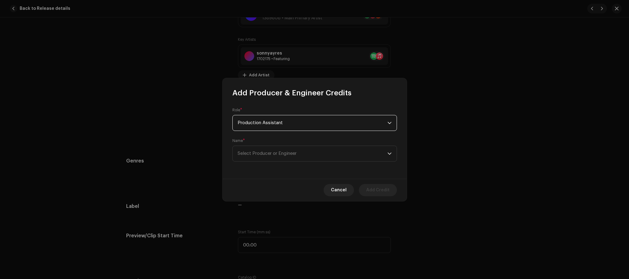
click at [273, 121] on span "Production Assistant" at bounding box center [313, 122] width 150 height 15
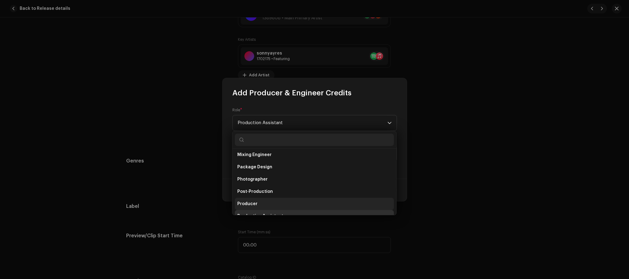
click at [255, 204] on span "Producer" at bounding box center [247, 204] width 20 height 6
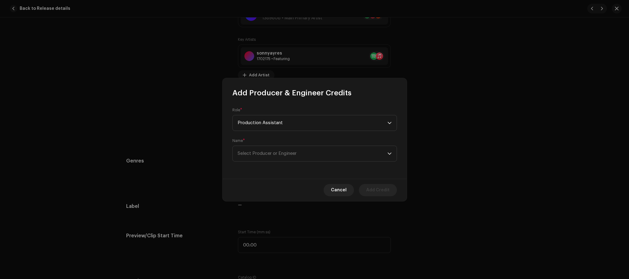
scroll to position [206, 0]
click at [262, 152] on span "Select Producer or Engineer" at bounding box center [267, 153] width 59 height 5
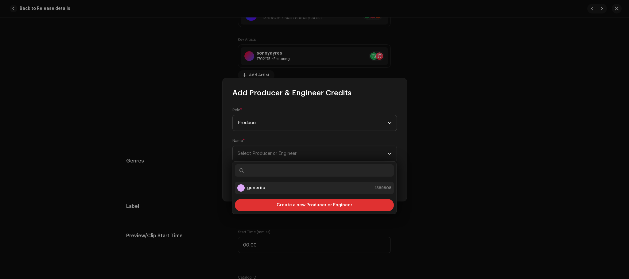
click at [258, 188] on strong "generiic" at bounding box center [256, 188] width 18 height 6
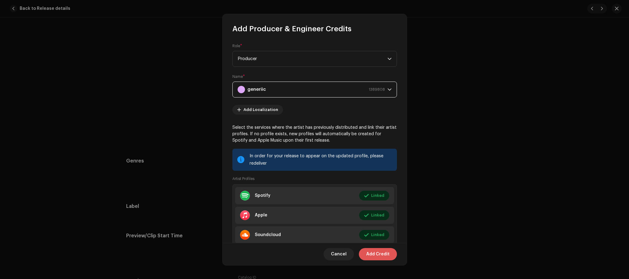
click at [385, 255] on span "Add Credit" at bounding box center [377, 254] width 23 height 12
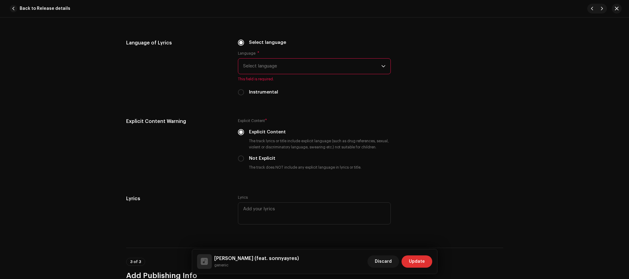
scroll to position [983, 0]
click at [280, 65] on span "Select language" at bounding box center [312, 66] width 138 height 15
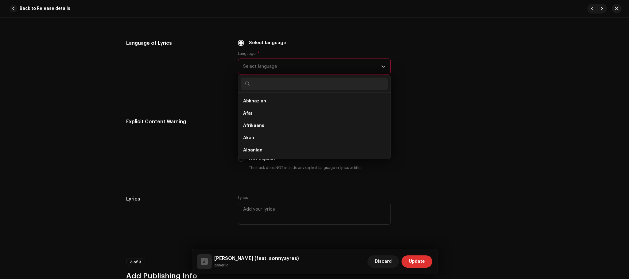
click at [271, 83] on input "text" at bounding box center [314, 84] width 147 height 12
type input "eng"
click at [259, 111] on li "English" at bounding box center [314, 113] width 147 height 12
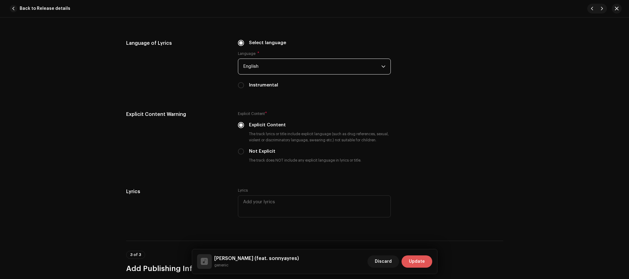
click at [423, 260] on span "Update" at bounding box center [417, 262] width 16 height 12
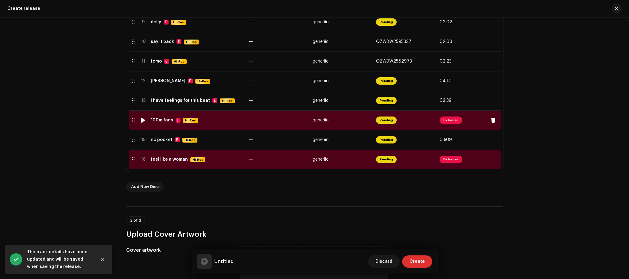
click at [445, 117] on span "Fix Issues" at bounding box center [451, 120] width 23 height 7
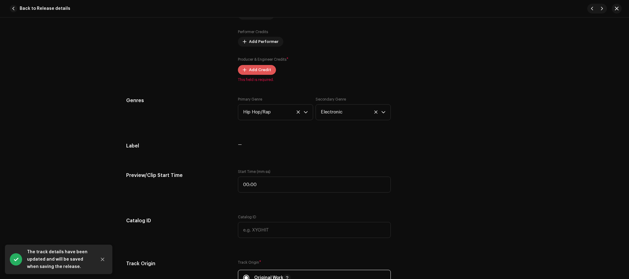
click at [250, 75] on span "Add Credit" at bounding box center [260, 70] width 22 height 12
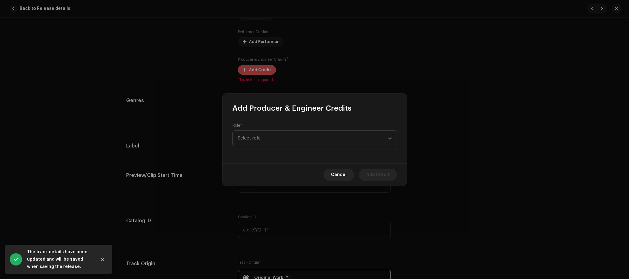
scroll to position [491, 0]
click at [255, 132] on span "Select role" at bounding box center [313, 138] width 150 height 15
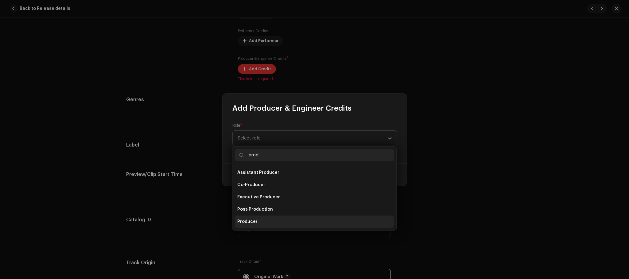
type input "prod"
click at [257, 223] on li "Producer" at bounding box center [314, 222] width 159 height 12
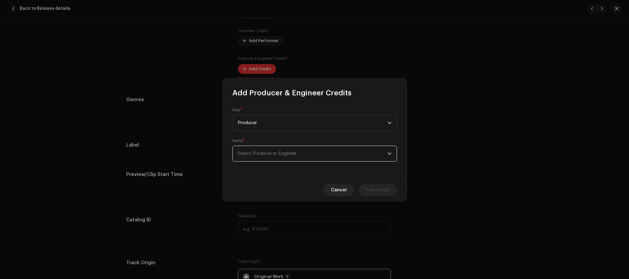
click at [334, 154] on span "Select Producer or Engineer" at bounding box center [313, 153] width 150 height 15
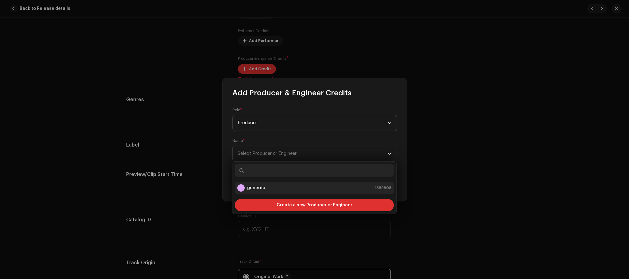
click at [259, 186] on strong "generiic" at bounding box center [256, 188] width 18 height 6
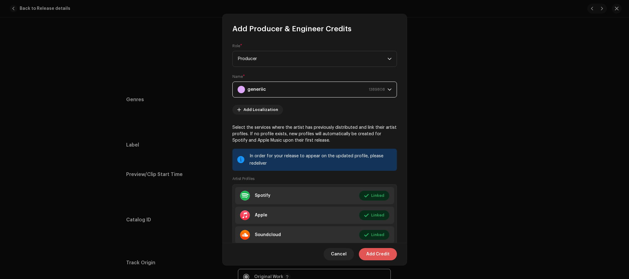
click at [387, 255] on span "Add Credit" at bounding box center [377, 254] width 23 height 12
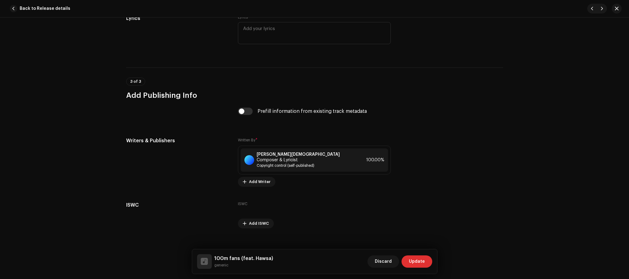
scroll to position [1161, 0]
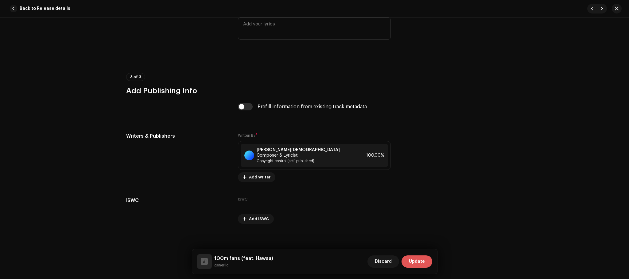
click at [413, 260] on span "Update" at bounding box center [417, 262] width 16 height 12
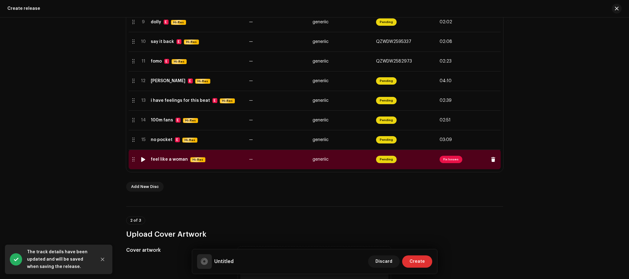
click at [446, 160] on span "Fix Issues" at bounding box center [451, 159] width 23 height 7
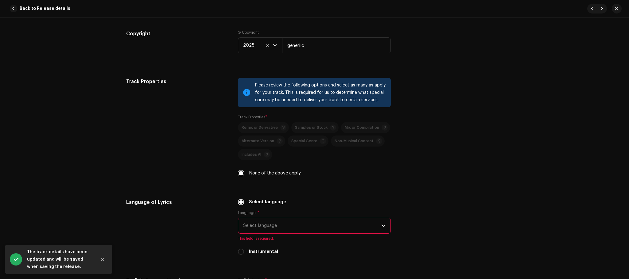
scroll to position [798, 0]
click at [277, 227] on span "Select language" at bounding box center [312, 225] width 138 height 15
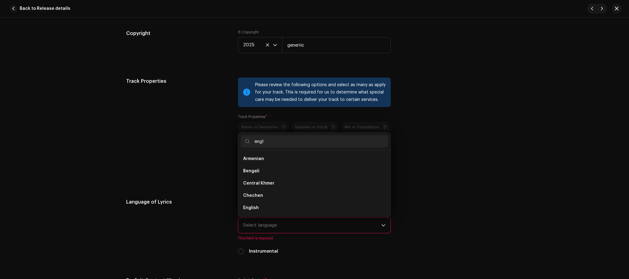
scroll to position [0, 0]
type input "engl"
click at [278, 165] on li "English" at bounding box center [314, 159] width 147 height 12
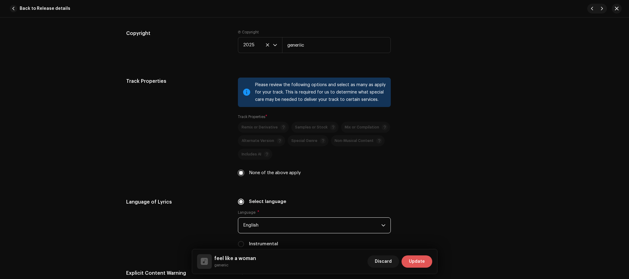
click at [423, 262] on span "Update" at bounding box center [417, 262] width 16 height 12
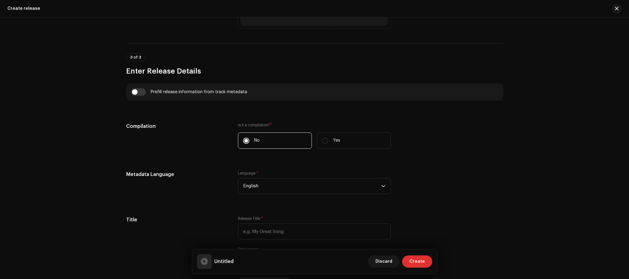
scroll to position [676, 0]
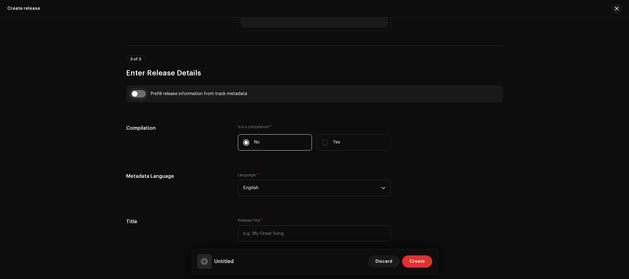
click at [138, 94] on input "checkbox" at bounding box center [138, 93] width 15 height 7
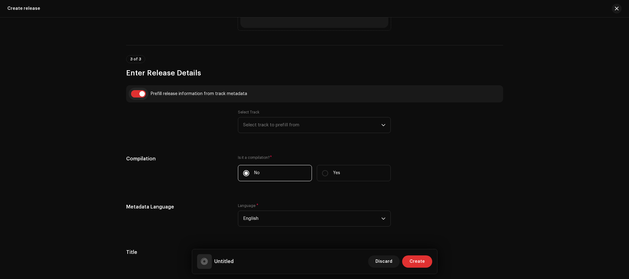
click at [138, 94] on input "checkbox" at bounding box center [138, 93] width 15 height 7
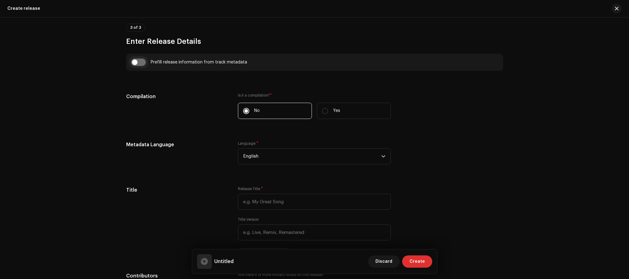
scroll to position [708, 0]
click at [135, 63] on input "checkbox" at bounding box center [138, 61] width 15 height 7
checkbox input "true"
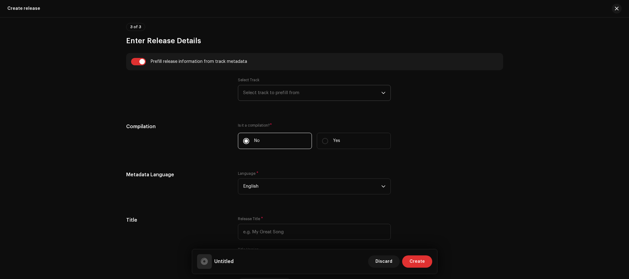
click at [316, 101] on p-select "Select track to prefill from" at bounding box center [314, 93] width 153 height 16
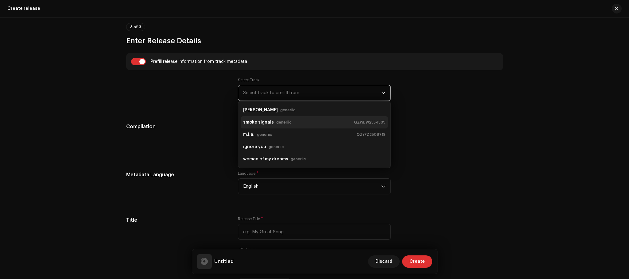
click at [329, 122] on div "smoke signals generiic QZWDW2554589" at bounding box center [314, 123] width 142 height 10
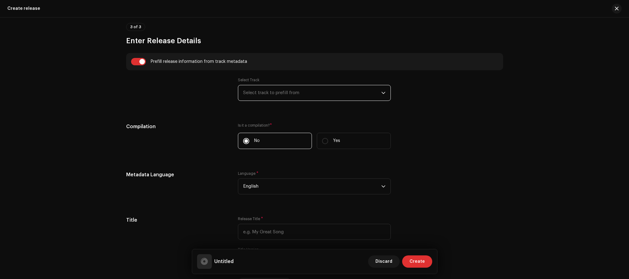
type input "smoke signals"
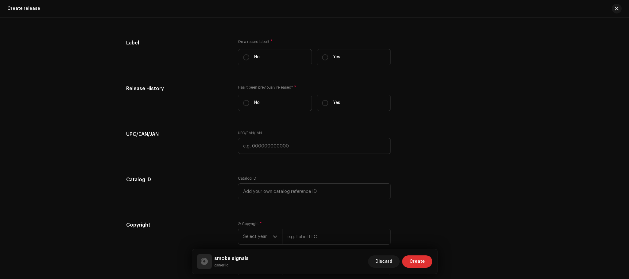
scroll to position [1199, 0]
click at [284, 57] on label "No" at bounding box center [275, 56] width 74 height 16
click at [249, 57] on input "No" at bounding box center [246, 57] width 6 height 6
radio input "true"
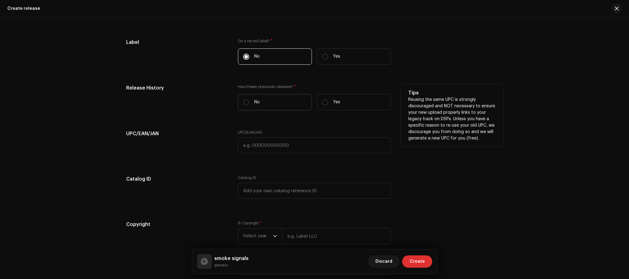
click at [274, 100] on label "No" at bounding box center [275, 102] width 74 height 16
click at [249, 100] on input "No" at bounding box center [246, 102] width 6 height 6
radio input "true"
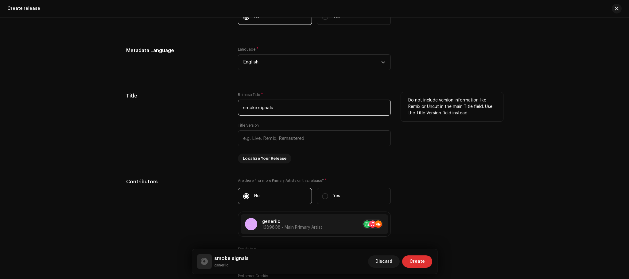
drag, startPoint x: 281, startPoint y: 105, endPoint x: 228, endPoint y: 107, distance: 52.5
click at [228, 107] on div "Title Release Title * smoke signals Title Version Localize Your Release Do not …" at bounding box center [314, 127] width 377 height 71
type input "nightmares in broad daylight"
click at [228, 107] on div "Title Release Title * nightmares in broad daylight Title Version Localize Your …" at bounding box center [314, 128] width 377 height 71
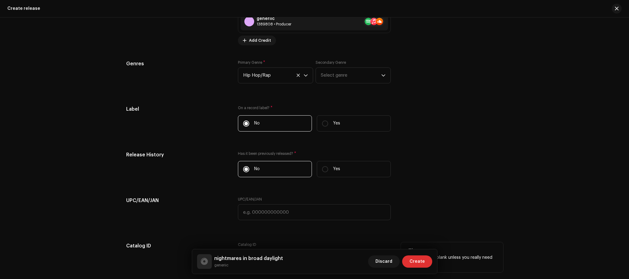
scroll to position [1263, 0]
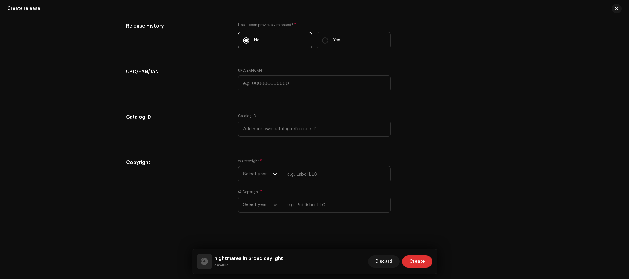
click at [271, 167] on span "Select year" at bounding box center [258, 174] width 30 height 15
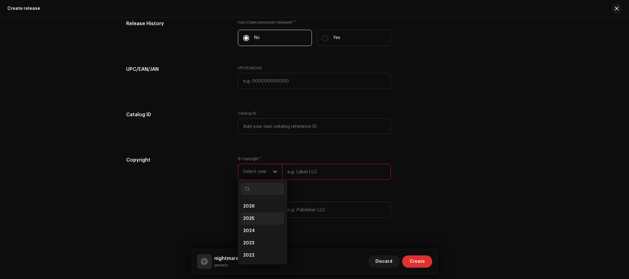
click at [257, 223] on li "2025" at bounding box center [263, 219] width 44 height 12
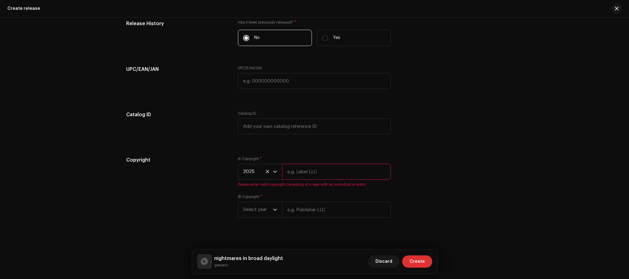
click at [306, 176] on input "text" at bounding box center [336, 172] width 109 height 16
click at [318, 173] on input "generiic" at bounding box center [336, 172] width 109 height 16
type input "generiic"
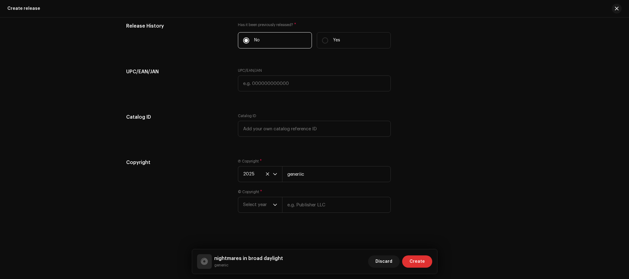
click at [287, 198] on div "© Copyright * Select year" at bounding box center [314, 201] width 153 height 23
click at [263, 207] on span "Select year" at bounding box center [258, 204] width 30 height 15
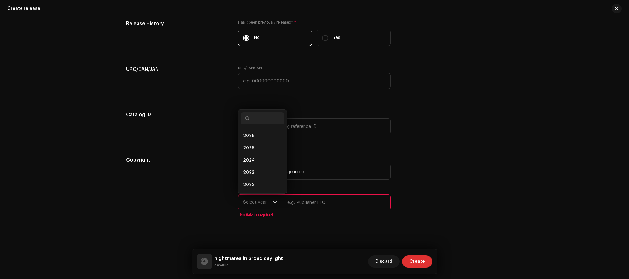
click at [315, 204] on input "text" at bounding box center [336, 203] width 109 height 16
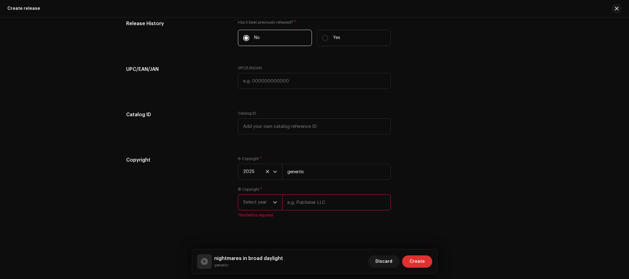
click at [254, 206] on span "Select year" at bounding box center [258, 202] width 30 height 15
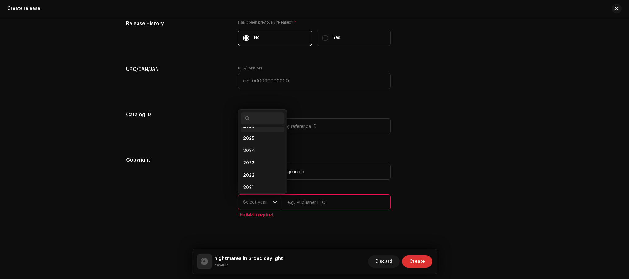
scroll to position [2, 0]
click at [254, 148] on li "2025" at bounding box center [263, 146] width 44 height 12
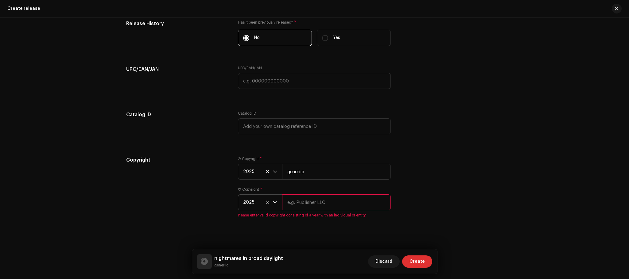
click at [305, 204] on input "text" at bounding box center [336, 203] width 109 height 16
type input "generiic"
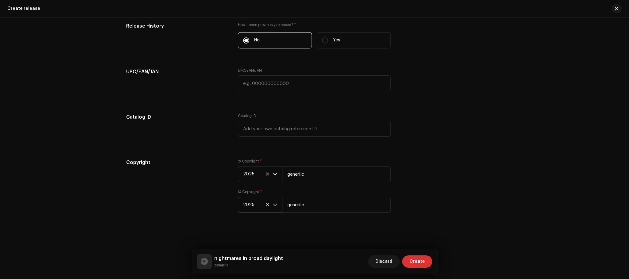
click at [206, 199] on div "Copyright" at bounding box center [177, 189] width 102 height 61
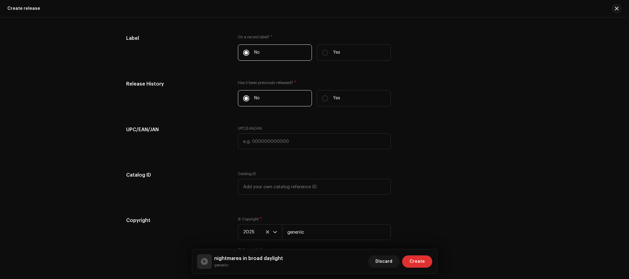
scroll to position [1203, 0]
click at [413, 259] on span "Create" at bounding box center [416, 262] width 15 height 12
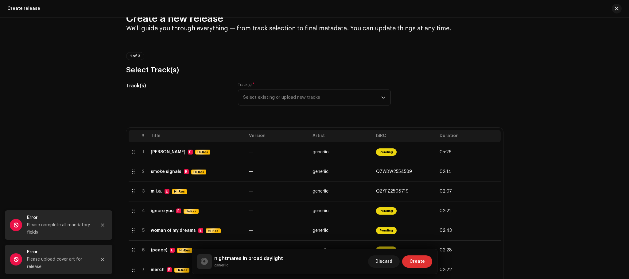
scroll to position [0, 0]
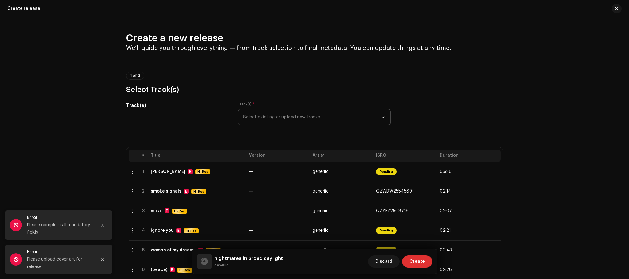
click at [324, 123] on span "Select existing or upload new tracks" at bounding box center [312, 117] width 138 height 15
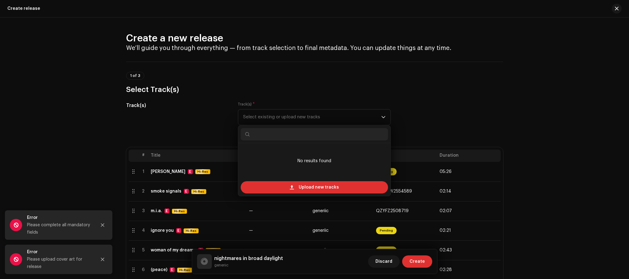
click at [203, 126] on div "Track(s)" at bounding box center [177, 117] width 102 height 31
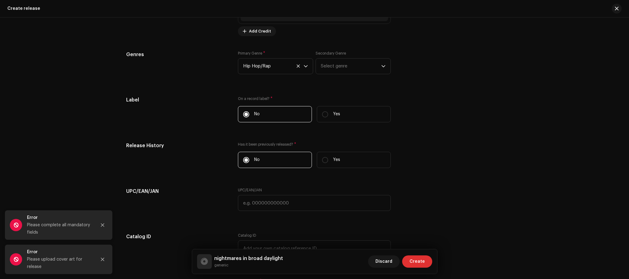
scroll to position [1141, 0]
click at [103, 222] on button "Close" at bounding box center [102, 225] width 12 height 12
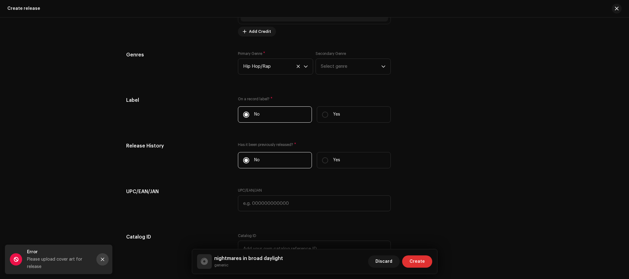
click at [101, 256] on button "Close" at bounding box center [102, 260] width 12 height 12
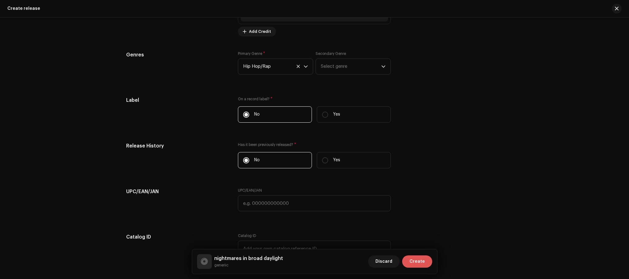
click at [423, 262] on span "Create" at bounding box center [416, 262] width 15 height 12
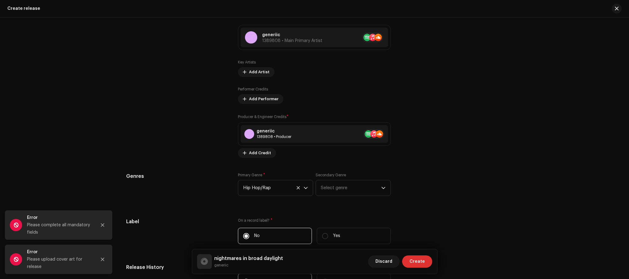
scroll to position [1019, 0]
click at [335, 194] on span "Select genre" at bounding box center [351, 188] width 60 height 15
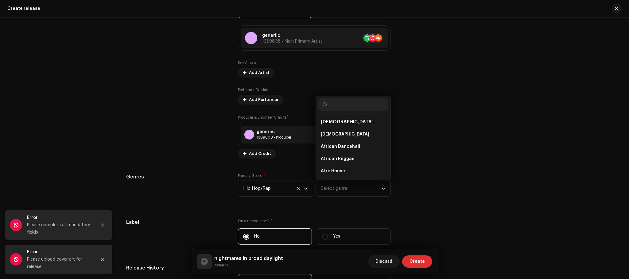
scroll to position [10, 0]
click at [285, 166] on div "Prefill release information from track metadata Select Track Select track to pr…" at bounding box center [314, 102] width 377 height 720
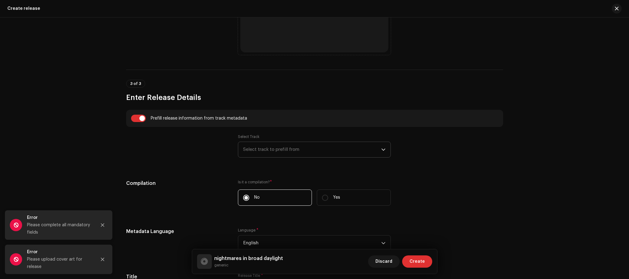
scroll to position [651, 0]
click at [345, 203] on label "Yes" at bounding box center [354, 198] width 74 height 16
click at [328, 201] on input "Yes" at bounding box center [325, 198] width 6 height 6
radio input "true"
click at [285, 205] on label "No" at bounding box center [275, 198] width 74 height 16
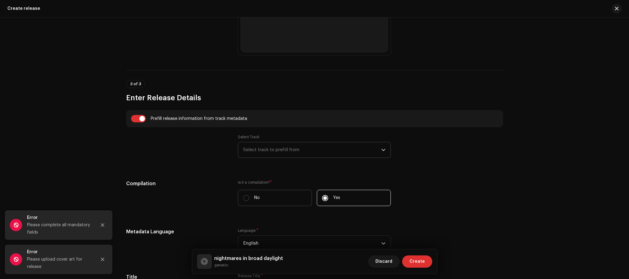
click at [249, 201] on input "No" at bounding box center [246, 198] width 6 height 6
radio input "true"
click at [367, 198] on label "Yes" at bounding box center [354, 198] width 74 height 16
click at [328, 198] on input "Yes" at bounding box center [325, 198] width 6 height 6
radio input "true"
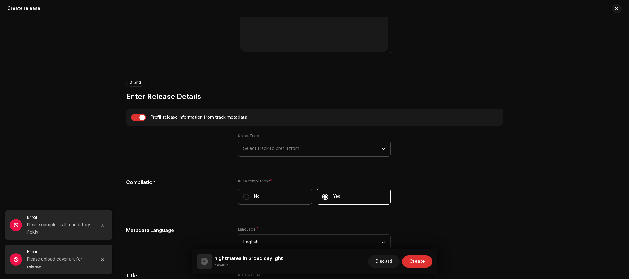
scroll to position [651, 0]
click at [277, 197] on label "No" at bounding box center [275, 198] width 74 height 16
click at [249, 197] on input "No" at bounding box center [246, 198] width 6 height 6
radio input "true"
click at [135, 117] on input "checkbox" at bounding box center [138, 118] width 15 height 7
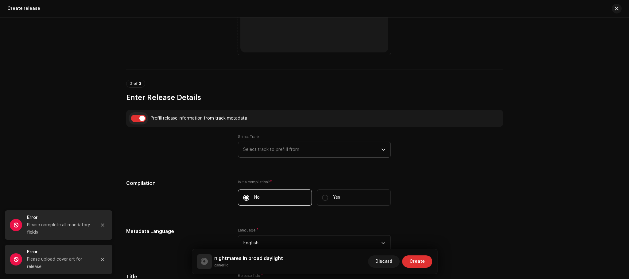
checkbox input "false"
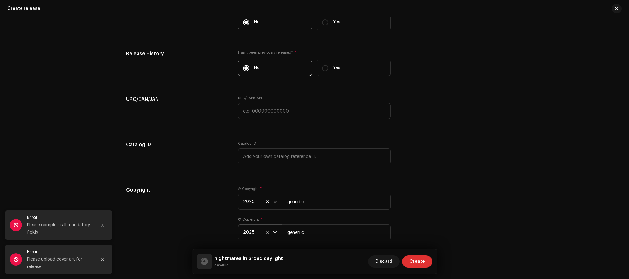
scroll to position [1203, 0]
click at [425, 259] on button "Create" at bounding box center [417, 262] width 30 height 12
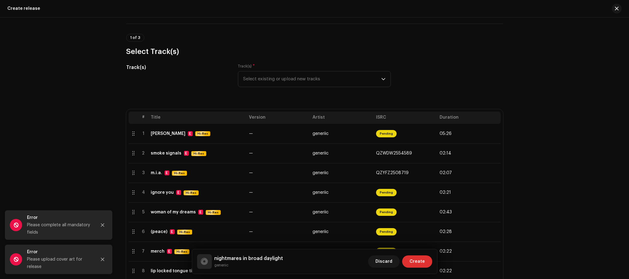
scroll to position [0, 0]
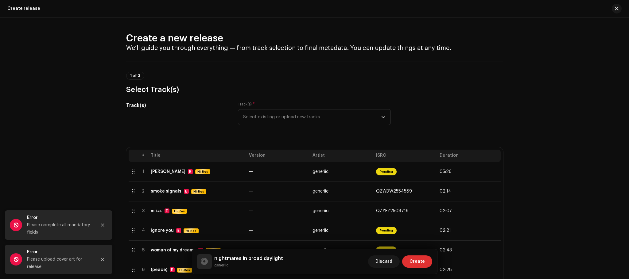
click at [203, 119] on div "Track(s)" at bounding box center [177, 117] width 102 height 31
click at [253, 114] on span "Select existing or upload new tracks" at bounding box center [312, 117] width 138 height 15
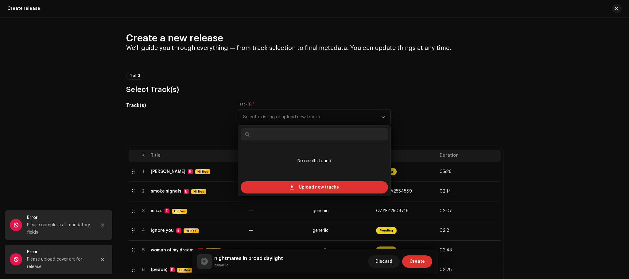
click at [218, 116] on div "Track(s)" at bounding box center [177, 117] width 102 height 31
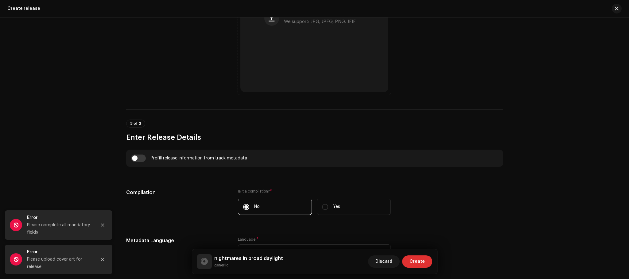
click at [156, 220] on div "Compilation" at bounding box center [177, 205] width 102 height 33
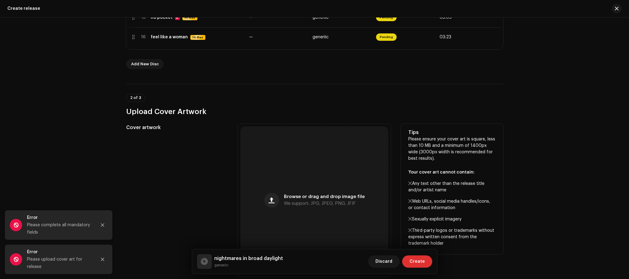
scroll to position [428, 0]
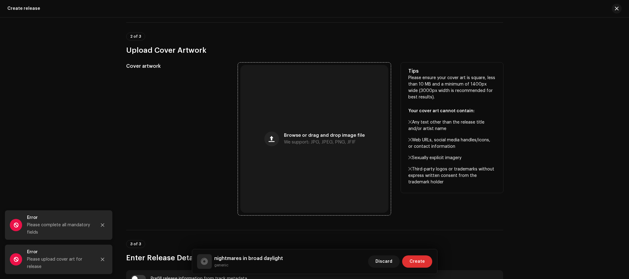
click at [303, 145] on div "Browse or drag and drop image file We support: JPG, JPEG, PNG, JFIF" at bounding box center [314, 139] width 148 height 148
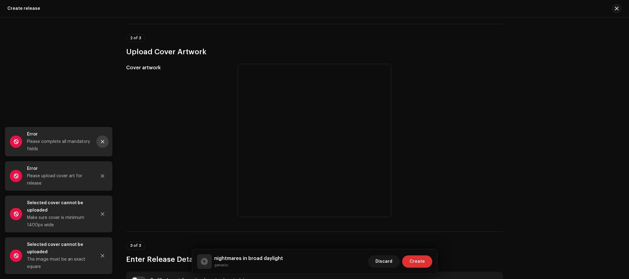
click at [102, 142] on icon "Close" at bounding box center [102, 141] width 3 height 3
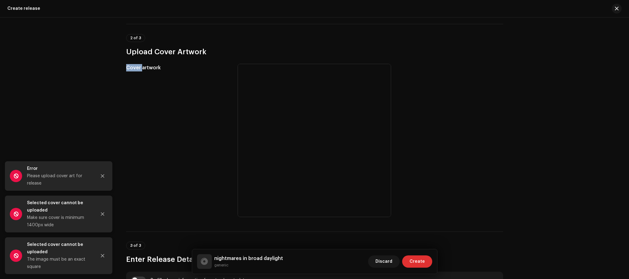
click at [102, 142] on div "Create a new release We’ll guide you through everything — from track selection …" at bounding box center [314, 148] width 629 height 262
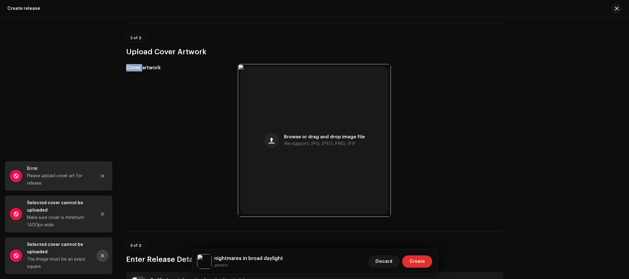
click at [101, 255] on icon "Close" at bounding box center [102, 256] width 4 height 4
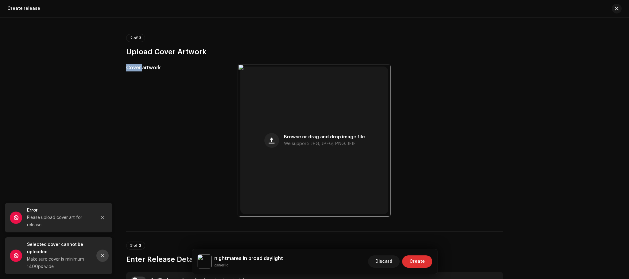
click at [101, 257] on icon "Close" at bounding box center [102, 256] width 4 height 4
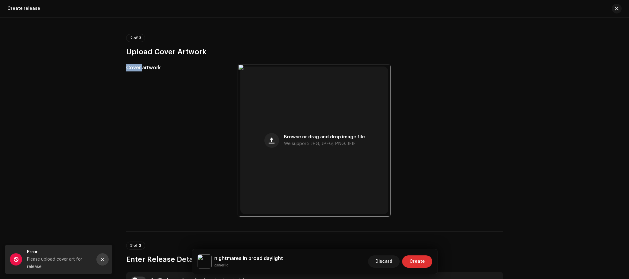
click at [100, 259] on icon "Close" at bounding box center [102, 260] width 4 height 4
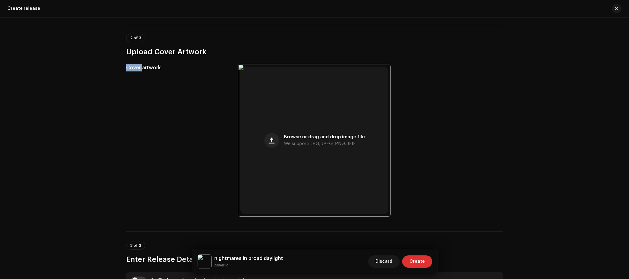
click at [104, 194] on div "Create a new release We’ll guide you through everything — from track selection …" at bounding box center [314, 148] width 629 height 262
click at [413, 264] on span "Create" at bounding box center [416, 262] width 15 height 12
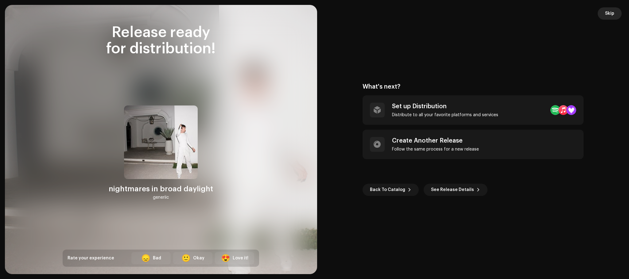
click at [612, 19] on span "Skip" at bounding box center [609, 13] width 9 height 12
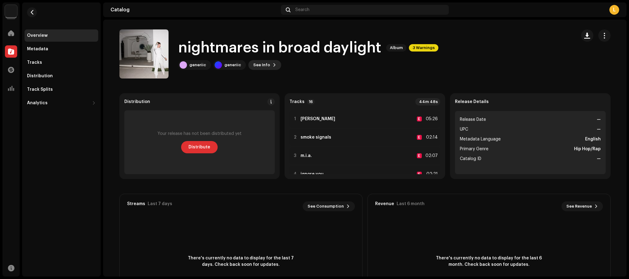
click at [258, 67] on span "See Info" at bounding box center [261, 65] width 17 height 12
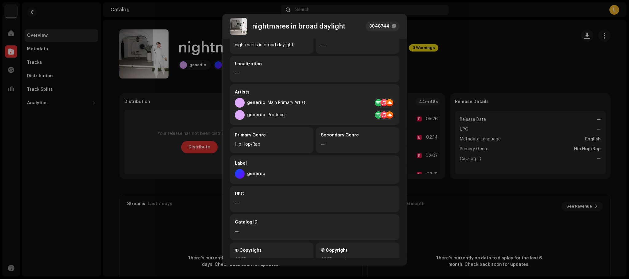
scroll to position [78, 0]
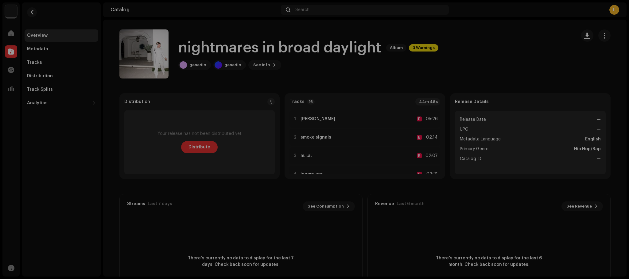
click at [173, 122] on div "nightmares in broad daylight 3048744 Metadata Distribution Metadata Language En…" at bounding box center [314, 139] width 629 height 279
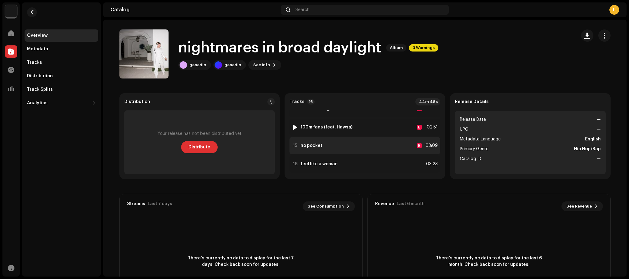
scroll to position [234, 0]
click at [293, 144] on div at bounding box center [295, 142] width 5 height 5
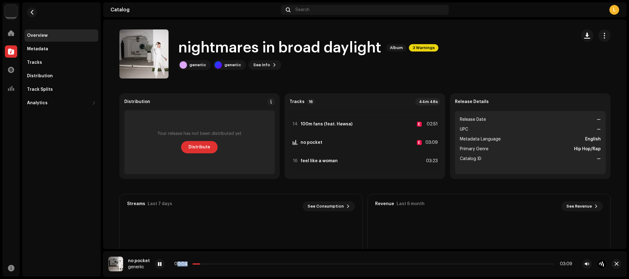
drag, startPoint x: 196, startPoint y: 262, endPoint x: 177, endPoint y: 264, distance: 19.4
click at [177, 264] on div "00:04 03:09" at bounding box center [373, 264] width 398 height 5
click at [182, 265] on div "00:05" at bounding box center [182, 264] width 16 height 5
drag, startPoint x: 196, startPoint y: 262, endPoint x: 180, endPoint y: 266, distance: 15.5
click at [180, 266] on div "00:05 03:09" at bounding box center [373, 264] width 398 height 5
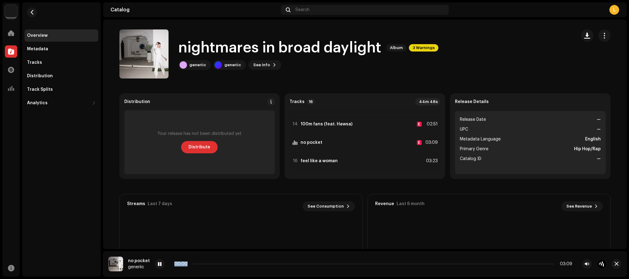
drag, startPoint x: 201, startPoint y: 263, endPoint x: 182, endPoint y: 267, distance: 19.7
click at [182, 267] on div "00:00 03:09" at bounding box center [381, 264] width 452 height 10
click at [194, 234] on div "There's currently no data to display for the last 7 days. Check back soon for u…" at bounding box center [241, 262] width 242 height 86
click at [347, 126] on strong "100m fans (feat. Hawsa)" at bounding box center [327, 124] width 52 height 5
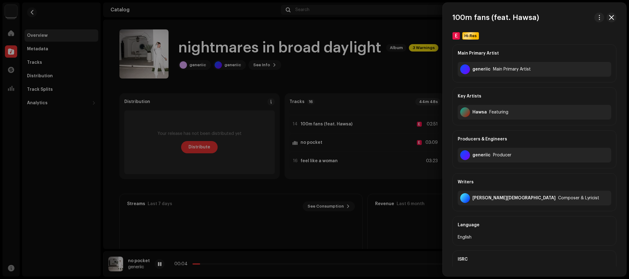
click at [342, 128] on div at bounding box center [314, 139] width 629 height 279
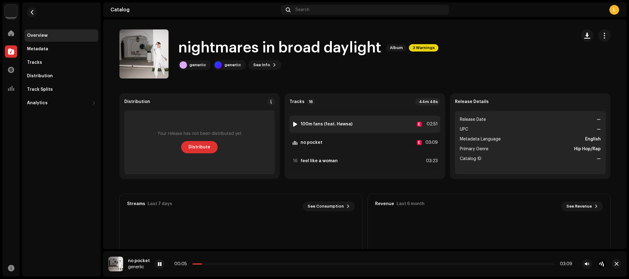
click at [293, 126] on div at bounding box center [295, 124] width 5 height 5
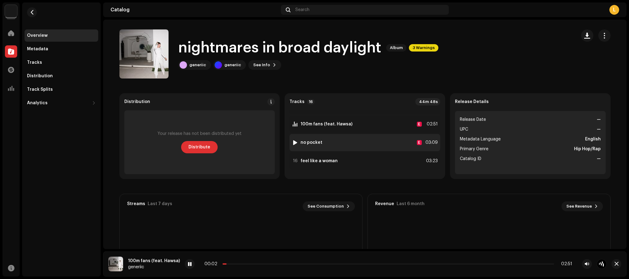
click at [291, 142] on img at bounding box center [295, 143] width 8 height 8
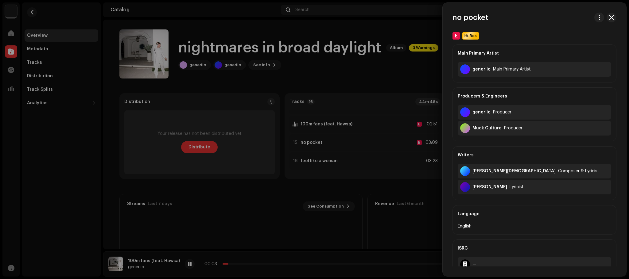
click at [296, 141] on div at bounding box center [314, 139] width 629 height 279
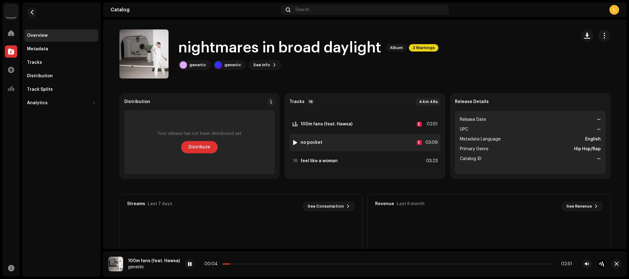
click at [316, 140] on div "15 no pocket" at bounding box center [307, 143] width 30 height 6
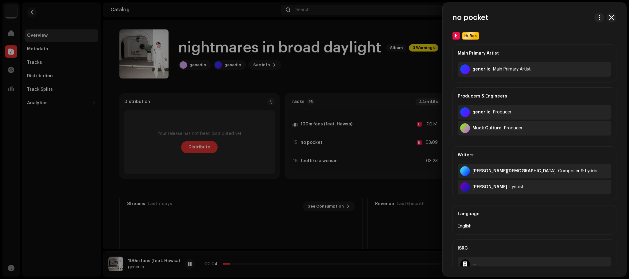
click at [312, 143] on div at bounding box center [314, 139] width 629 height 279
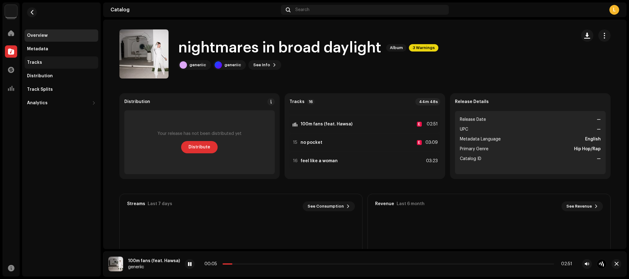
click at [54, 60] on div "Tracks" at bounding box center [61, 62] width 69 height 5
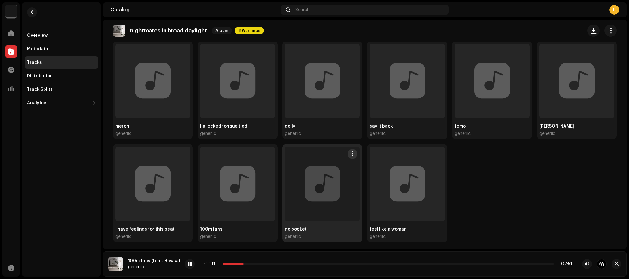
scroll to position [174, 0]
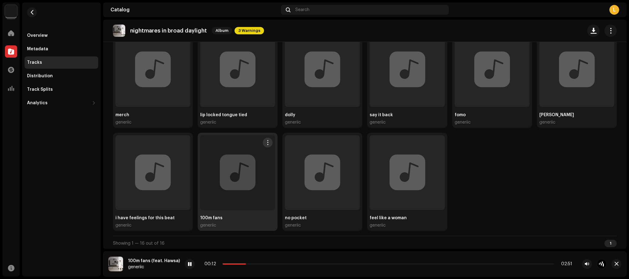
click at [251, 176] on div at bounding box center [237, 172] width 75 height 75
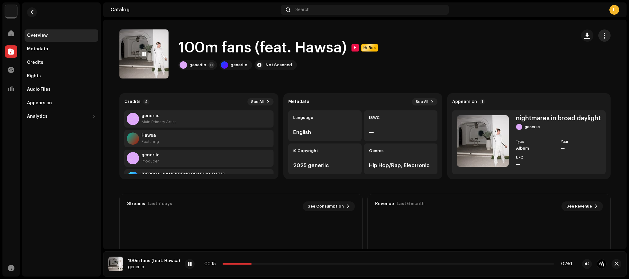
click at [608, 33] on button "button" at bounding box center [604, 35] width 12 height 12
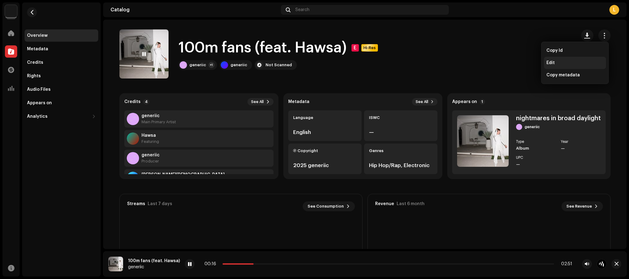
click at [562, 66] on div "Edit" at bounding box center [575, 63] width 62 height 12
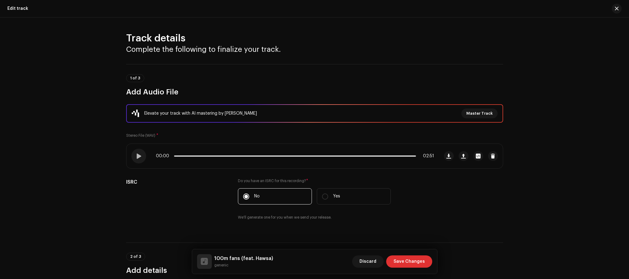
click at [612, 5] on div at bounding box center [614, 9] width 15 height 10
click at [613, 6] on button "button" at bounding box center [617, 9] width 10 height 10
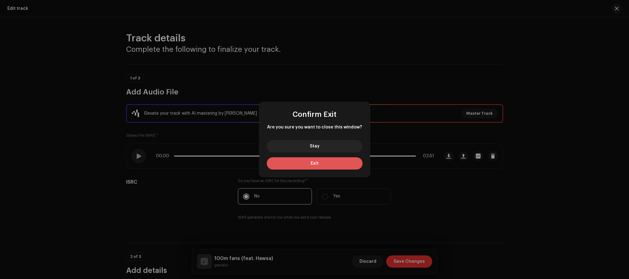
click at [326, 161] on button "Exit" at bounding box center [315, 163] width 96 height 12
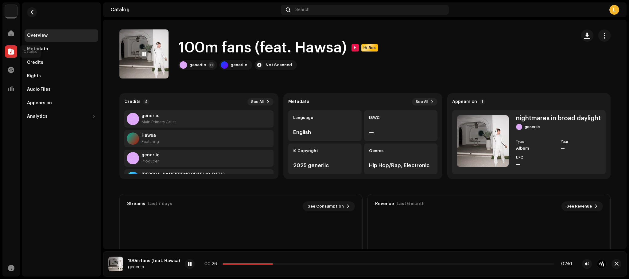
click at [16, 51] on div at bounding box center [11, 51] width 12 height 12
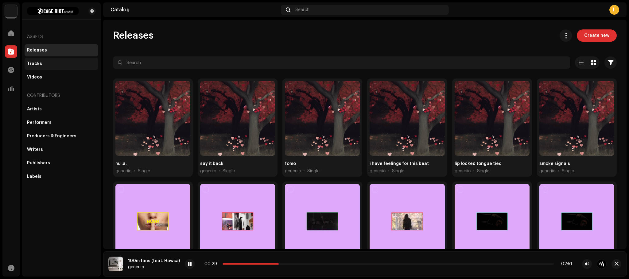
click at [57, 64] on div "Tracks" at bounding box center [61, 63] width 69 height 5
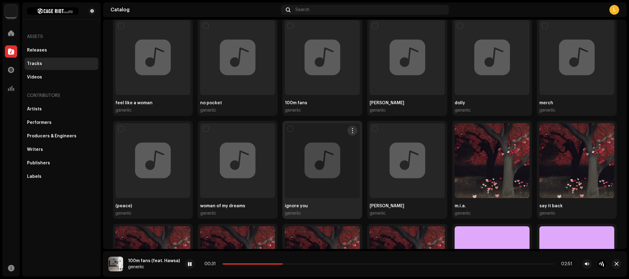
scroll to position [61, 0]
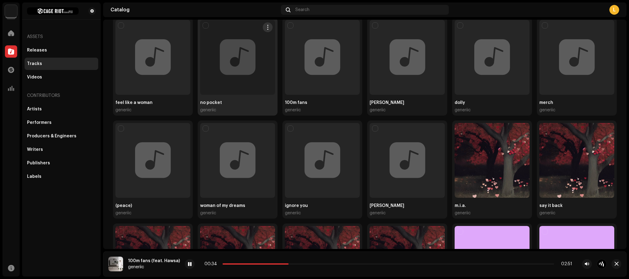
click at [245, 67] on div at bounding box center [237, 57] width 75 height 75
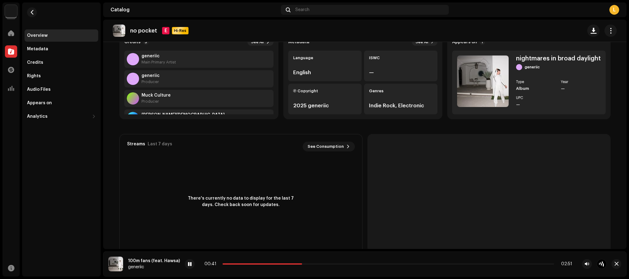
scroll to position [61, 0]
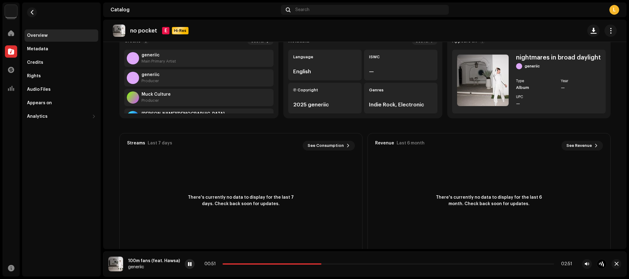
click at [192, 262] on div "00:51 02:51" at bounding box center [396, 264] width 422 height 10
click at [188, 264] on span at bounding box center [190, 264] width 4 height 5
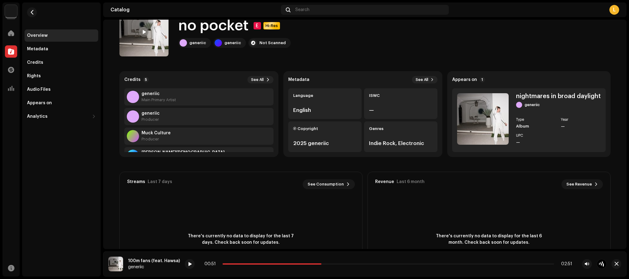
scroll to position [0, 0]
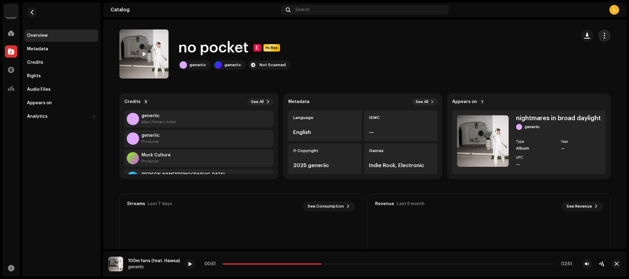
click at [601, 37] on span "button" at bounding box center [604, 35] width 6 height 5
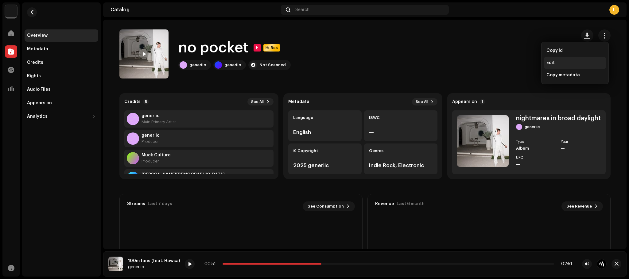
click at [572, 61] on div "Edit" at bounding box center [574, 62] width 57 height 5
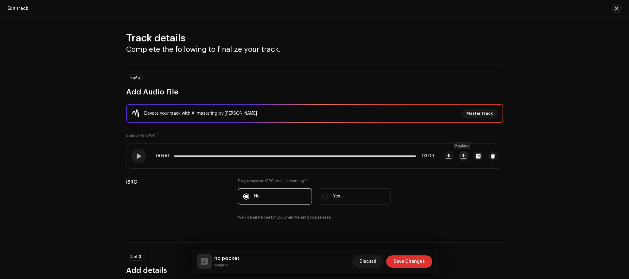
click at [464, 156] on span "button" at bounding box center [463, 156] width 5 height 5
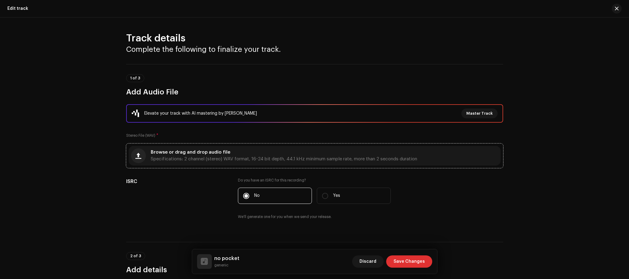
click at [332, 151] on div "Browse or drag and drop audio file Specifications: 2 channel (stereo) WAV forma…" at bounding box center [284, 155] width 266 height 11
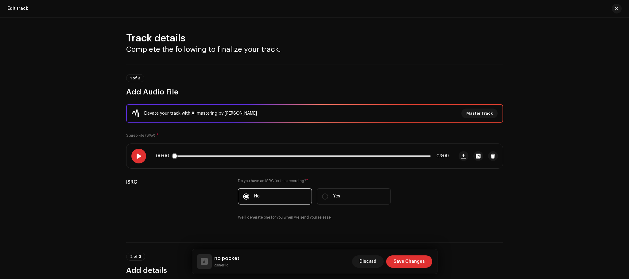
click at [139, 156] on span at bounding box center [138, 156] width 5 height 5
click at [410, 263] on span "Save Changes" at bounding box center [409, 262] width 31 height 12
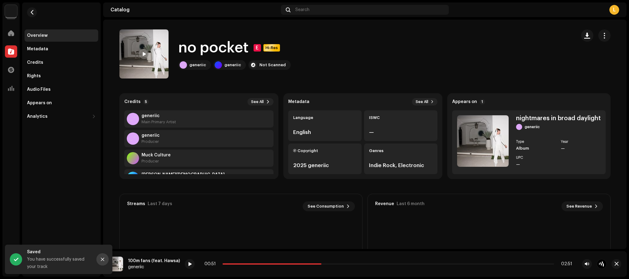
click at [101, 262] on button "Close" at bounding box center [102, 260] width 12 height 12
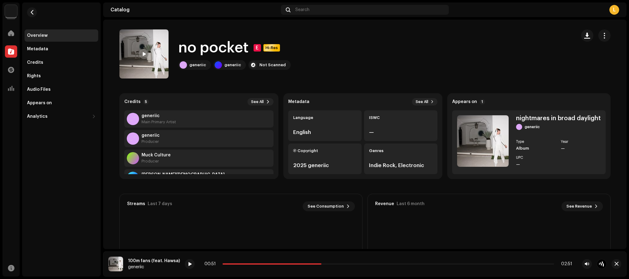
click at [342, 58] on div "no pocket E Hi-Res generiic generiic Not Scanned" at bounding box center [345, 53] width 452 height 49
click at [31, 12] on span "button" at bounding box center [32, 12] width 5 height 5
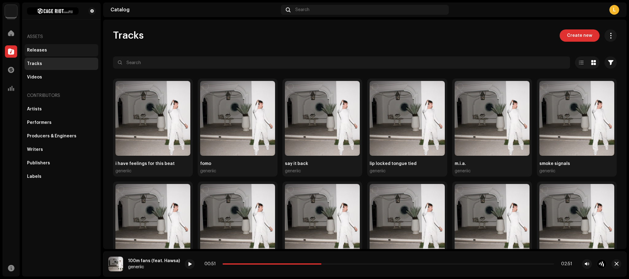
click at [42, 53] on div "Releases" at bounding box center [62, 50] width 74 height 12
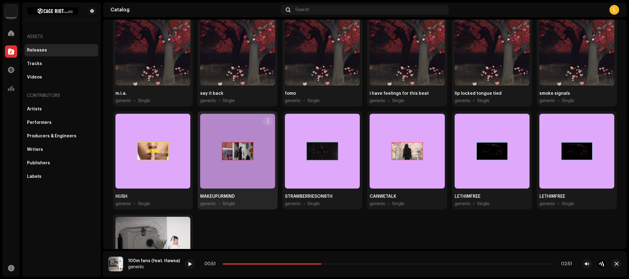
scroll to position [152, 0]
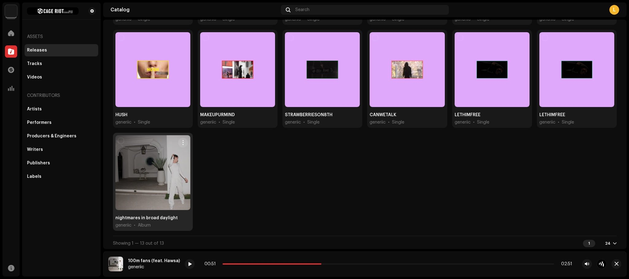
click at [145, 180] on div at bounding box center [152, 172] width 75 height 75
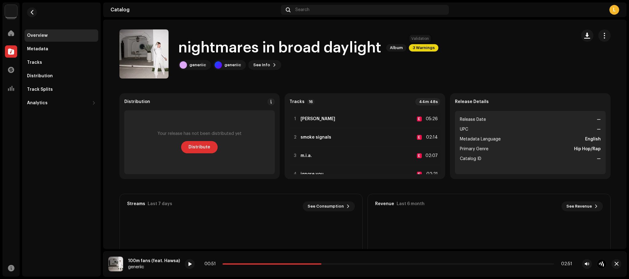
click at [423, 46] on span "3 Warnings" at bounding box center [423, 47] width 29 height 7
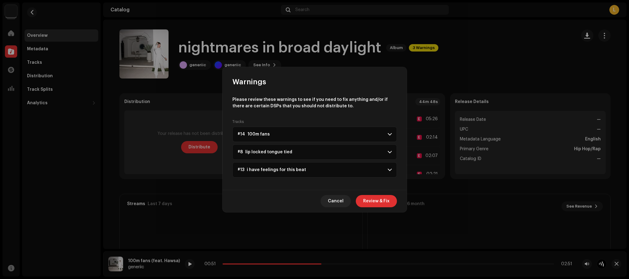
click at [373, 134] on p-accordion-header "#14 100m fans" at bounding box center [314, 134] width 165 height 15
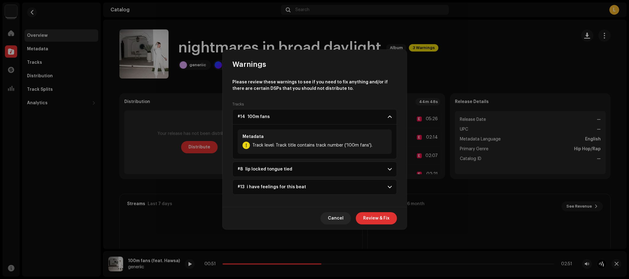
click at [370, 170] on p-accordion-header "#8 lip locked tongue tied" at bounding box center [314, 169] width 165 height 15
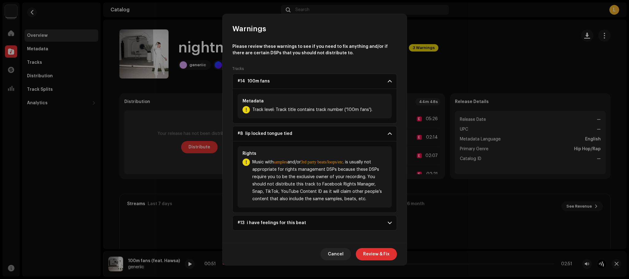
click at [353, 224] on p-accordion-header "#13 i have feelings for this beat" at bounding box center [314, 222] width 165 height 15
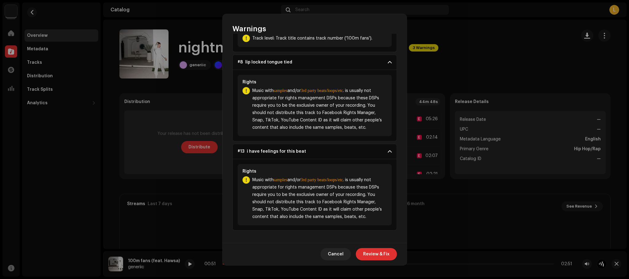
scroll to position [73, 0]
click at [377, 254] on span "Review & Fix" at bounding box center [376, 254] width 26 height 12
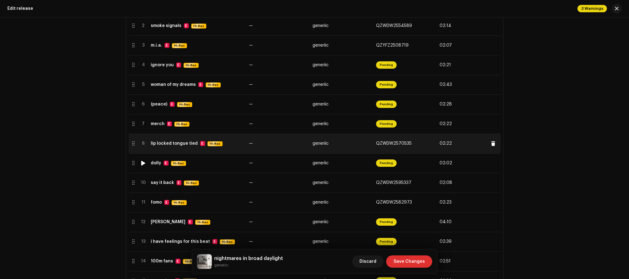
scroll to position [307, 0]
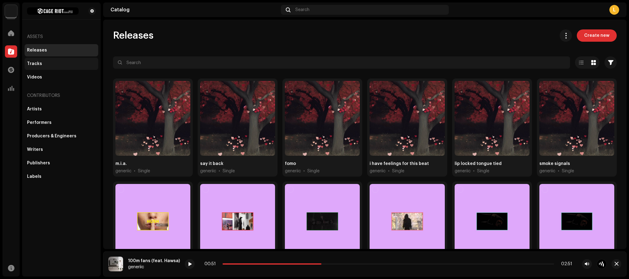
click at [52, 62] on div "Tracks" at bounding box center [61, 63] width 69 height 5
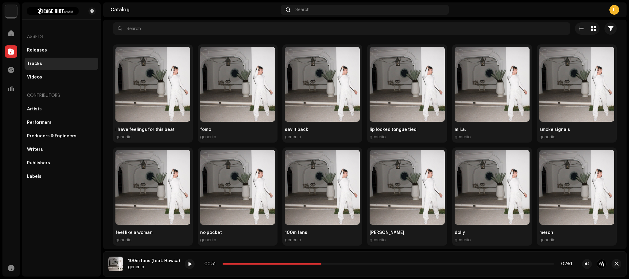
scroll to position [61, 0]
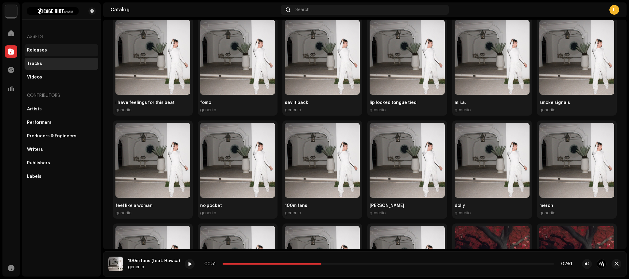
click at [48, 47] on div "Releases" at bounding box center [62, 50] width 74 height 12
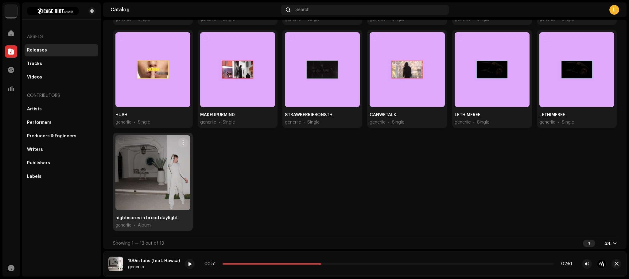
click at [162, 143] on div at bounding box center [152, 172] width 75 height 75
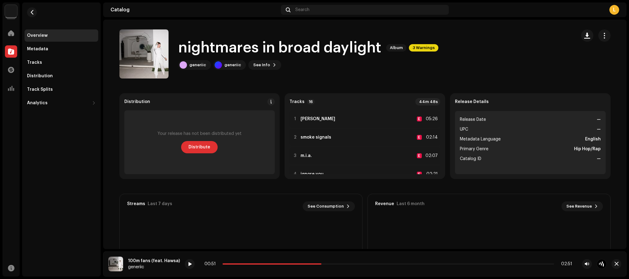
click at [421, 48] on span "3 Warnings" at bounding box center [423, 47] width 29 height 7
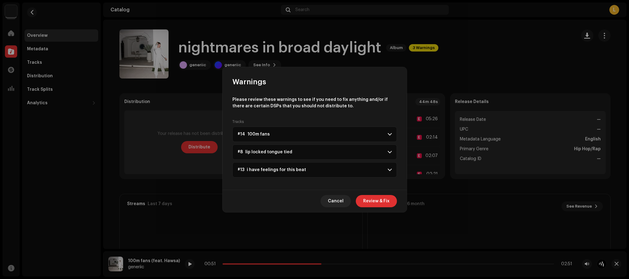
click at [262, 132] on span "#14 100m fans" at bounding box center [254, 134] width 32 height 5
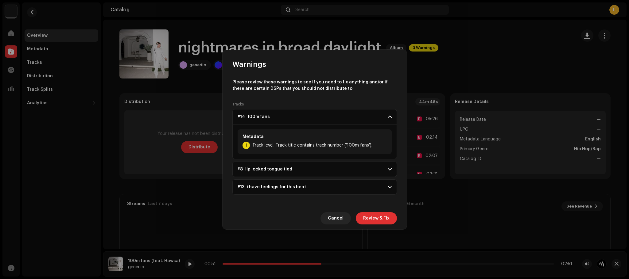
click at [262, 116] on span "#14 100m fans" at bounding box center [254, 116] width 32 height 5
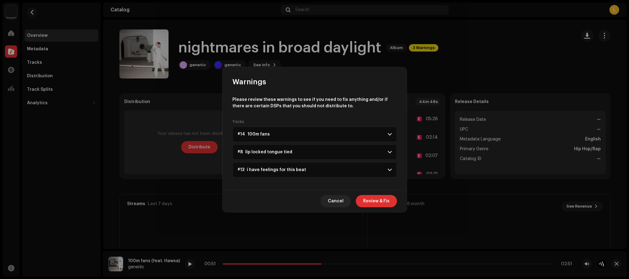
click at [264, 137] on p-accordion-header "#14 100m fans" at bounding box center [314, 134] width 165 height 15
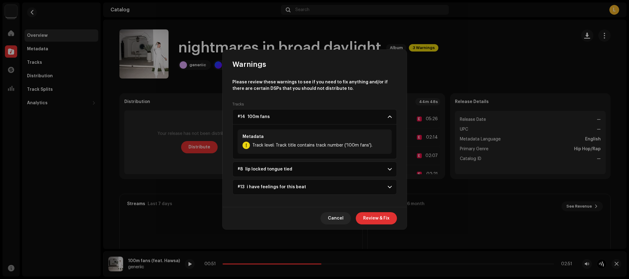
click at [277, 185] on span "#13 i have feelings for this beat" at bounding box center [272, 187] width 68 height 5
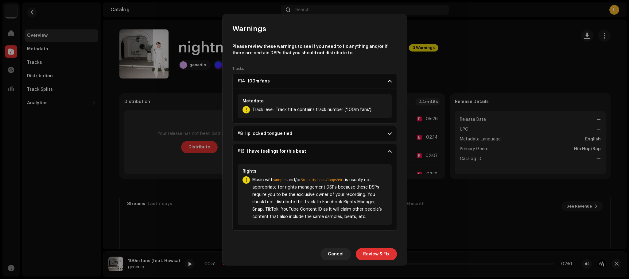
scroll to position [1, 0]
click at [305, 138] on p-accordion-header "#8 lip locked tongue tied" at bounding box center [314, 133] width 165 height 15
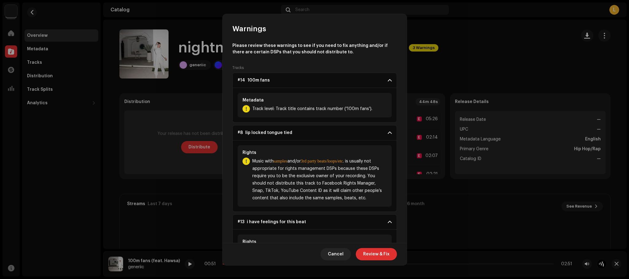
drag, startPoint x: 310, startPoint y: 135, endPoint x: 313, endPoint y: 135, distance: 3.4
drag, startPoint x: 313, startPoint y: 135, endPoint x: 309, endPoint y: 140, distance: 6.4
click at [309, 140] on p-accordion-header "#8 lip locked tongue tied" at bounding box center [314, 132] width 165 height 15
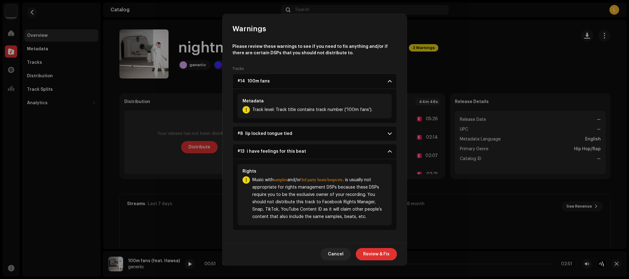
click at [266, 116] on div "Metadata Track level: Track title contains track number ('100m fans')." at bounding box center [315, 106] width 154 height 25
click at [378, 80] on p-accordion-header "#14 100m fans" at bounding box center [314, 81] width 165 height 15
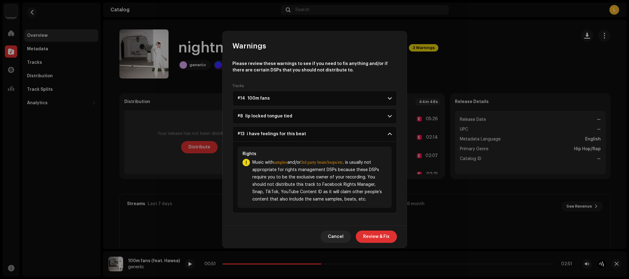
scroll to position [0, 0]
click at [385, 95] on p-accordion-header "#14 100m fans" at bounding box center [314, 98] width 165 height 15
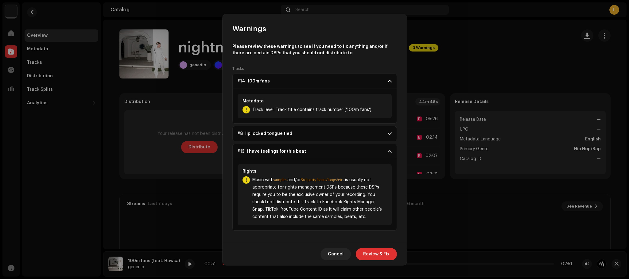
click at [387, 84] on p-accordion-header "#14 100m fans" at bounding box center [314, 81] width 165 height 15
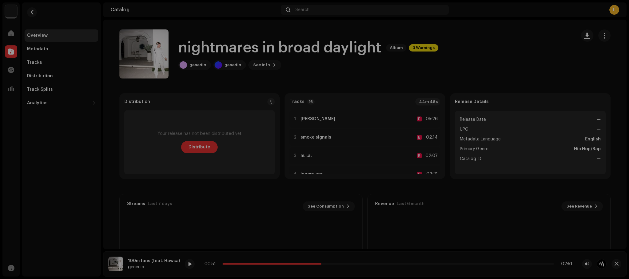
click at [415, 49] on div "Warnings Please review these warnings to see if you need to fix anything and/or…" at bounding box center [314, 139] width 629 height 279
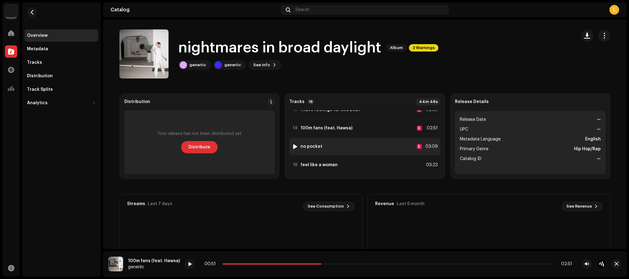
scroll to position [234, 0]
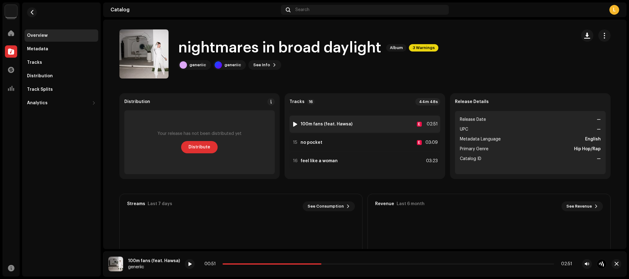
click at [319, 121] on div "14 100m fans (feat. Hawsa)" at bounding box center [322, 124] width 60 height 6
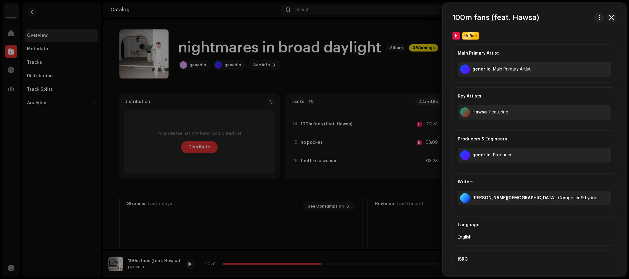
click at [175, 91] on div at bounding box center [314, 139] width 629 height 279
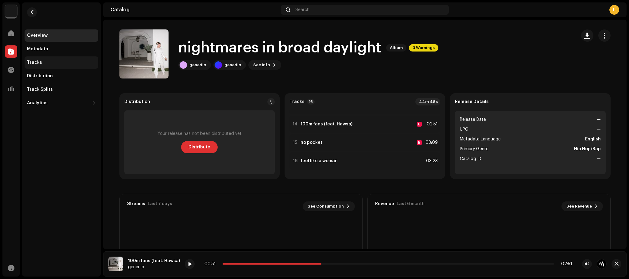
click at [39, 64] on div "Tracks" at bounding box center [34, 62] width 15 height 5
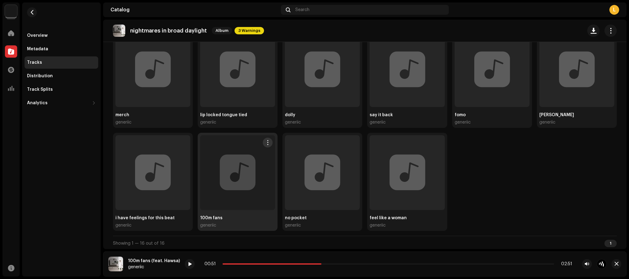
click at [238, 170] on div at bounding box center [237, 172] width 75 height 75
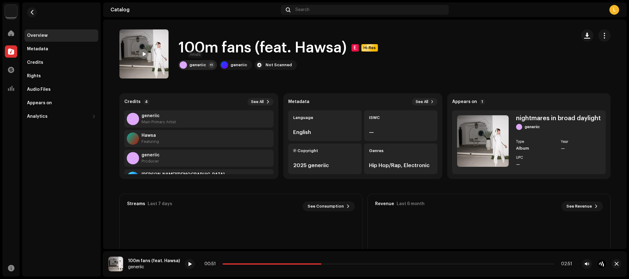
click at [198, 64] on div "generiic" at bounding box center [197, 65] width 17 height 5
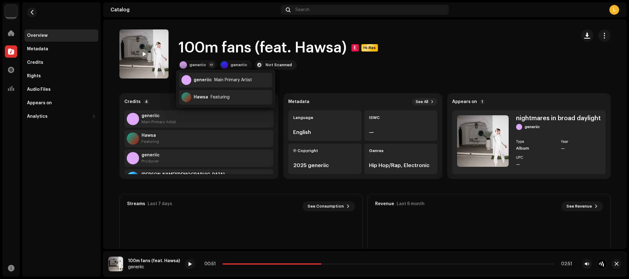
click at [216, 54] on h1 "100m fans (feat. Hawsa)" at bounding box center [262, 48] width 168 height 20
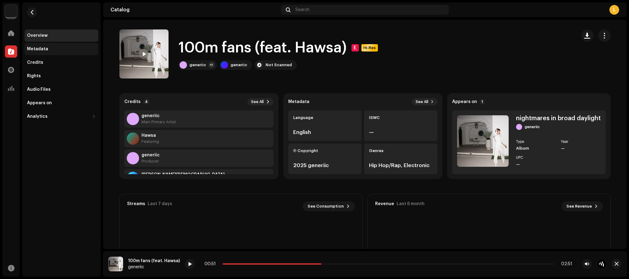
click at [66, 52] on div "Metadata" at bounding box center [62, 49] width 74 height 12
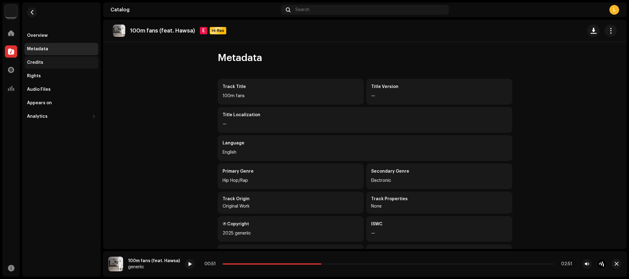
click at [61, 68] on div "Credits" at bounding box center [62, 62] width 74 height 12
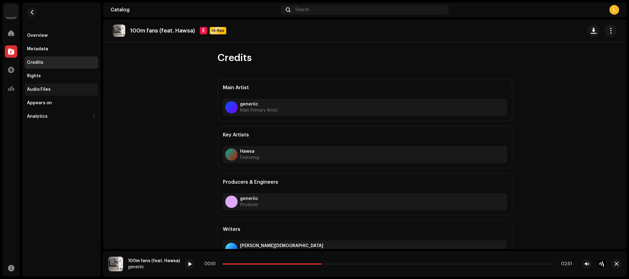
click at [64, 91] on div "Audio Files" at bounding box center [61, 89] width 69 height 5
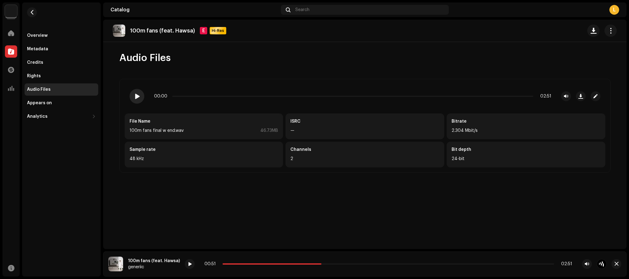
click at [140, 93] on div at bounding box center [137, 96] width 15 height 15
click at [136, 97] on span at bounding box center [136, 96] width 5 height 5
click at [255, 264] on span at bounding box center [272, 264] width 99 height 1
click at [188, 265] on span at bounding box center [190, 264] width 4 height 5
click at [243, 264] on span at bounding box center [272, 264] width 99 height 1
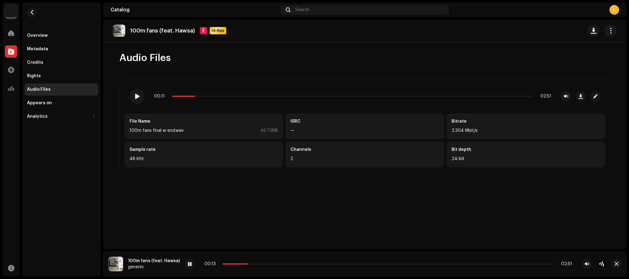
click at [289, 224] on div "100m fans (feat. Hawsa) E Hi-Res Audio Files 00:11 02:51 File Name 100m fans fi…" at bounding box center [364, 135] width 523 height 230
click at [256, 14] on div "Catalog Search L" at bounding box center [364, 9] width 523 height 15
click at [35, 10] on button "button" at bounding box center [32, 12] width 10 height 10
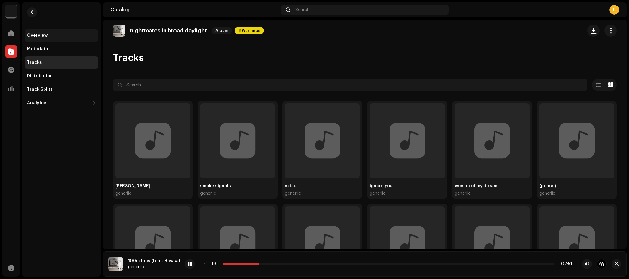
click at [39, 39] on div "Overview" at bounding box center [62, 35] width 74 height 12
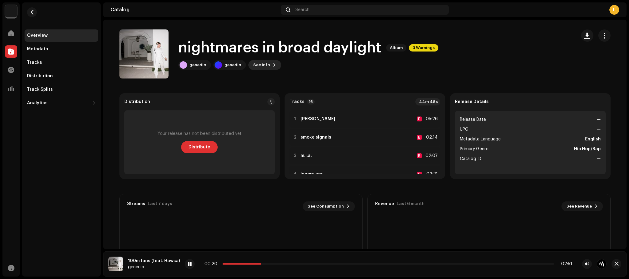
click at [274, 63] on button "See Info" at bounding box center [264, 65] width 33 height 10
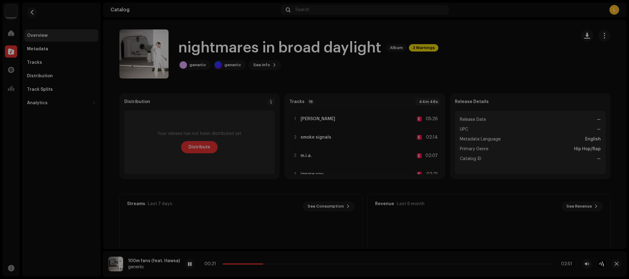
click at [168, 90] on div "nightmares in broad daylight 3048744 Metadata Distribution Metadata Language En…" at bounding box center [314, 139] width 629 height 279
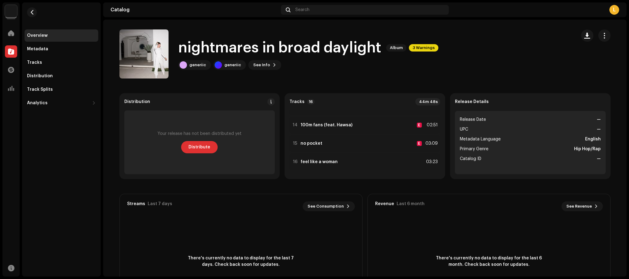
scroll to position [234, 0]
click at [293, 140] on div at bounding box center [295, 142] width 5 height 5
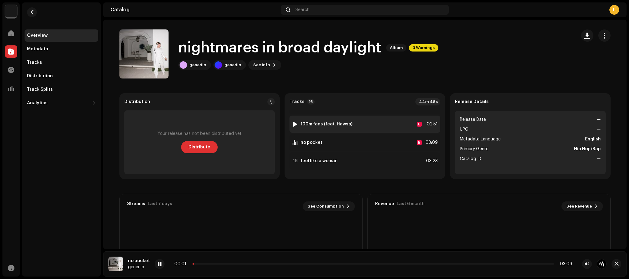
click at [294, 124] on div at bounding box center [295, 124] width 5 height 5
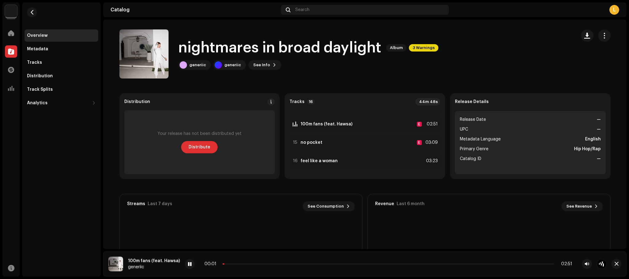
click at [519, 265] on div "00:01 02:51" at bounding box center [388, 264] width 368 height 5
click at [526, 262] on div "00:01 02:51" at bounding box center [388, 264] width 368 height 5
click at [529, 265] on p-slider at bounding box center [389, 264] width 332 height 1
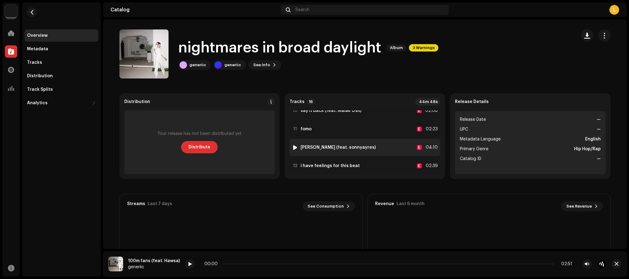
scroll to position [173, 0]
click at [293, 146] on div at bounding box center [295, 148] width 5 height 5
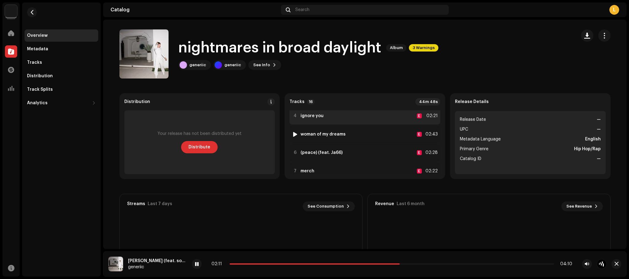
scroll to position [60, 0]
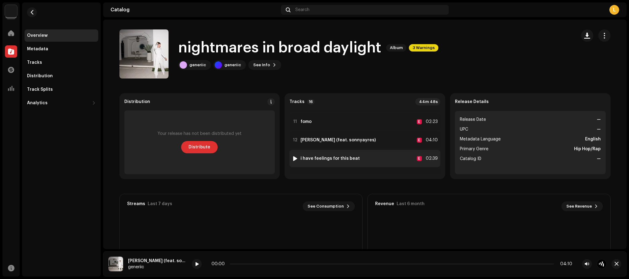
click at [297, 158] on img at bounding box center [295, 159] width 8 height 8
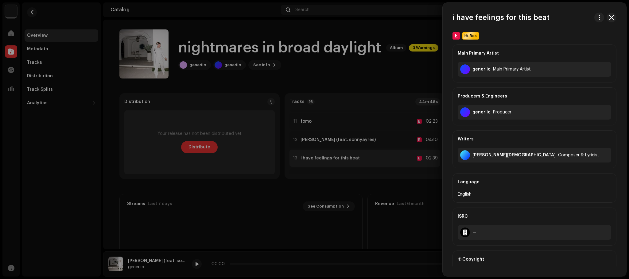
scroll to position [182, 0]
click at [296, 156] on div at bounding box center [314, 139] width 629 height 279
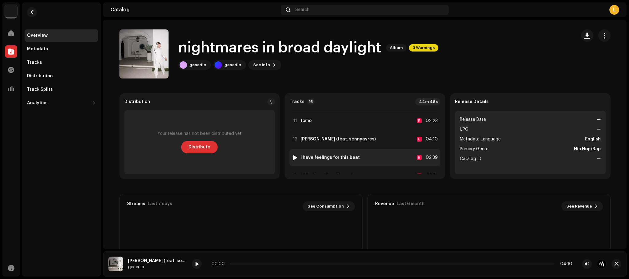
click at [294, 156] on div at bounding box center [295, 157] width 5 height 5
click at [194, 268] on div at bounding box center [197, 264] width 10 height 10
click at [192, 267] on div at bounding box center [197, 264] width 10 height 10
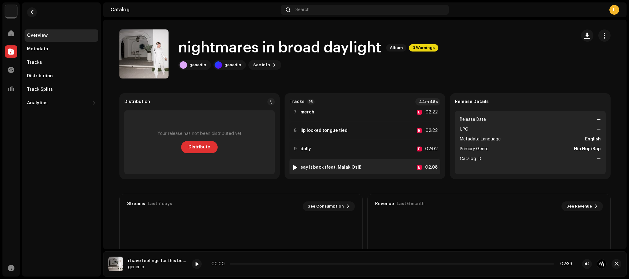
click at [294, 162] on div "10 say it back (feat. Malak Osli) E 02:08" at bounding box center [364, 167] width 151 height 17
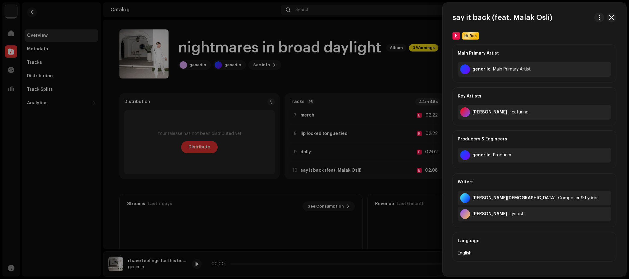
click at [291, 153] on div at bounding box center [314, 139] width 629 height 279
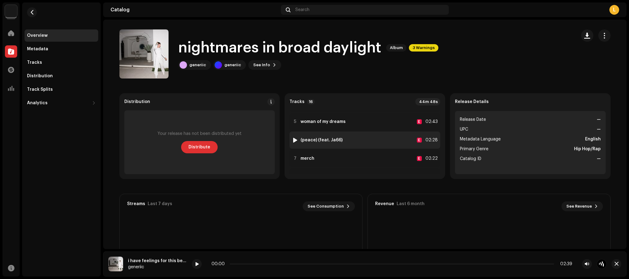
click at [291, 133] on div "6 (peace) (feat. Ja66) E 02:28" at bounding box center [364, 140] width 151 height 17
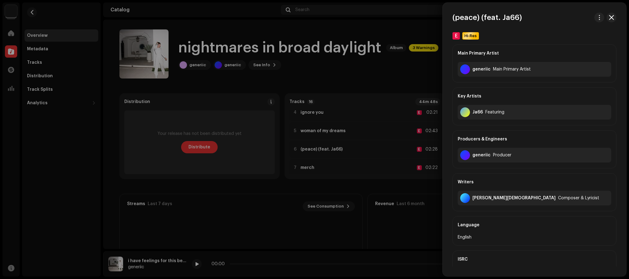
click at [290, 147] on div at bounding box center [314, 139] width 629 height 279
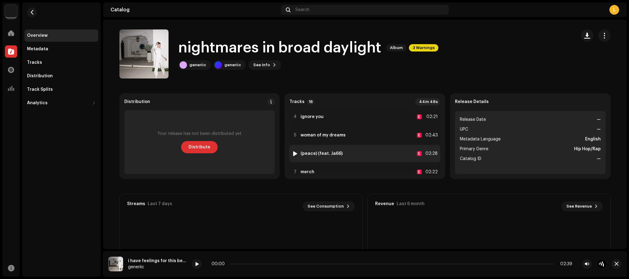
click at [294, 157] on img at bounding box center [295, 154] width 8 height 8
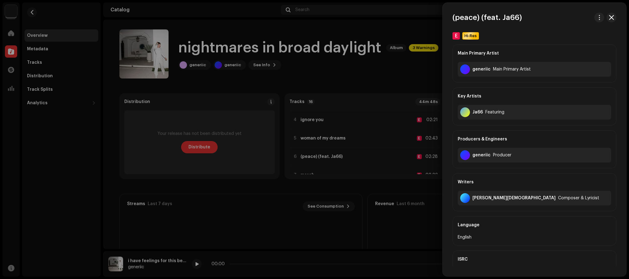
click at [292, 158] on div at bounding box center [314, 139] width 629 height 279
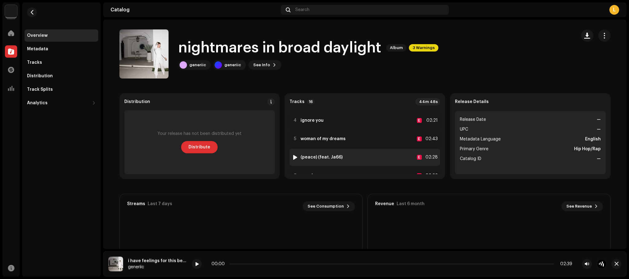
click at [293, 157] on div at bounding box center [295, 157] width 5 height 5
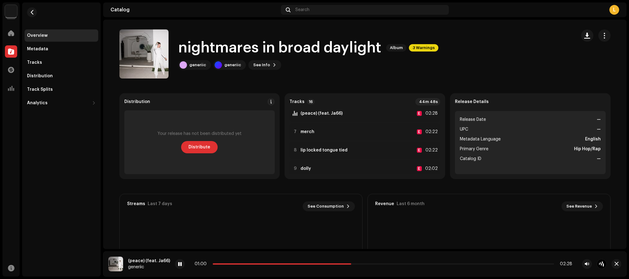
scroll to position [98, 0]
click at [175, 269] on re-a-play-button at bounding box center [180, 264] width 10 height 10
click at [178, 264] on span at bounding box center [180, 264] width 4 height 5
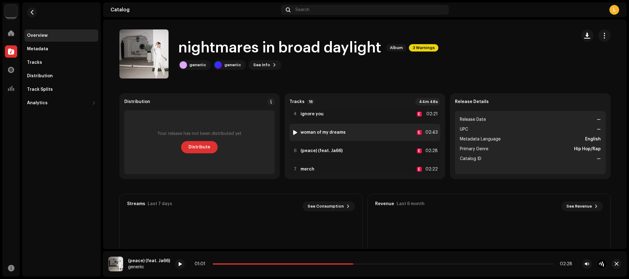
scroll to position [61, 0]
